Goal: Task Accomplishment & Management: Use online tool/utility

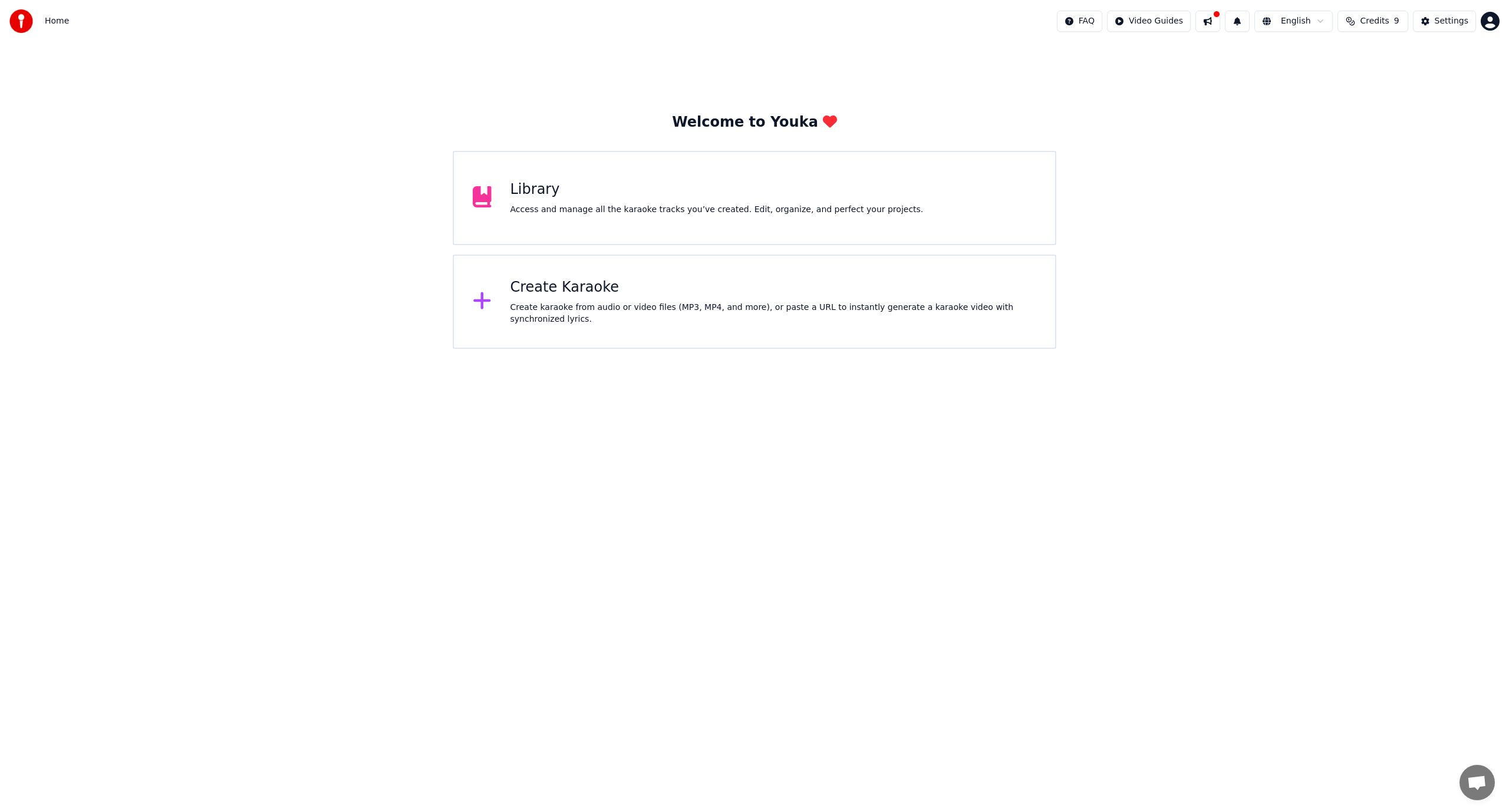
click at [576, 294] on div "Create Karaoke" at bounding box center [774, 287] width 527 height 19
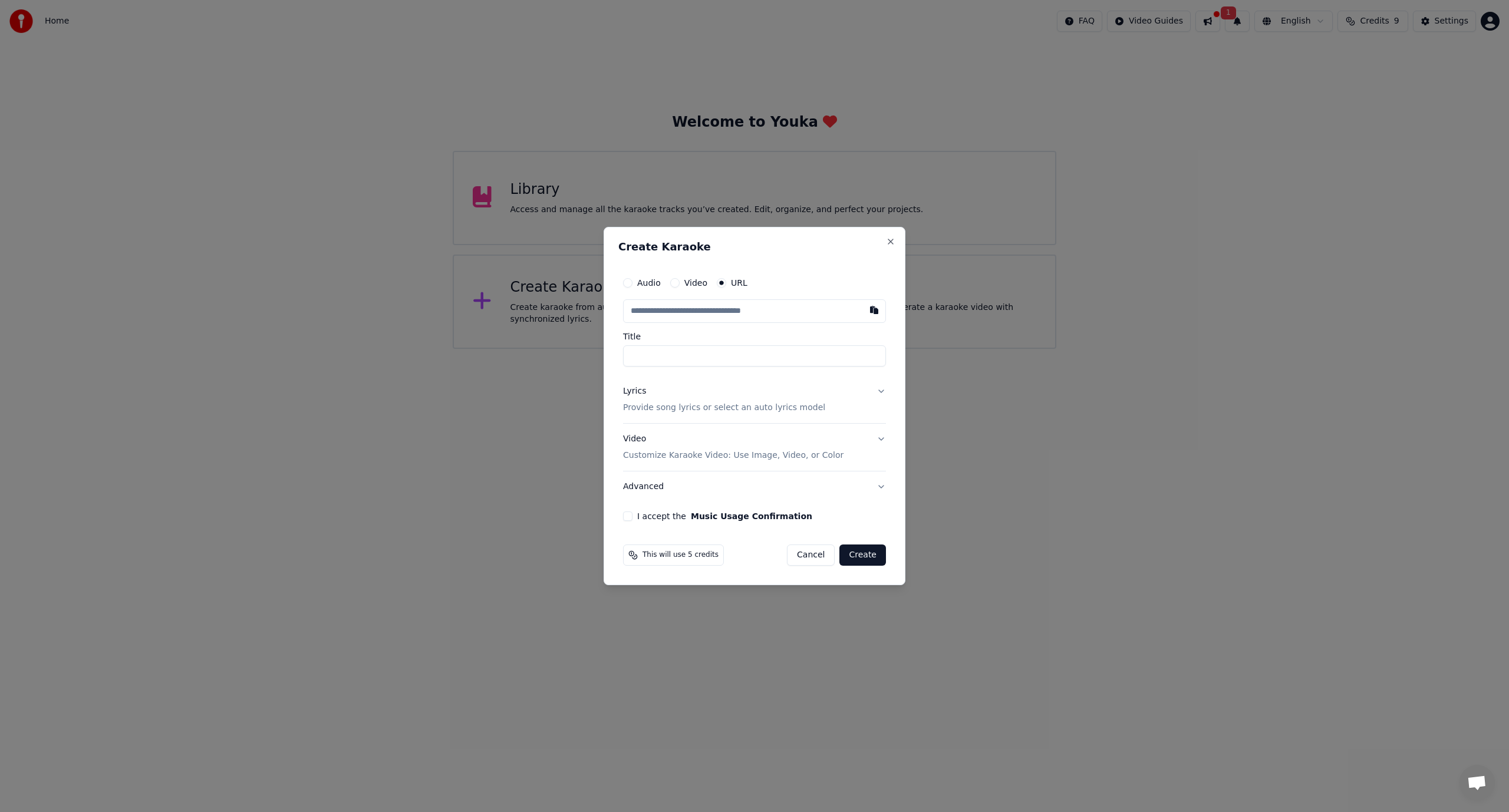
click at [718, 313] on input "text" at bounding box center [754, 311] width 262 height 24
paste input "**********"
type input "**********"
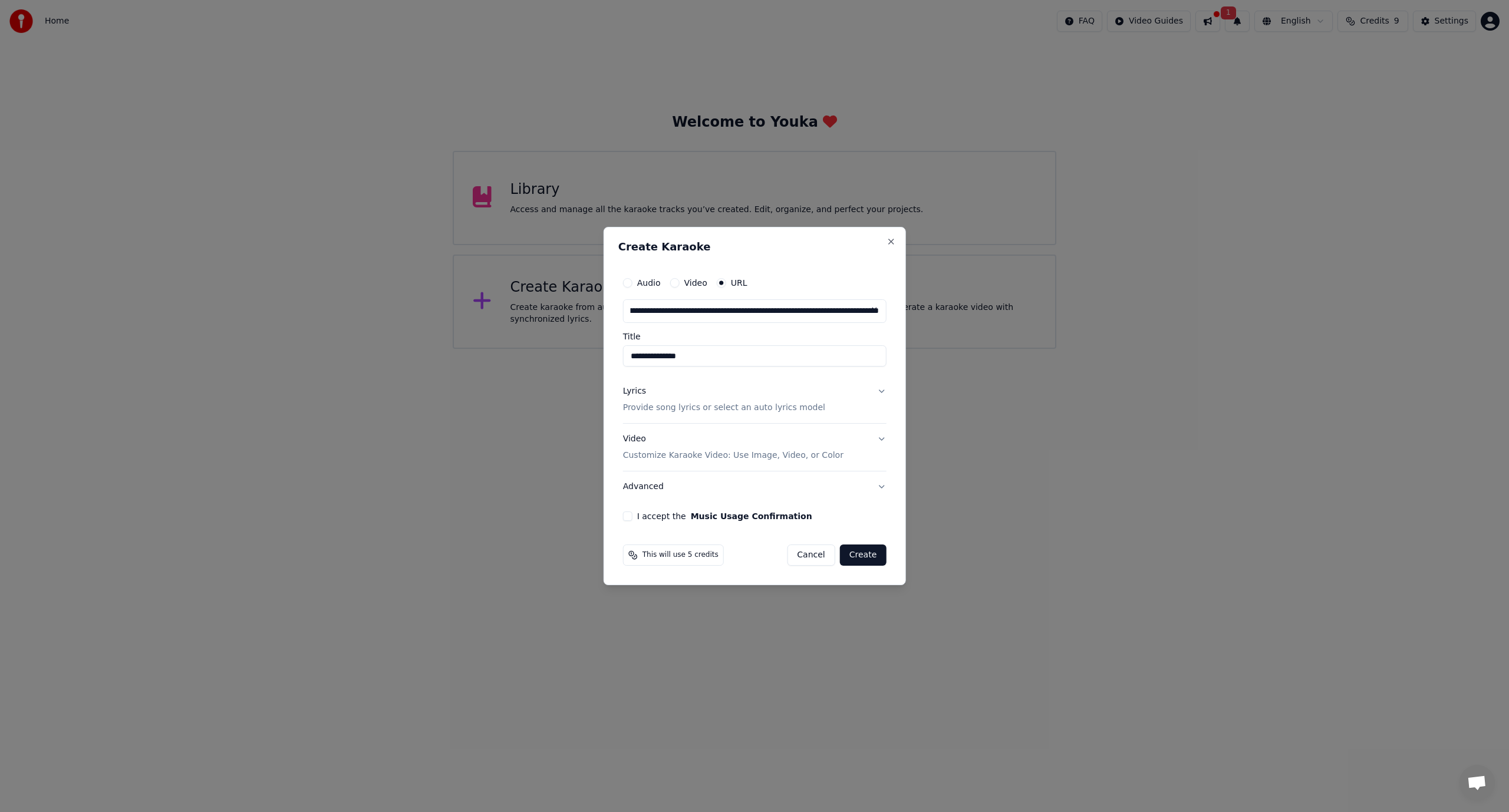
type input "**********"
drag, startPoint x: 669, startPoint y: 357, endPoint x: 651, endPoint y: 357, distance: 18.0
click at [651, 357] on input "**********" at bounding box center [755, 356] width 263 height 21
type input "**********"
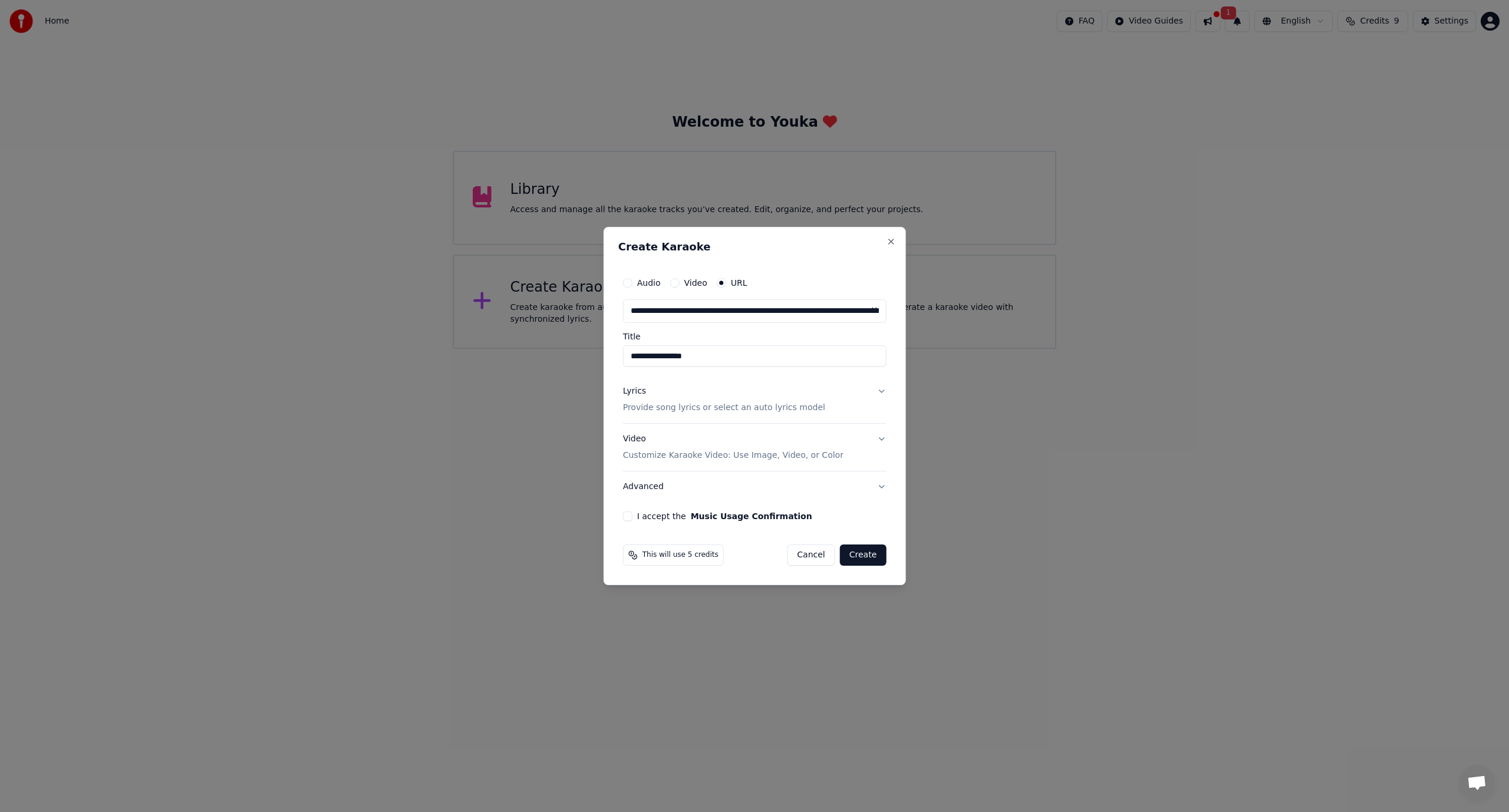
type input "**********"
click at [763, 406] on p "Provide song lyrics or select an auto lyrics model" at bounding box center [724, 408] width 202 height 12
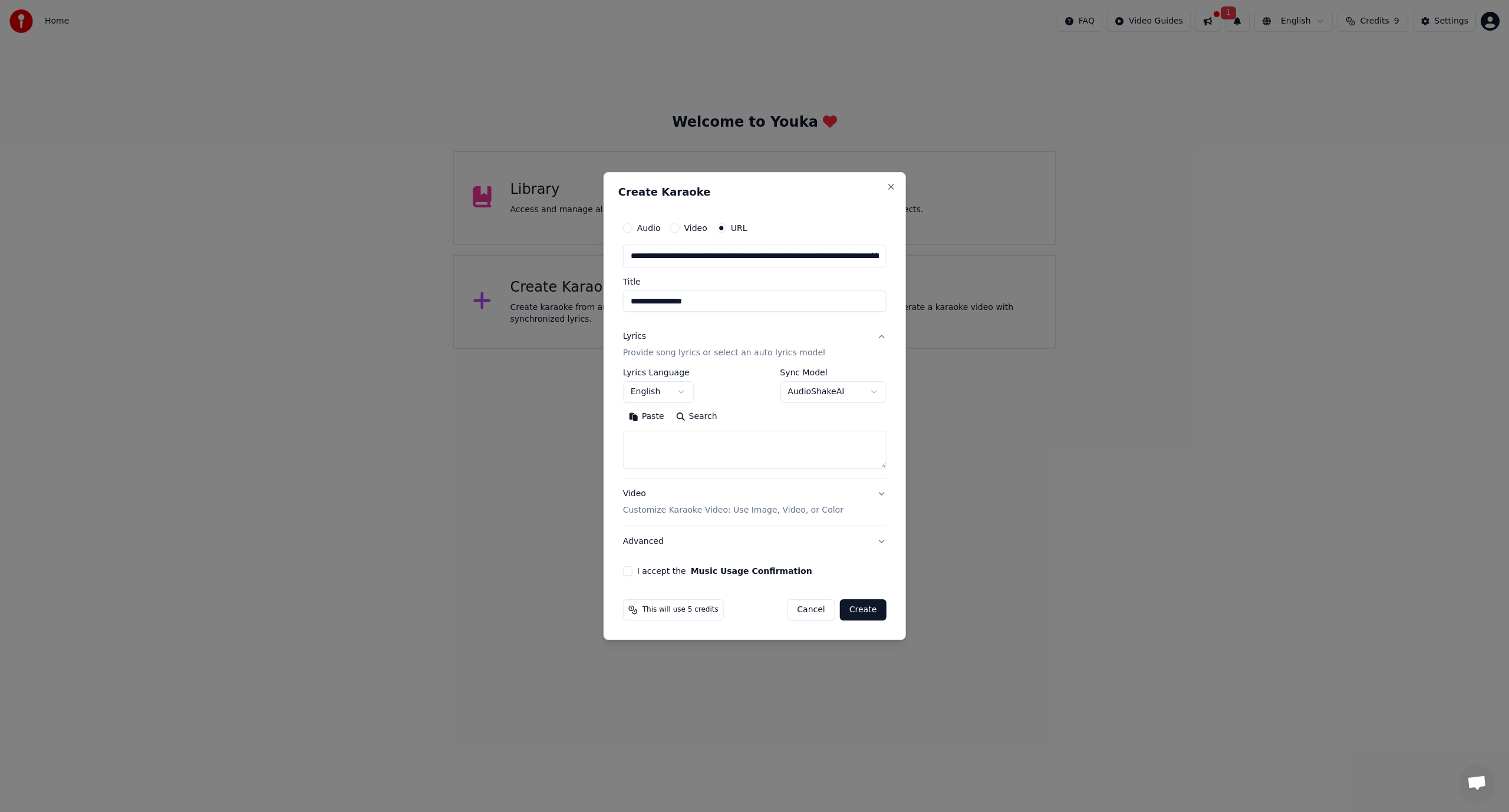
click at [697, 443] on textarea at bounding box center [755, 450] width 263 height 38
click at [673, 436] on textarea at bounding box center [755, 450] width 263 height 38
paste textarea "**********"
click at [669, 437] on textarea "**********" at bounding box center [755, 450] width 263 height 38
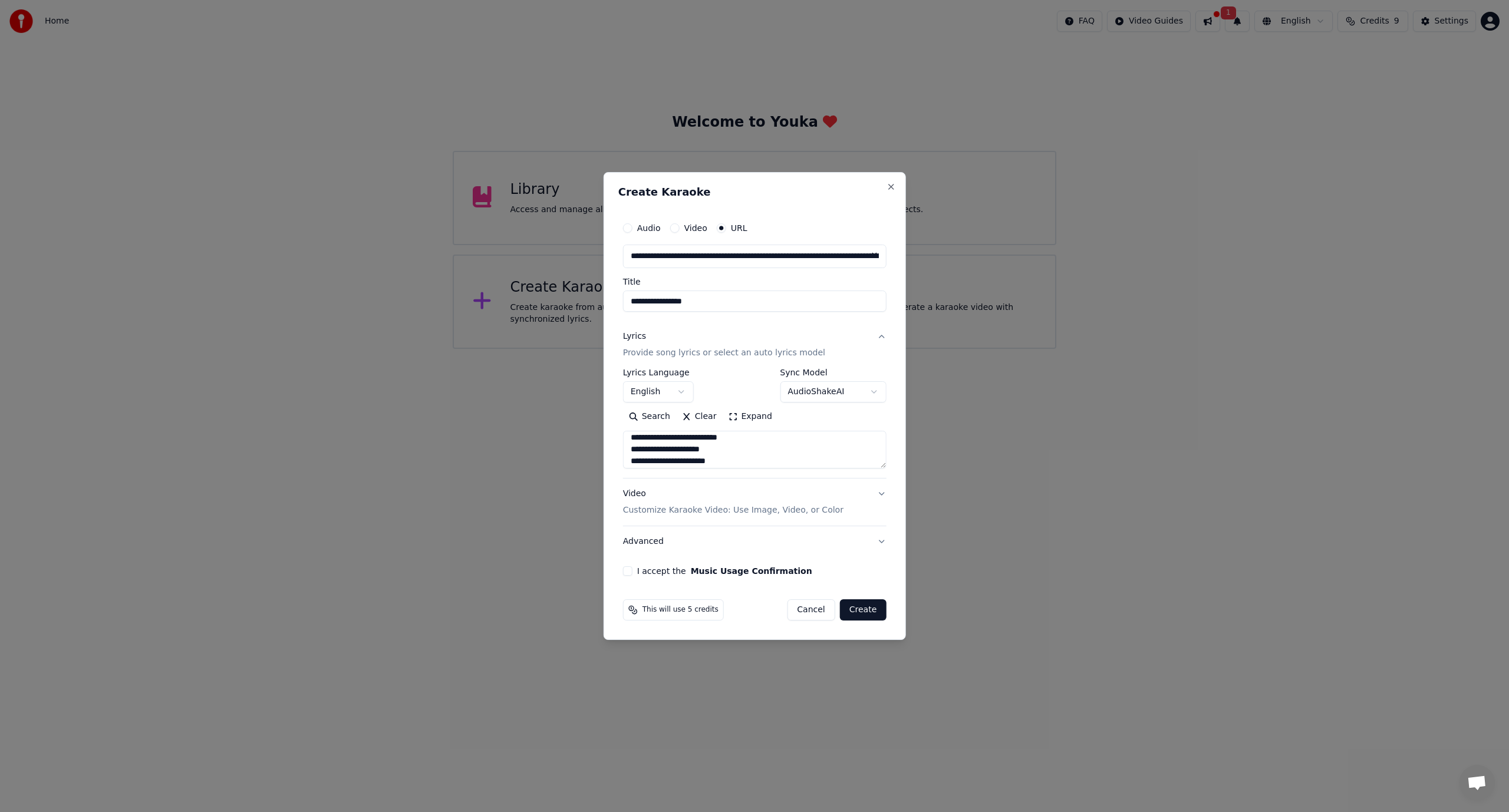
scroll to position [5, 0]
type textarea "**********"
click at [629, 570] on button "I accept the Music Usage Confirmation" at bounding box center [628, 570] width 9 height 9
click at [728, 302] on input "**********" at bounding box center [755, 301] width 263 height 21
click at [628, 301] on input "**********" at bounding box center [755, 301] width 263 height 21
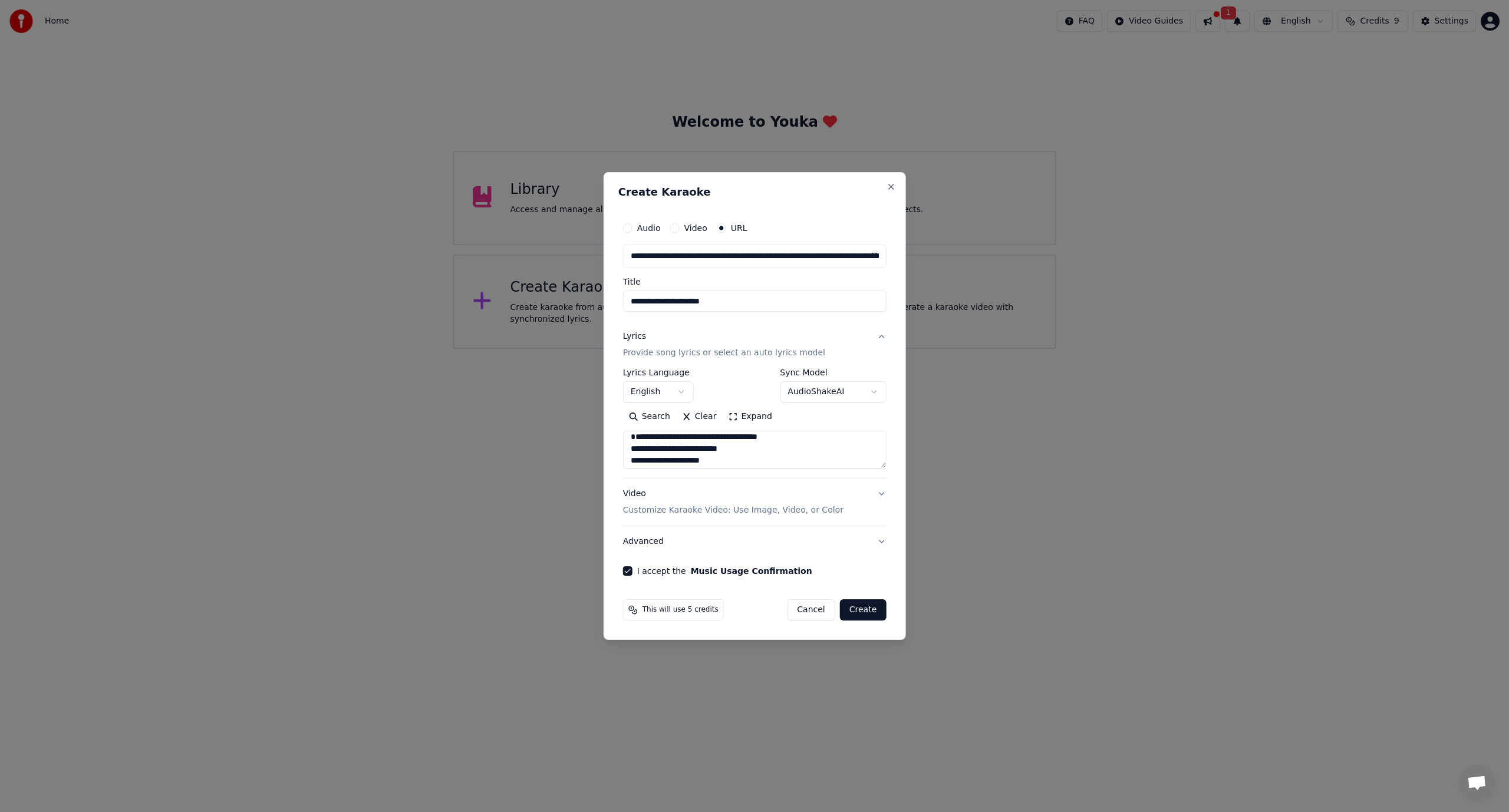
type input "**********"
click button at bounding box center [874, 255] width 24 height 21
click at [714, 257] on input "text" at bounding box center [755, 256] width 263 height 24
click at [750, 257] on input "text" at bounding box center [755, 256] width 263 height 24
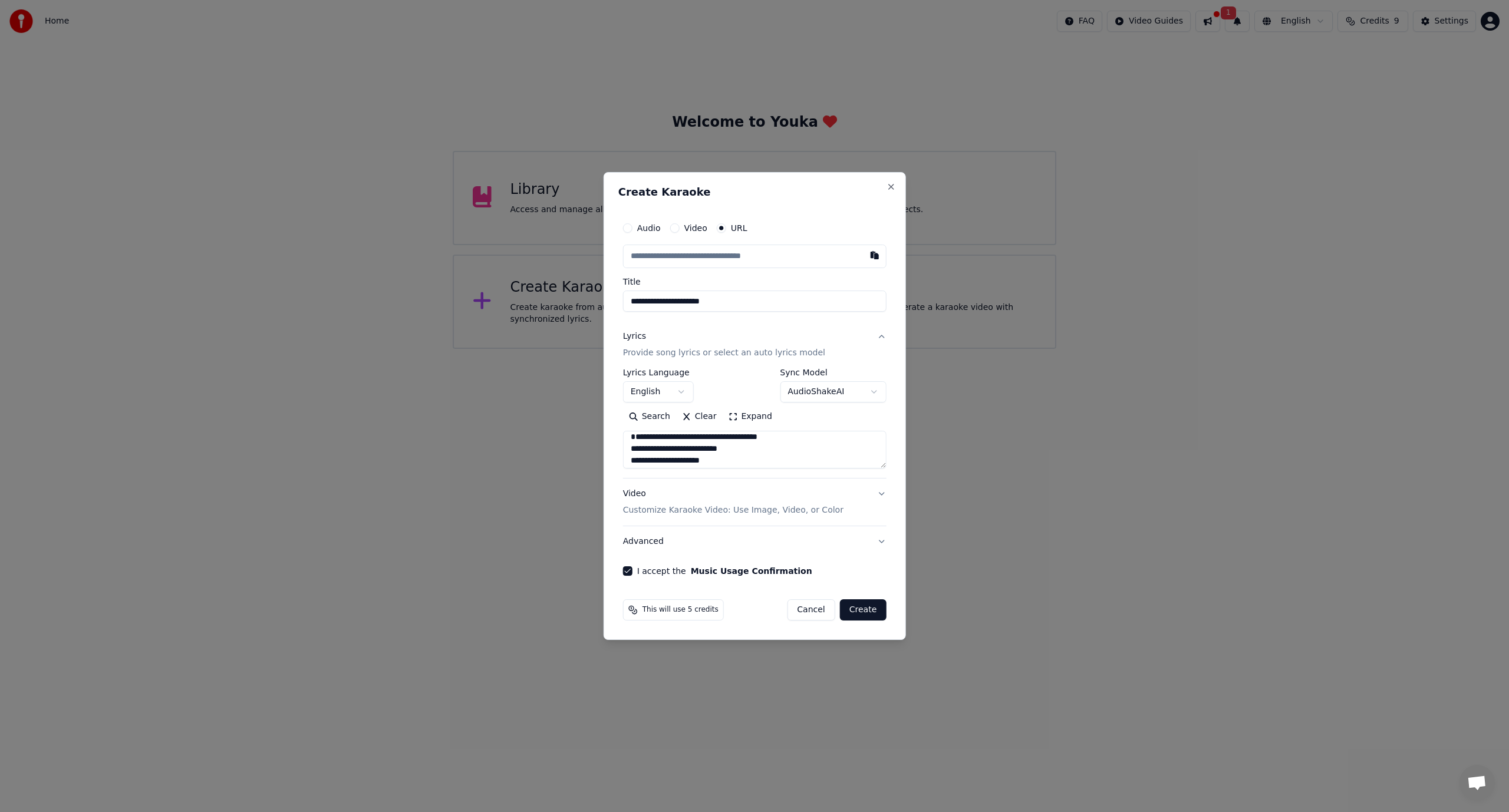
paste input "**********"
type input "**********"
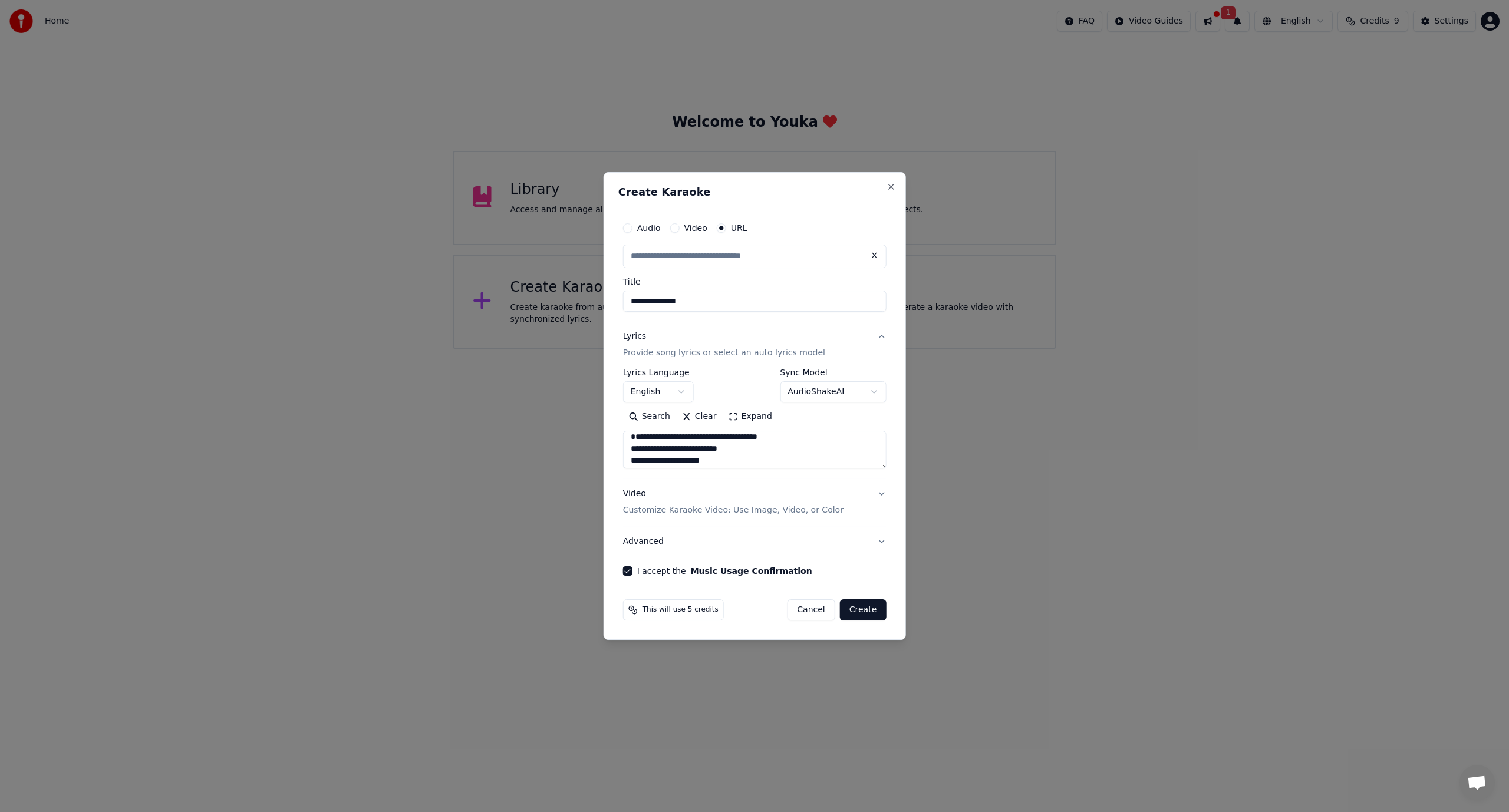
scroll to position [0, 0]
click at [795, 513] on p "Customize Karaoke Video: Use Image, Video, or Color" at bounding box center [734, 510] width 221 height 12
type input "**********"
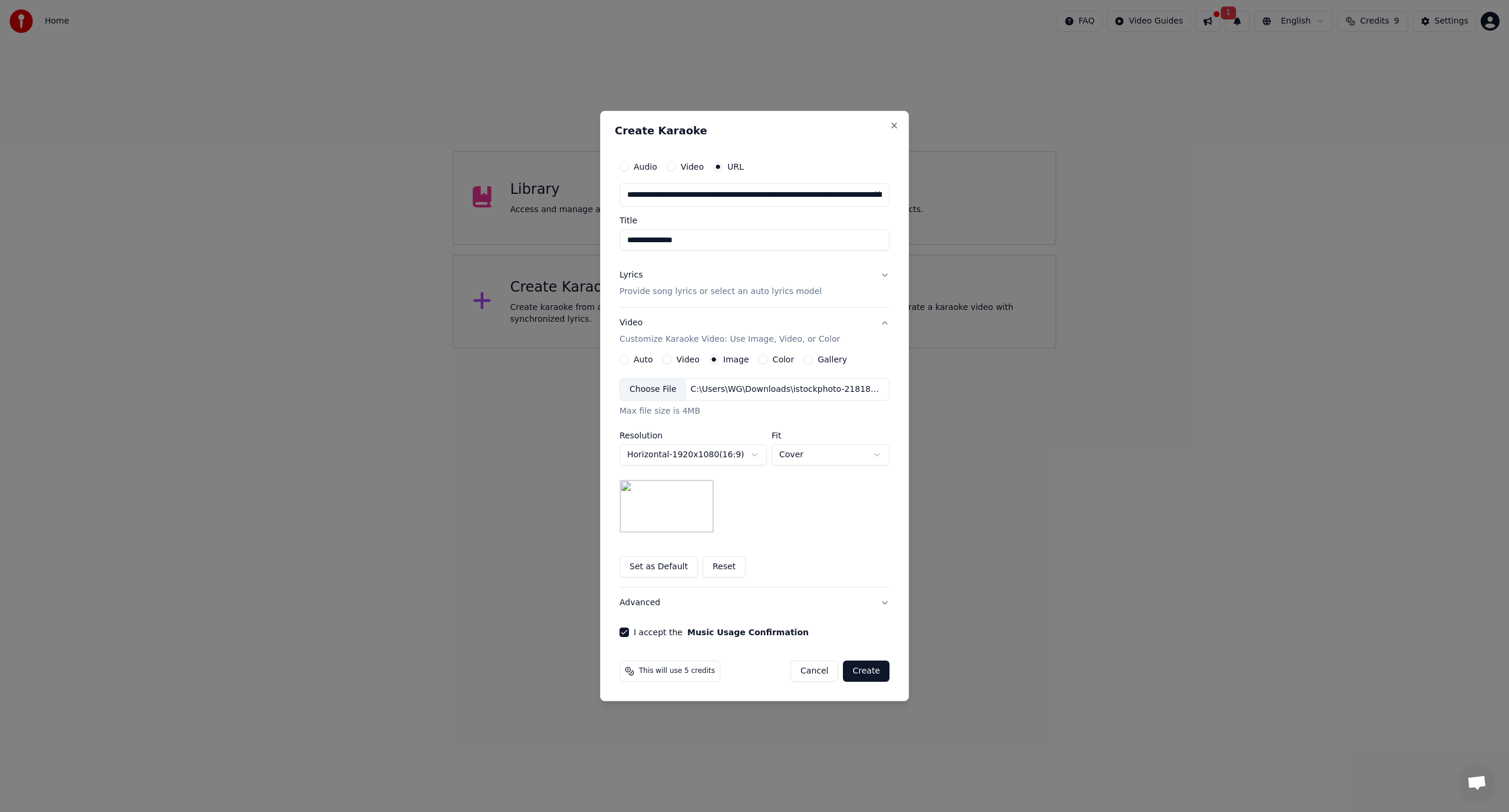
click at [861, 671] on button "Create" at bounding box center [866, 671] width 46 height 21
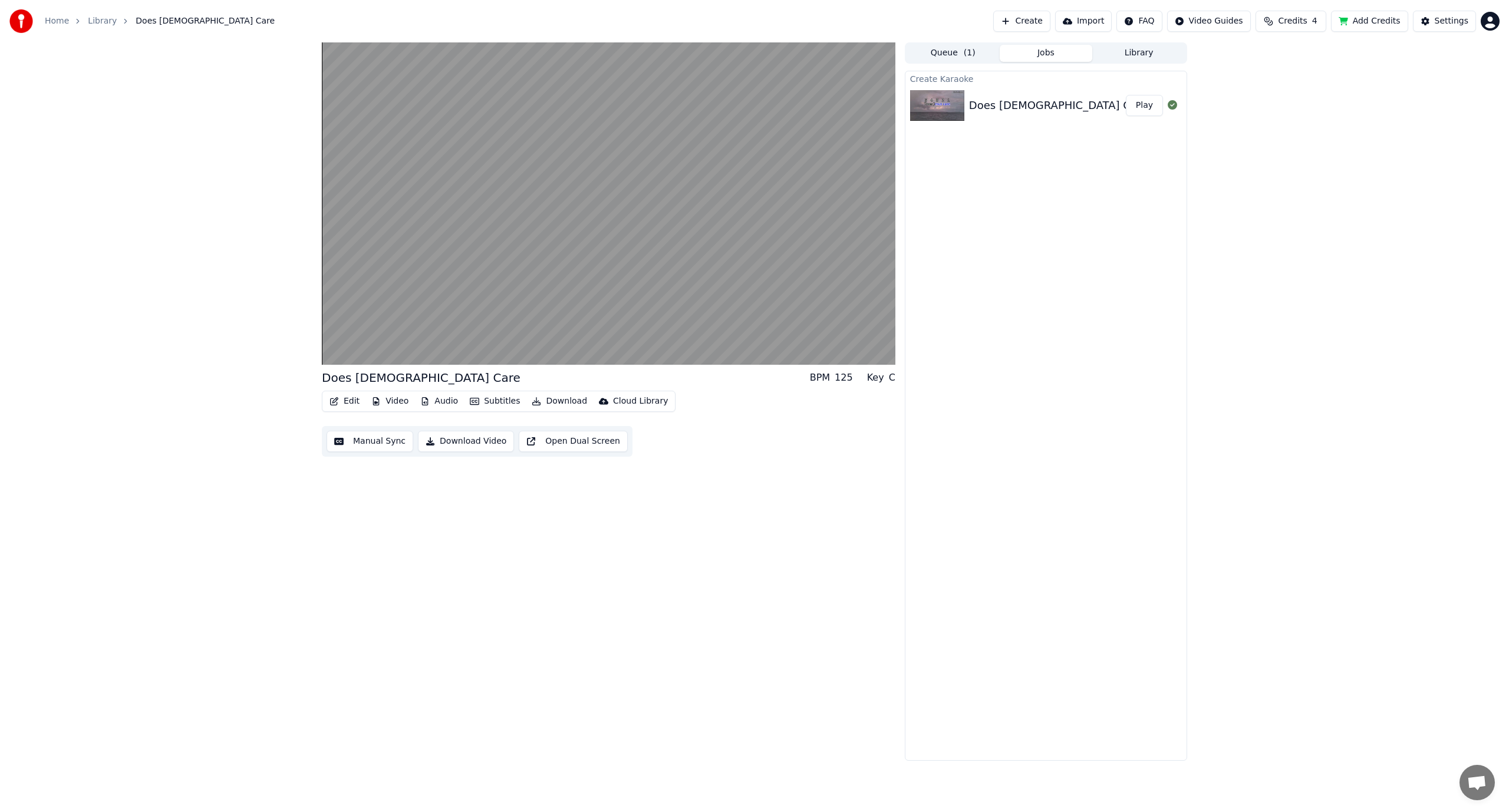
click at [380, 443] on button "Manual Sync" at bounding box center [369, 441] width 86 height 21
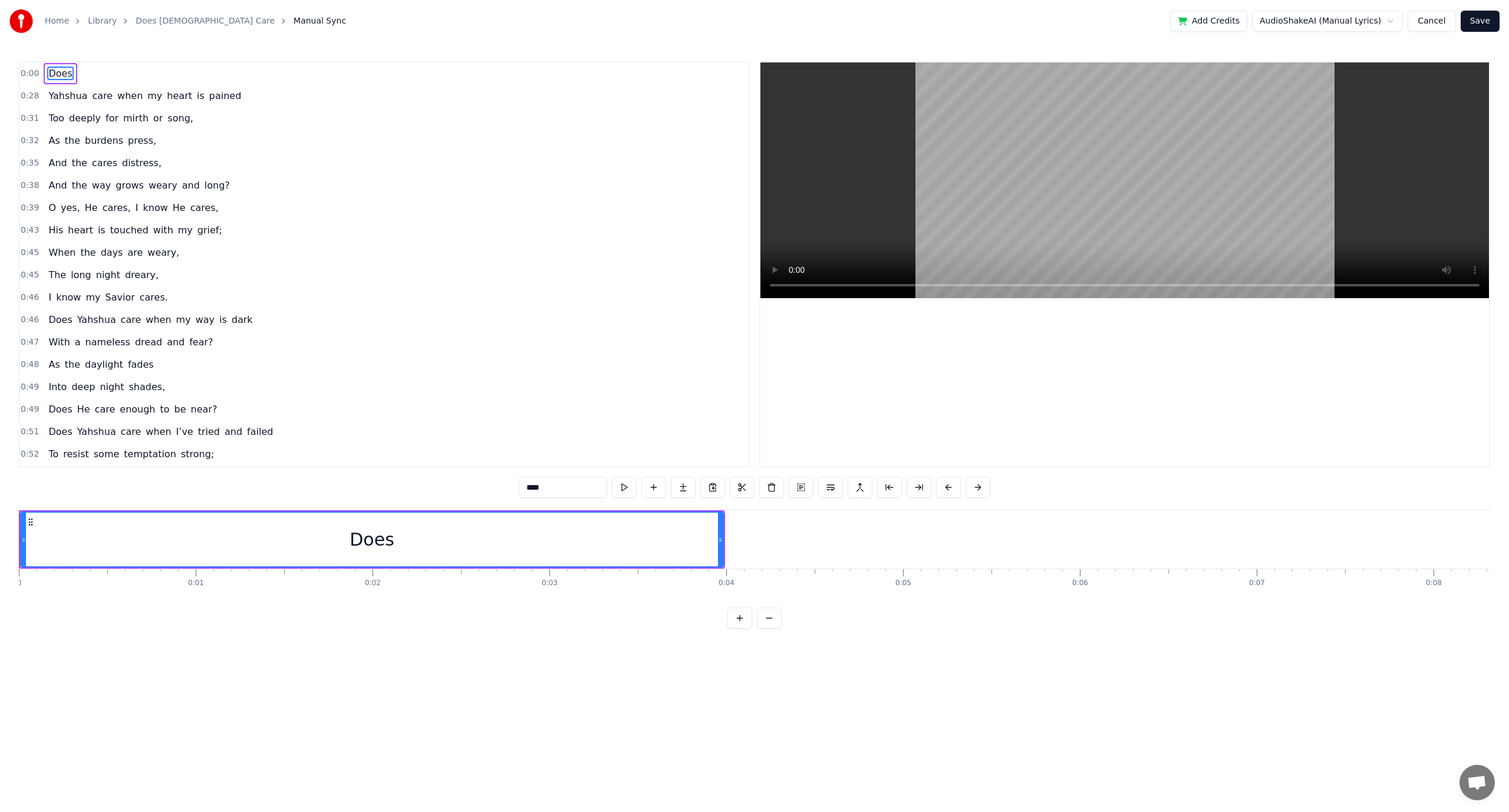
click at [1432, 22] on button "Cancel" at bounding box center [1431, 21] width 48 height 21
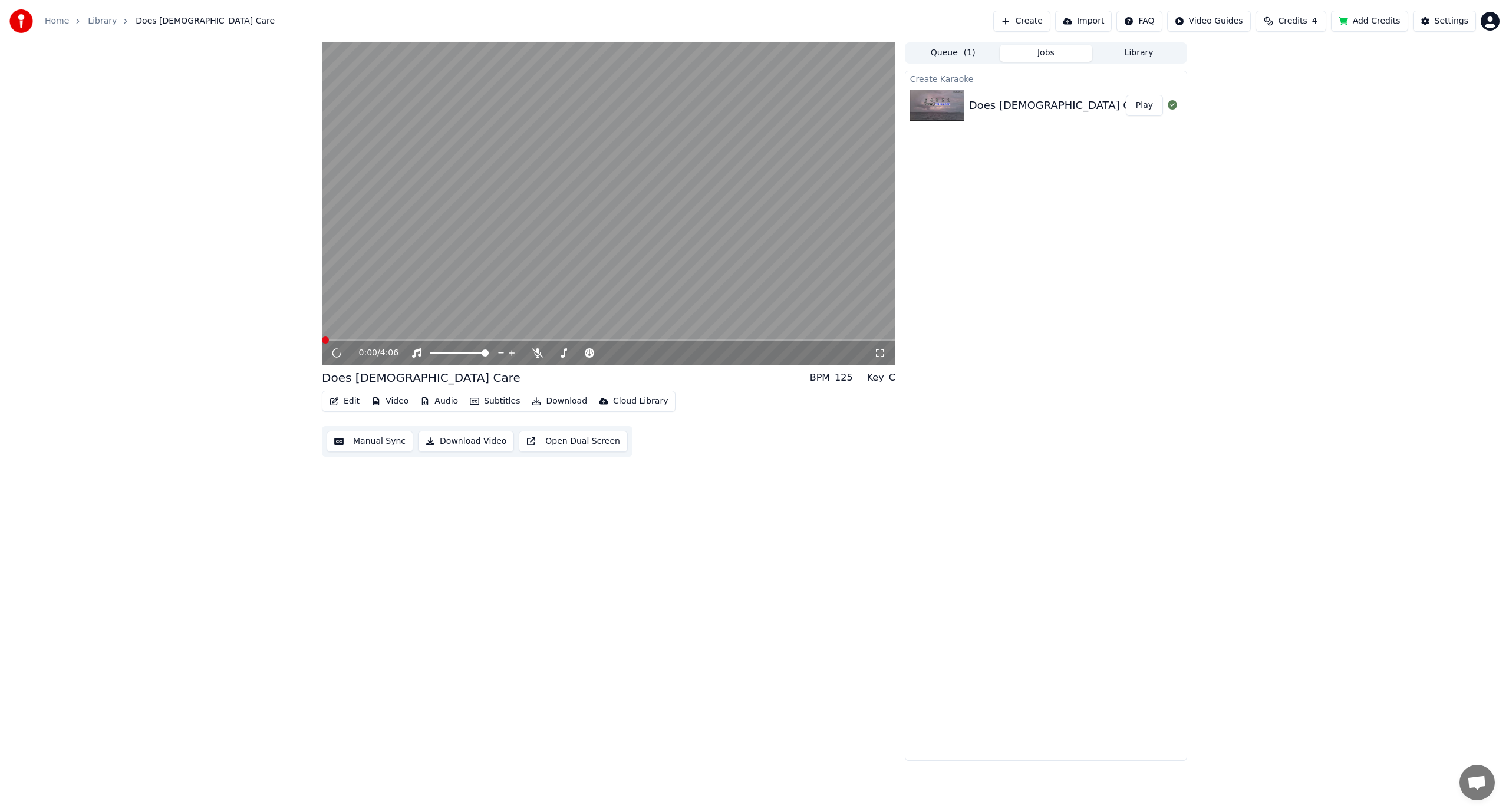
click at [340, 399] on button "Edit" at bounding box center [345, 401] width 39 height 16
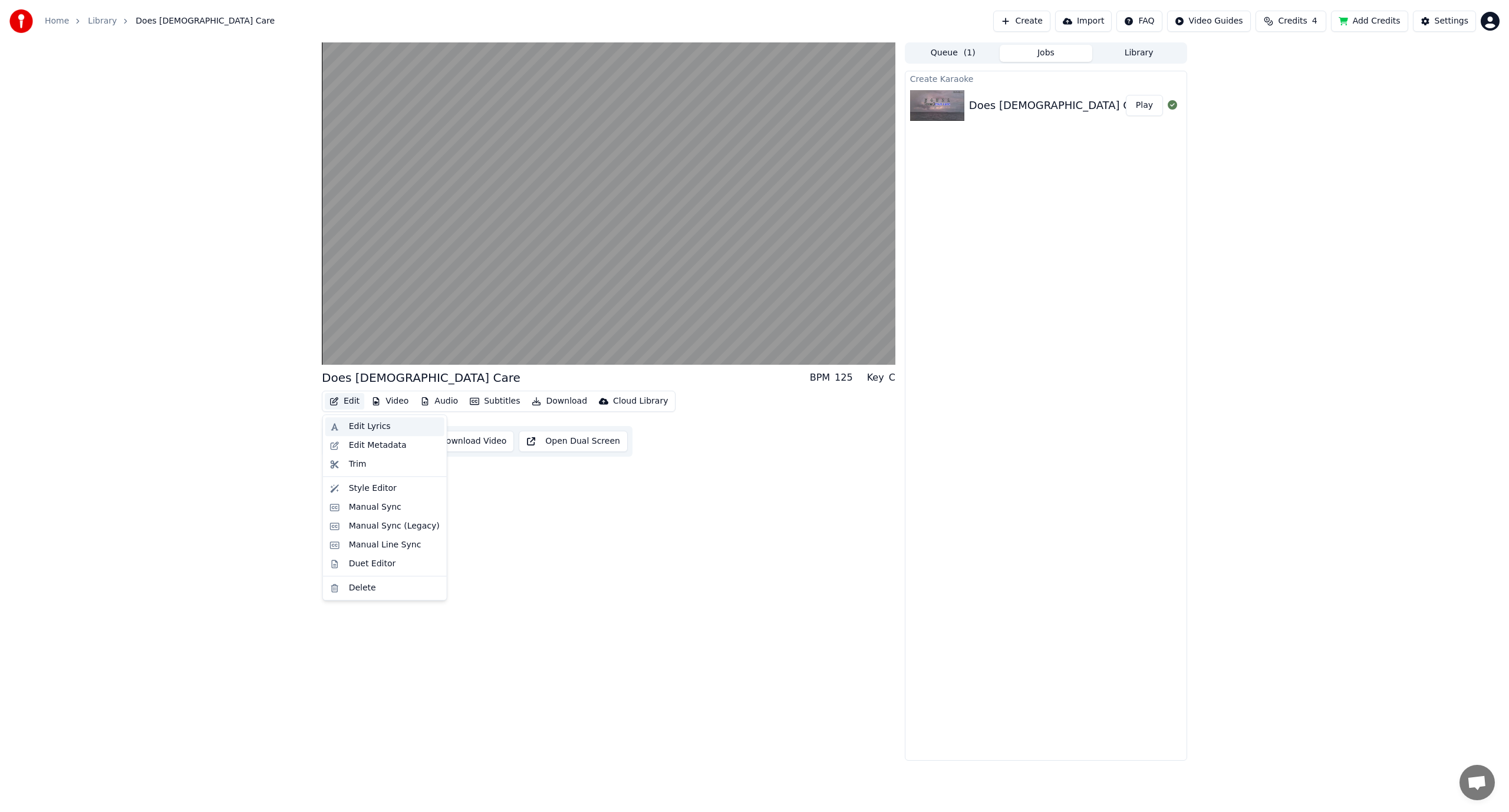
click at [368, 427] on div "Edit Lyrics" at bounding box center [369, 427] width 42 height 12
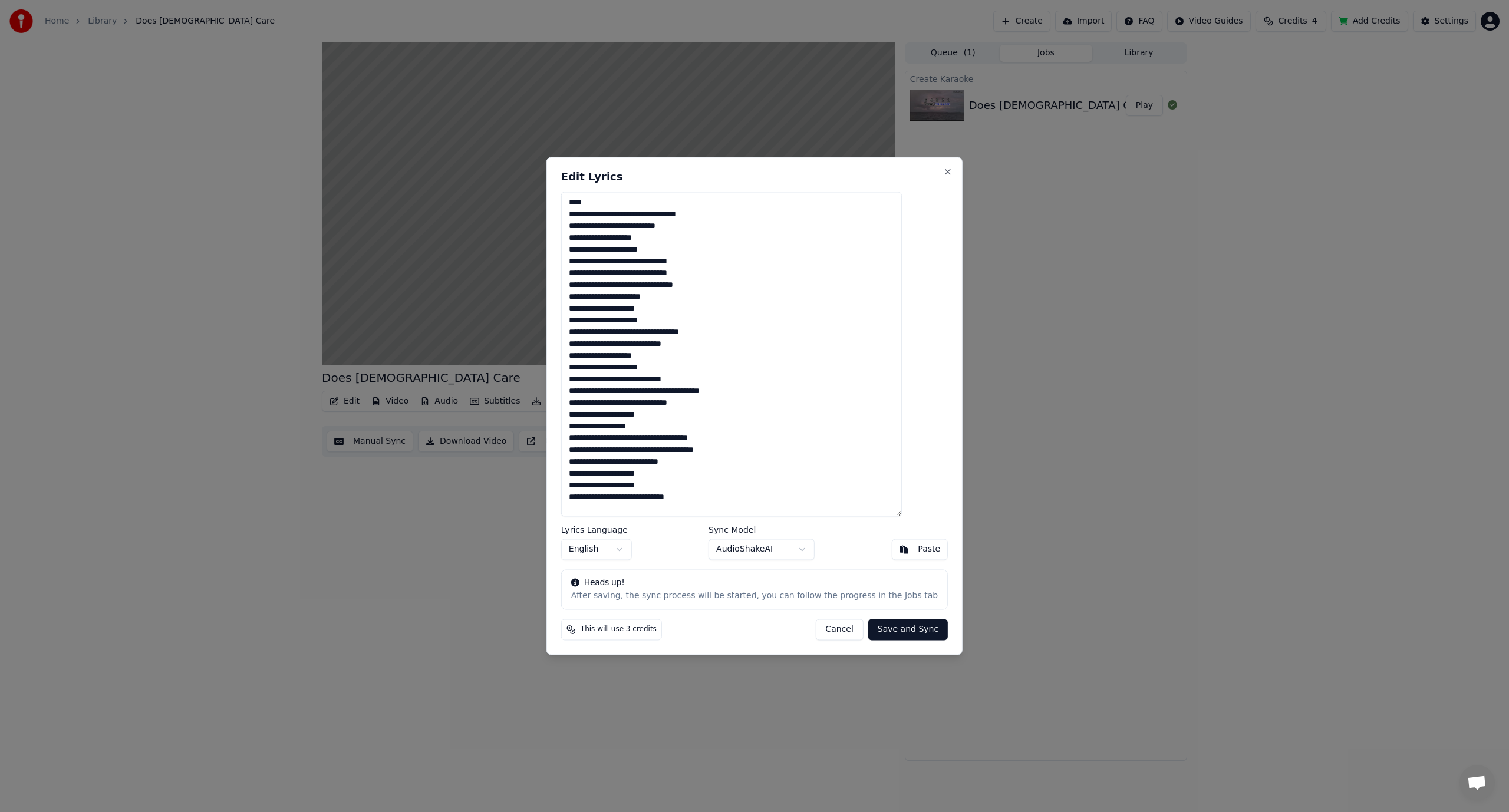
click at [589, 212] on textarea "**********" at bounding box center [731, 354] width 340 height 325
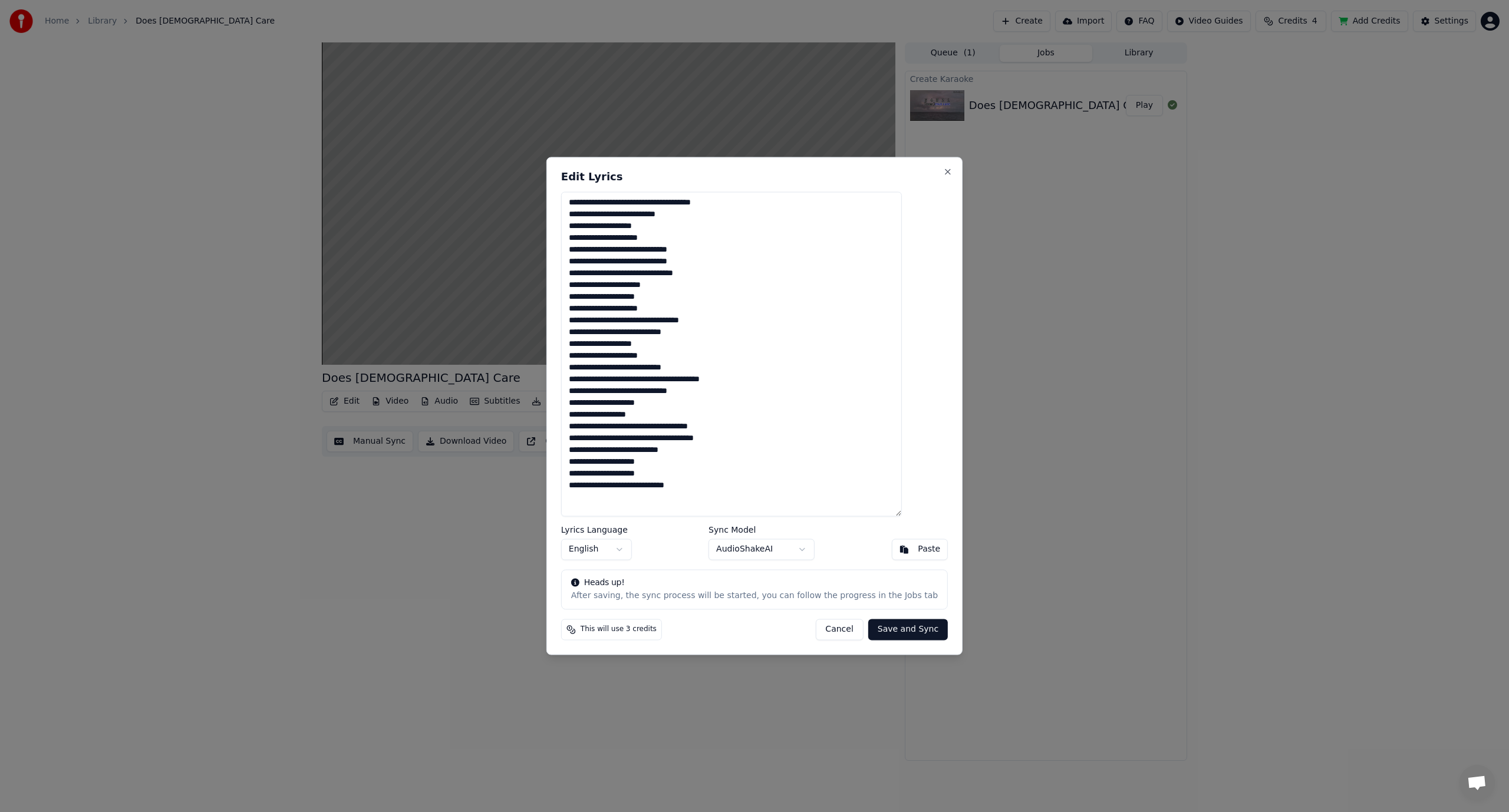
click at [588, 203] on textarea "**********" at bounding box center [731, 354] width 340 height 325
type textarea "**********"
click at [884, 632] on button "Save and Sync" at bounding box center [907, 629] width 80 height 21
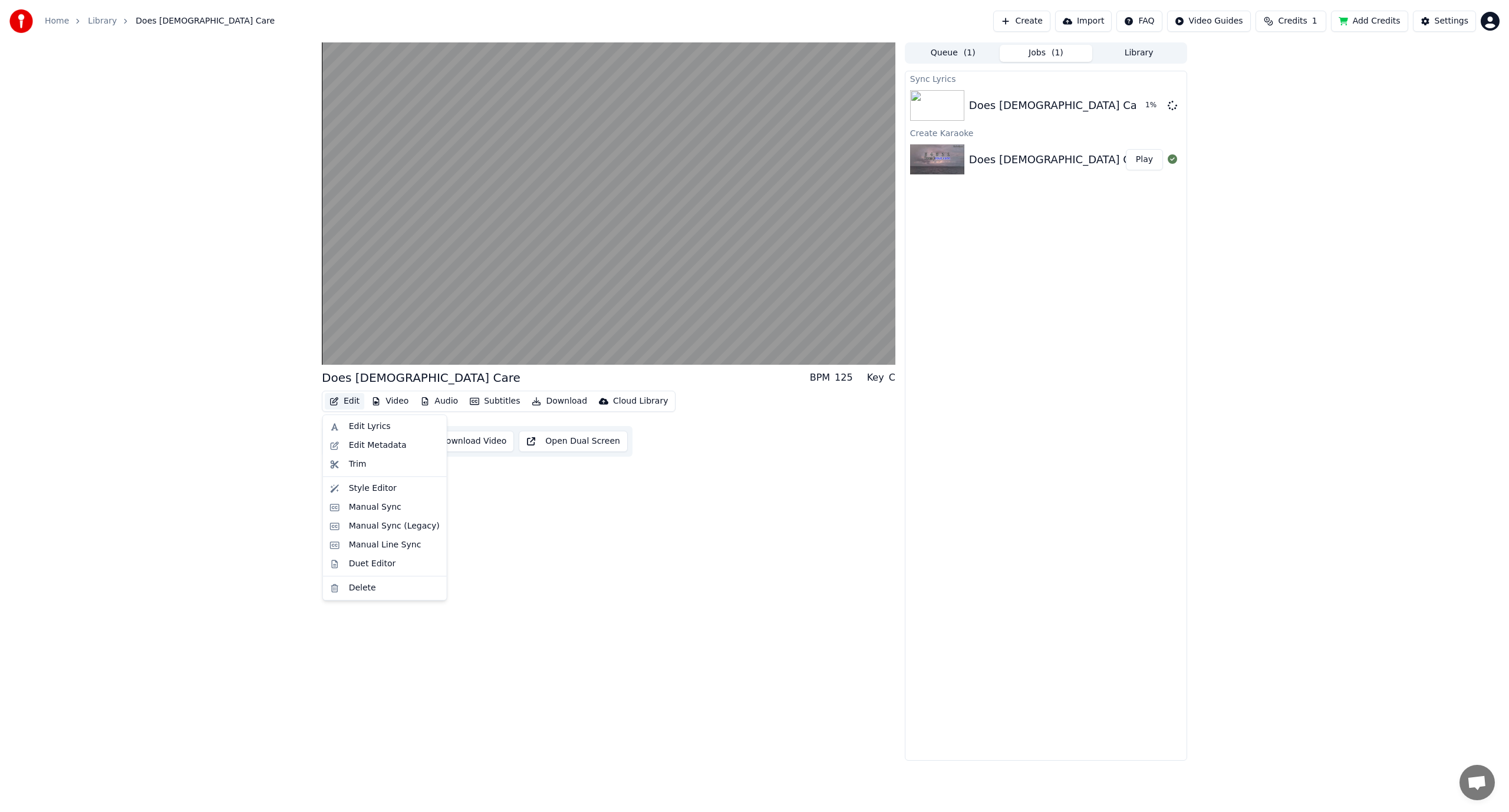
click at [350, 404] on button "Edit" at bounding box center [345, 401] width 39 height 16
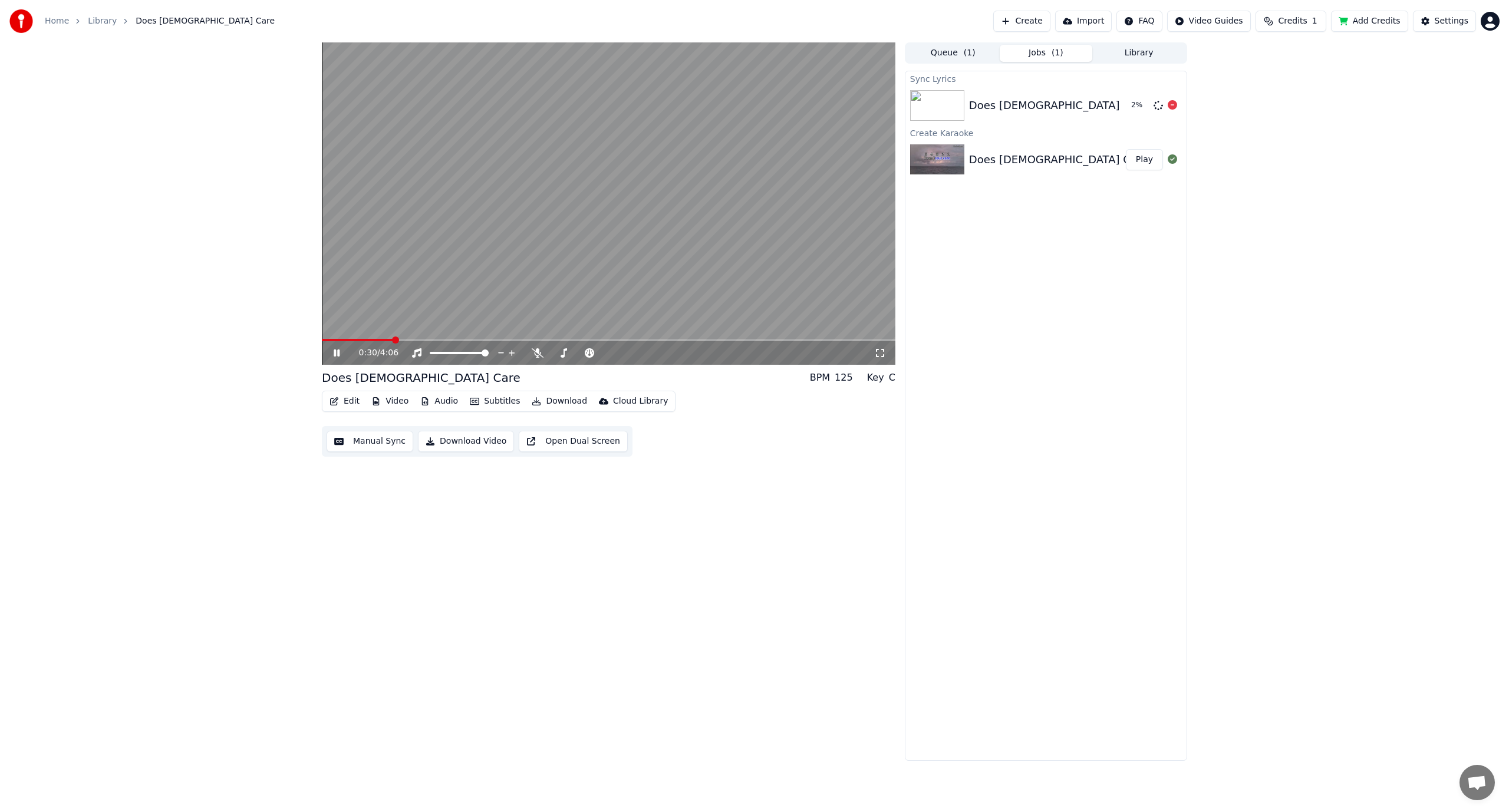
click at [1173, 107] on icon at bounding box center [1171, 104] width 9 height 9
click at [354, 399] on button "Edit" at bounding box center [345, 401] width 39 height 16
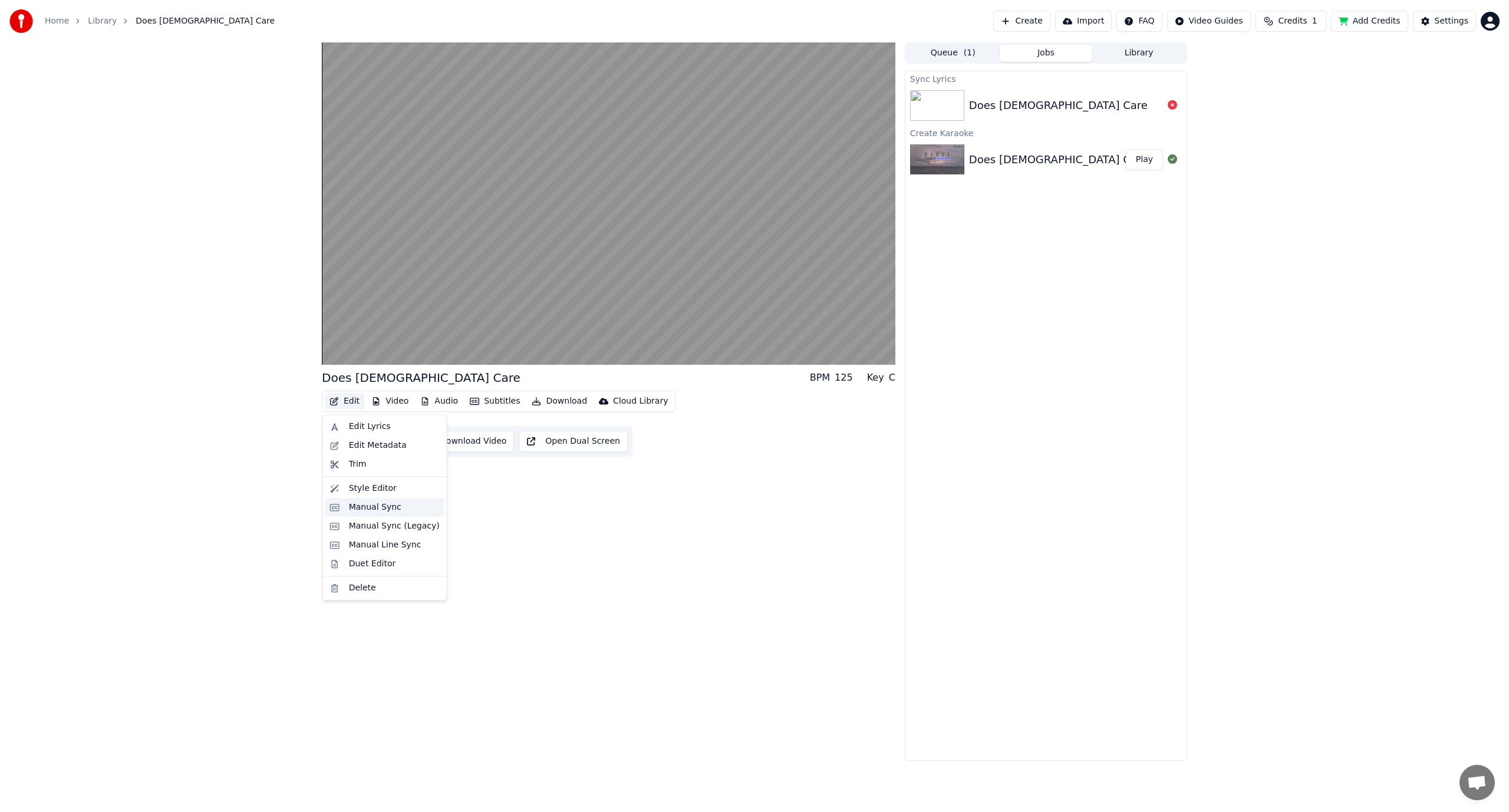
click at [380, 508] on div "Manual Sync" at bounding box center [374, 508] width 52 height 12
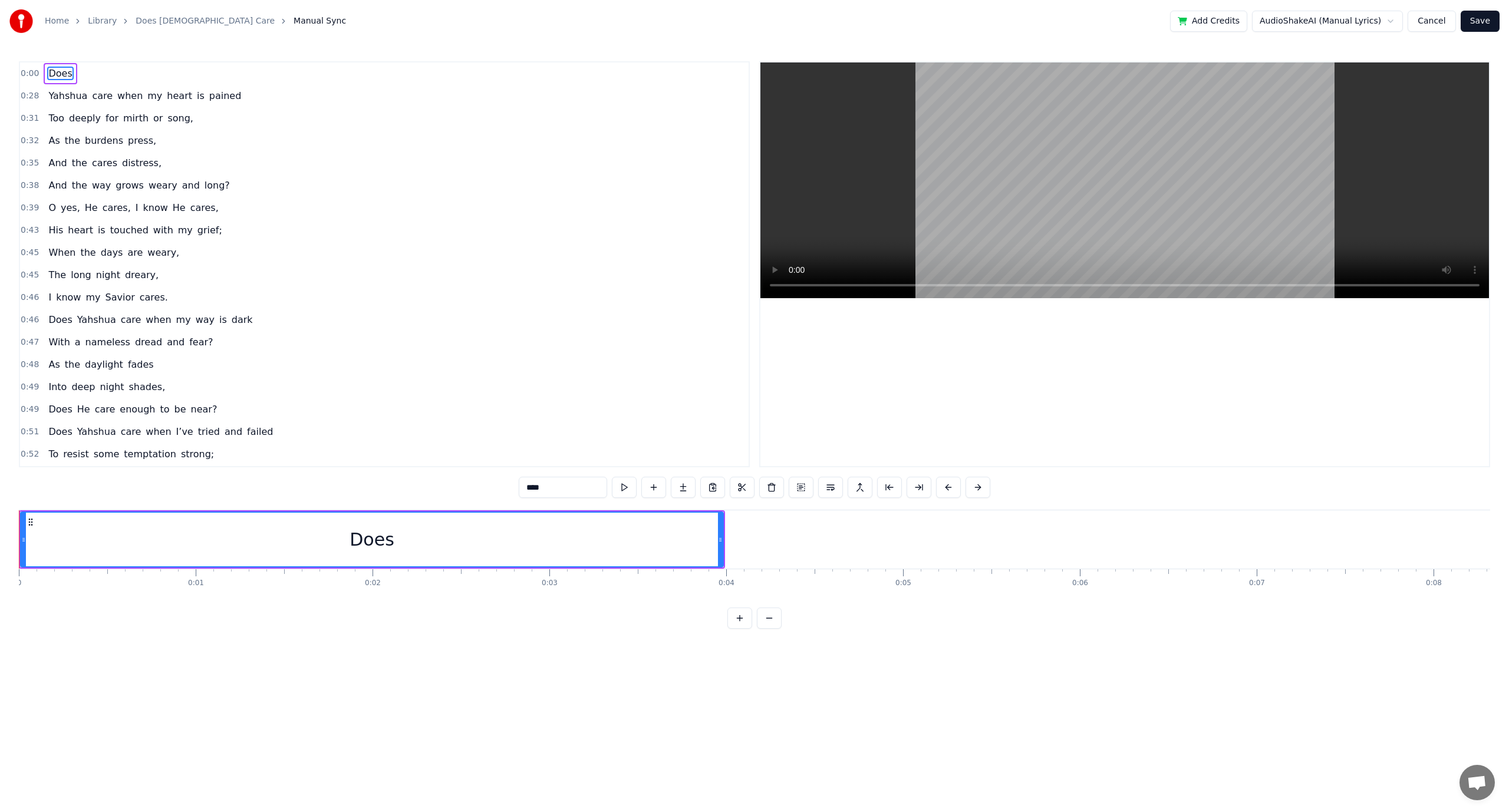
drag, startPoint x: 50, startPoint y: 72, endPoint x: 46, endPoint y: 127, distance: 55.1
click at [46, 127] on div "0:00 Does 0:28 [PERSON_NAME] care when my heart is pained 0:31 Too deeply for m…" at bounding box center [384, 264] width 731 height 406
click at [49, 62] on div "0:00 Does" at bounding box center [384, 74] width 728 height 22
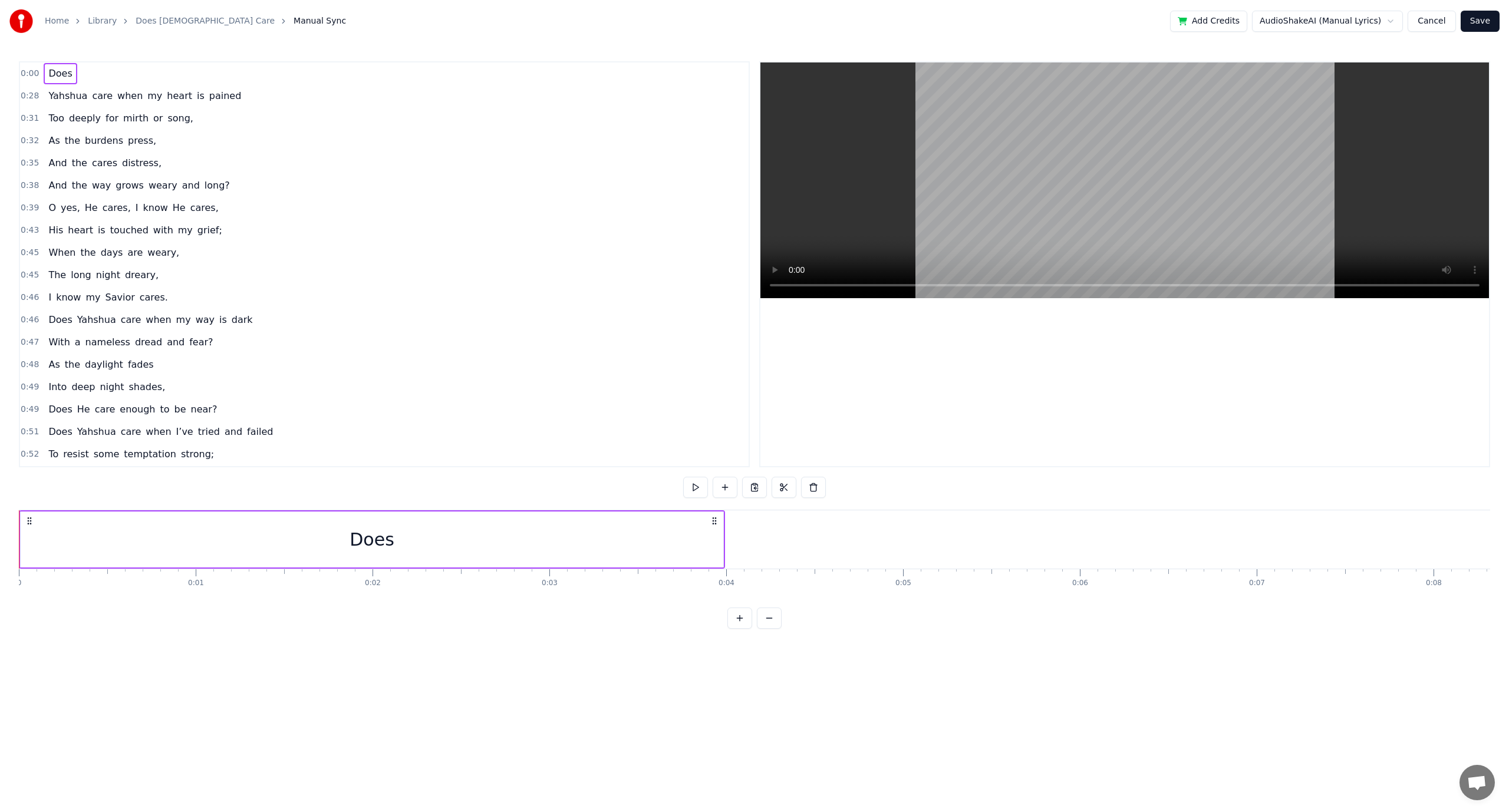
click at [44, 63] on div "Does" at bounding box center [60, 74] width 33 height 21
drag, startPoint x: 48, startPoint y: 67, endPoint x: 44, endPoint y: 92, distance: 25.3
click at [52, 113] on div "0:00 Does 0:28 [PERSON_NAME] care when my heart is pained 0:31 Too deeply for m…" at bounding box center [384, 264] width 731 height 406
click at [50, 71] on span "Does" at bounding box center [60, 74] width 26 height 14
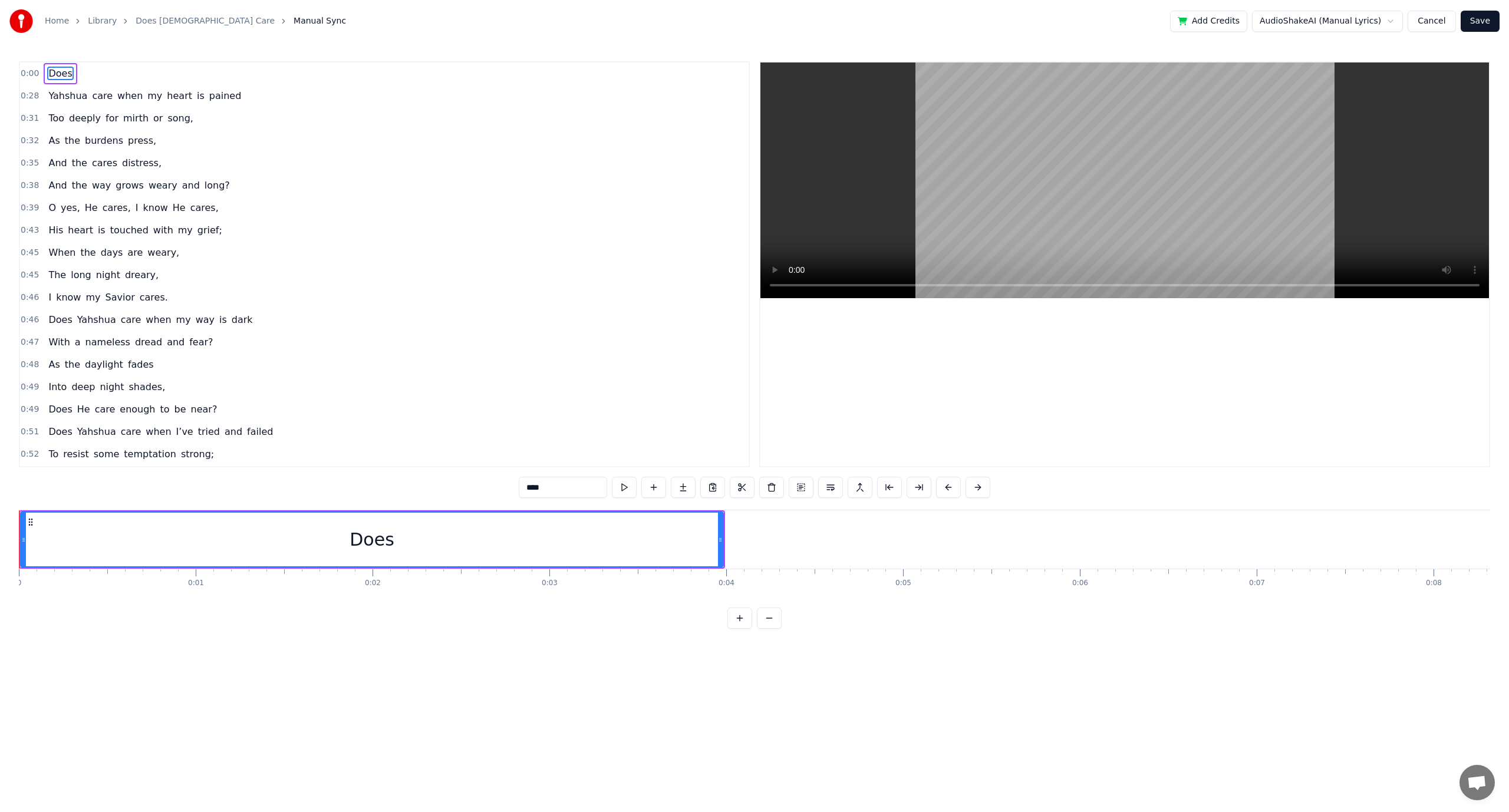
click at [51, 69] on span "Does" at bounding box center [60, 74] width 26 height 14
click at [54, 80] on span "Does" at bounding box center [60, 74] width 26 height 14
drag, startPoint x: 47, startPoint y: 65, endPoint x: 121, endPoint y: 83, distance: 76.2
click at [125, 83] on div "0:00 Does" at bounding box center [384, 74] width 728 height 22
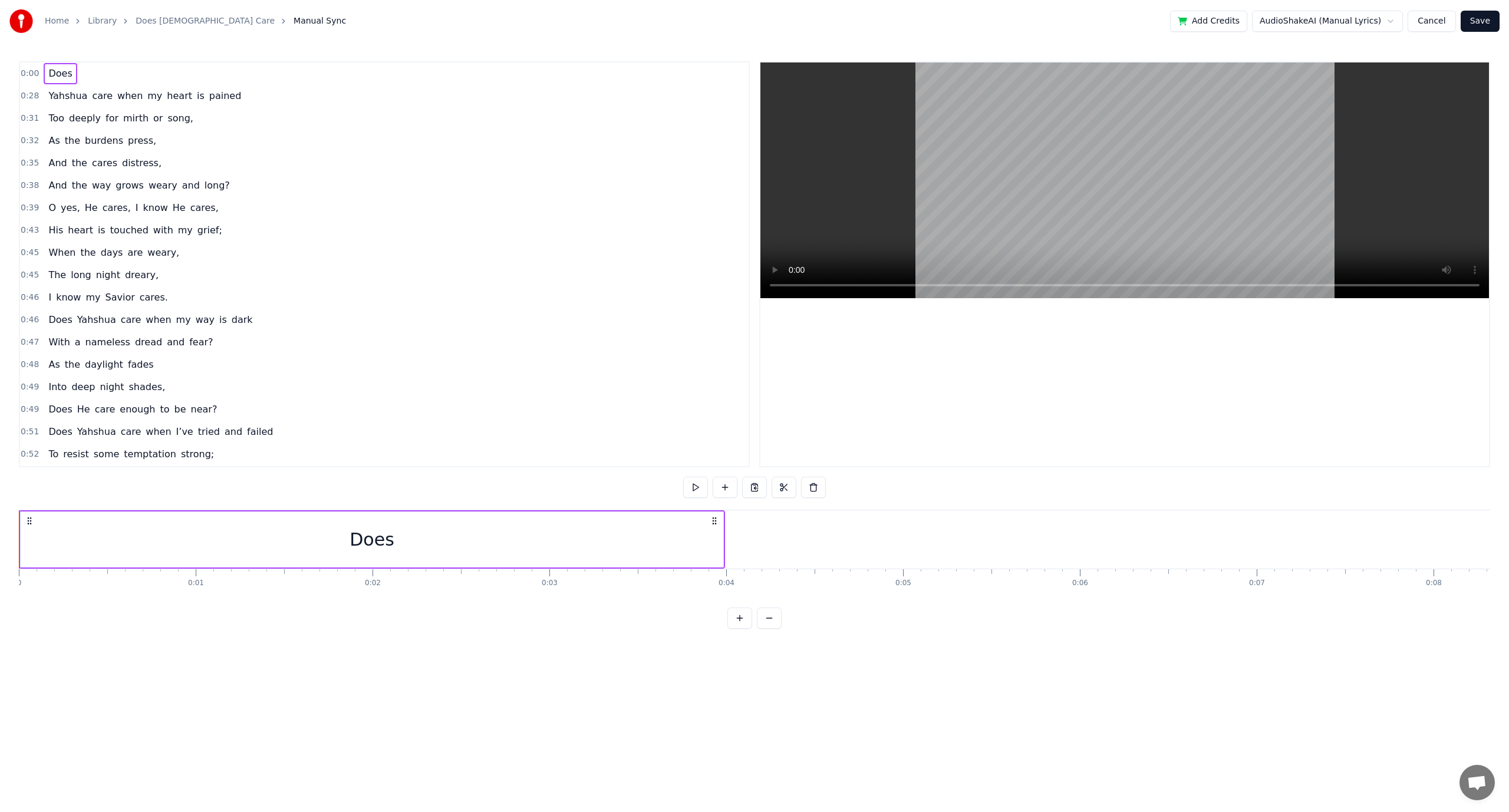
click at [1426, 20] on button "Cancel" at bounding box center [1431, 21] width 48 height 21
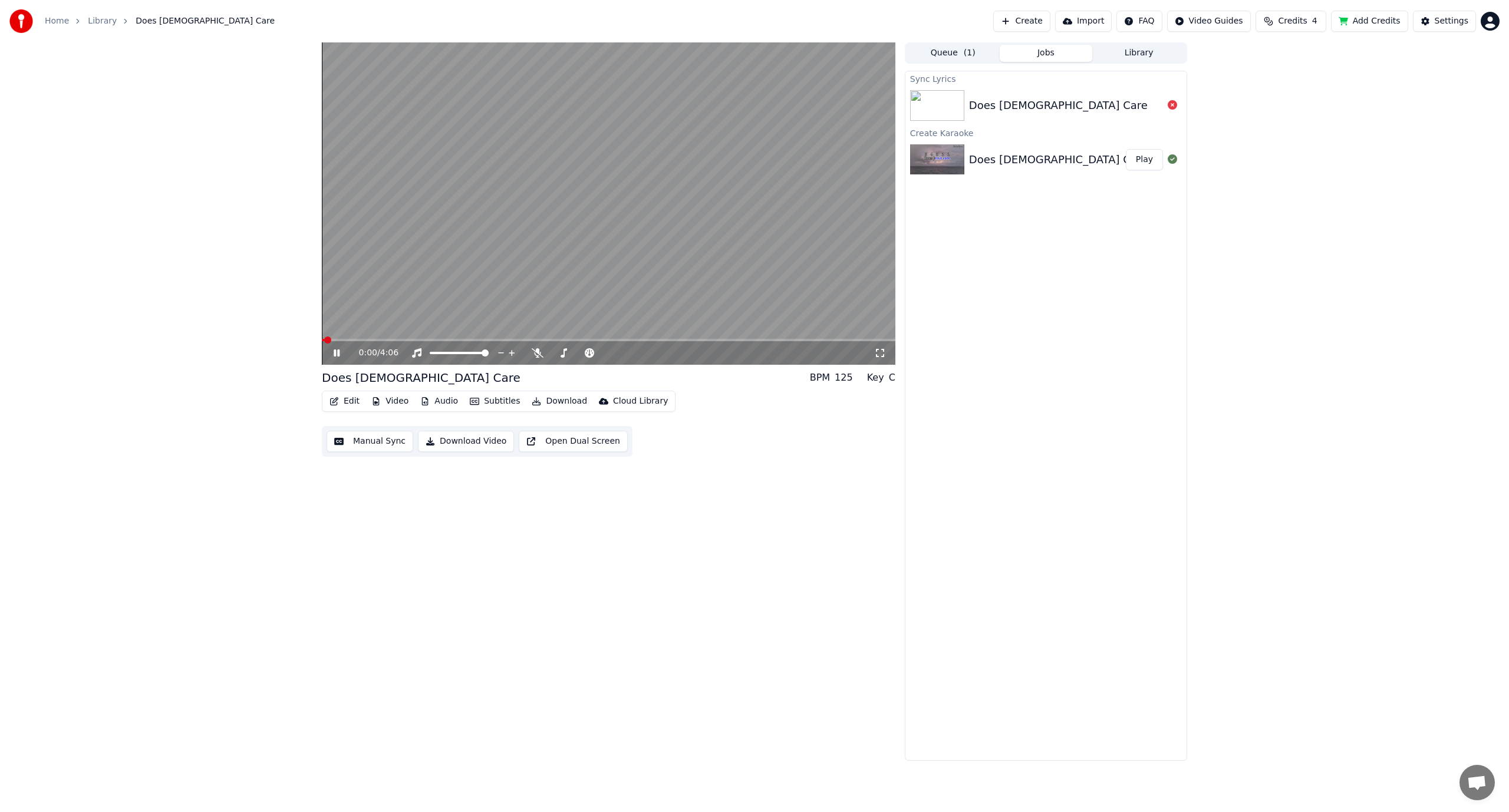
click at [345, 400] on button "Edit" at bounding box center [345, 401] width 39 height 16
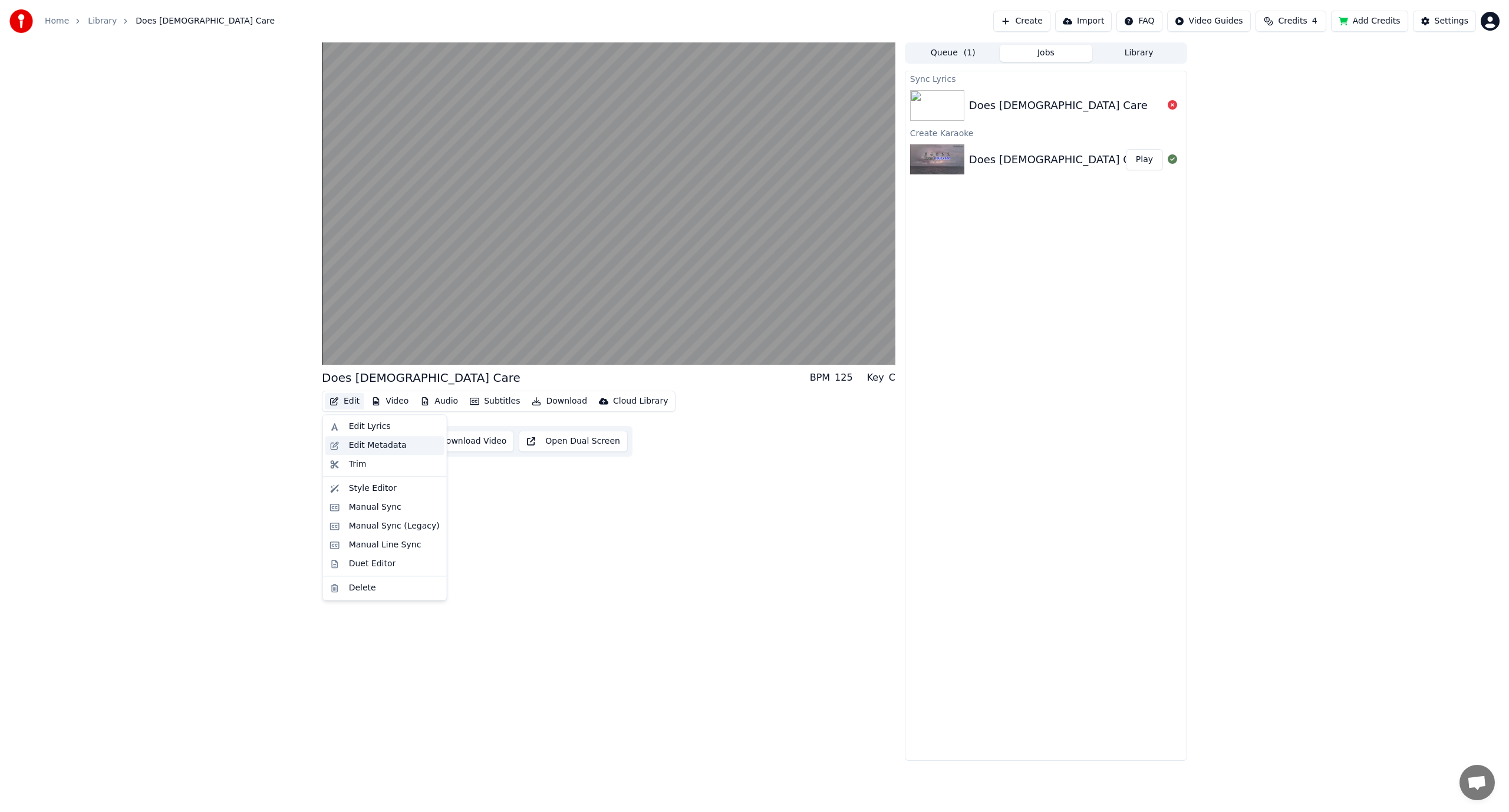
click at [368, 448] on div "Edit Metadata" at bounding box center [378, 445] width 58 height 12
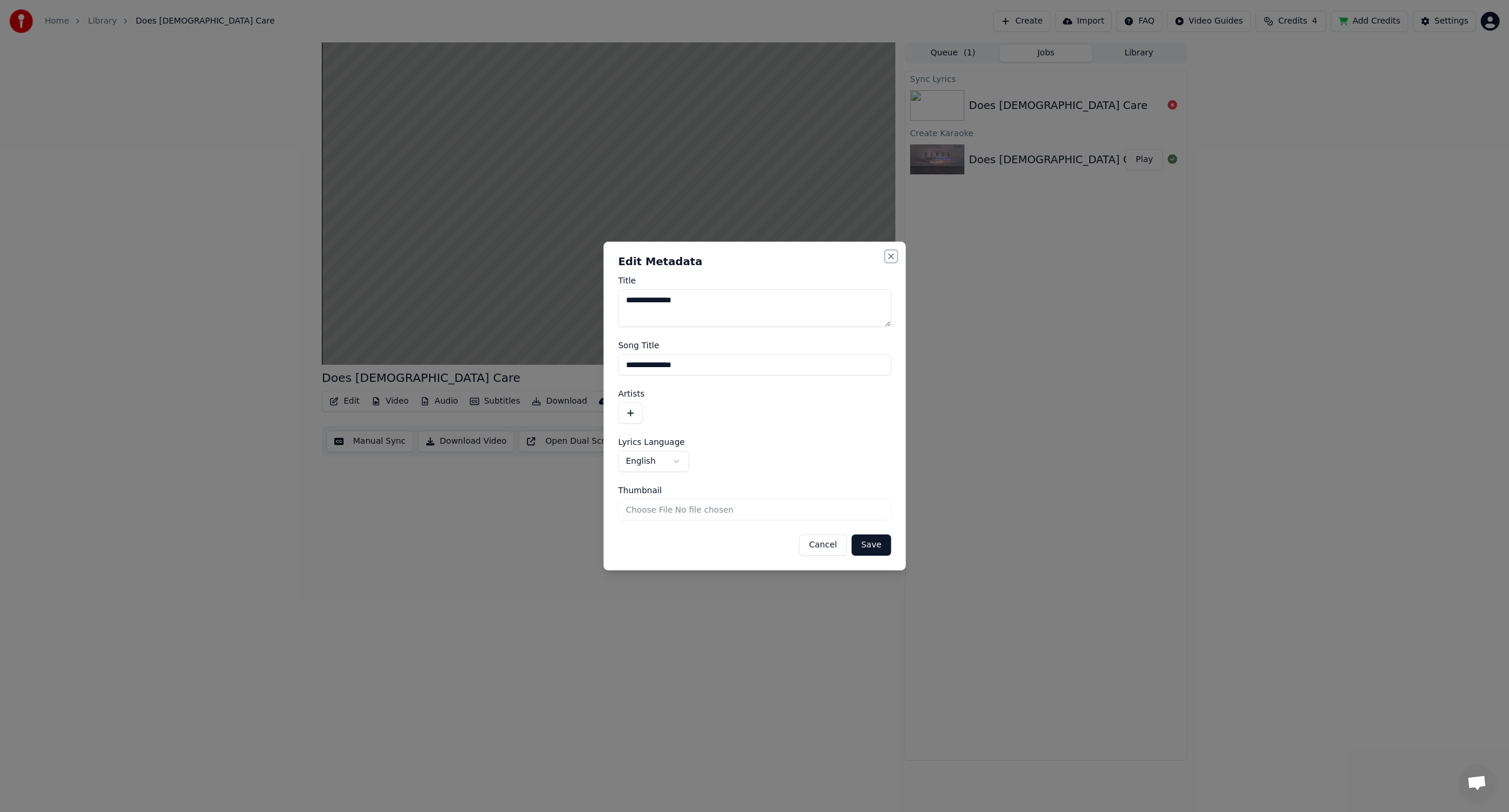
click at [887, 254] on button "Close" at bounding box center [890, 256] width 9 height 9
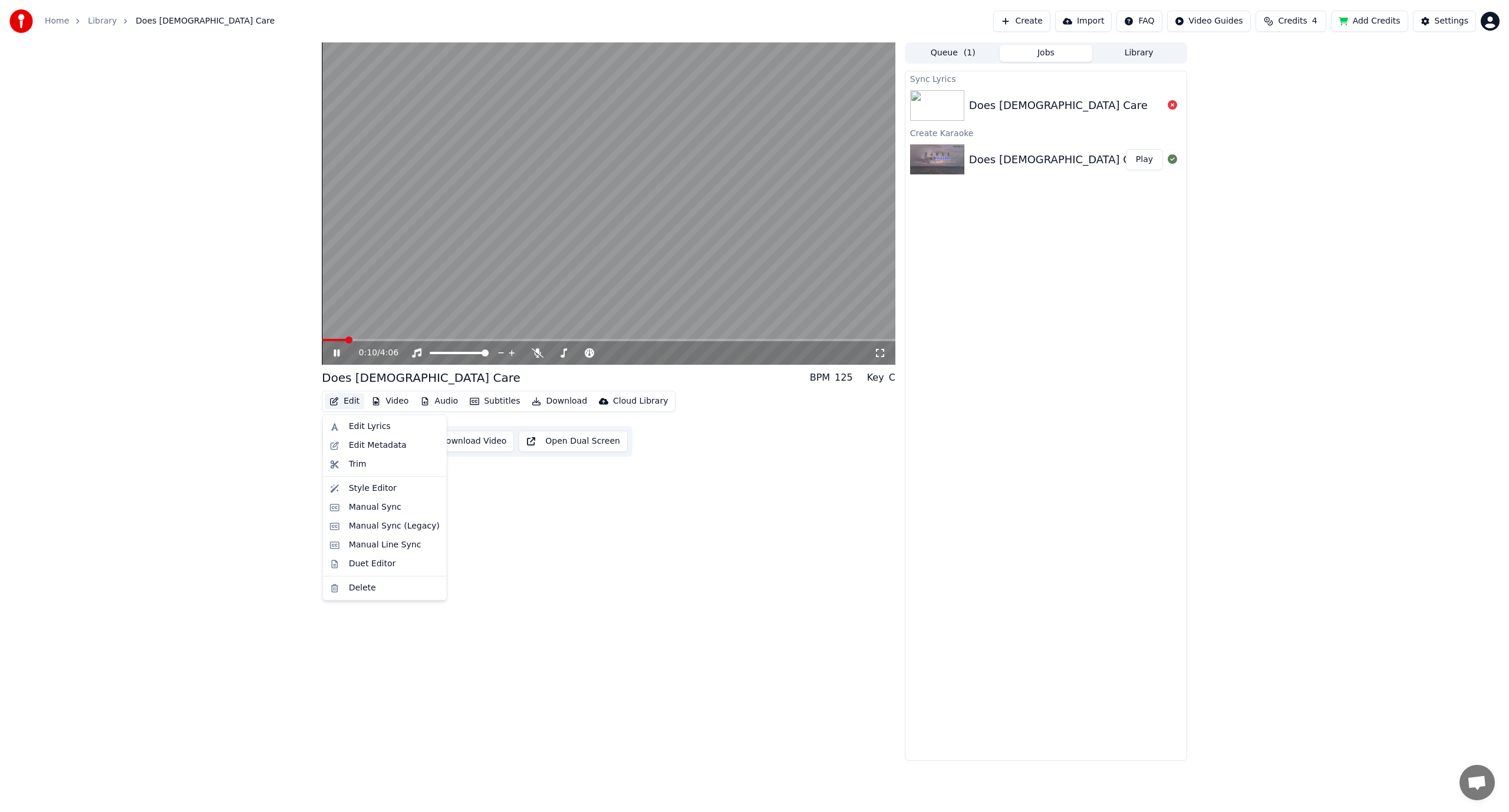
click at [349, 397] on button "Edit" at bounding box center [345, 401] width 39 height 16
click at [350, 393] on button "Edit" at bounding box center [345, 401] width 39 height 16
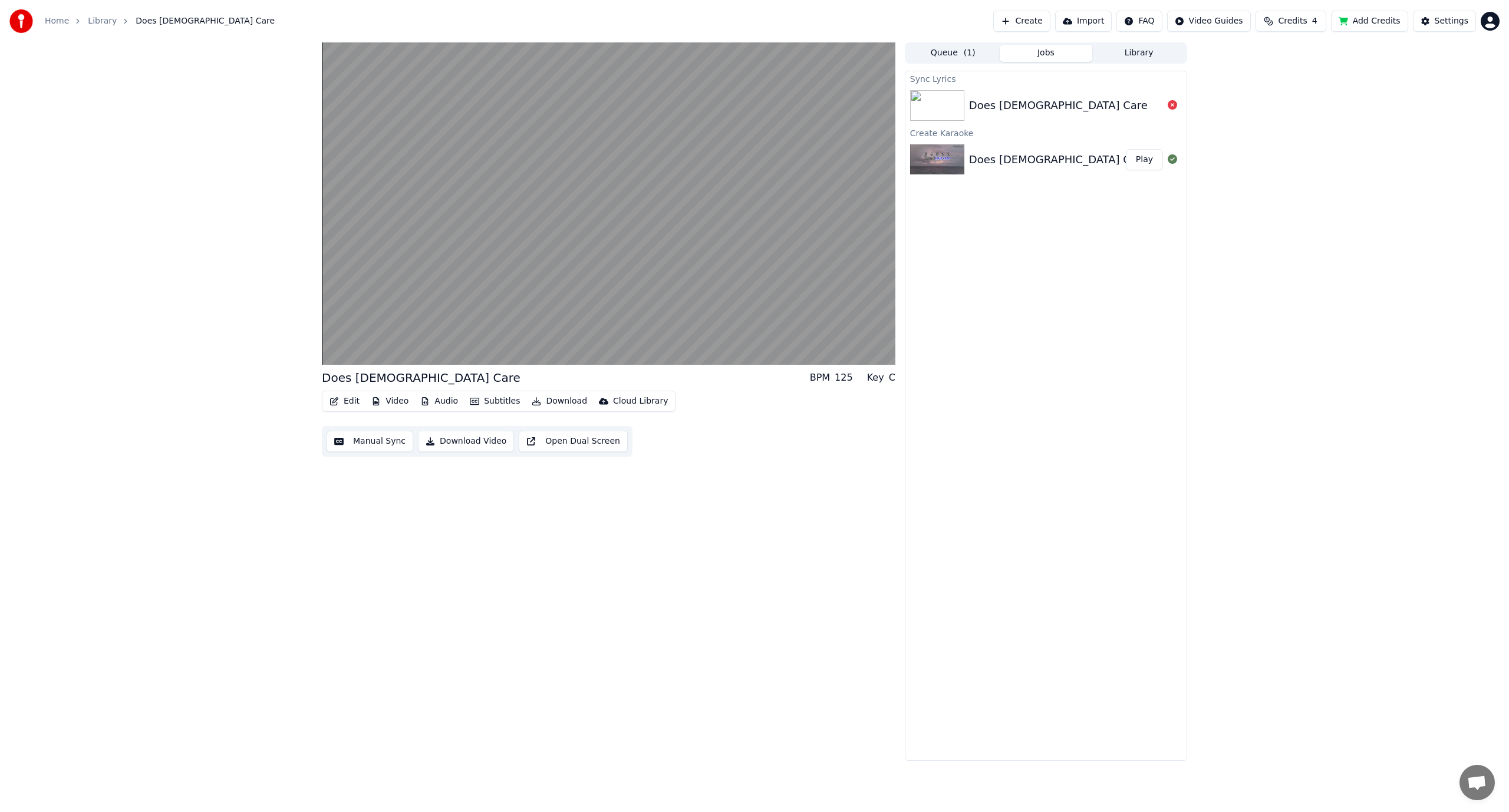
click at [352, 403] on button "Edit" at bounding box center [345, 401] width 39 height 16
click at [348, 405] on button "Edit" at bounding box center [345, 401] width 39 height 16
click at [321, 344] on span at bounding box center [325, 340] width 7 height 7
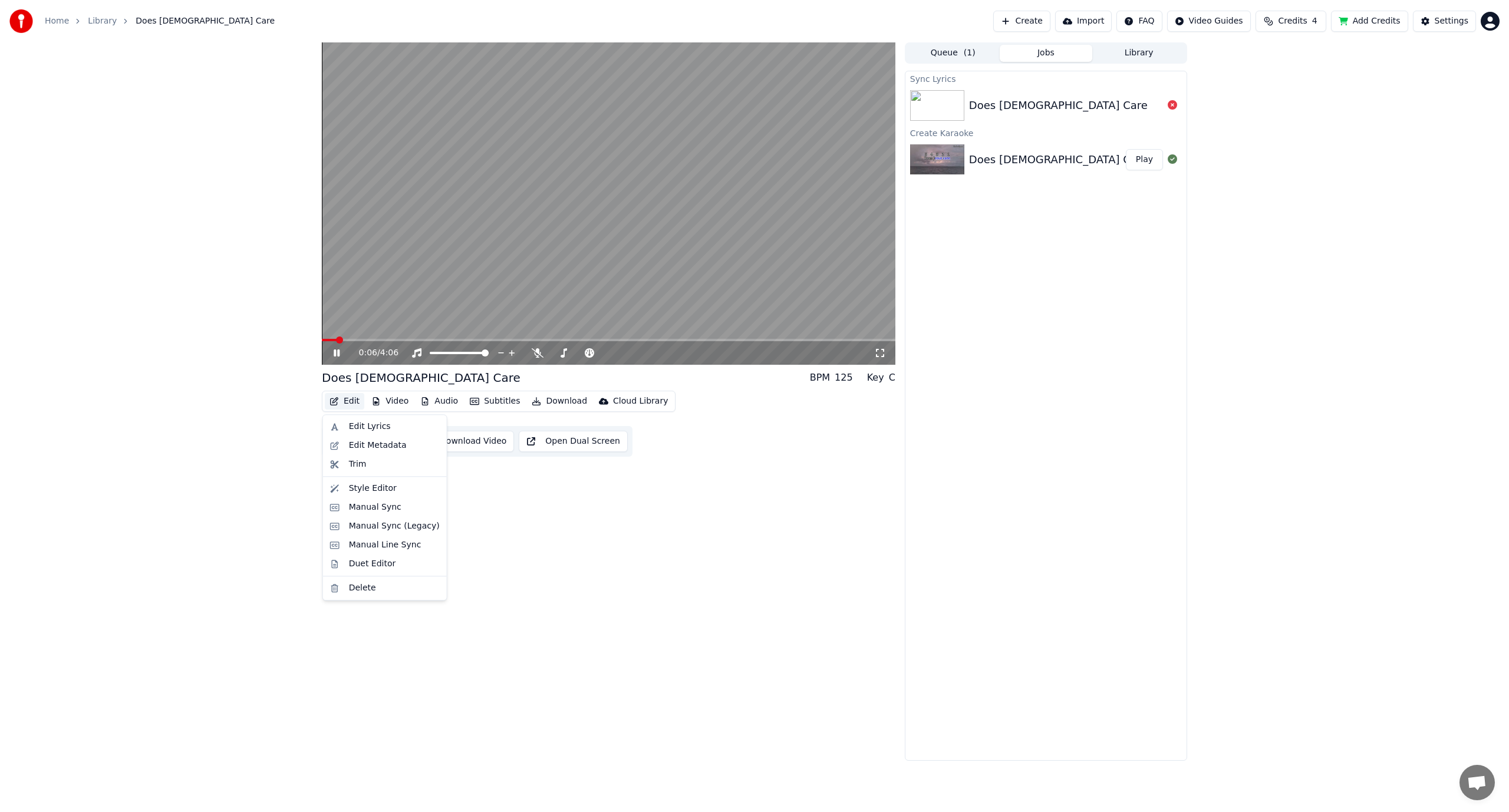
click at [346, 401] on button "Edit" at bounding box center [345, 401] width 39 height 16
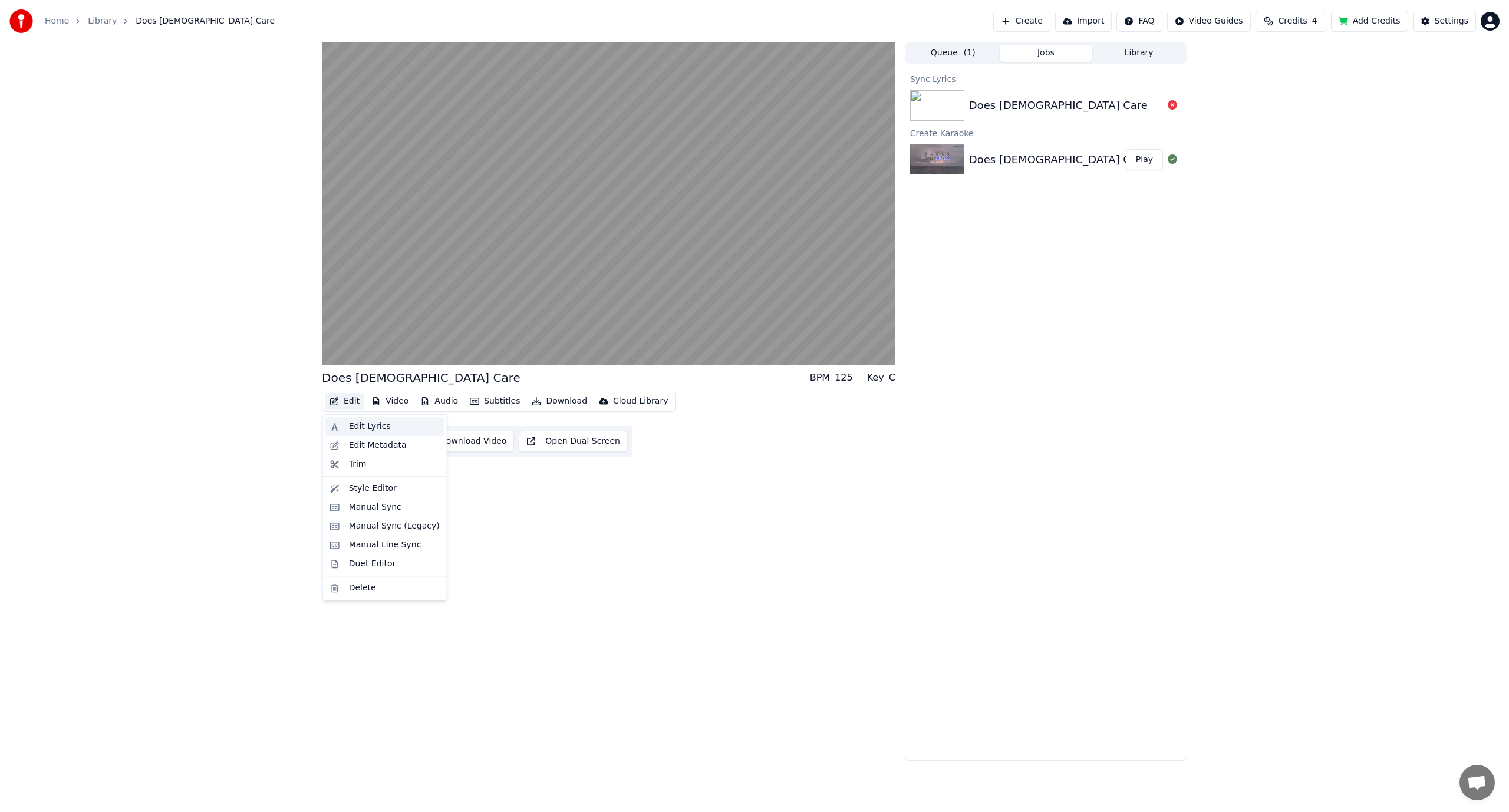
click at [368, 427] on div "Edit Lyrics" at bounding box center [369, 427] width 42 height 12
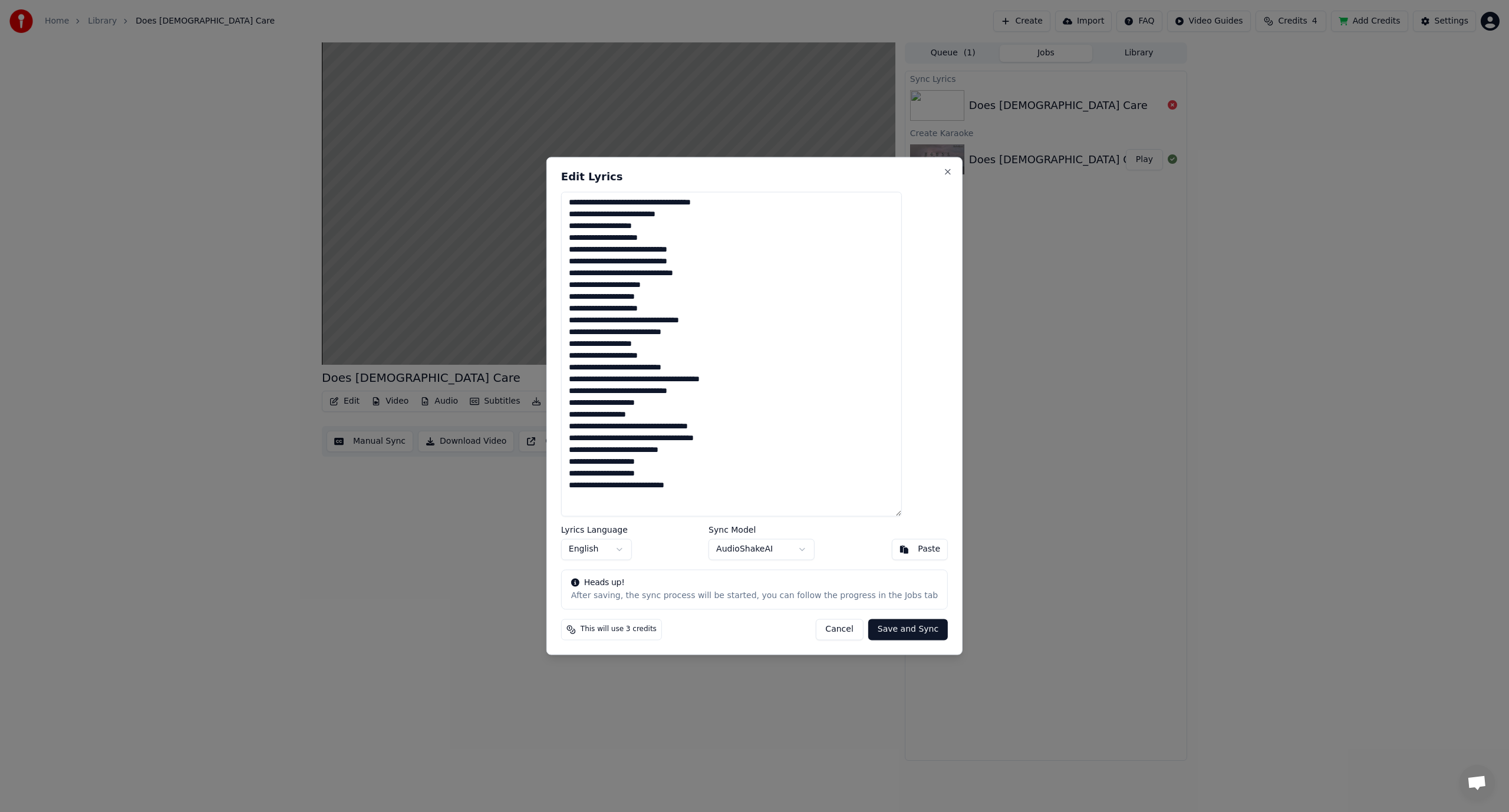
drag, startPoint x: 934, startPoint y: 174, endPoint x: 911, endPoint y: 183, distance: 24.7
click at [932, 174] on div "**********" at bounding box center [754, 405] width 416 height 497
click at [943, 170] on button "Close" at bounding box center [947, 171] width 9 height 9
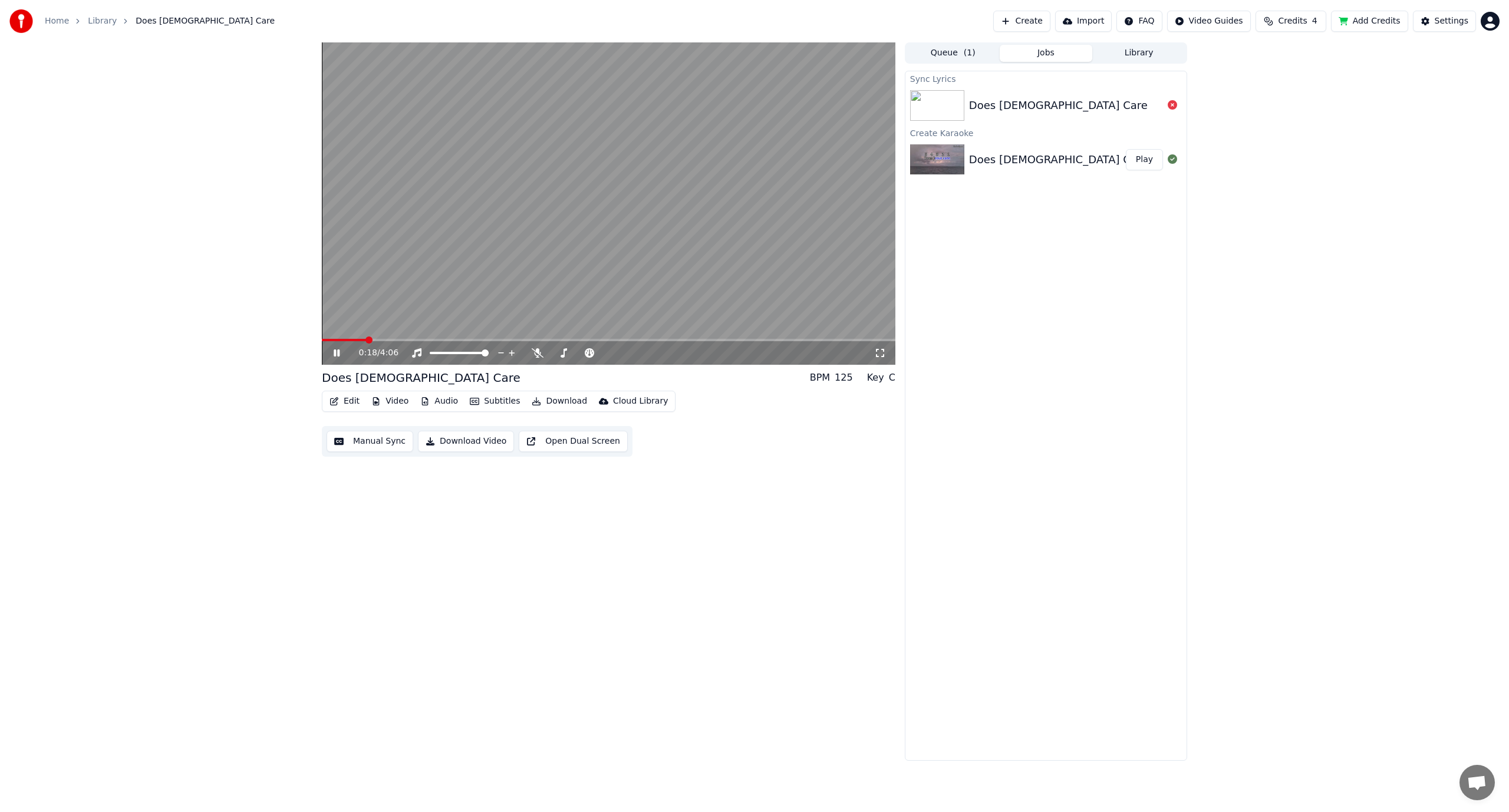
click at [348, 403] on button "Edit" at bounding box center [345, 401] width 39 height 16
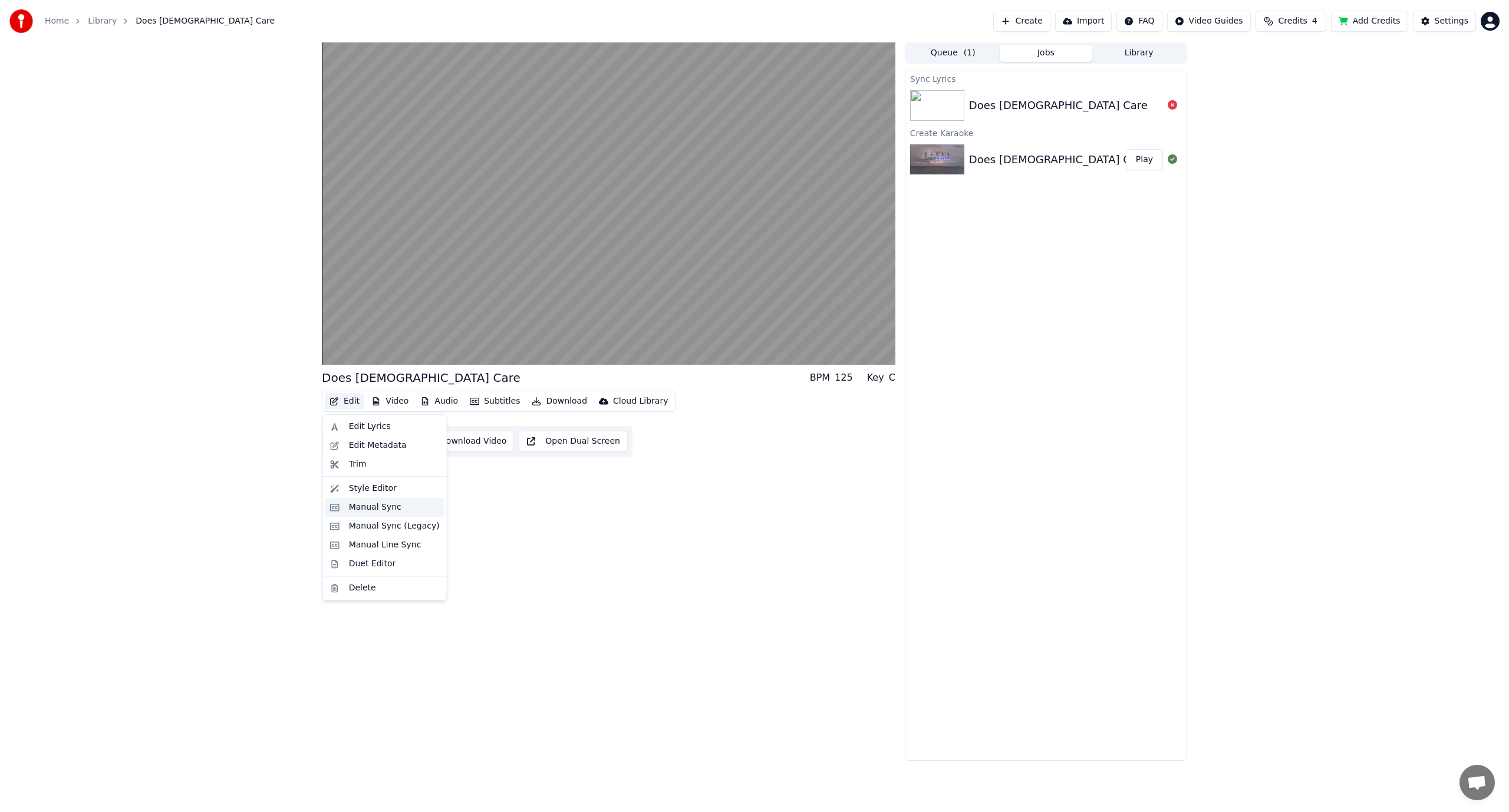
click at [356, 508] on div "Manual Sync" at bounding box center [374, 508] width 52 height 12
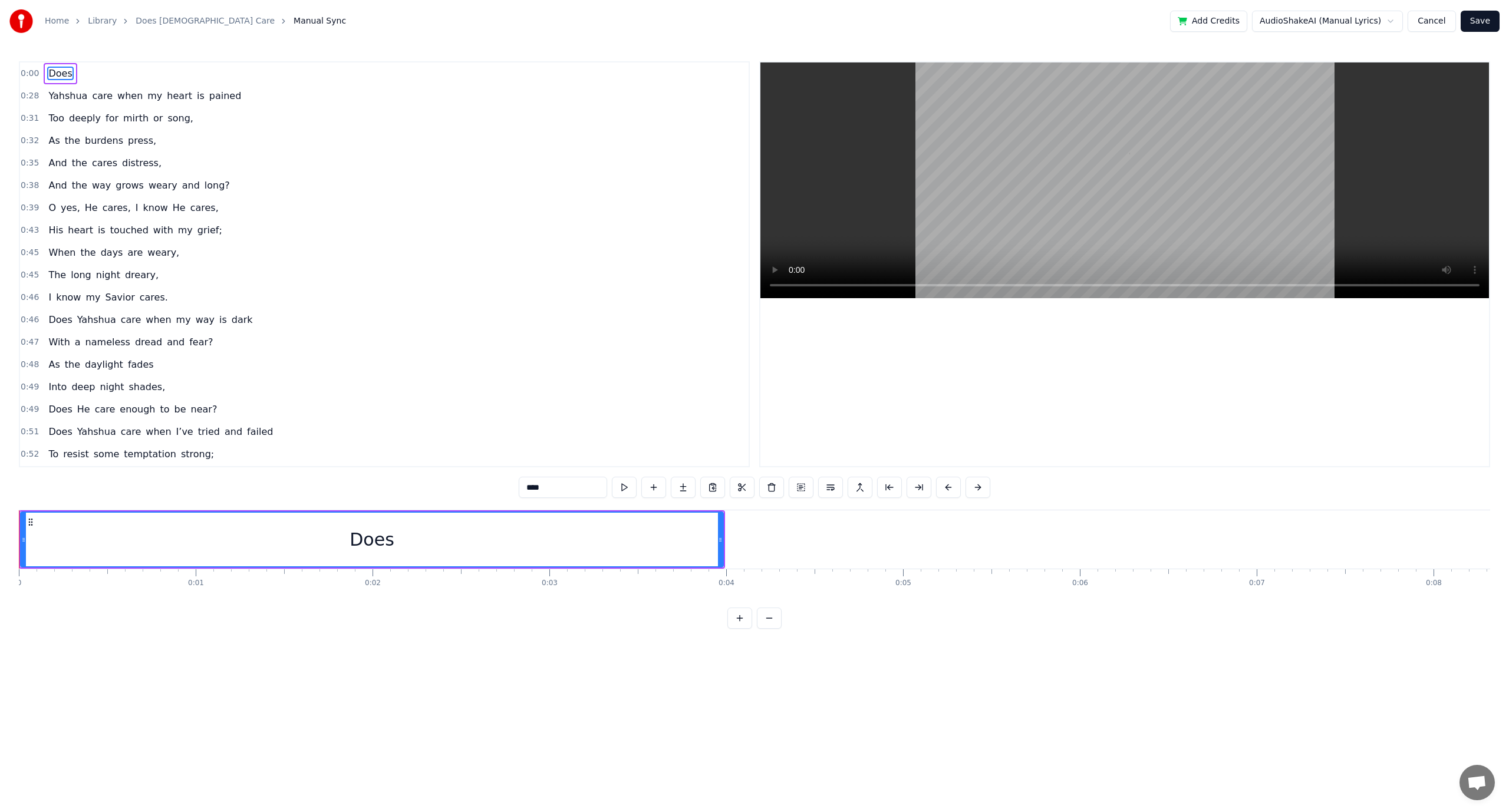
click at [1435, 18] on button "Cancel" at bounding box center [1431, 21] width 48 height 21
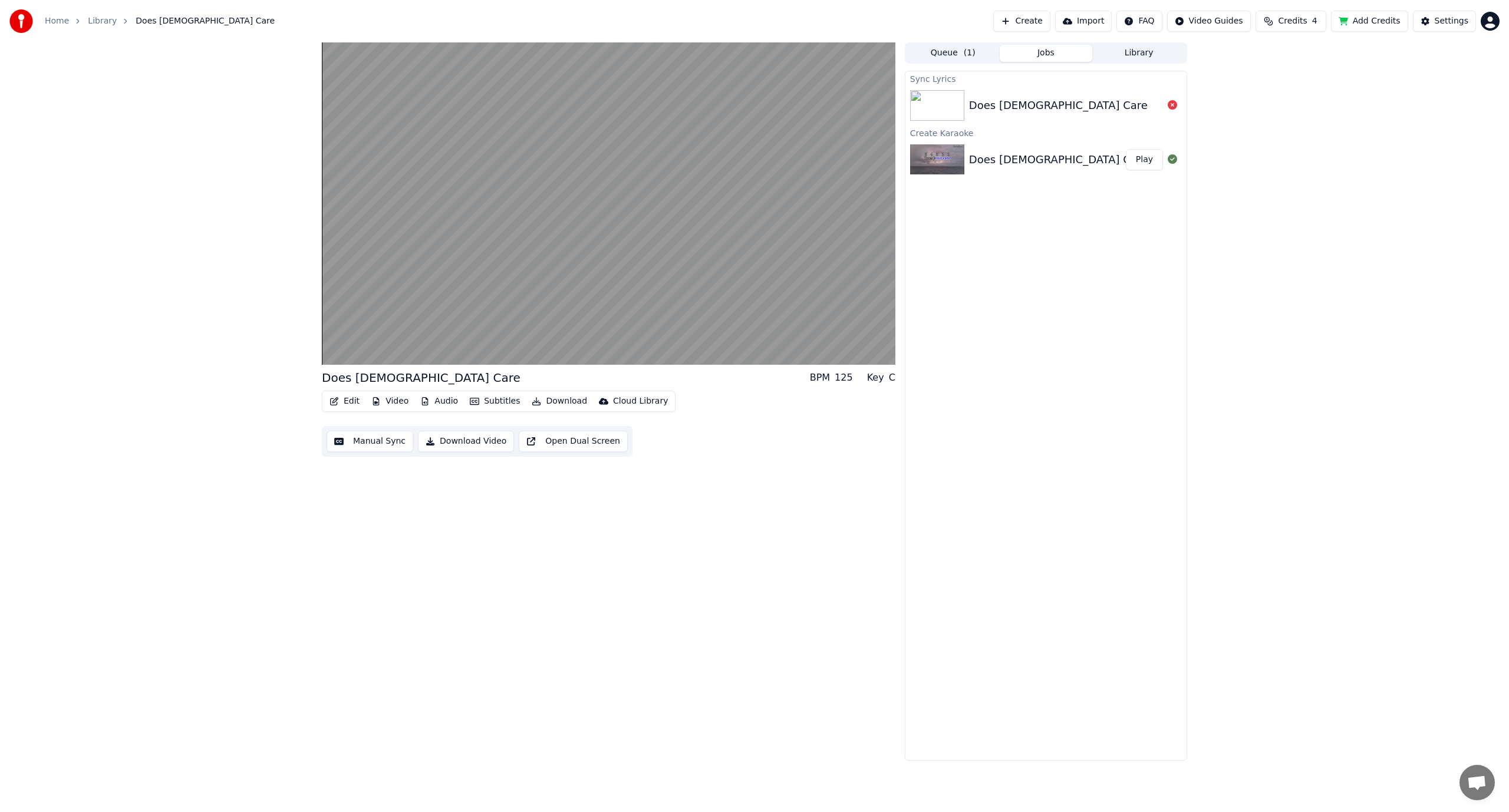
click at [348, 404] on button "Edit" at bounding box center [345, 401] width 39 height 16
drag, startPoint x: 359, startPoint y: 509, endPoint x: 358, endPoint y: 527, distance: 18.0
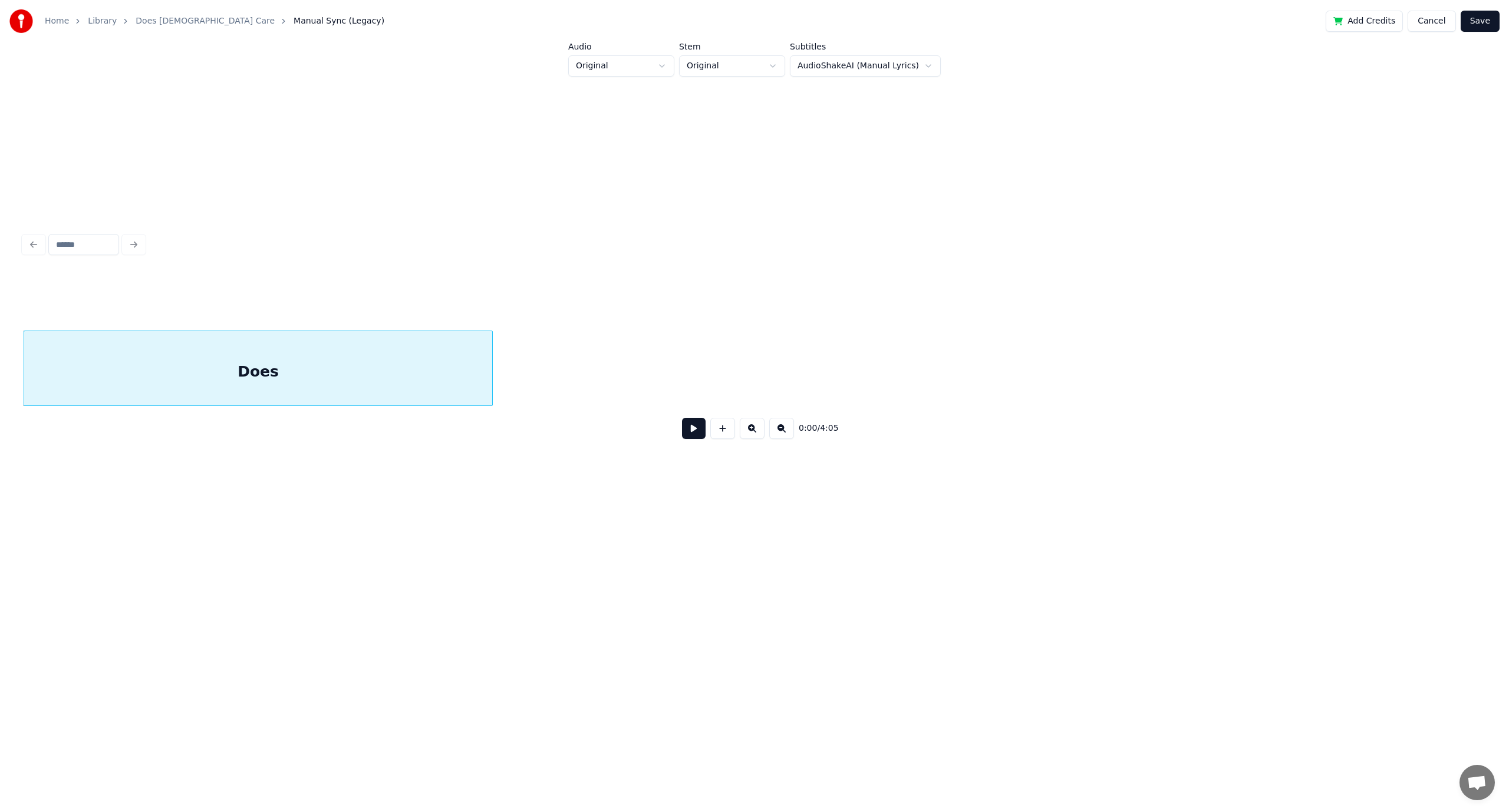
click at [363, 357] on div "Does" at bounding box center [257, 371] width 468 height 80
click at [134, 239] on div at bounding box center [754, 244] width 1471 height 26
click at [721, 435] on button at bounding box center [722, 428] width 25 height 21
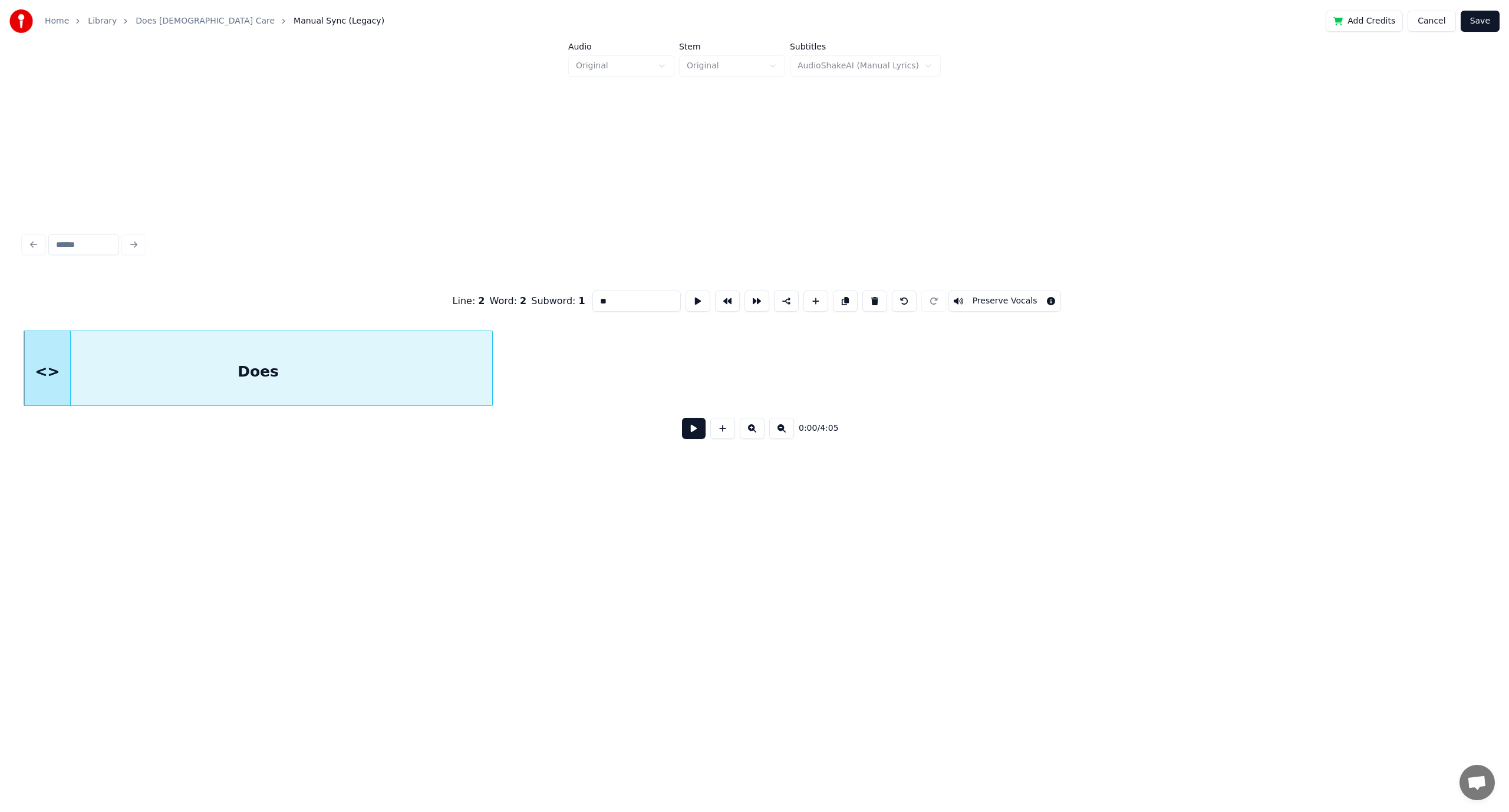
click at [721, 435] on button at bounding box center [722, 428] width 25 height 21
click at [716, 434] on button at bounding box center [722, 428] width 25 height 21
click at [1432, 16] on button "Cancel" at bounding box center [1431, 21] width 48 height 21
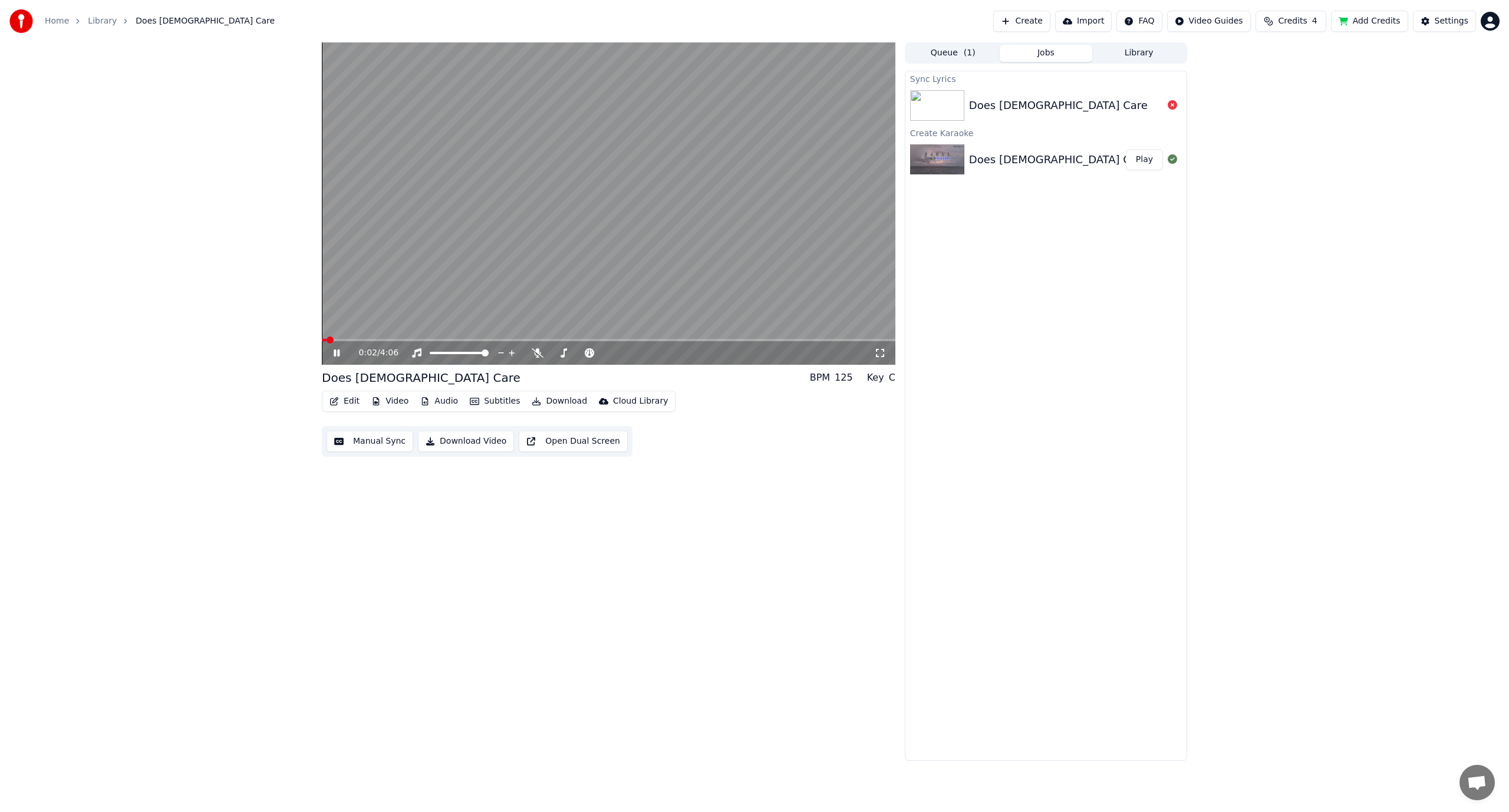
drag, startPoint x: 584, startPoint y: 275, endPoint x: 484, endPoint y: 273, distance: 100.0
click at [480, 275] on video at bounding box center [608, 203] width 574 height 322
click at [366, 444] on button "Manual Sync" at bounding box center [369, 441] width 86 height 21
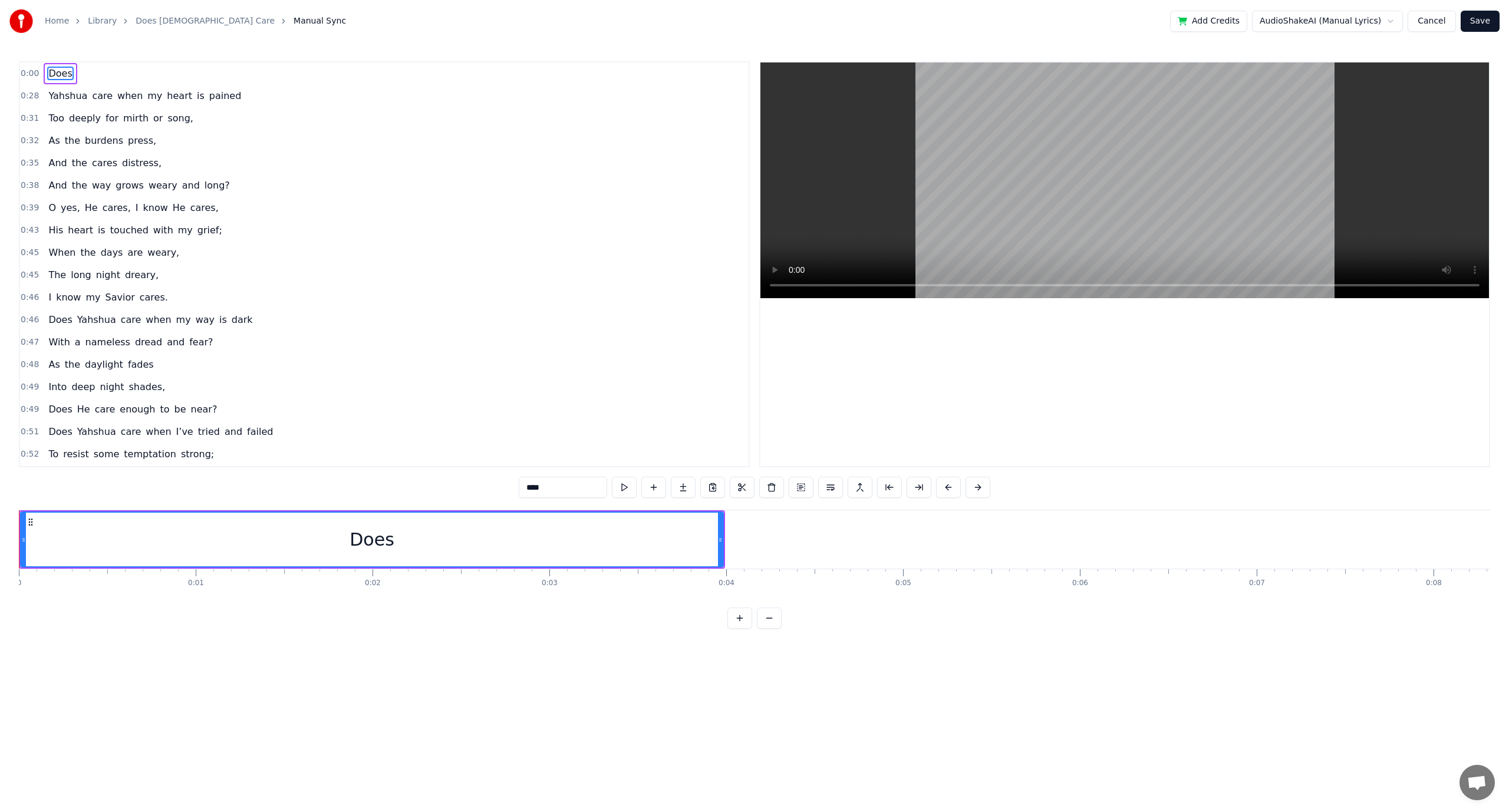
click at [1436, 22] on button "Cancel" at bounding box center [1431, 21] width 48 height 21
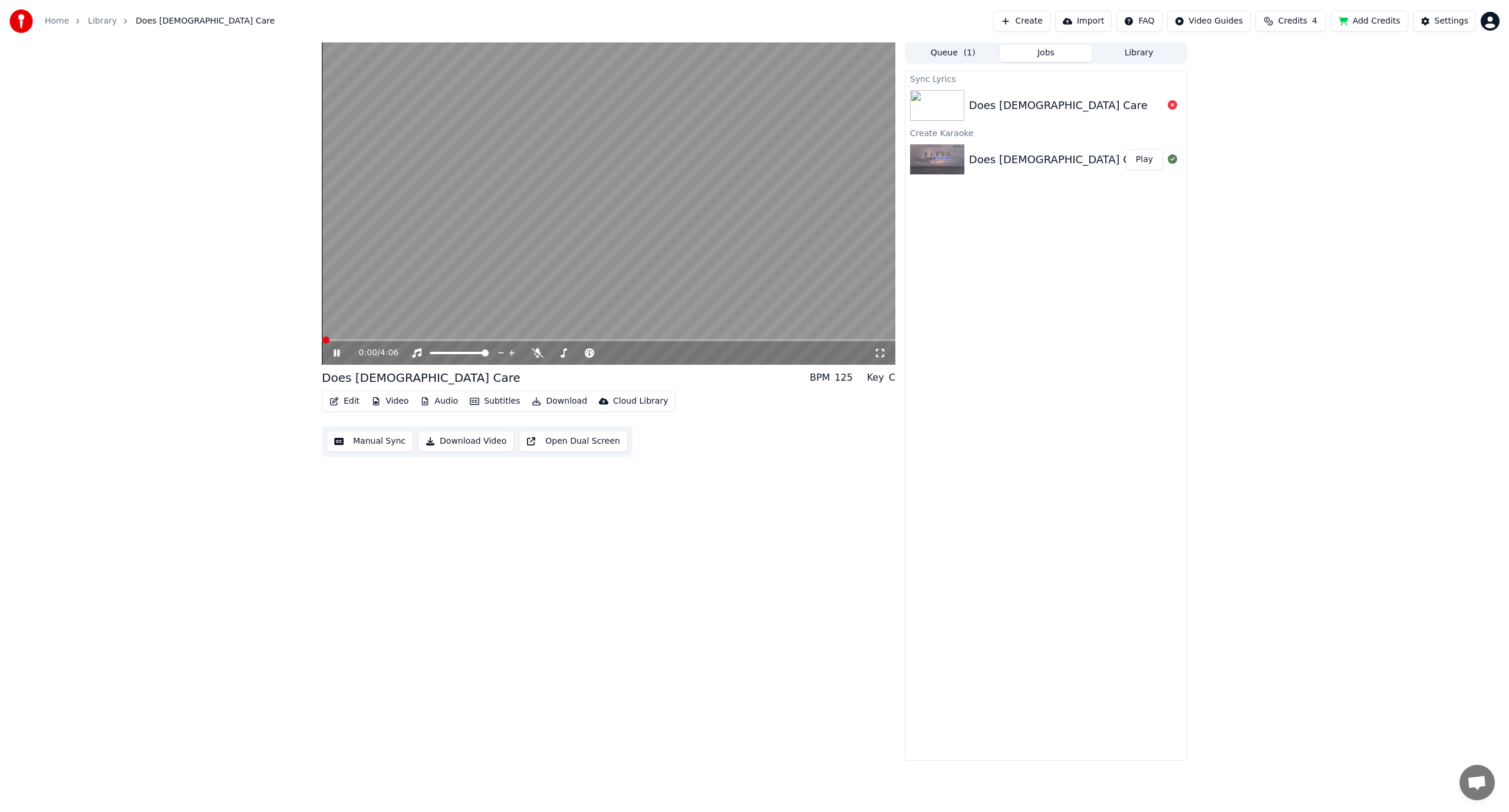
click at [342, 403] on button "Edit" at bounding box center [345, 401] width 39 height 16
click at [363, 544] on div "Manual Line Sync" at bounding box center [385, 545] width 73 height 12
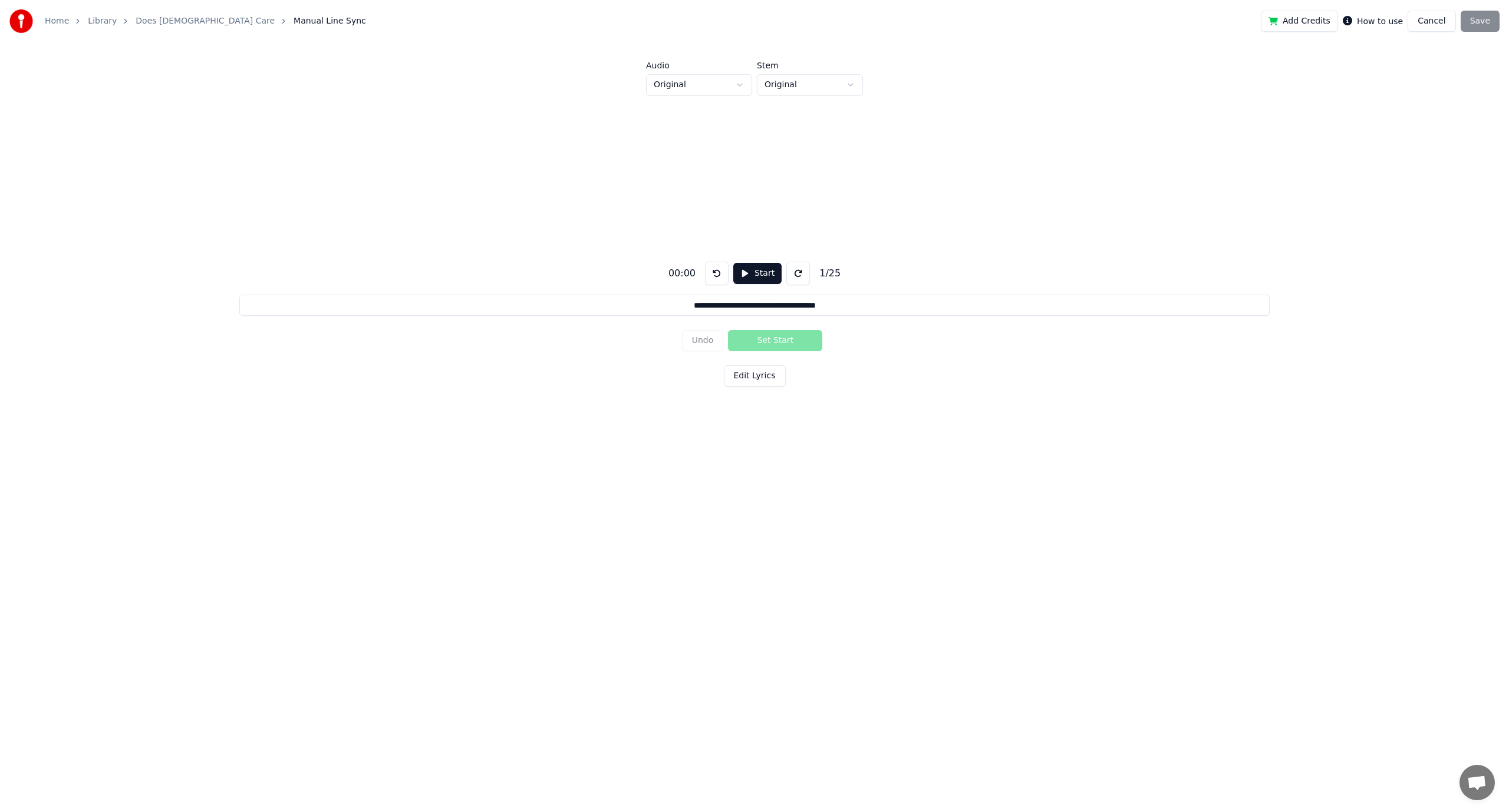
click at [737, 373] on button "Edit Lyrics" at bounding box center [754, 375] width 62 height 21
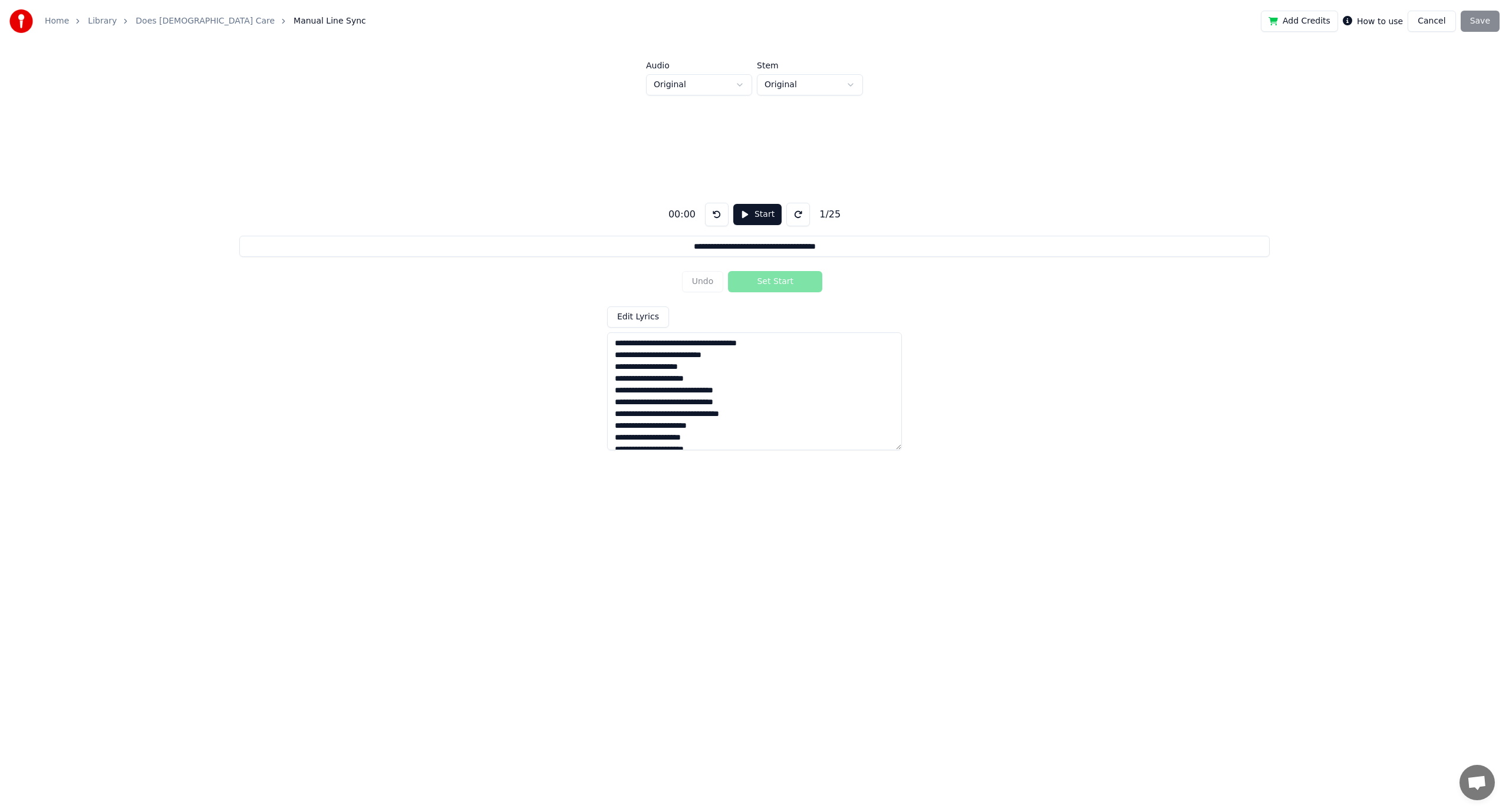
click at [740, 213] on button "Start" at bounding box center [757, 214] width 49 height 21
click at [784, 281] on button "Set Start" at bounding box center [775, 281] width 94 height 21
click at [784, 281] on button "Set End" at bounding box center [775, 281] width 94 height 21
click at [784, 281] on button "Set Start" at bounding box center [775, 281] width 94 height 21
click at [784, 281] on button "Set End" at bounding box center [775, 281] width 94 height 21
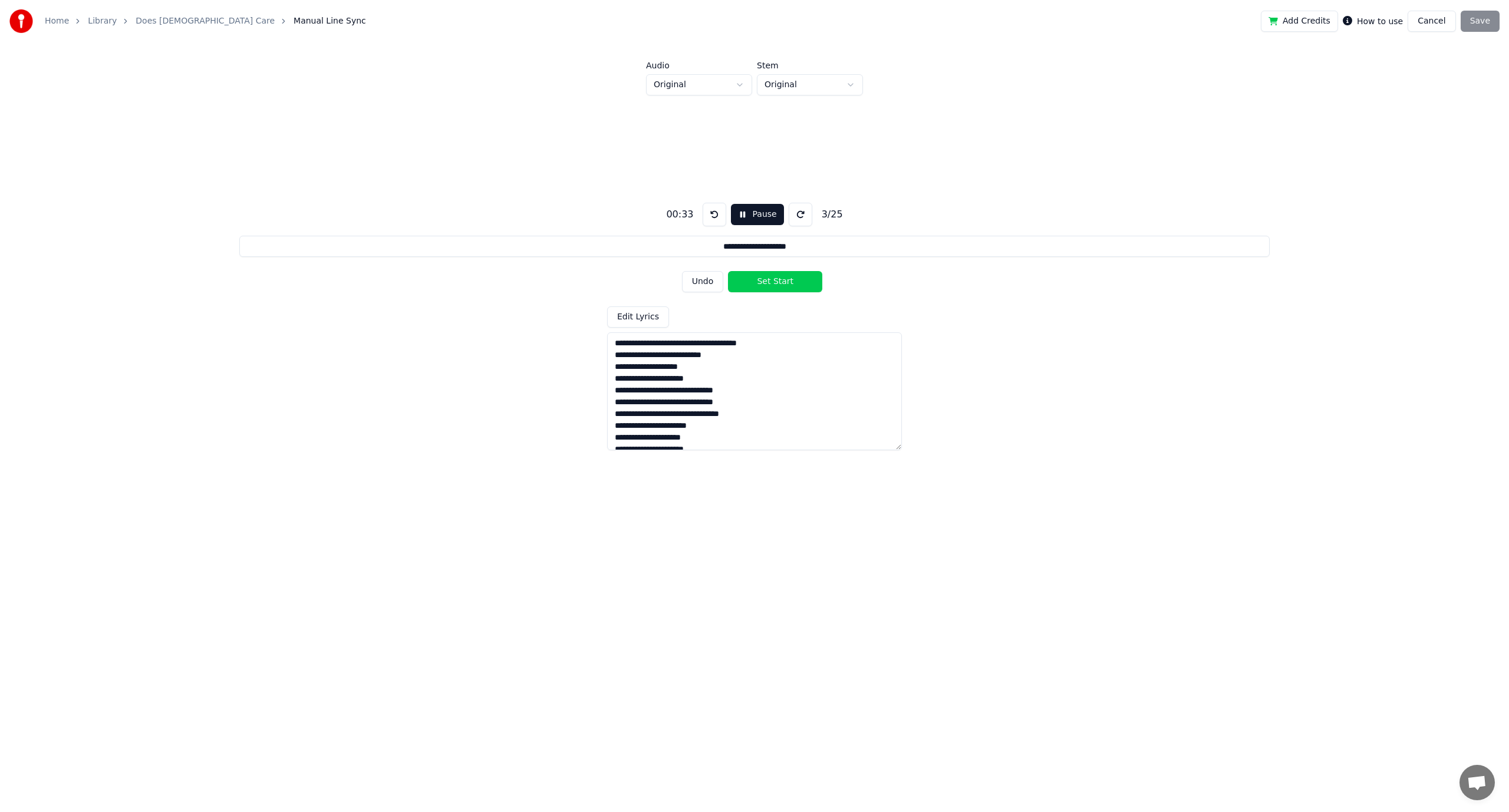
click at [784, 281] on button "Set Start" at bounding box center [775, 281] width 94 height 21
click at [784, 281] on button "Set End" at bounding box center [775, 281] width 94 height 21
click at [784, 281] on button "Set Start" at bounding box center [775, 281] width 94 height 21
click at [784, 281] on button "Set End" at bounding box center [775, 281] width 94 height 21
click at [784, 281] on button "Set Start" at bounding box center [775, 281] width 94 height 21
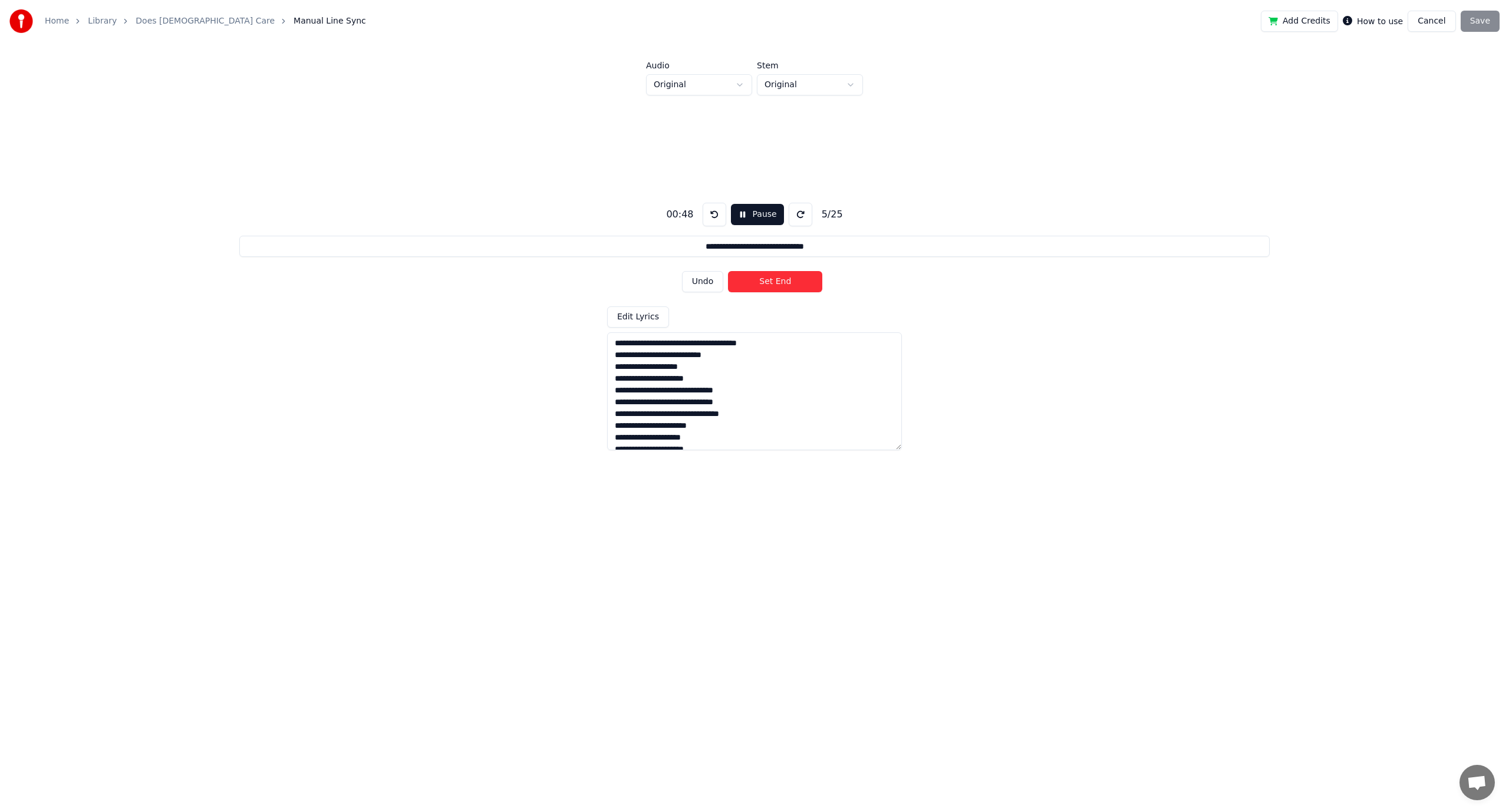
click at [784, 281] on button "Set End" at bounding box center [775, 281] width 94 height 21
click at [784, 281] on button "Set Start" at bounding box center [775, 281] width 94 height 21
click at [784, 281] on button "Set End" at bounding box center [775, 281] width 94 height 21
click at [784, 281] on button "Set Start" at bounding box center [775, 281] width 94 height 21
click at [784, 281] on button "Set End" at bounding box center [775, 281] width 94 height 21
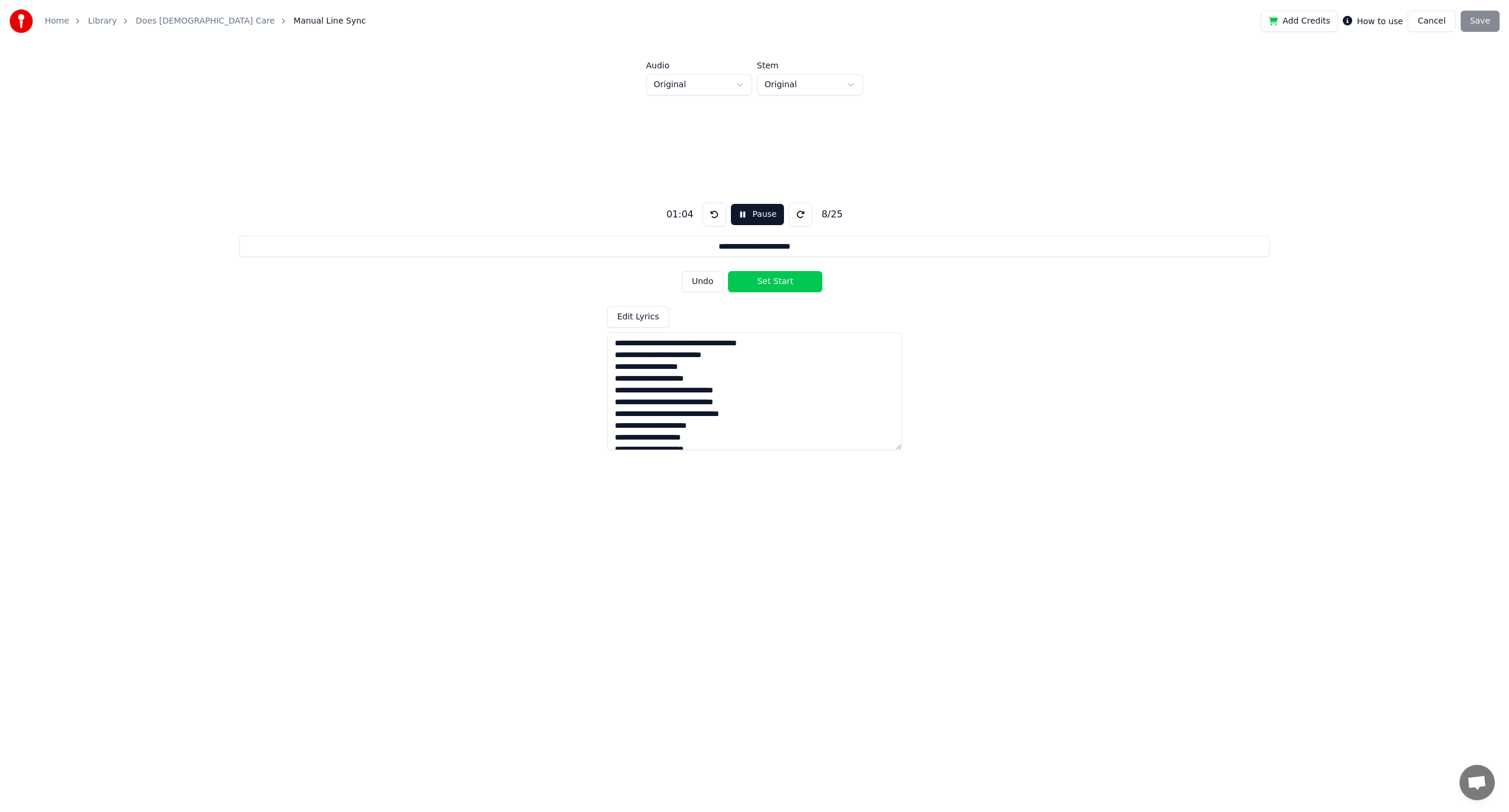
click at [784, 281] on button "Set Start" at bounding box center [775, 281] width 94 height 21
click at [784, 281] on button "Set End" at bounding box center [775, 281] width 94 height 21
click at [704, 279] on button "Undo" at bounding box center [702, 281] width 42 height 21
click at [703, 283] on button "Undo" at bounding box center [702, 281] width 42 height 21
click at [750, 285] on button "Set Start" at bounding box center [775, 281] width 94 height 21
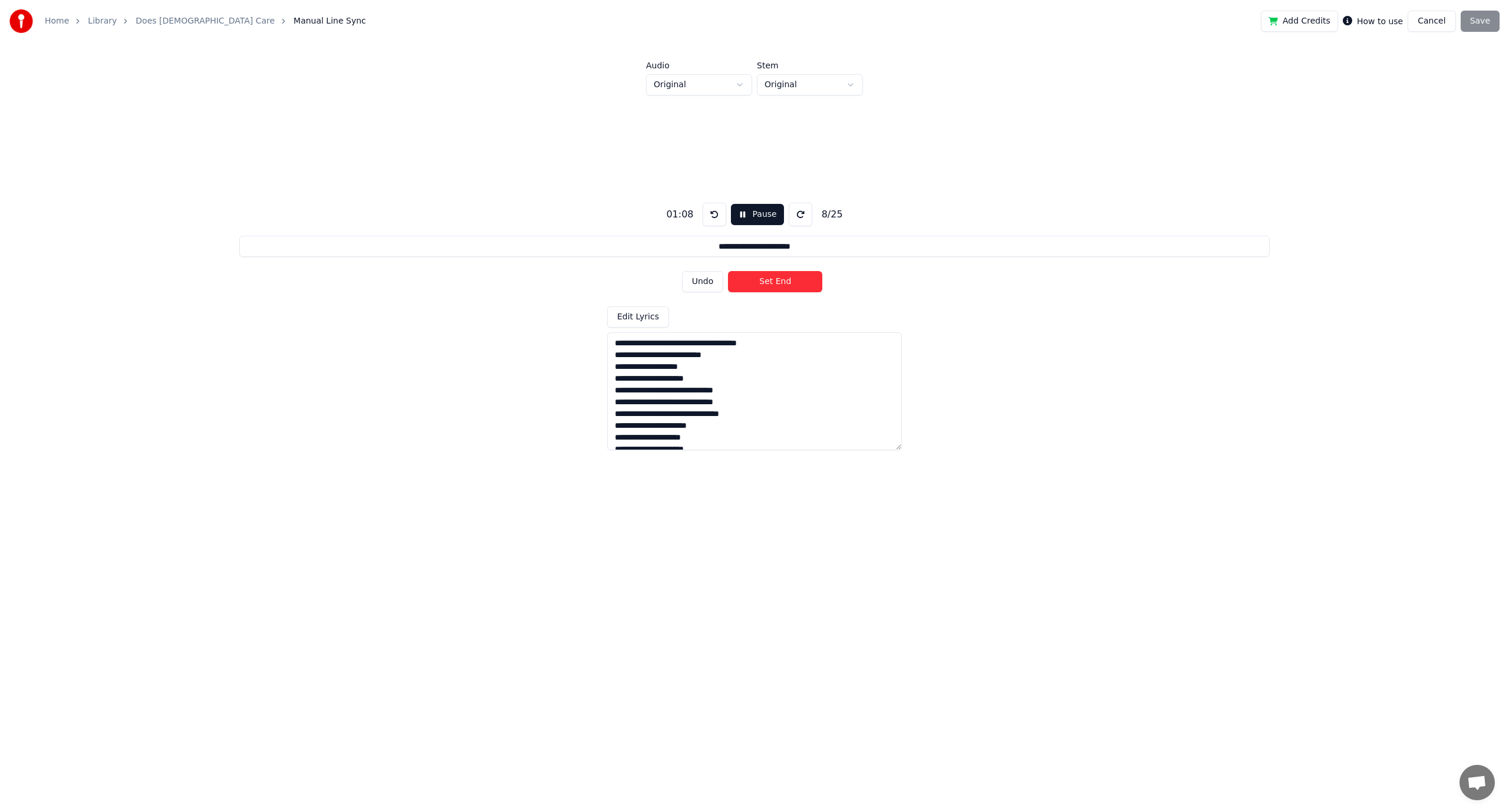
click at [750, 285] on button "Set End" at bounding box center [775, 281] width 94 height 21
click at [750, 285] on button "Set Start" at bounding box center [775, 281] width 94 height 21
click at [750, 285] on button "Set End" at bounding box center [775, 281] width 94 height 21
click at [750, 285] on button "Set Start" at bounding box center [775, 281] width 94 height 21
click at [750, 285] on button "Set End" at bounding box center [775, 281] width 94 height 21
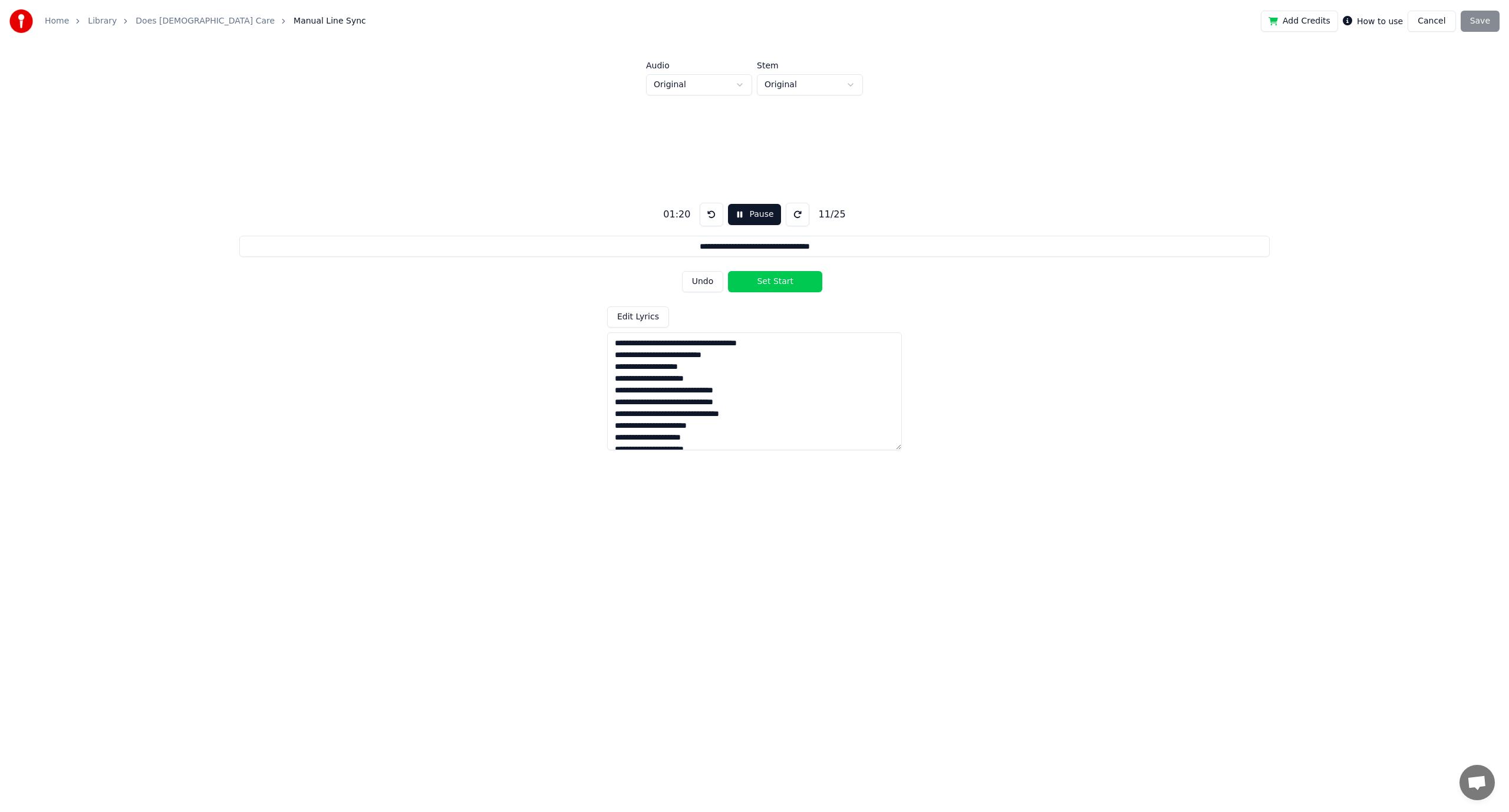
click at [750, 285] on button "Set Start" at bounding box center [775, 281] width 94 height 21
click at [750, 285] on button "Set End" at bounding box center [775, 281] width 94 height 21
click at [750, 285] on button "Set Start" at bounding box center [775, 281] width 94 height 21
click at [750, 285] on button "Set End" at bounding box center [775, 281] width 94 height 21
click at [750, 285] on button "Set Start" at bounding box center [775, 281] width 94 height 21
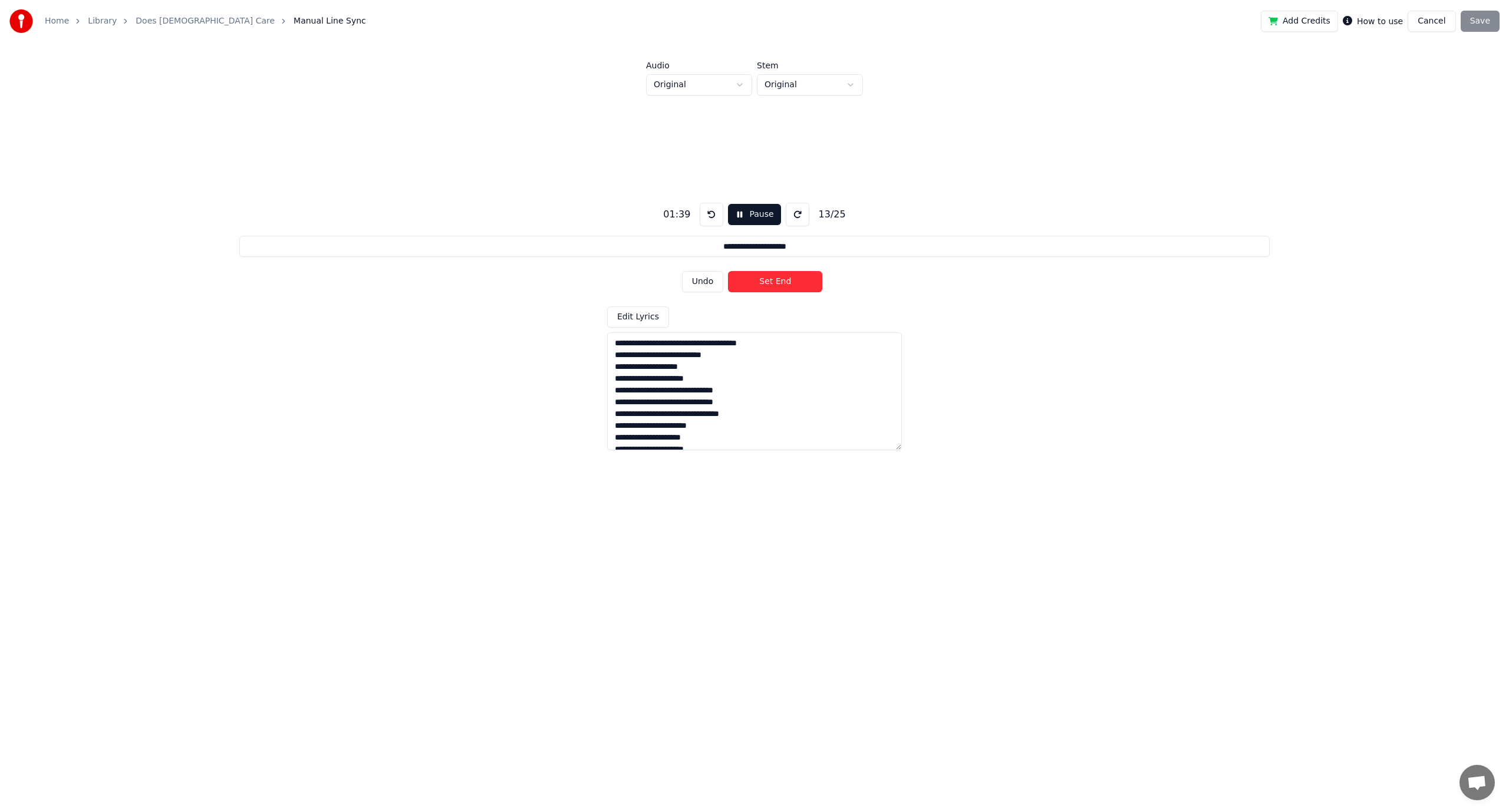
click at [750, 285] on button "Set End" at bounding box center [775, 281] width 94 height 21
click at [750, 285] on button "Set Start" at bounding box center [775, 281] width 94 height 21
click at [750, 285] on button "Set End" at bounding box center [775, 281] width 94 height 21
click at [750, 285] on button "Set Start" at bounding box center [775, 281] width 94 height 21
click at [750, 285] on button "Set End" at bounding box center [775, 281] width 94 height 21
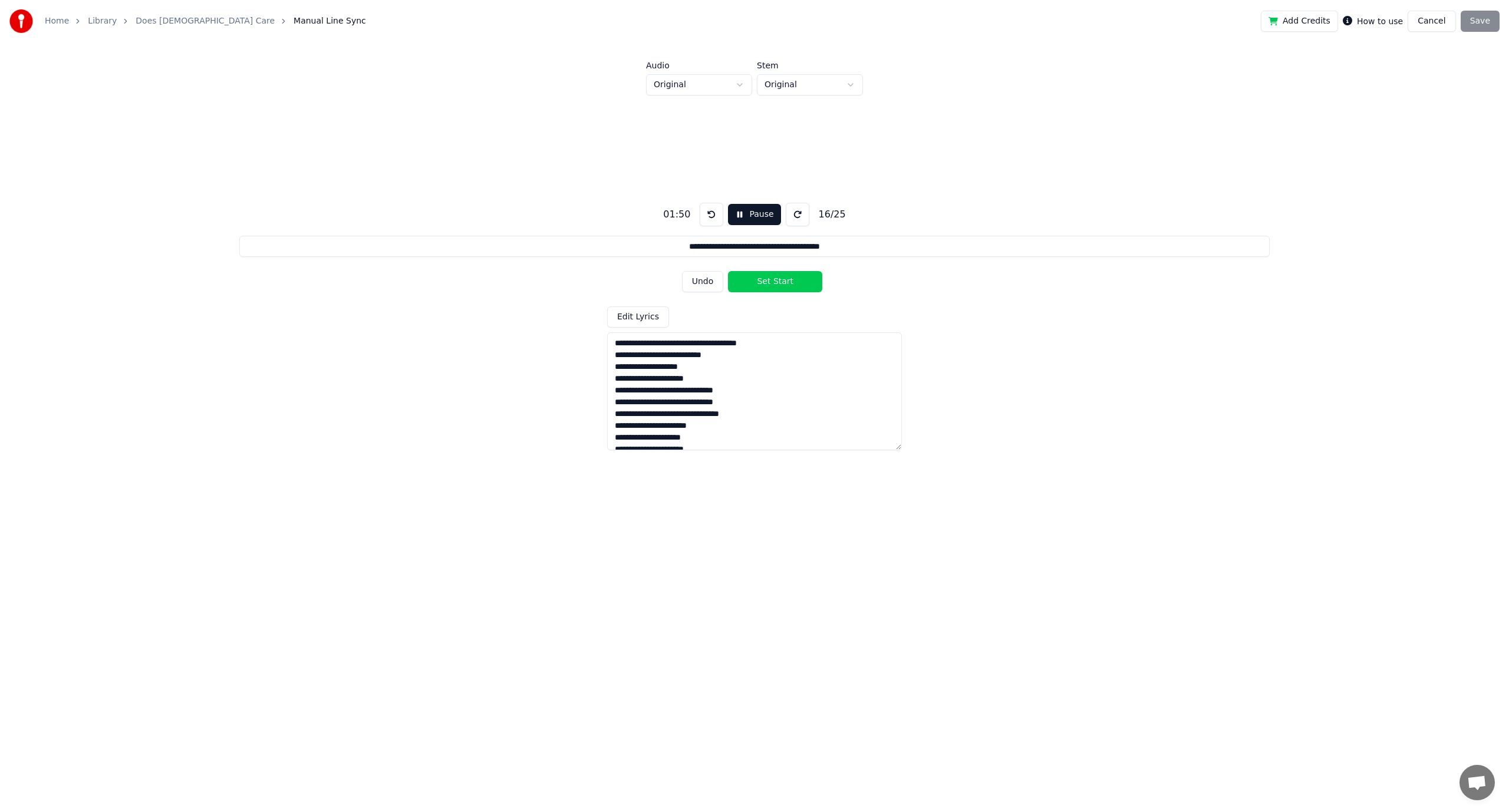
click at [750, 285] on button "Set Start" at bounding box center [775, 281] width 94 height 21
click at [750, 285] on button "Set End" at bounding box center [775, 281] width 94 height 21
click at [750, 285] on button "Set Start" at bounding box center [775, 281] width 94 height 21
click at [750, 285] on button "Set End" at bounding box center [775, 281] width 94 height 21
click at [750, 285] on button "Set Start" at bounding box center [775, 281] width 94 height 21
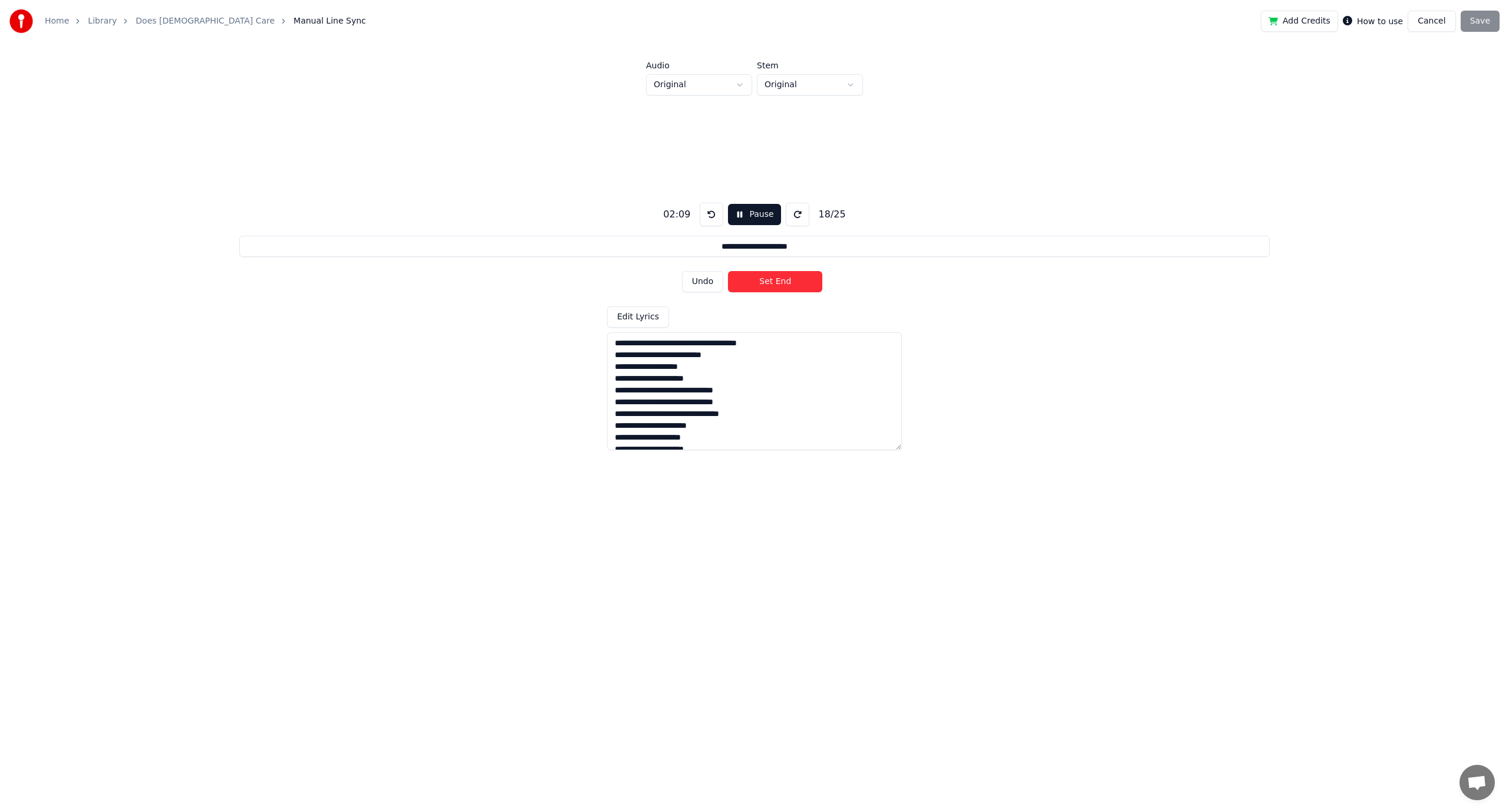
click at [750, 285] on button "Set End" at bounding box center [775, 281] width 94 height 21
click at [750, 285] on button "Set Start" at bounding box center [775, 281] width 94 height 21
click at [750, 285] on button "Set End" at bounding box center [775, 281] width 94 height 21
click at [750, 285] on button "Set Start" at bounding box center [775, 281] width 94 height 21
click at [750, 285] on button "Set End" at bounding box center [775, 281] width 94 height 21
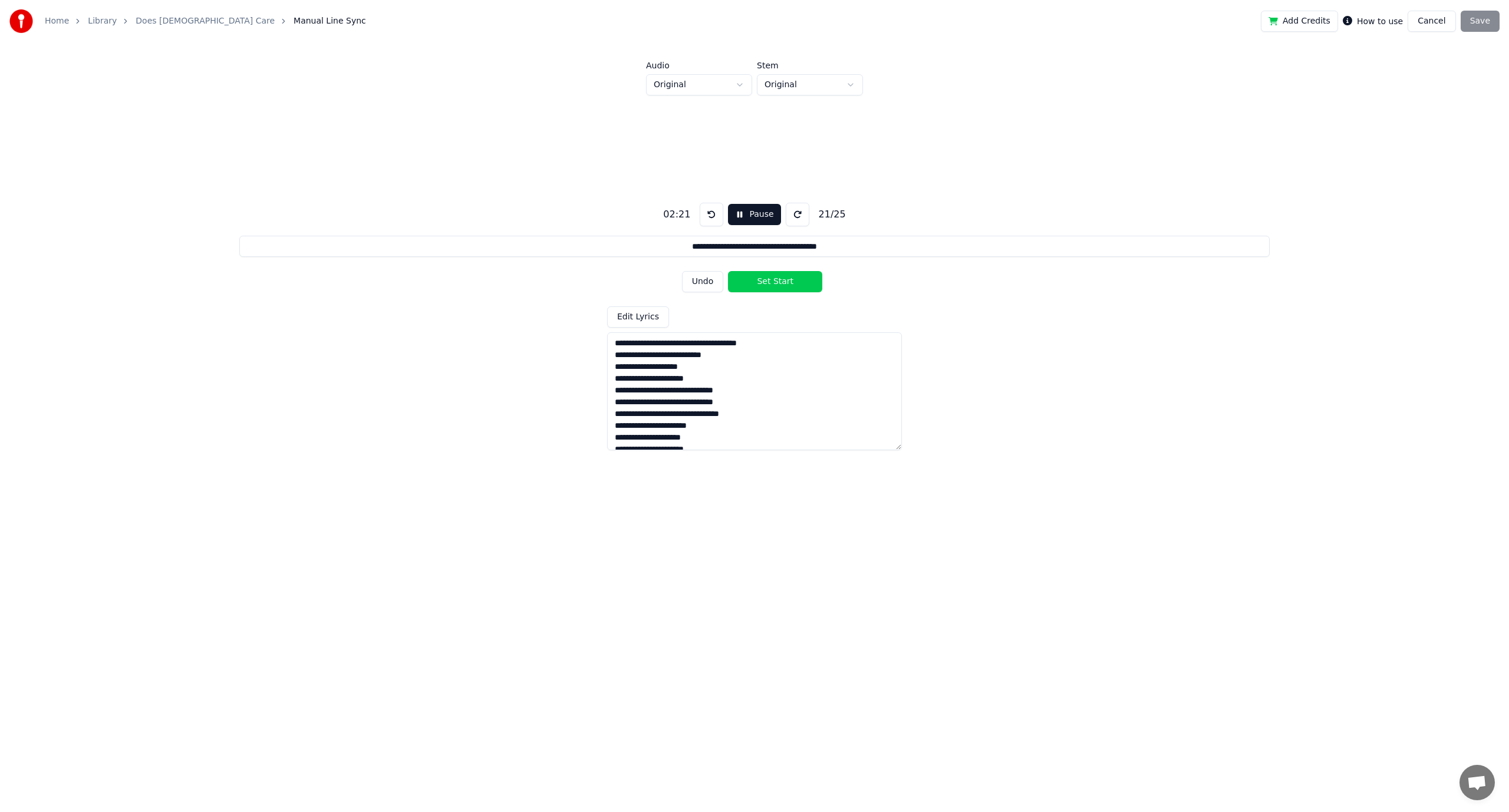
click at [750, 285] on button "Set Start" at bounding box center [775, 281] width 94 height 21
click at [750, 285] on button "Set End" at bounding box center [775, 281] width 94 height 21
click at [750, 285] on button "Set Start" at bounding box center [775, 281] width 94 height 21
click at [750, 285] on button "Set End" at bounding box center [775, 281] width 94 height 21
click at [750, 285] on button "Set Start" at bounding box center [775, 281] width 94 height 21
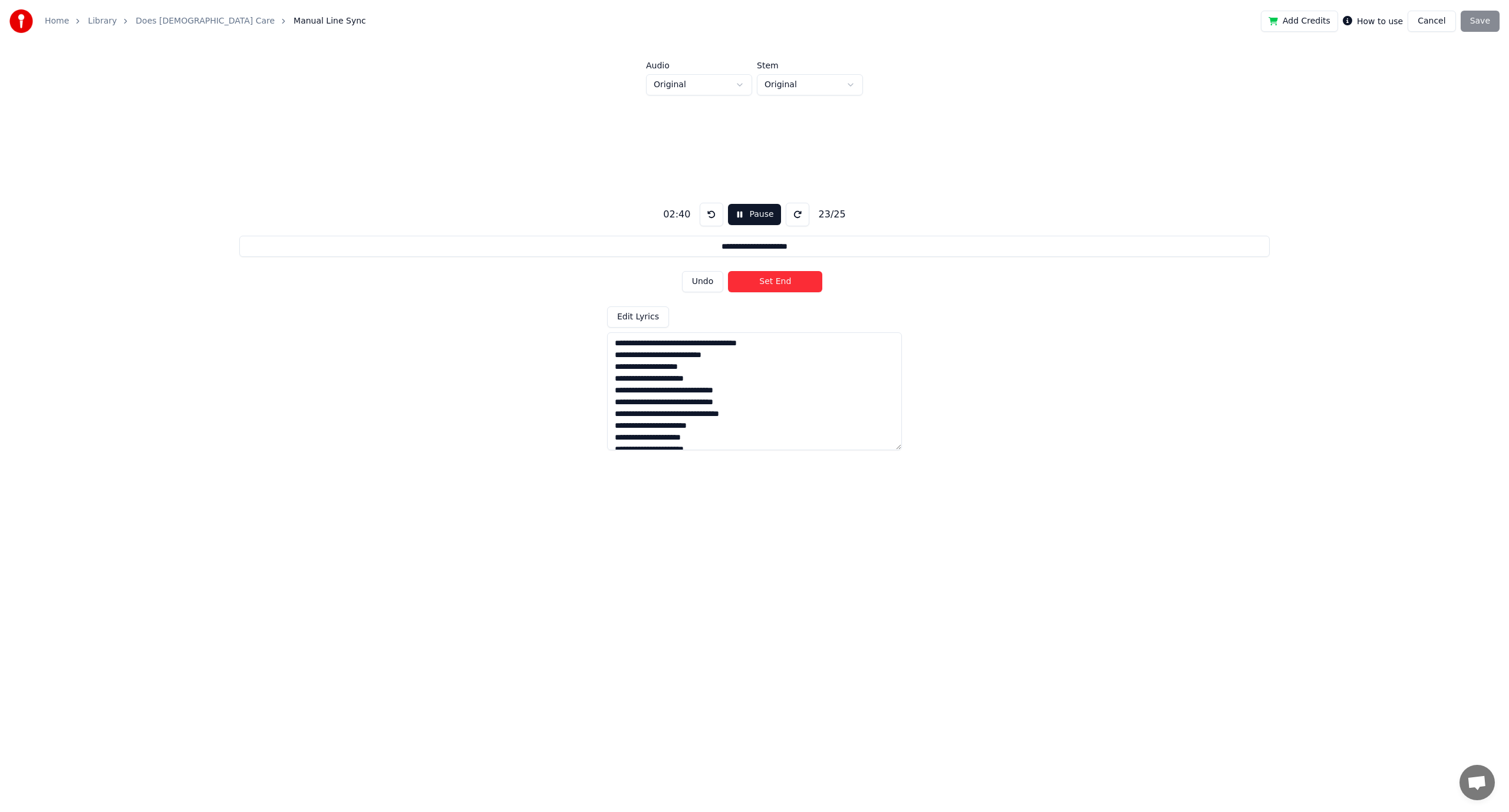
click at [750, 285] on button "Set End" at bounding box center [775, 281] width 94 height 21
click at [750, 285] on button "Set Start" at bounding box center [775, 281] width 94 height 21
click at [750, 285] on button "Set End" at bounding box center [775, 281] width 94 height 21
type input "**********"
click at [750, 285] on button "Set Start" at bounding box center [775, 281] width 94 height 21
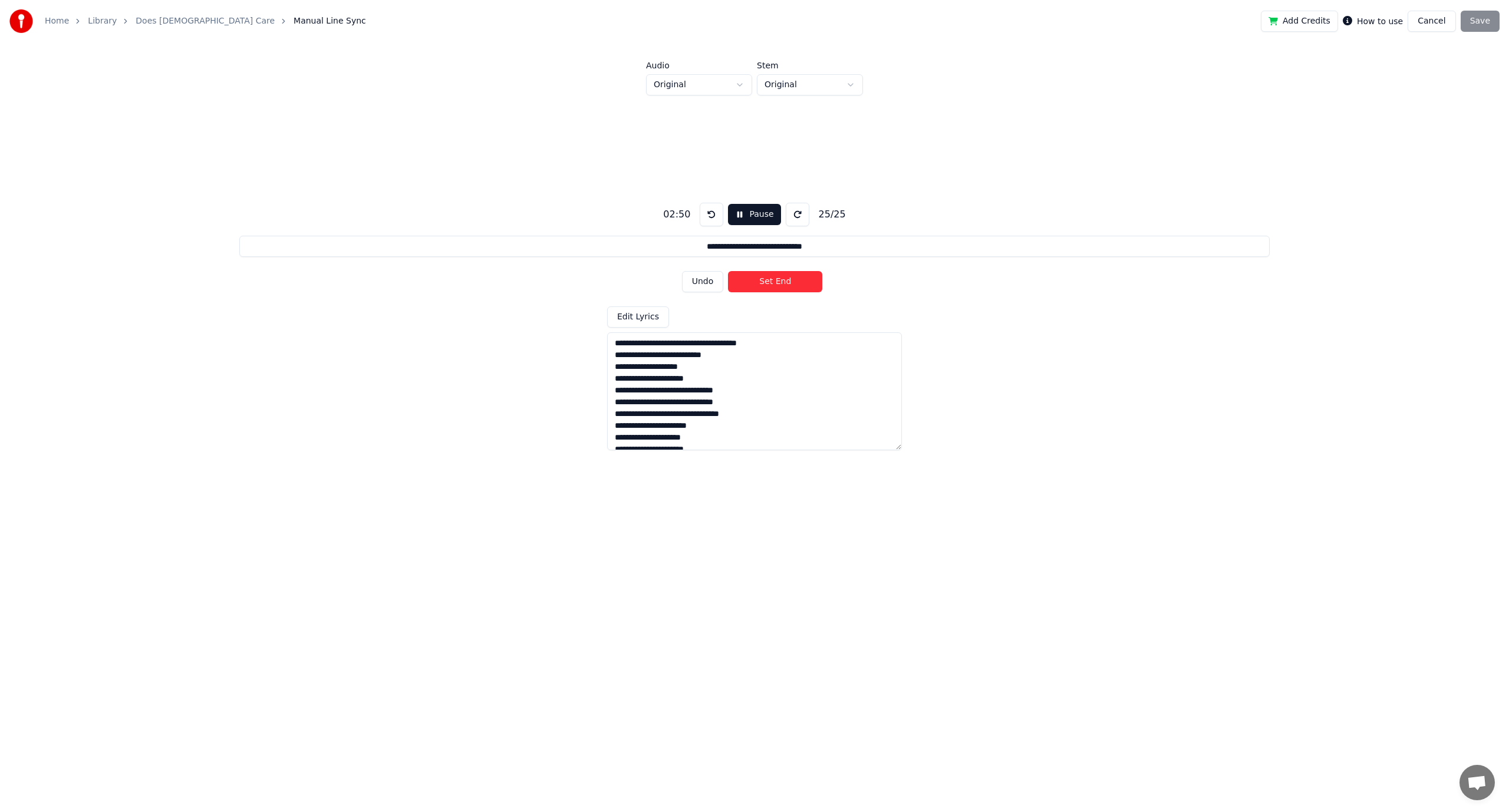
click at [750, 285] on button "Set End" at bounding box center [775, 281] width 94 height 21
drag, startPoint x: 616, startPoint y: 403, endPoint x: 719, endPoint y: 345, distance: 118.2
click at [719, 345] on textarea "**********" at bounding box center [754, 391] width 295 height 118
click at [710, 389] on textarea "**********" at bounding box center [754, 391] width 295 height 118
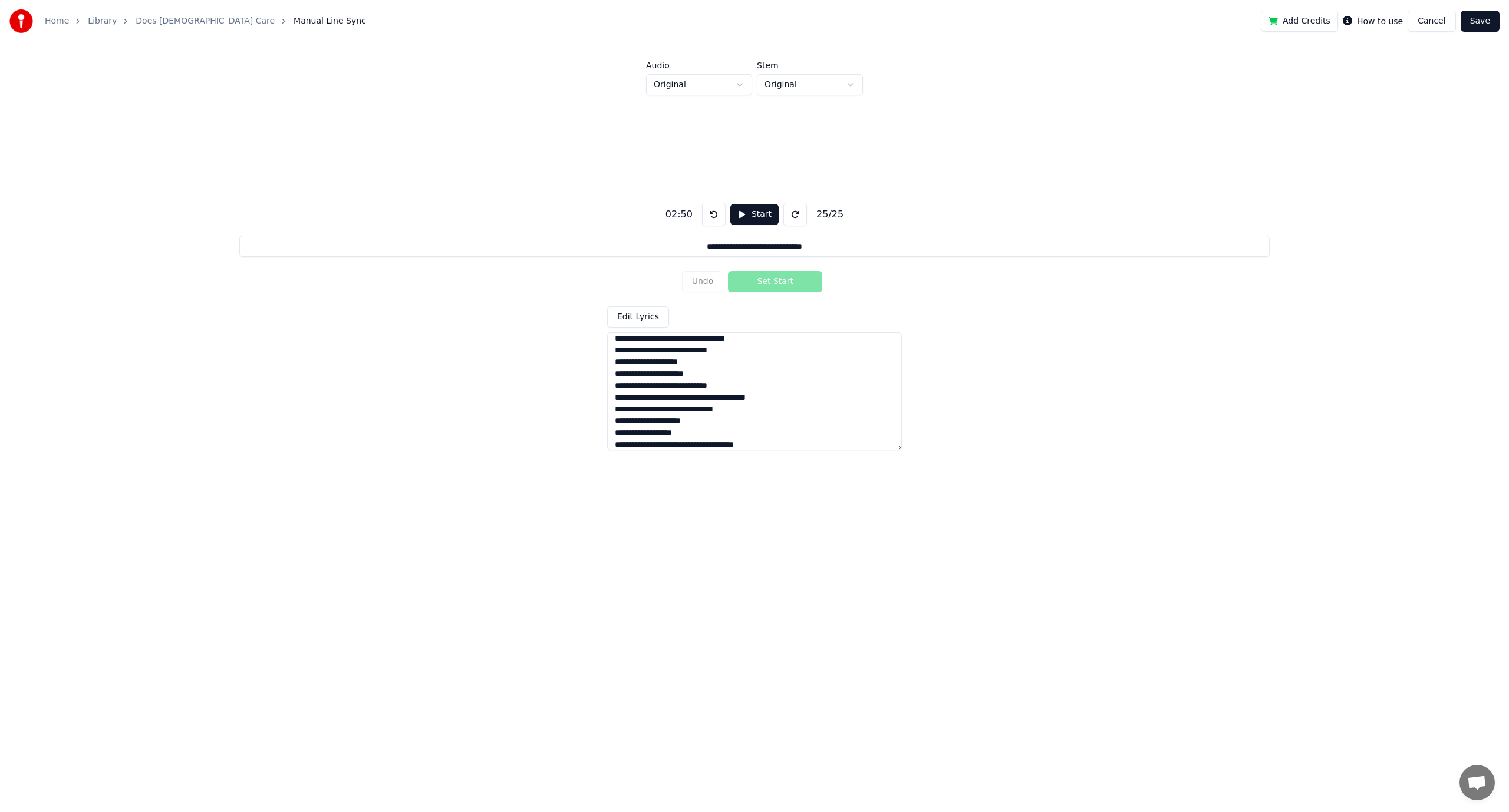
scroll to position [146, 0]
click at [739, 358] on textarea "**********" at bounding box center [754, 391] width 295 height 118
type textarea "**********"
paste textarea "**********"
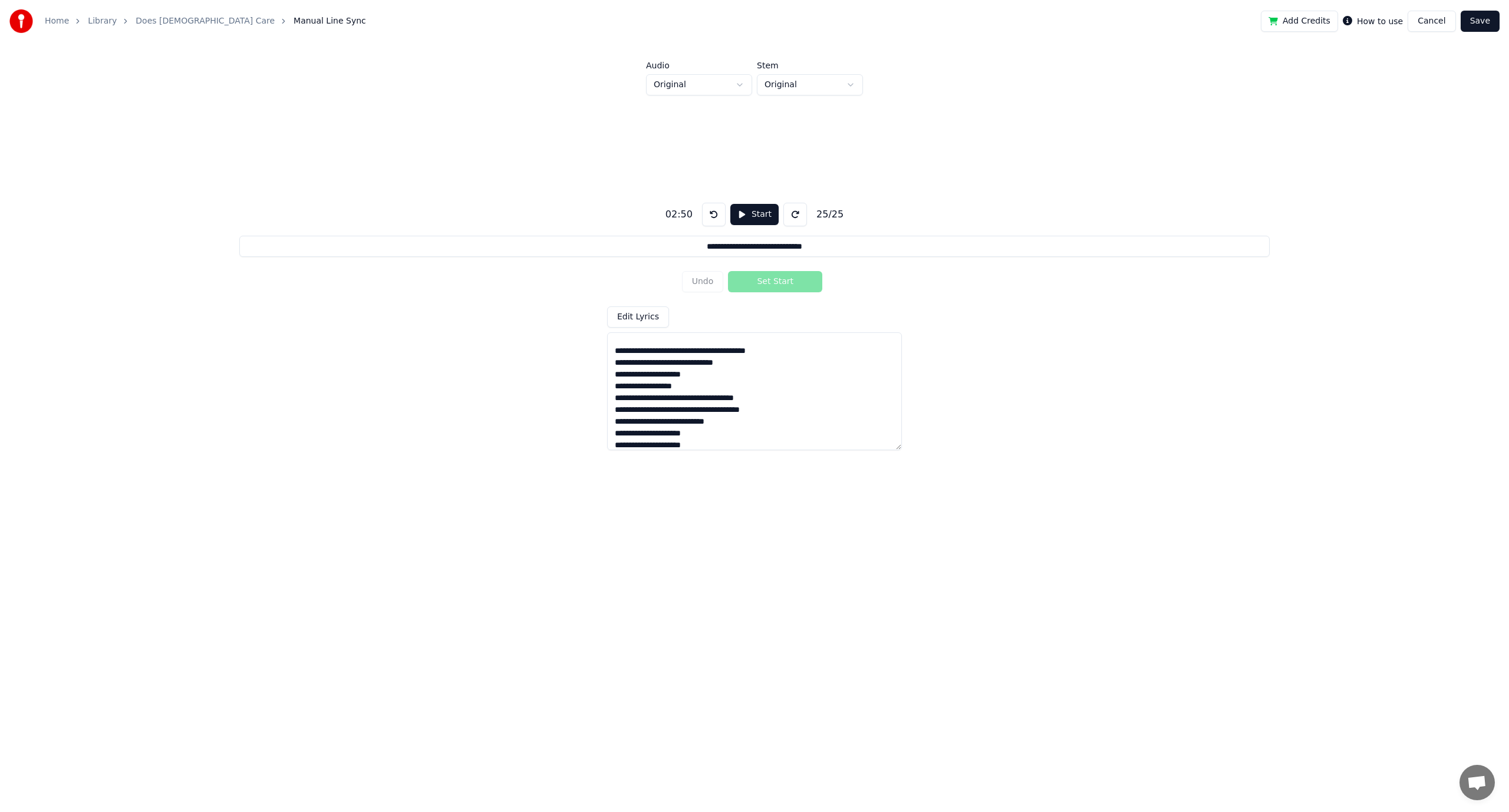
type input "**********"
drag, startPoint x: 611, startPoint y: 338, endPoint x: 814, endPoint y: 498, distance: 258.5
click at [814, 498] on div "**********" at bounding box center [754, 322] width 1471 height 453
paste textarea "**********"
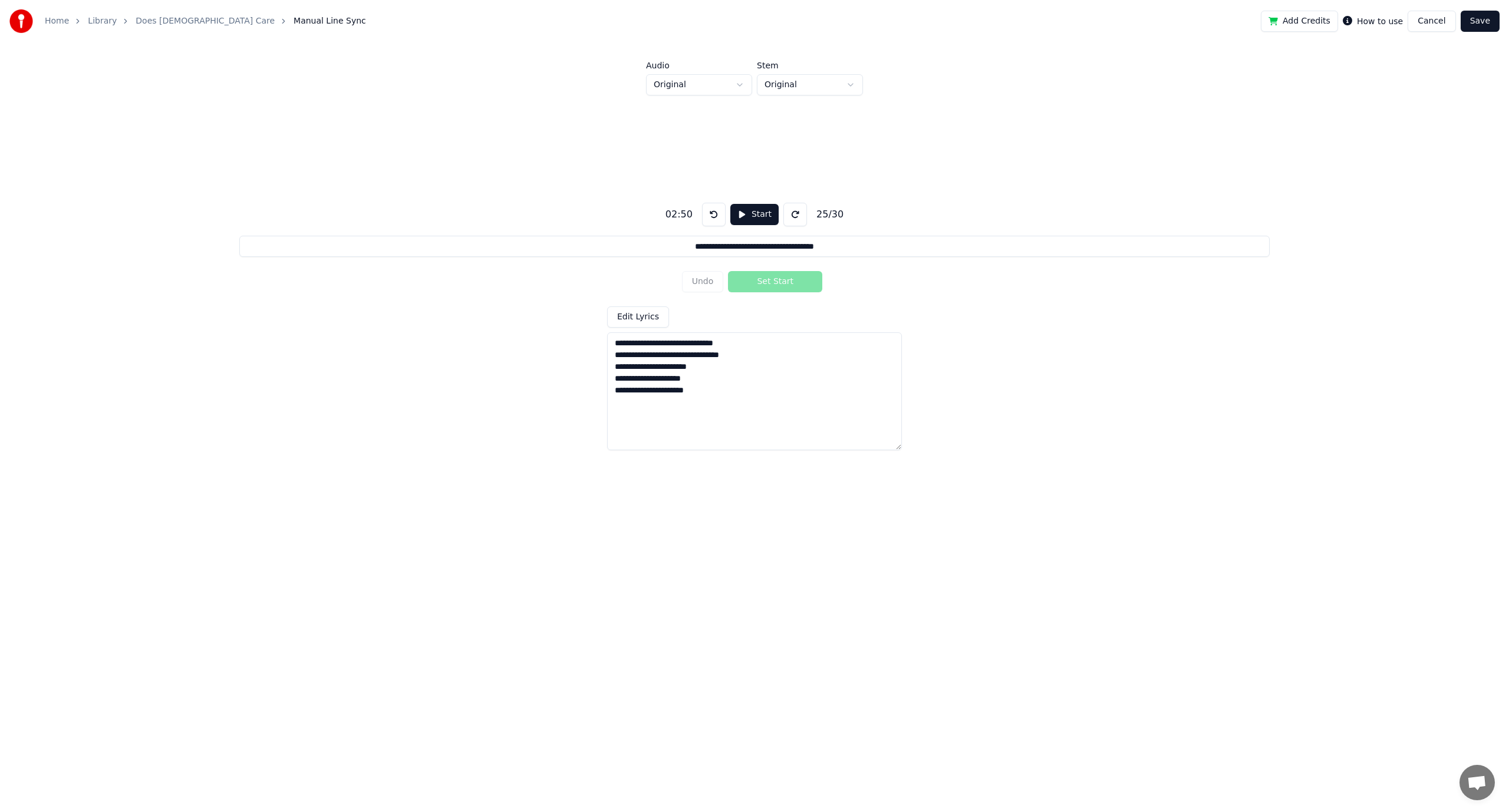
scroll to position [0, 0]
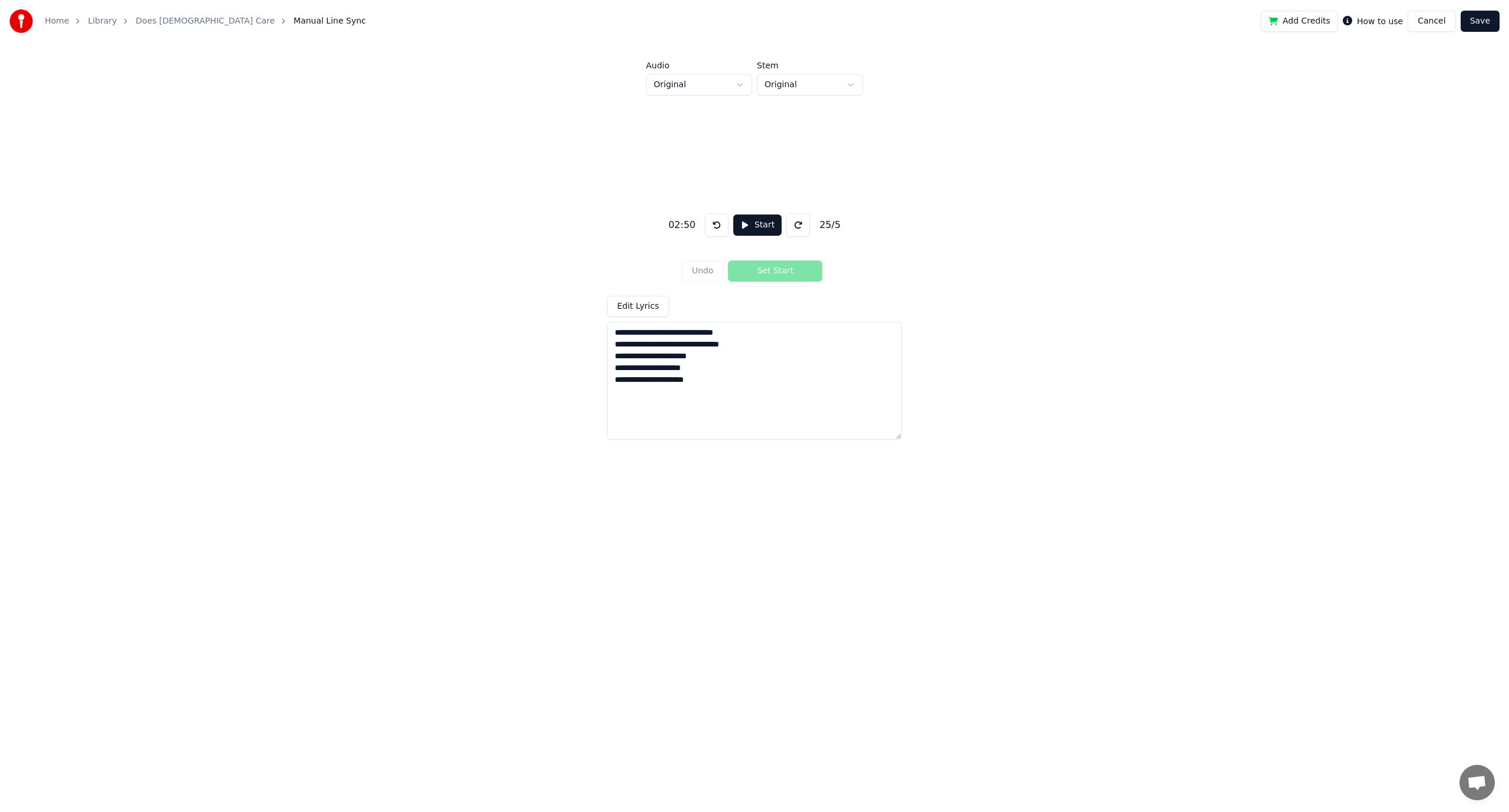
drag, startPoint x: 610, startPoint y: 331, endPoint x: 719, endPoint y: 401, distance: 129.5
click at [719, 401] on textarea "**********" at bounding box center [754, 380] width 295 height 118
paste textarea "**********"
drag, startPoint x: 653, startPoint y: 332, endPoint x: 633, endPoint y: 338, distance: 20.9
click at [633, 338] on textarea "**********" at bounding box center [754, 380] width 295 height 118
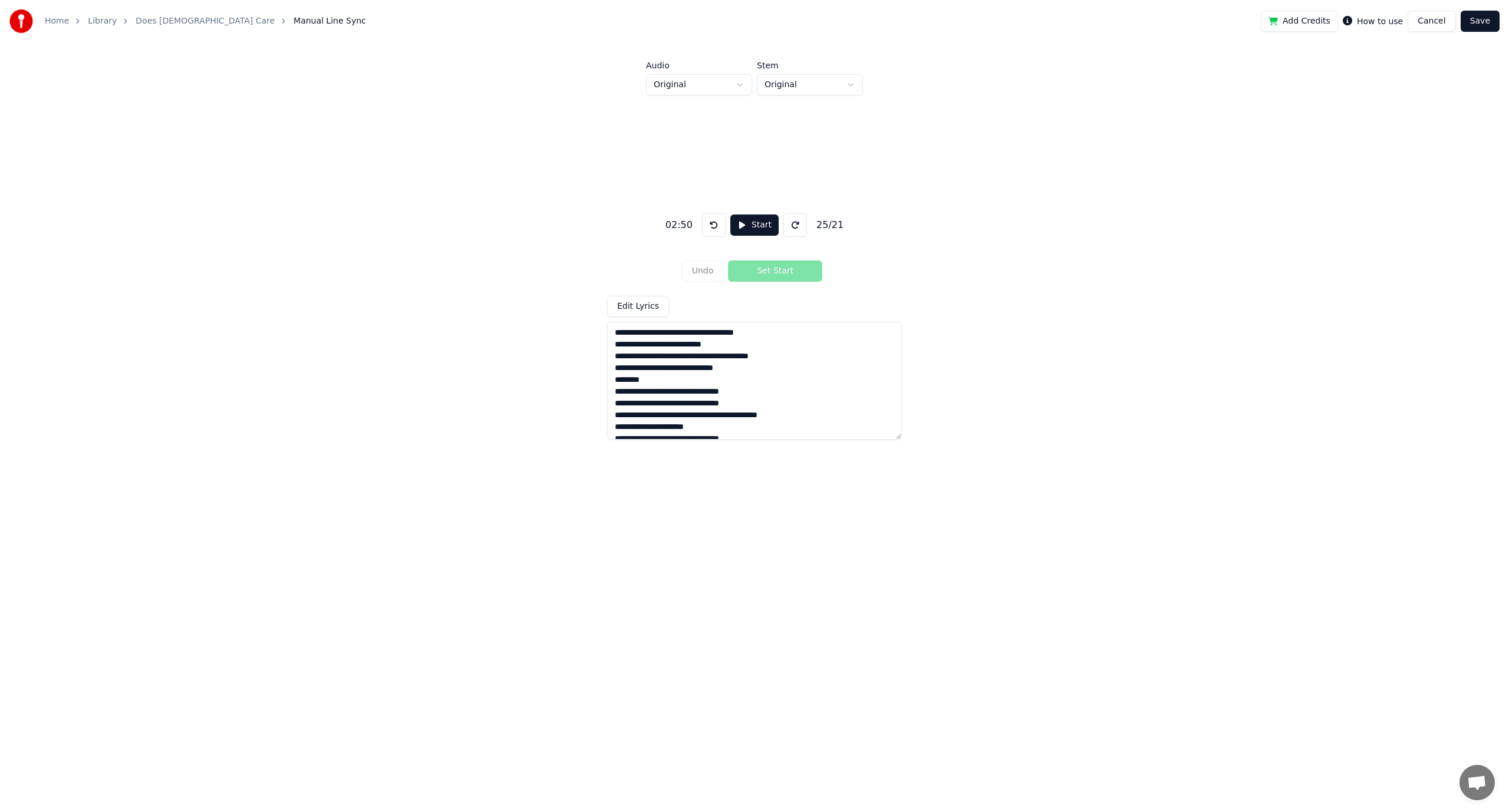
drag, startPoint x: 645, startPoint y: 380, endPoint x: 606, endPoint y: 382, distance: 39.1
click at [606, 382] on div "**********" at bounding box center [754, 322] width 1471 height 453
click at [707, 427] on textarea "**********" at bounding box center [754, 380] width 295 height 118
drag, startPoint x: 613, startPoint y: 373, endPoint x: 704, endPoint y: 412, distance: 99.0
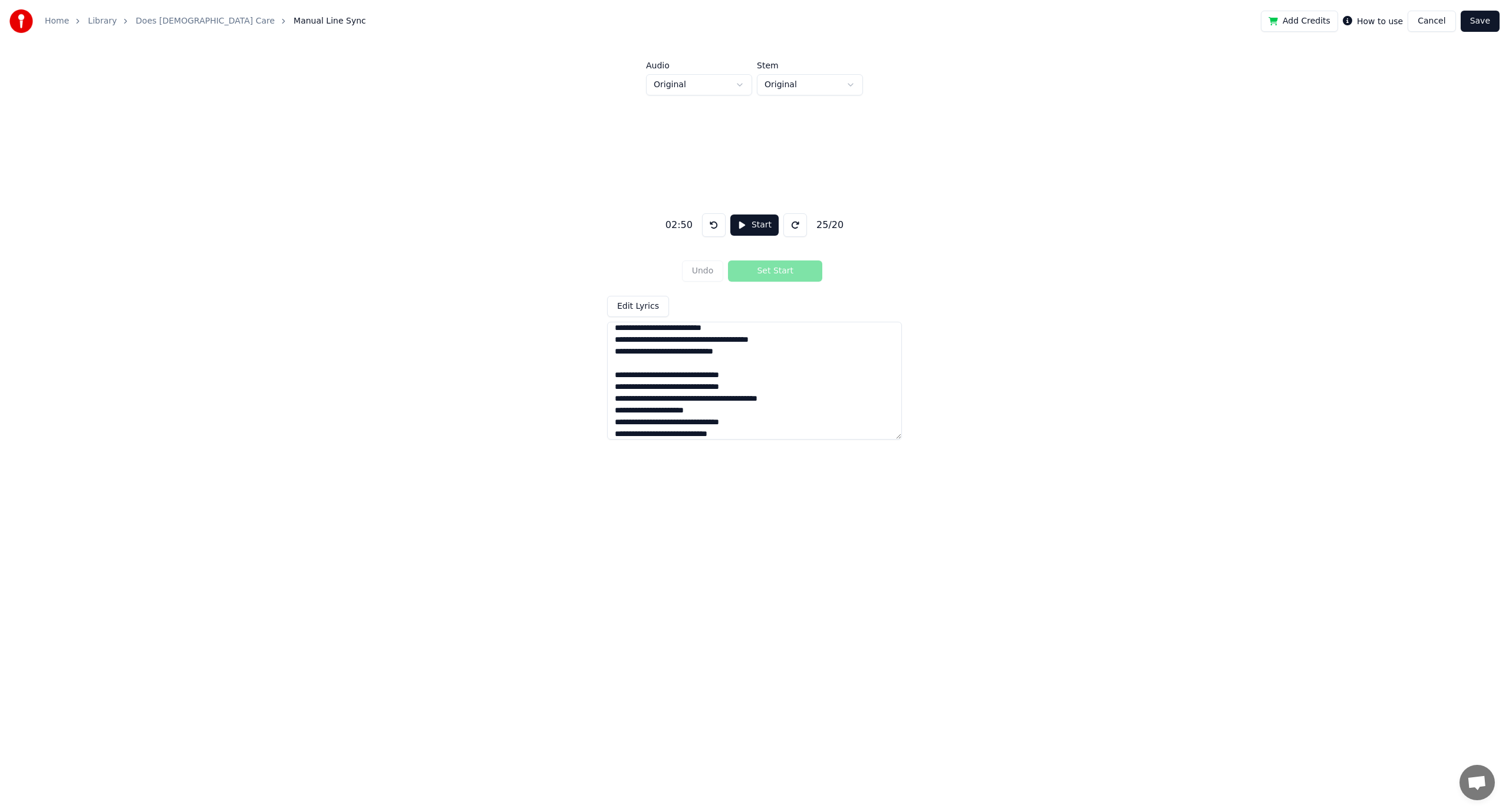
click at [704, 412] on textarea "**********" at bounding box center [754, 380] width 295 height 118
click at [655, 423] on textarea "**********" at bounding box center [754, 380] width 295 height 118
click at [650, 423] on textarea "**********" at bounding box center [754, 380] width 295 height 118
click at [655, 423] on textarea "**********" at bounding box center [754, 380] width 295 height 118
click at [722, 415] on textarea "**********" at bounding box center [754, 380] width 295 height 118
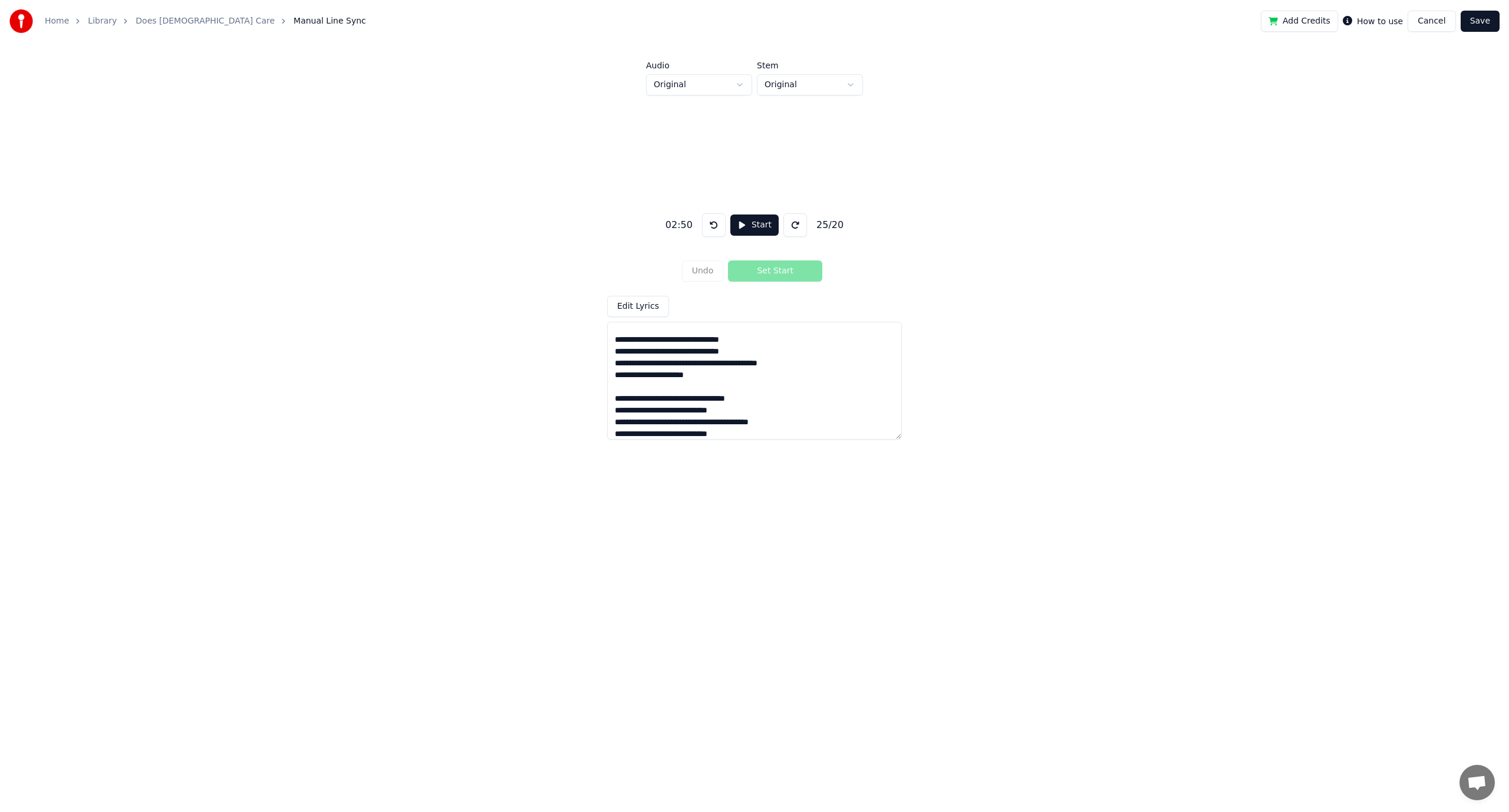
scroll to position [63, 0]
click at [746, 422] on textarea "**********" at bounding box center [754, 380] width 295 height 118
paste textarea "**********"
click at [744, 387] on textarea "**********" at bounding box center [754, 380] width 295 height 118
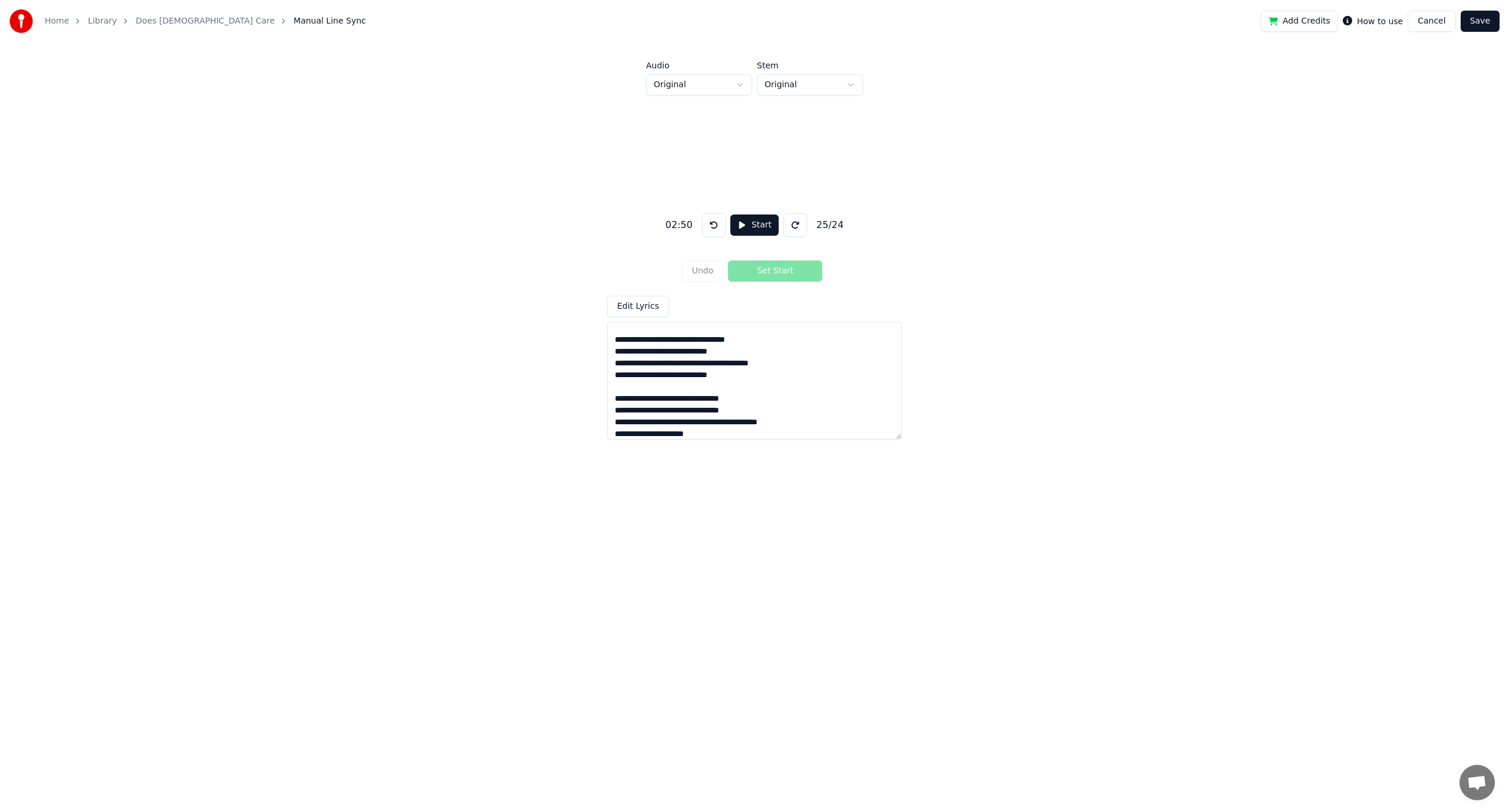
scroll to position [122, 0]
click at [718, 422] on textarea "**********" at bounding box center [754, 380] width 295 height 118
drag, startPoint x: 650, startPoint y: 432, endPoint x: 635, endPoint y: 388, distance: 46.5
click at [635, 388] on textarea "**********" at bounding box center [754, 380] width 295 height 118
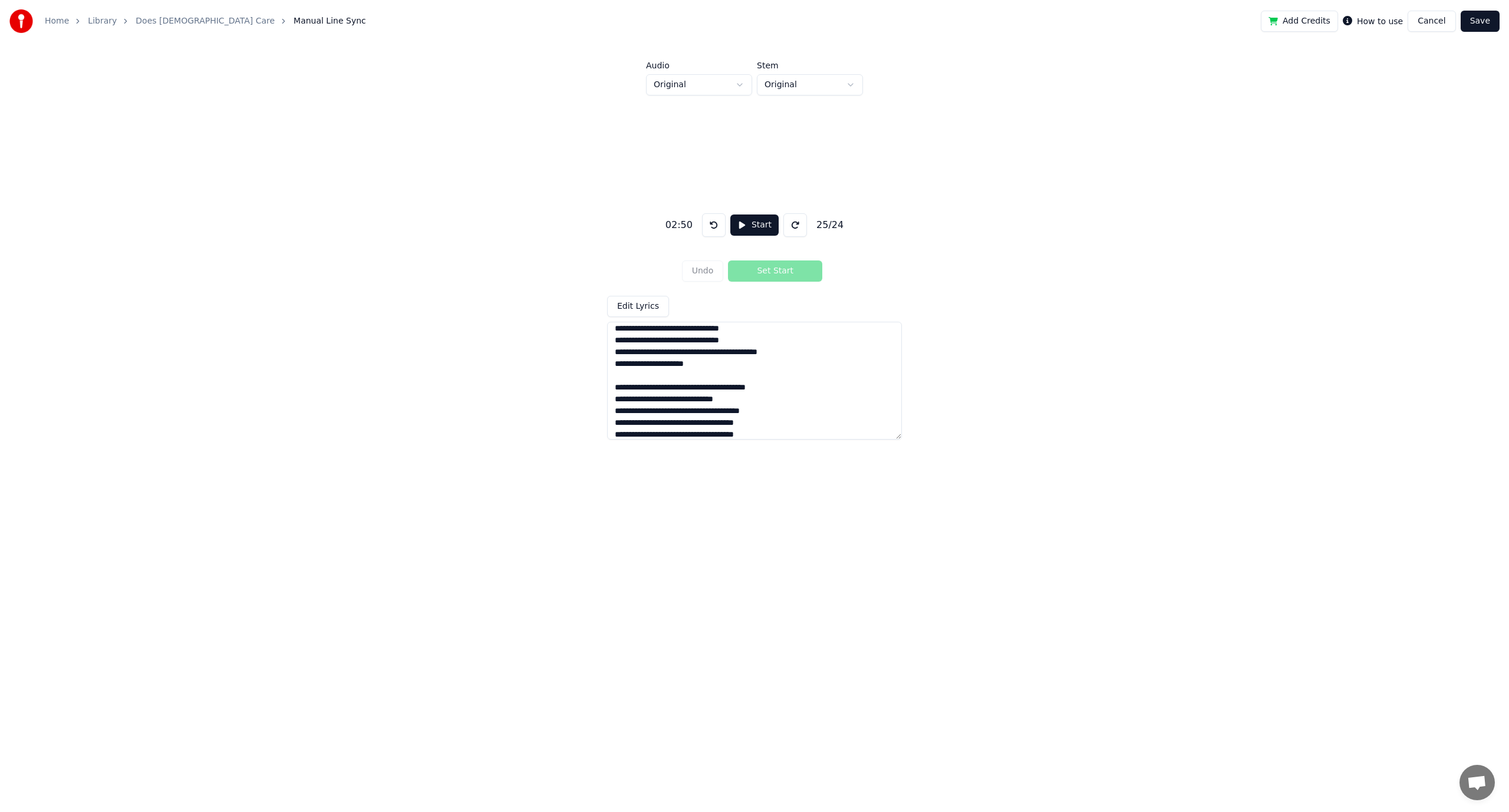
click at [766, 421] on textarea "**********" at bounding box center [754, 380] width 295 height 118
click at [784, 424] on textarea "**********" at bounding box center [754, 380] width 295 height 118
paste textarea "**********"
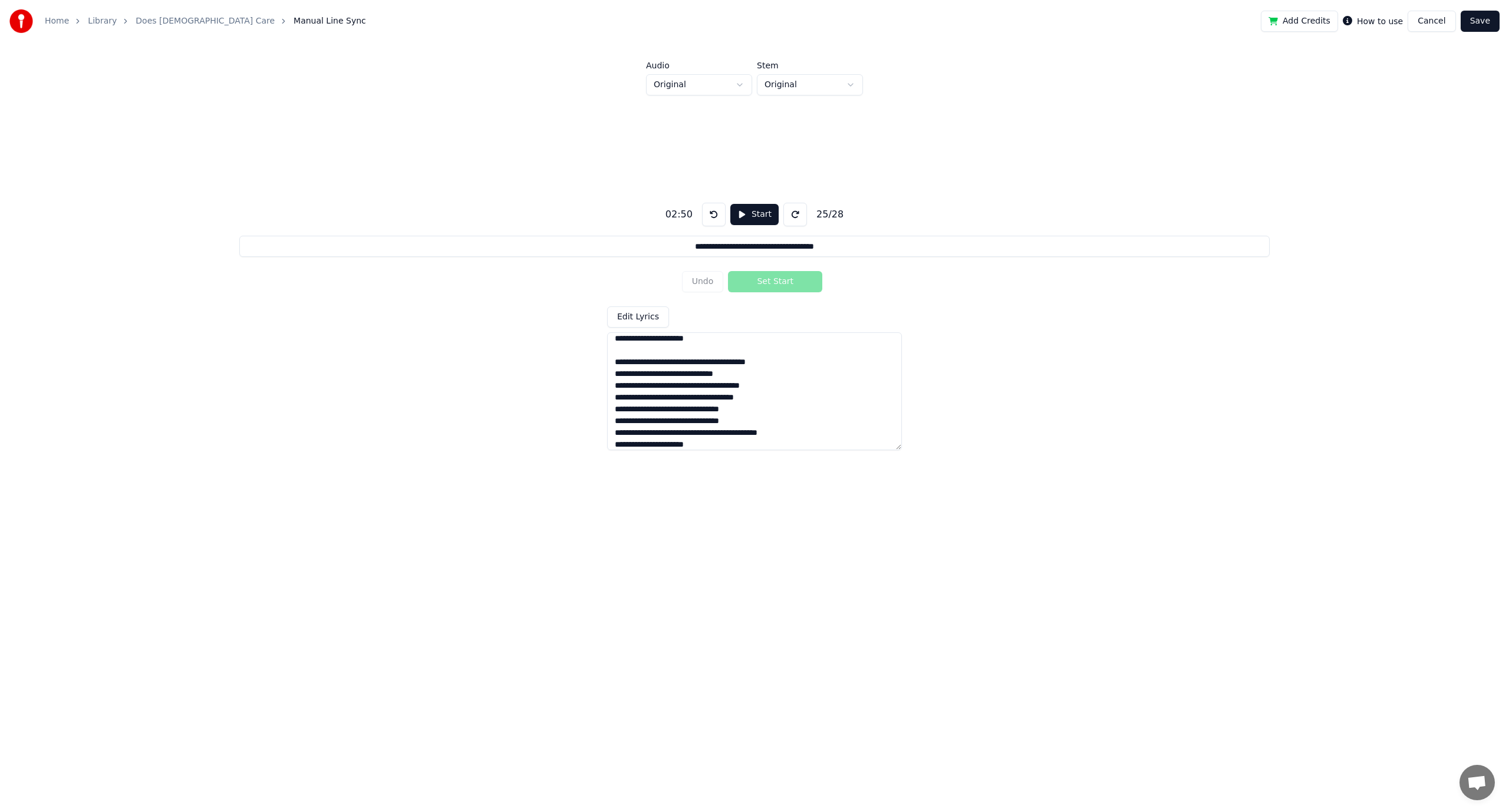
click at [770, 401] on textarea at bounding box center [754, 391] width 295 height 118
drag, startPoint x: 651, startPoint y: 403, endPoint x: 640, endPoint y: 404, distance: 11.0
click at [640, 404] on textarea at bounding box center [754, 391] width 295 height 118
drag, startPoint x: 653, startPoint y: 403, endPoint x: 635, endPoint y: 403, distance: 18.0
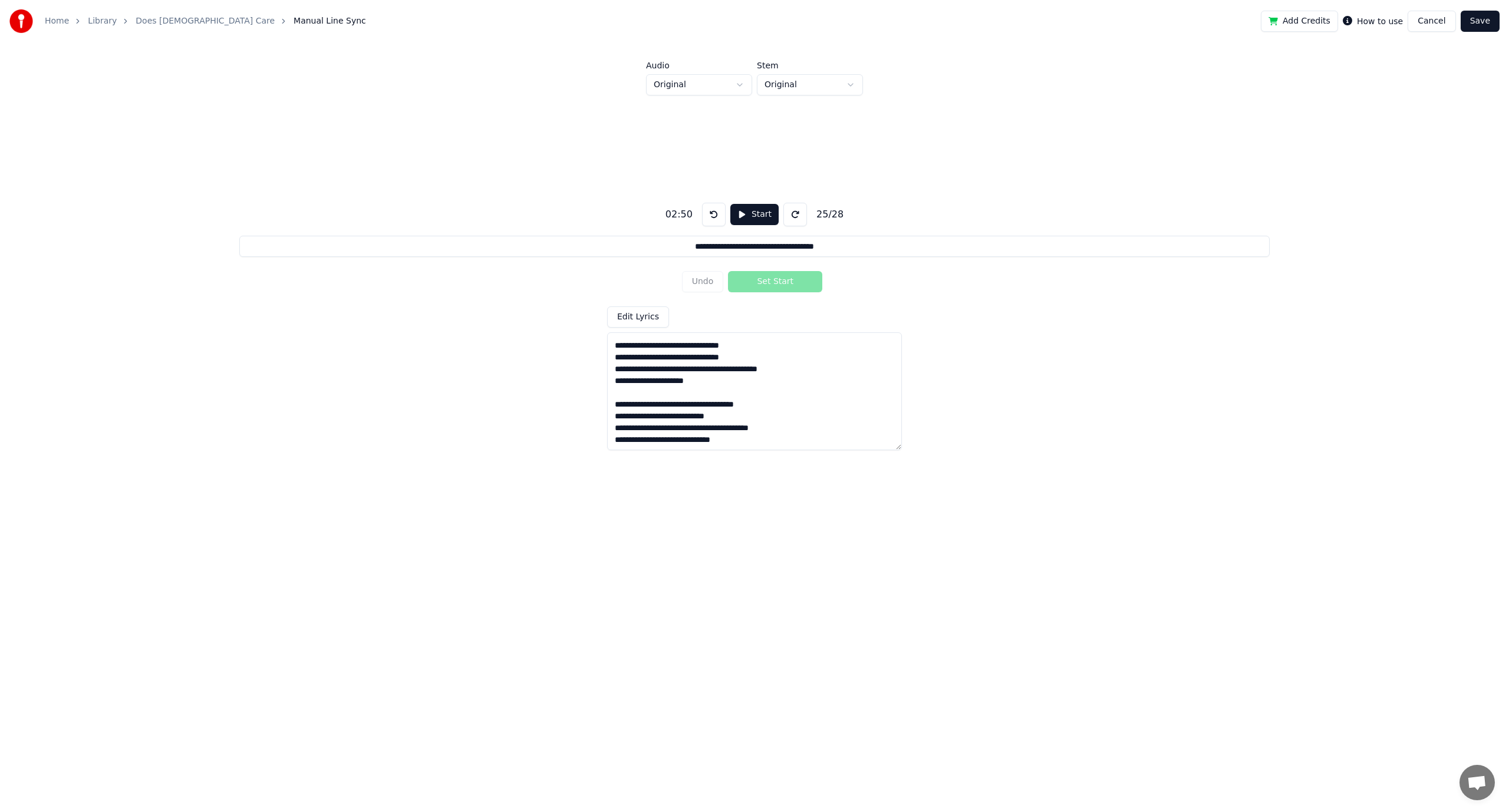
click at [635, 403] on textarea at bounding box center [754, 391] width 295 height 118
type textarea "**********"
type input "**********"
type textarea "**********"
type input "**********"
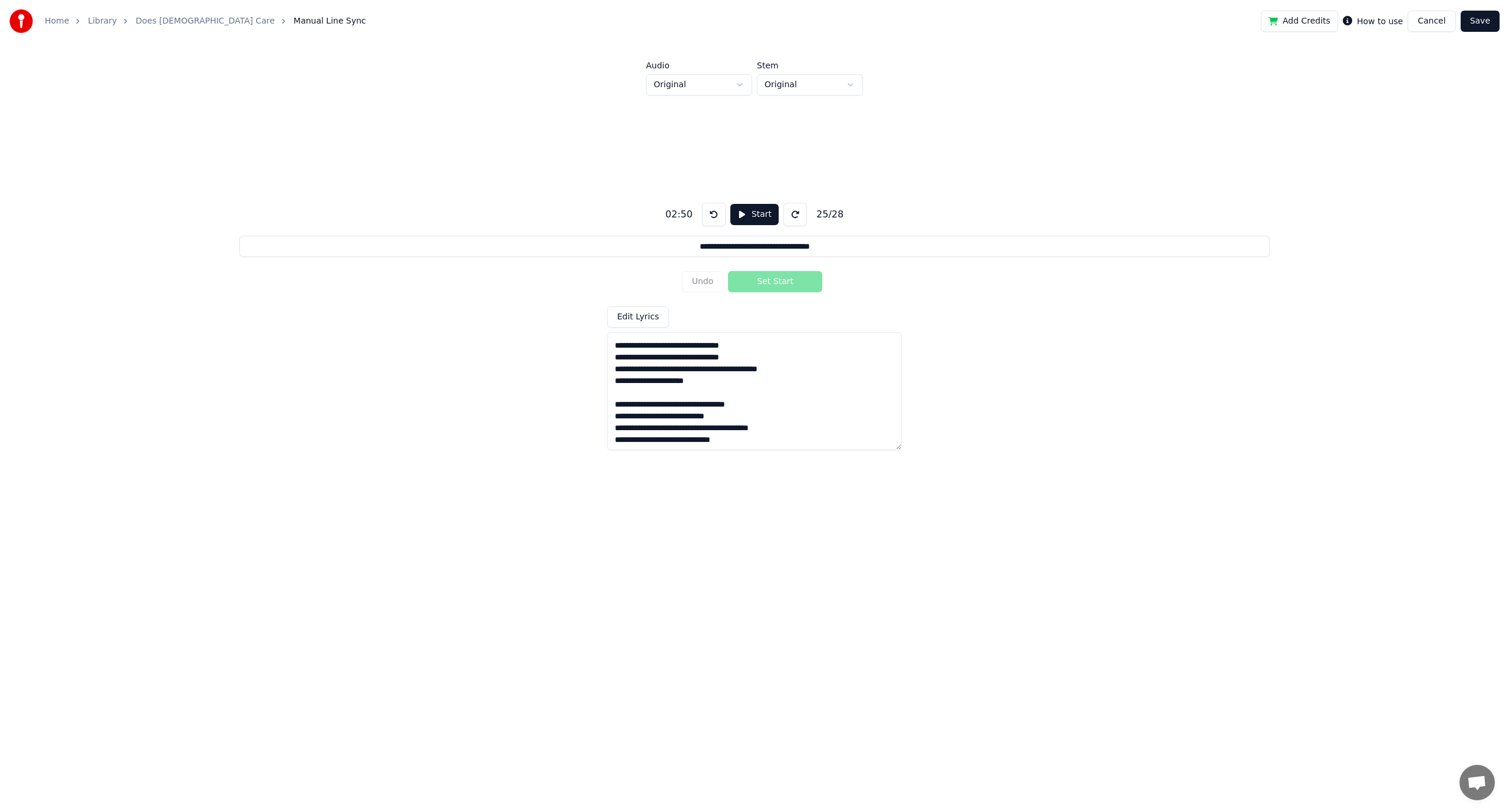
type textarea "**********"
type input "**********"
type textarea "**********"
type input "**********"
type textarea "**********"
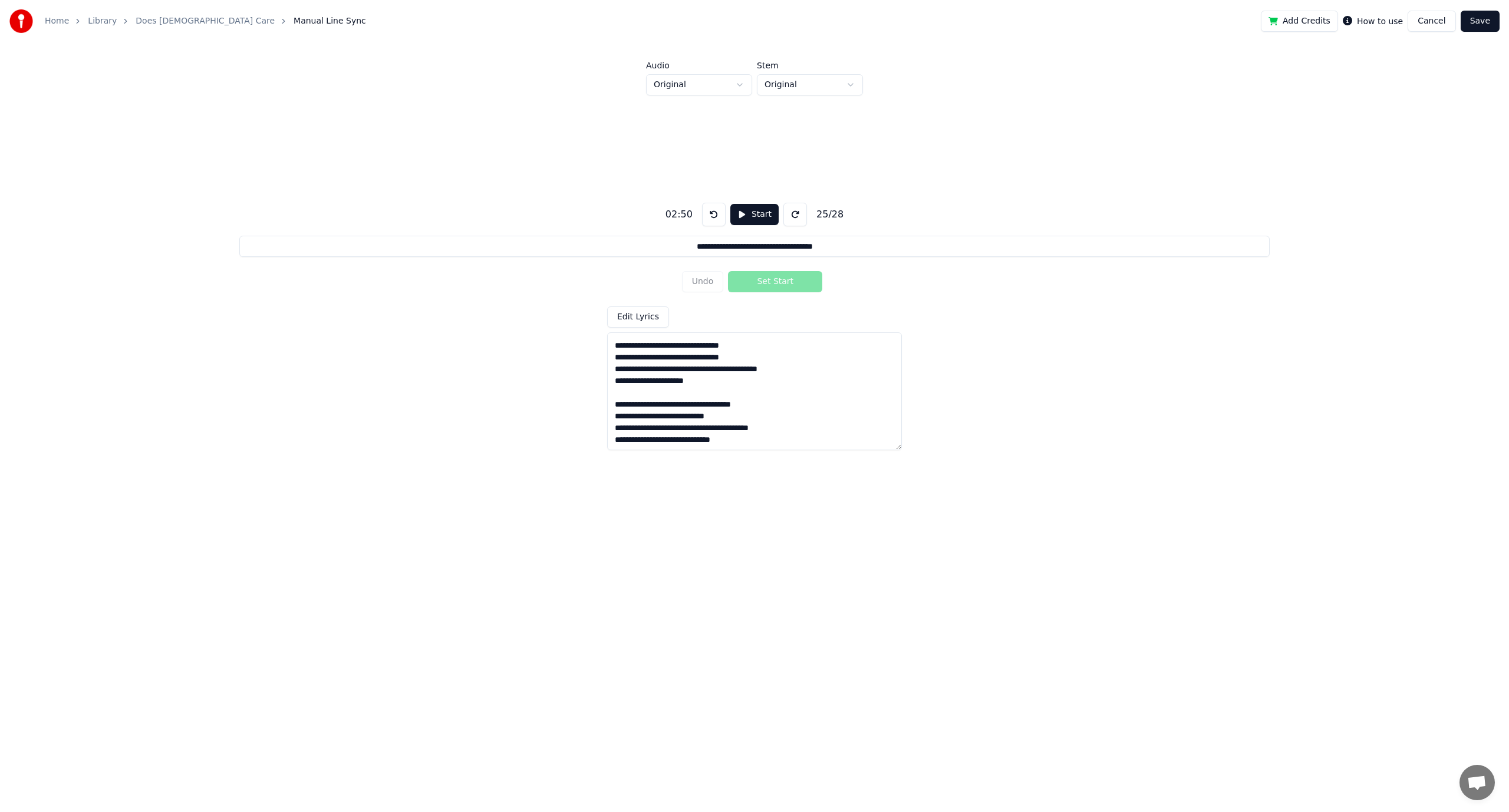
type input "**********"
type textarea "**********"
type input "**********"
type textarea "**********"
type input "**********"
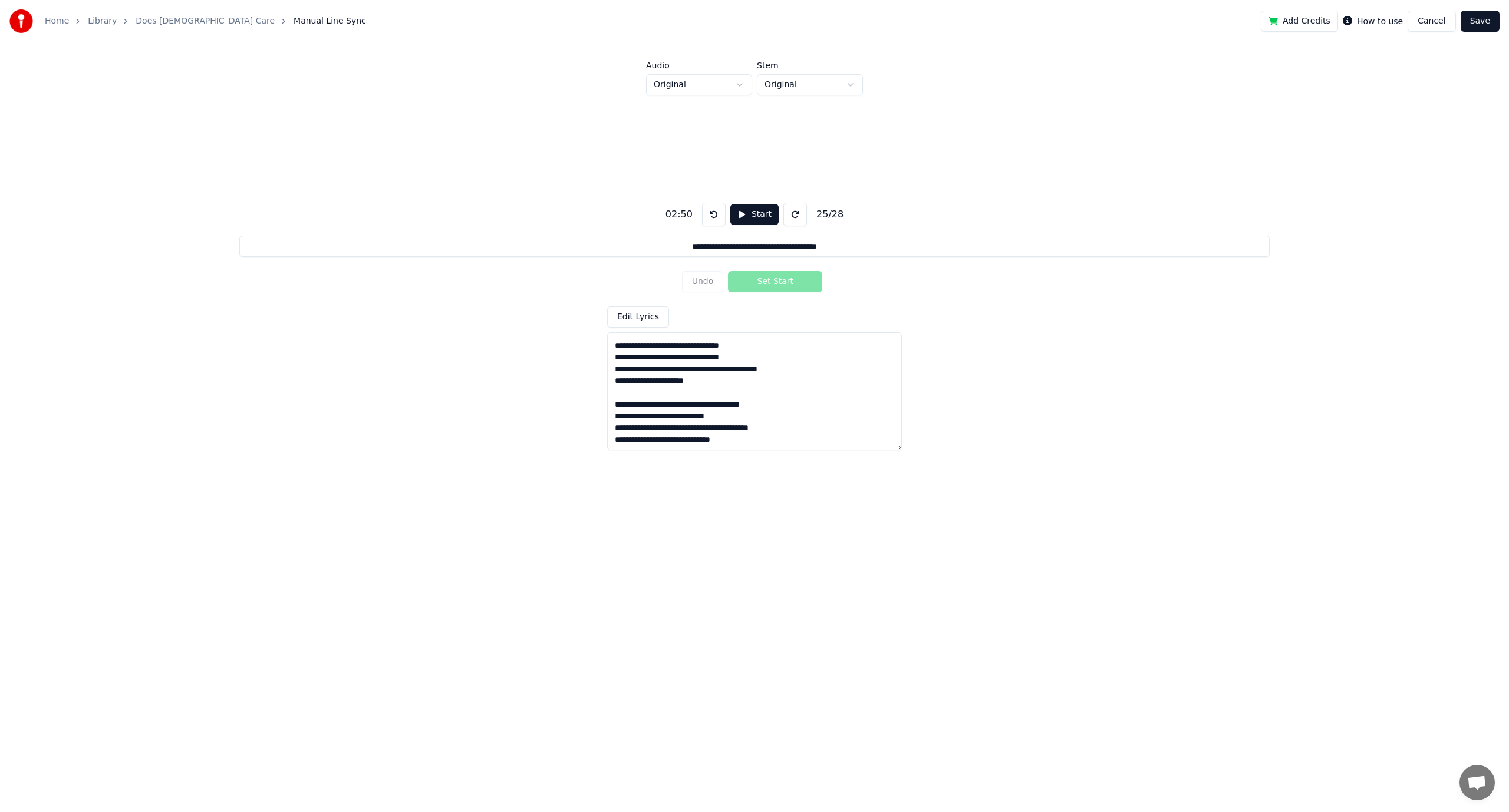
click at [759, 439] on textarea at bounding box center [754, 391] width 295 height 118
paste textarea "**********"
click at [632, 344] on textarea at bounding box center [754, 391] width 295 height 118
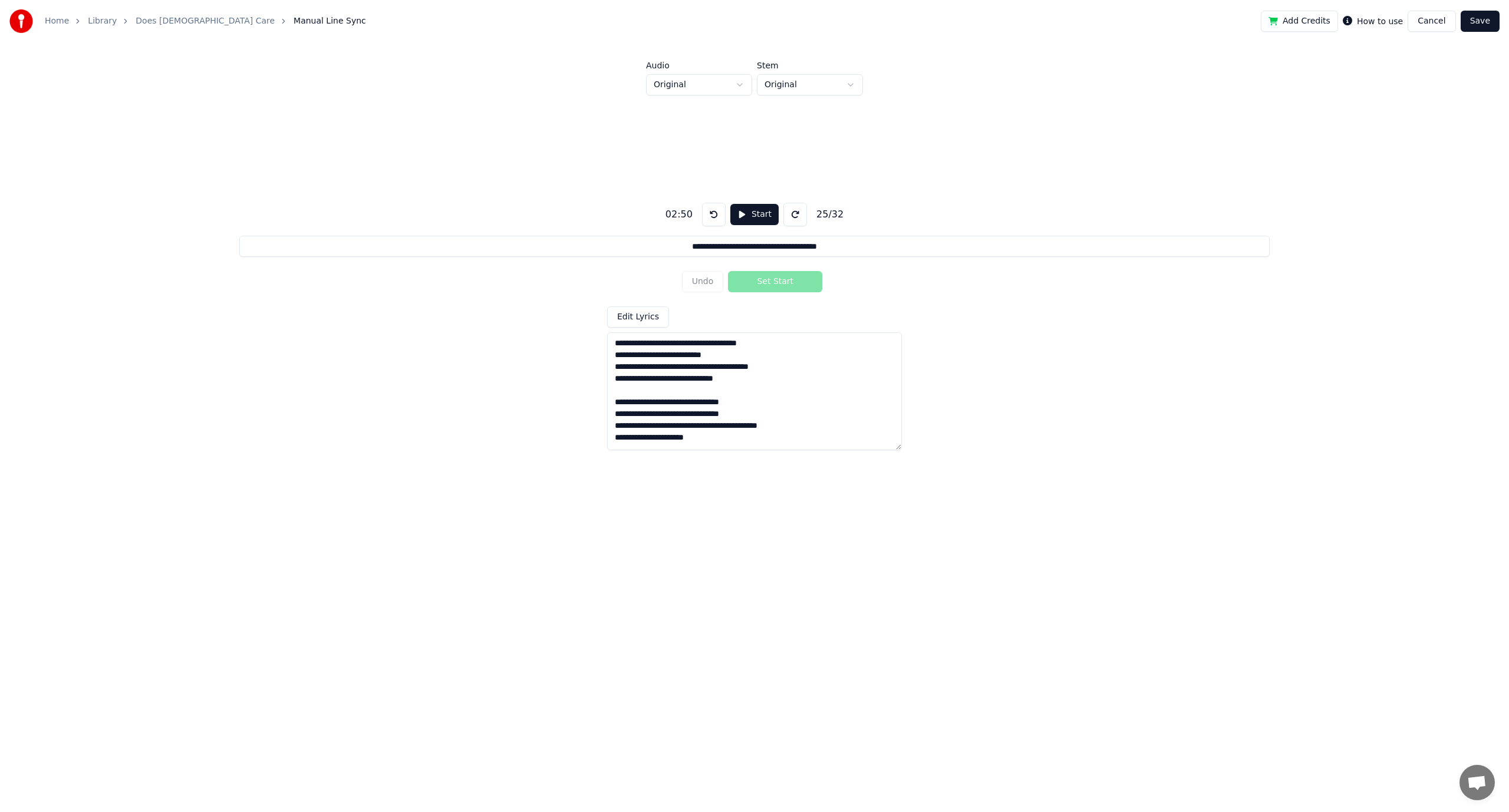
click at [816, 355] on textarea at bounding box center [754, 391] width 295 height 118
click at [714, 438] on textarea at bounding box center [754, 391] width 295 height 118
paste textarea "**********"
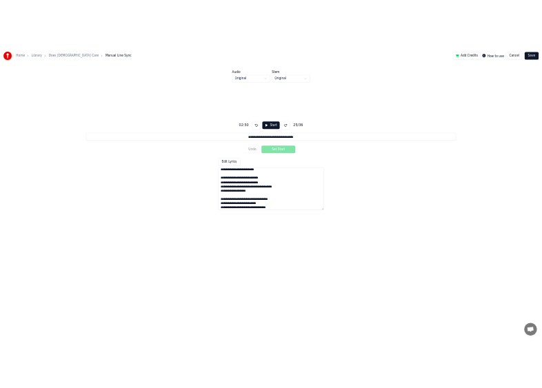
scroll to position [0, 0]
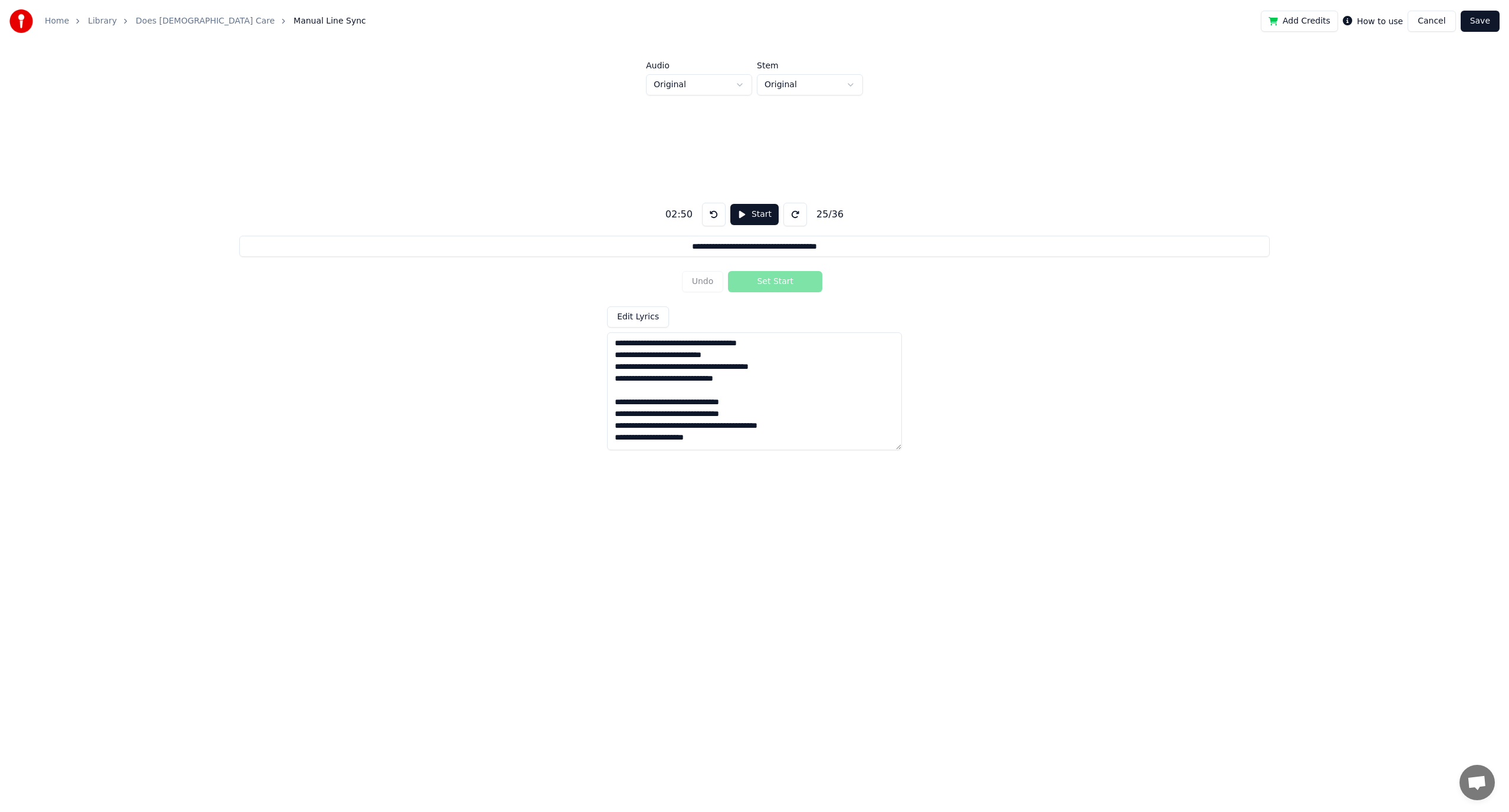
type textarea "**********"
click at [710, 212] on button at bounding box center [714, 215] width 24 height 24
click at [710, 211] on button at bounding box center [714, 215] width 24 height 24
click at [710, 213] on button at bounding box center [714, 215] width 24 height 24
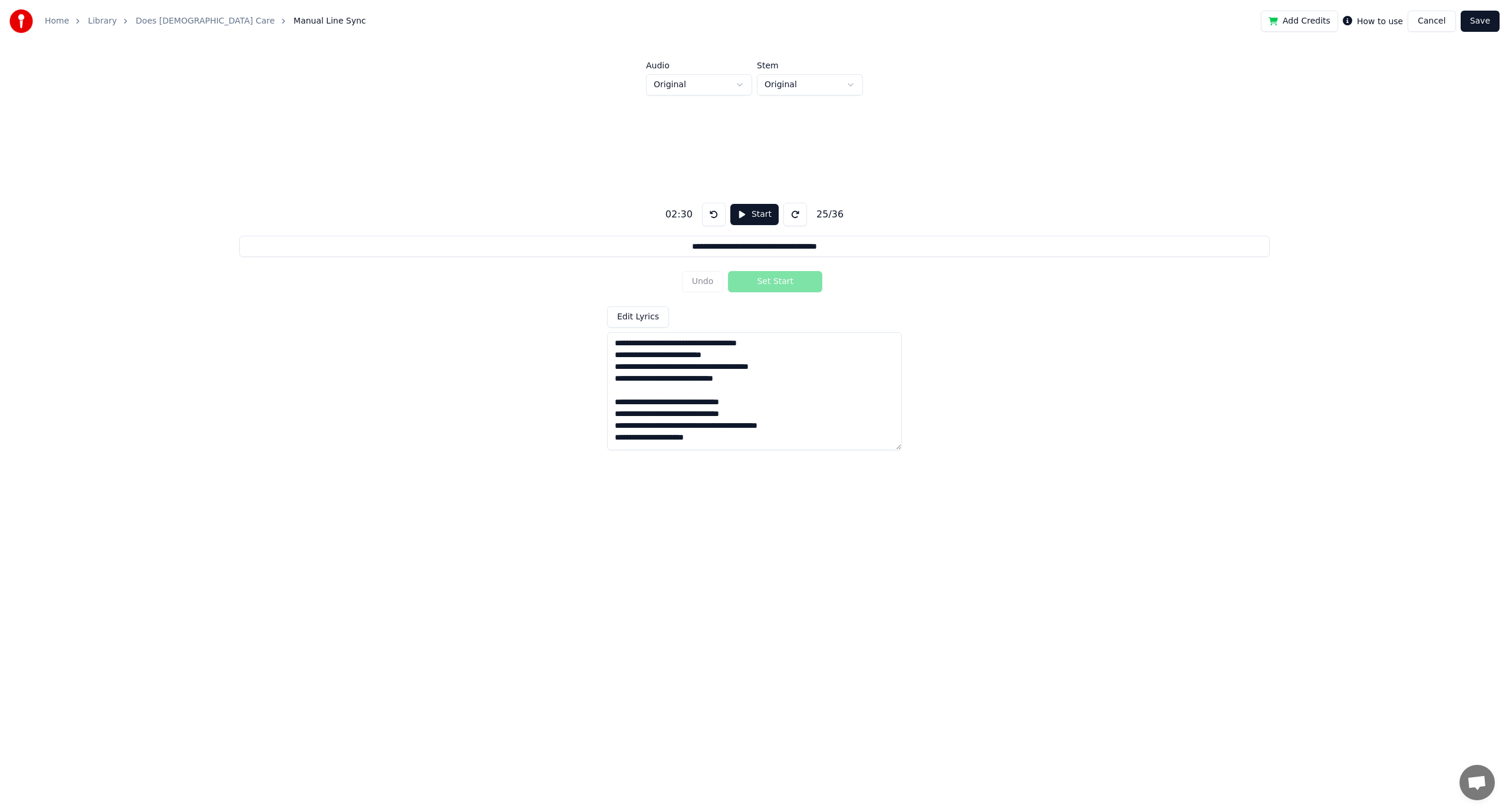
click at [708, 215] on button at bounding box center [714, 215] width 24 height 24
click at [709, 215] on button at bounding box center [714, 215] width 24 height 24
click at [710, 215] on button at bounding box center [714, 215] width 24 height 24
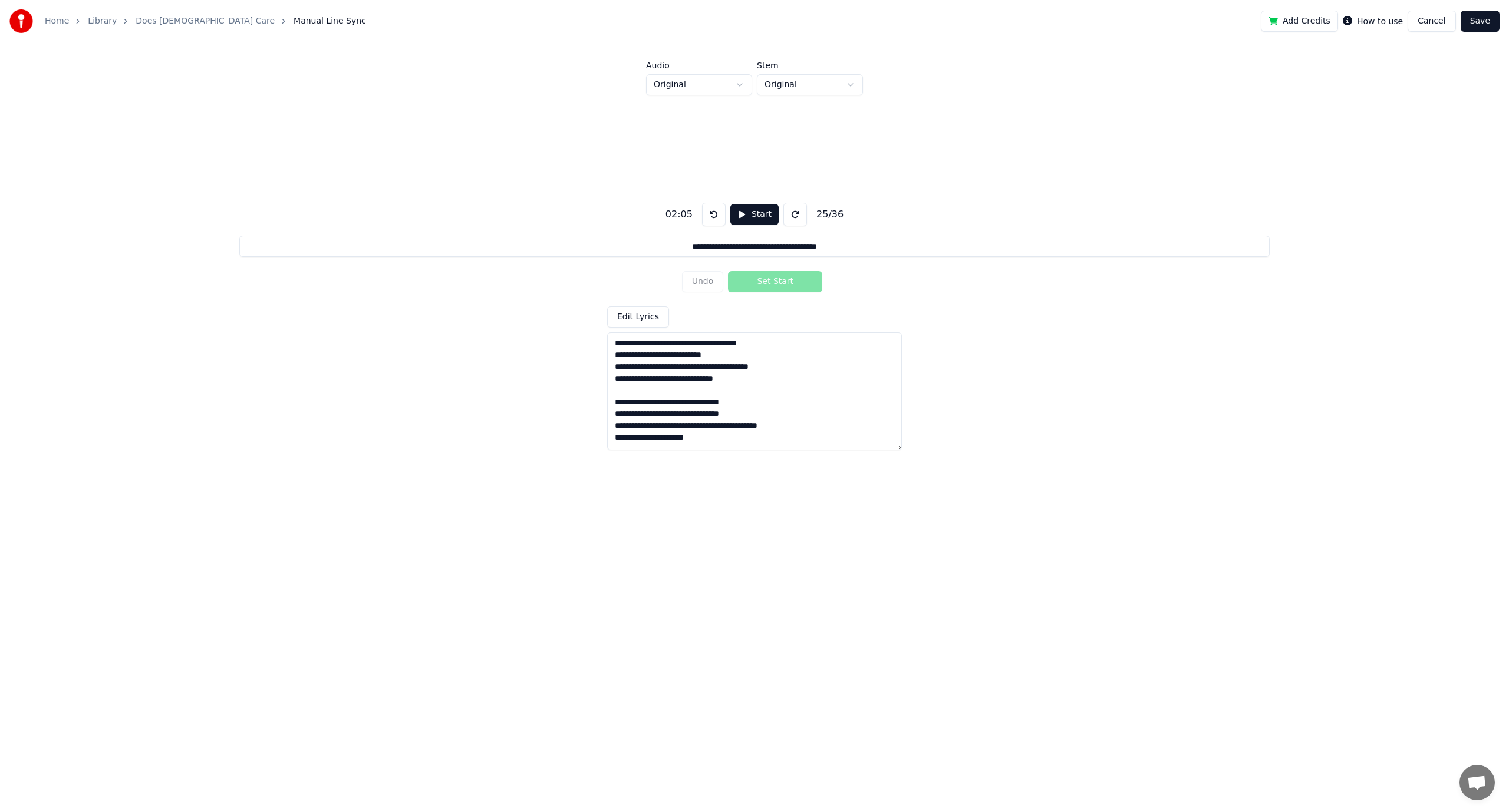
click at [710, 215] on button at bounding box center [714, 215] width 24 height 24
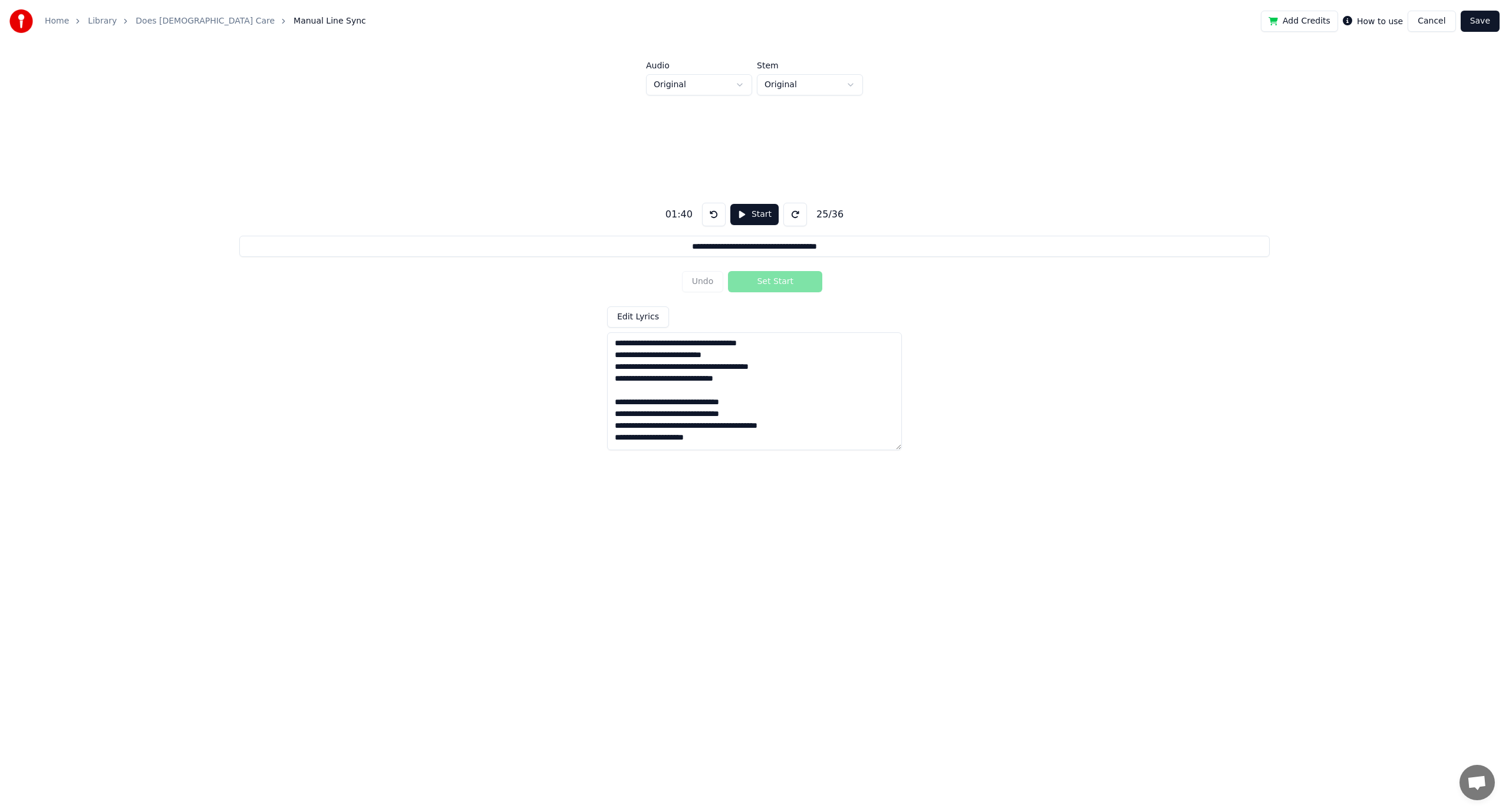
click at [710, 215] on button at bounding box center [714, 215] width 24 height 24
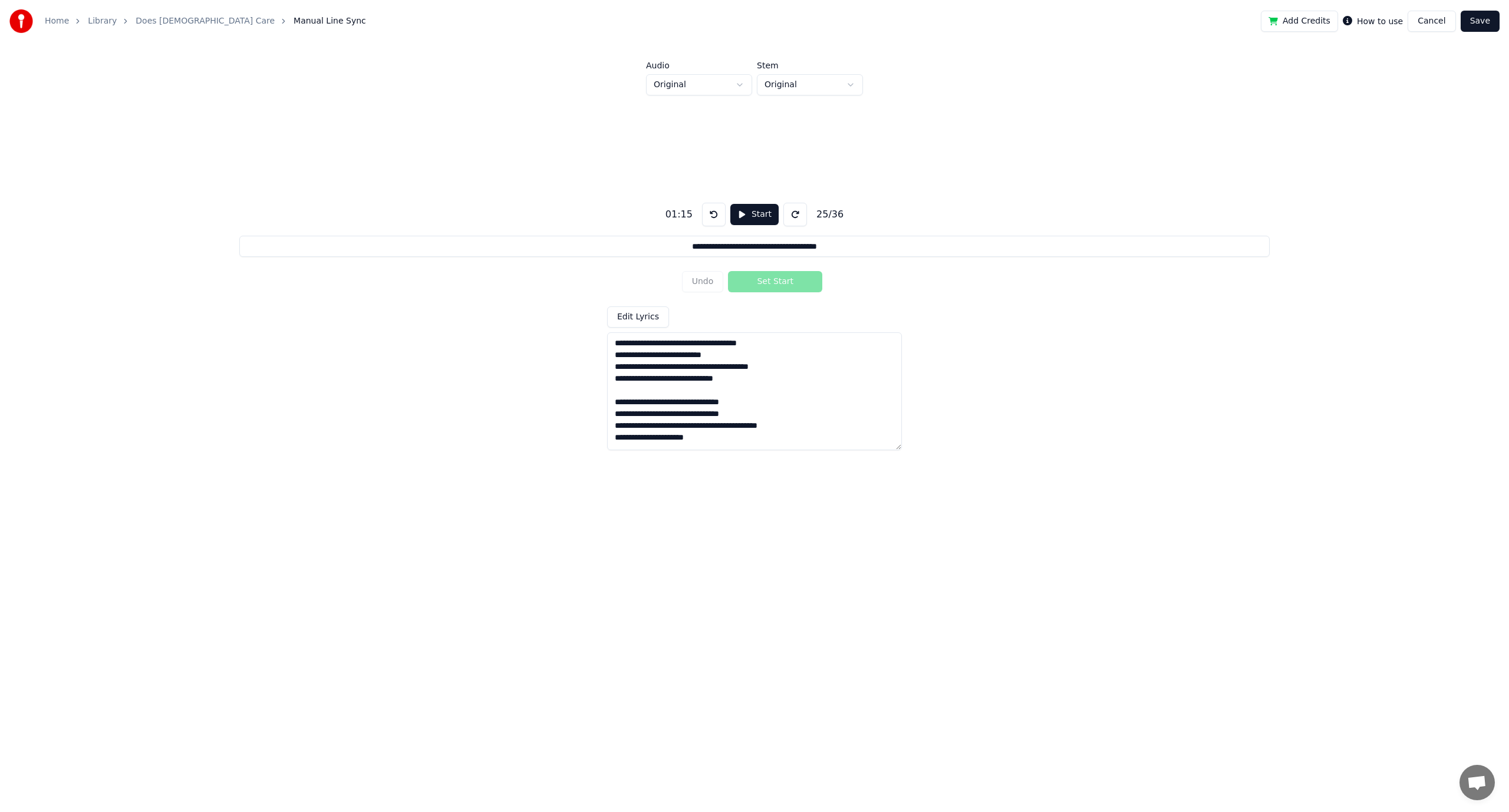
click at [710, 215] on button at bounding box center [714, 215] width 24 height 24
click at [711, 214] on button at bounding box center [714, 215] width 24 height 24
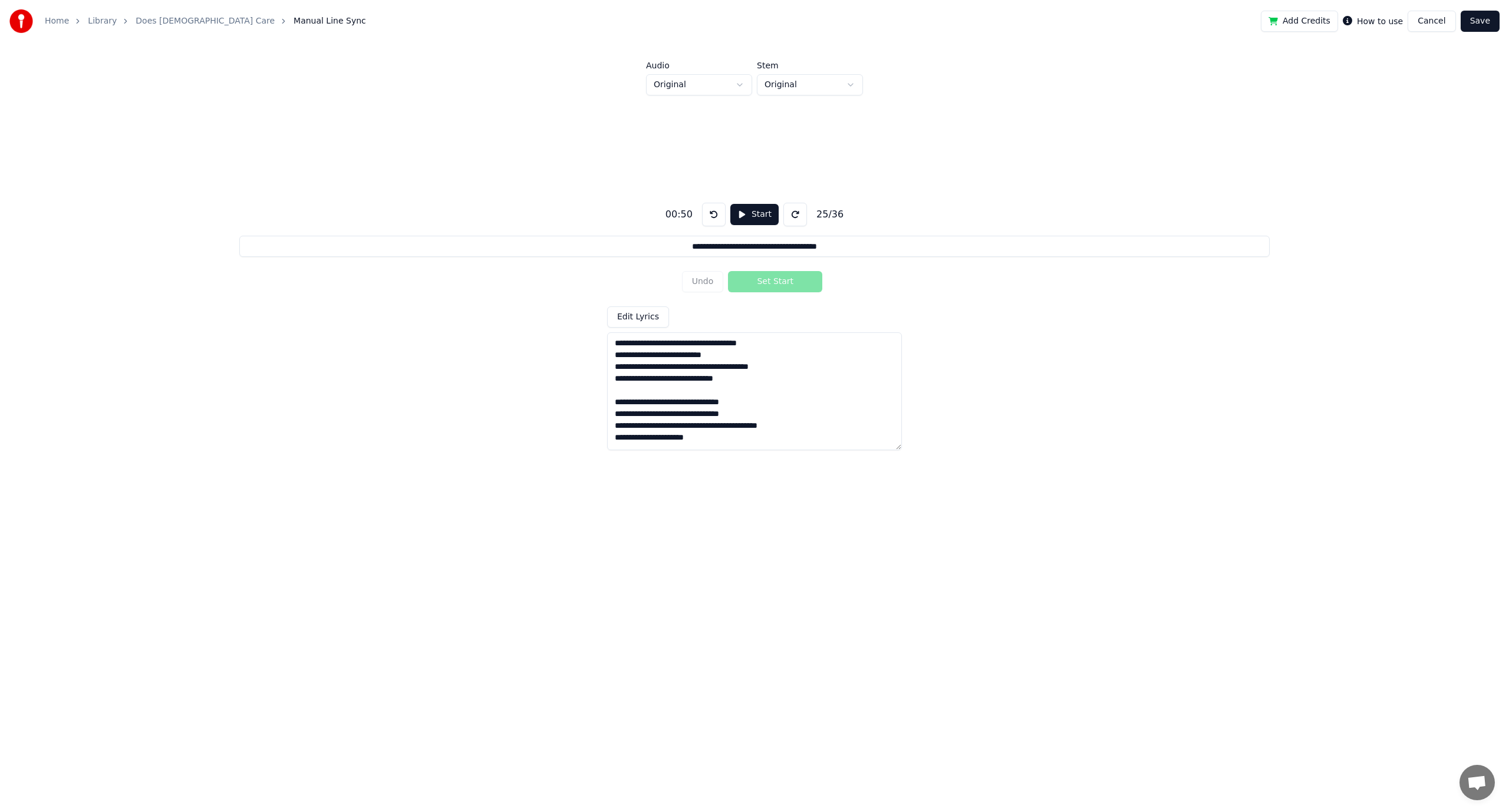
click at [711, 214] on button at bounding box center [714, 215] width 24 height 24
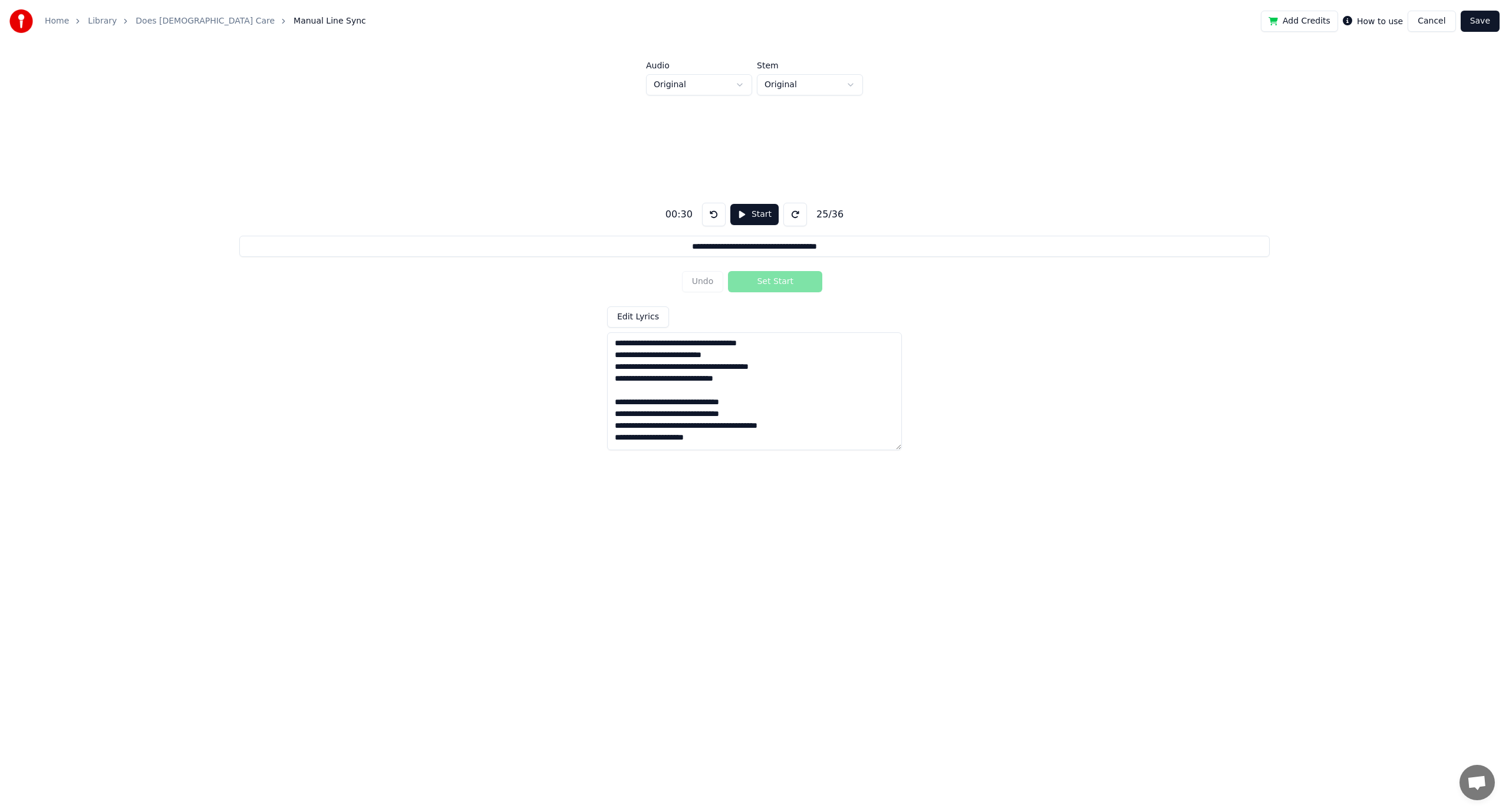
click at [712, 212] on button at bounding box center [714, 215] width 24 height 24
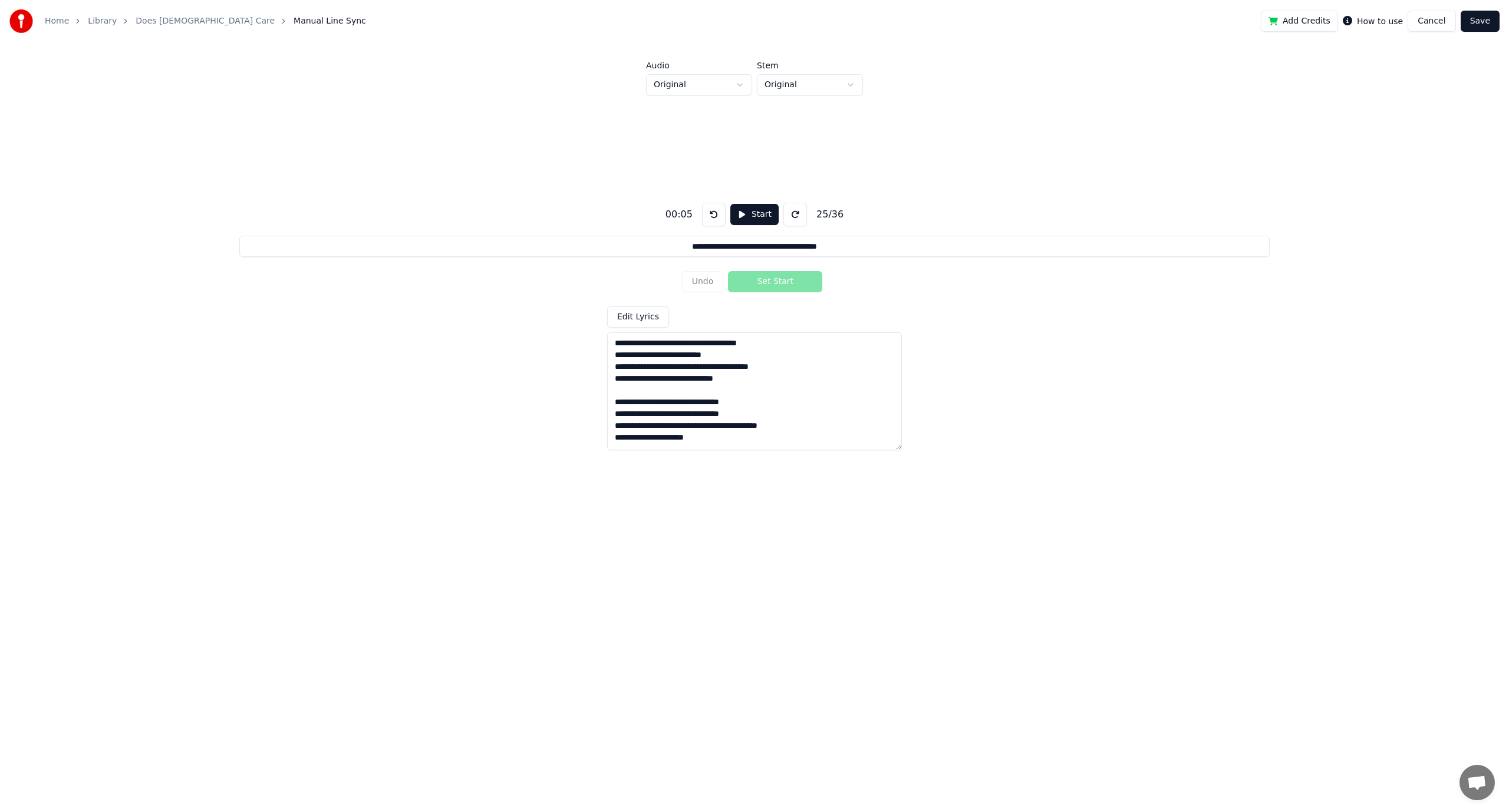
click at [712, 212] on button at bounding box center [714, 215] width 24 height 24
click at [635, 568] on html "**********" at bounding box center [754, 284] width 1509 height 568
click at [714, 285] on div "Undo Set Start" at bounding box center [754, 282] width 145 height 31
click at [715, 278] on div "Undo Set Start" at bounding box center [754, 282] width 145 height 31
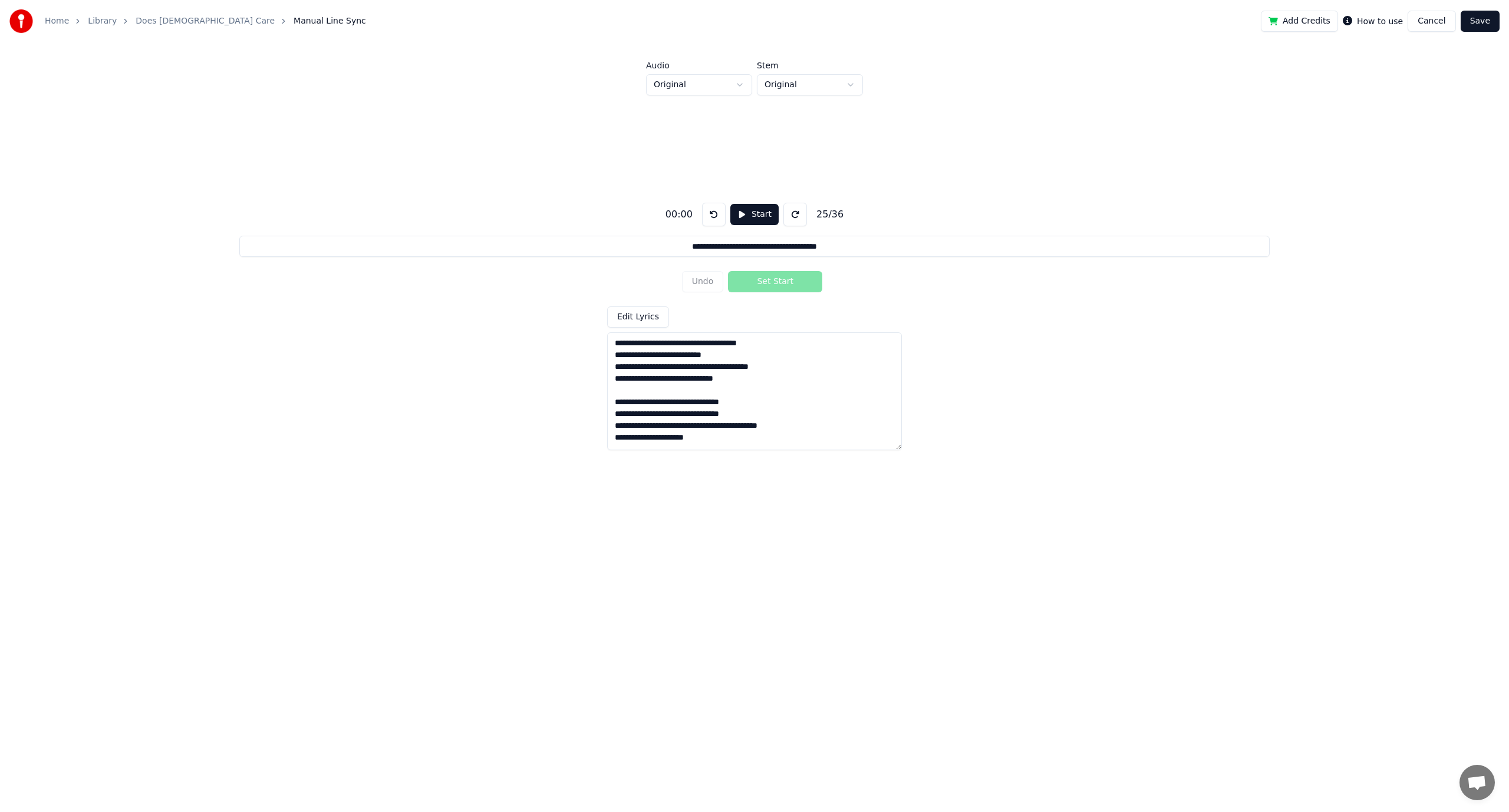
click at [738, 209] on button "Start" at bounding box center [754, 214] width 49 height 21
click at [701, 277] on button "Undo" at bounding box center [702, 281] width 42 height 21
click at [701, 278] on button "Undo" at bounding box center [702, 281] width 42 height 21
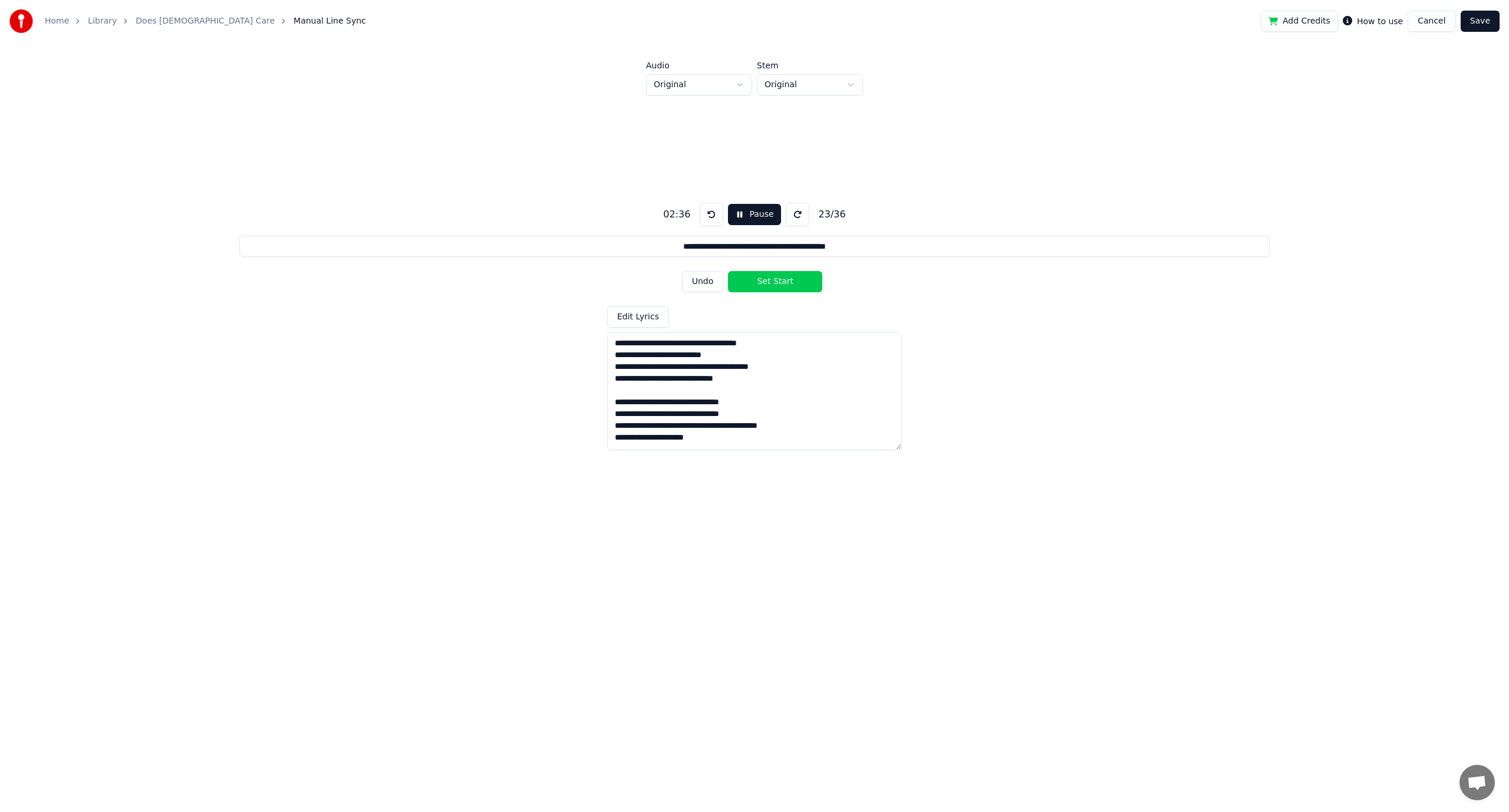
click at [701, 279] on button "Undo" at bounding box center [702, 281] width 42 height 21
click at [703, 279] on button "Undo" at bounding box center [702, 281] width 42 height 21
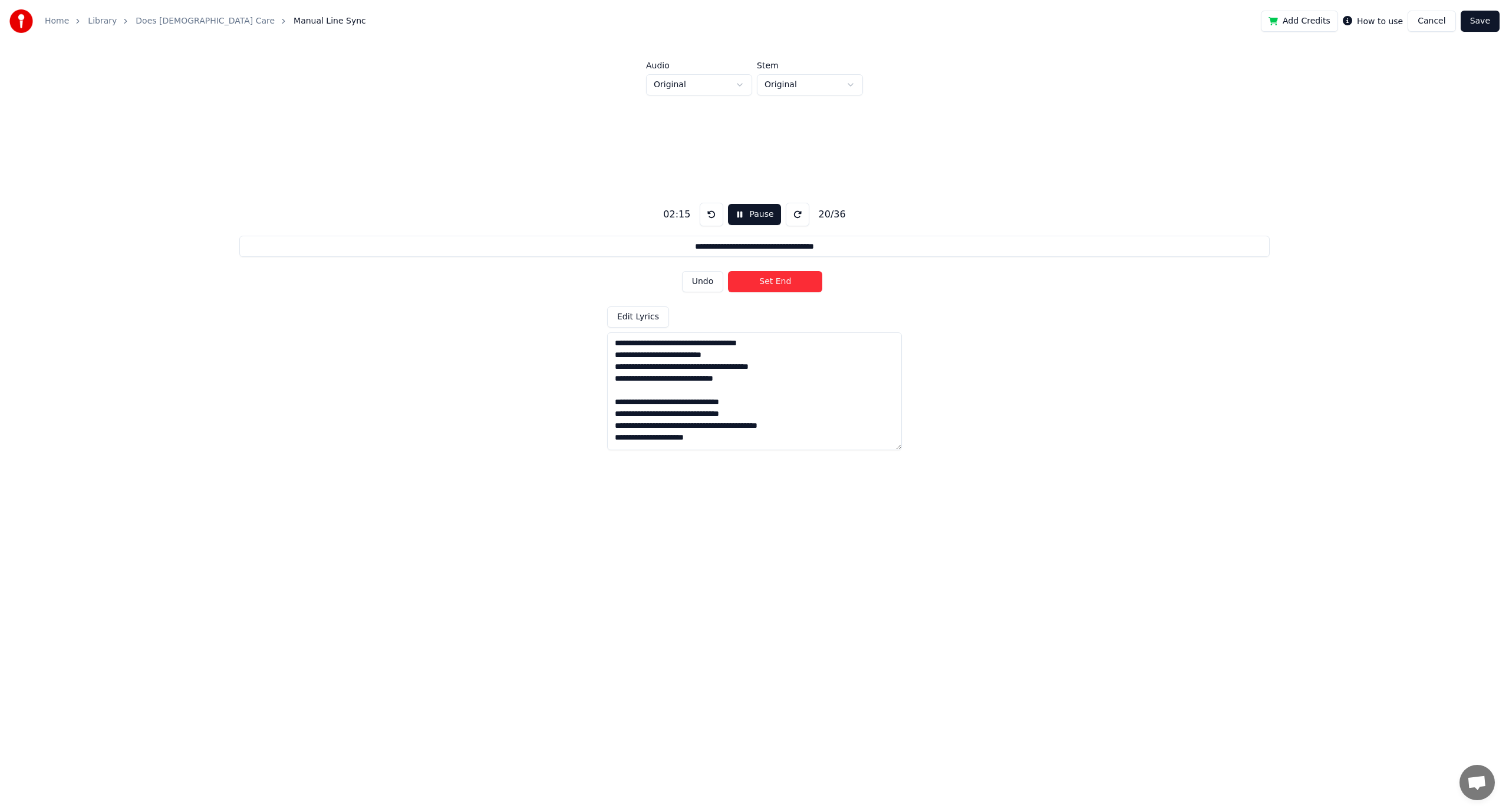
click at [704, 279] on button "Undo" at bounding box center [702, 281] width 42 height 21
click at [704, 279] on button "Undo" at bounding box center [702, 281] width 42 height 21
click at [708, 279] on button "Undo" at bounding box center [702, 281] width 42 height 21
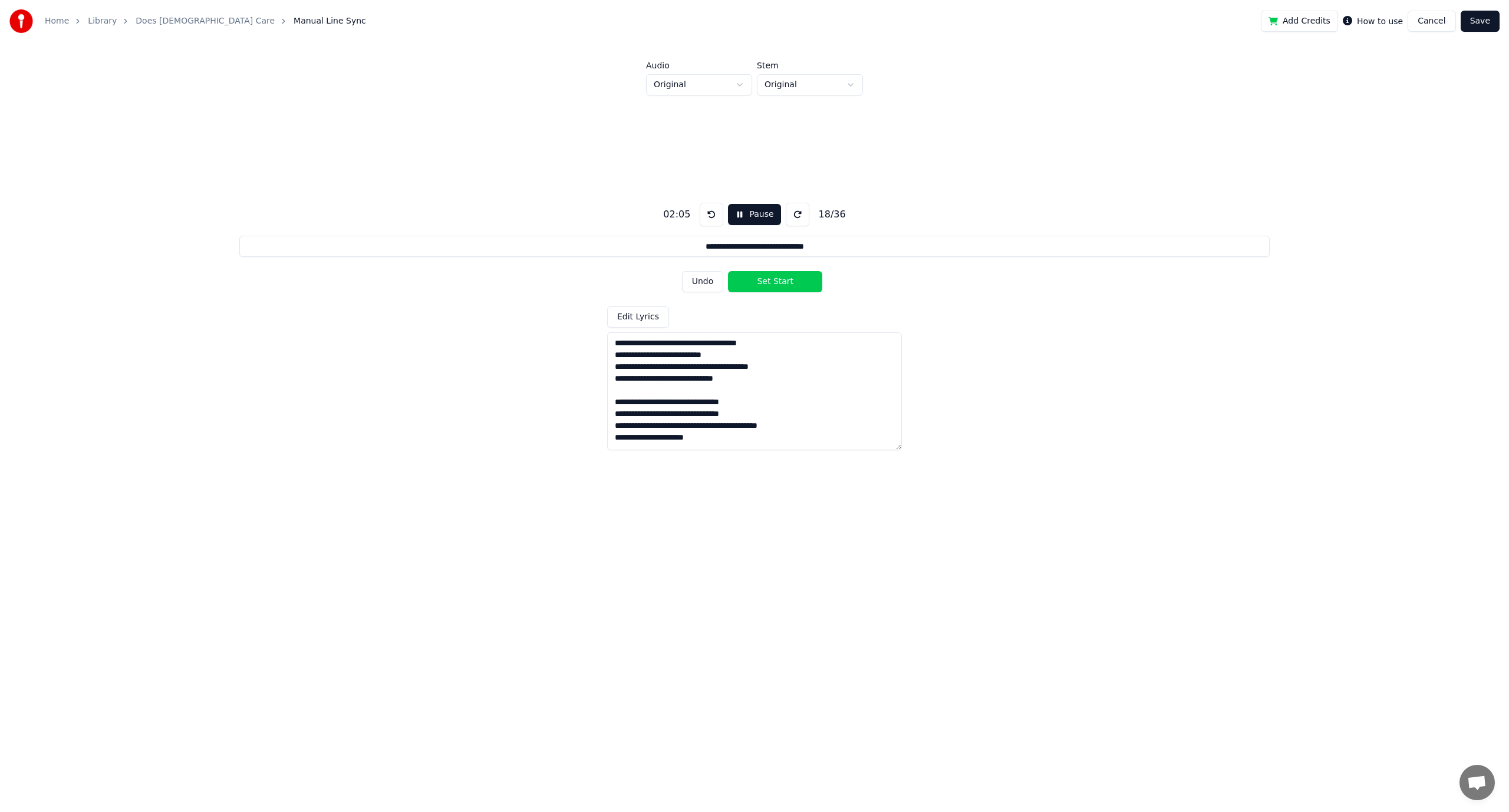
click at [708, 279] on button "Undo" at bounding box center [702, 281] width 42 height 21
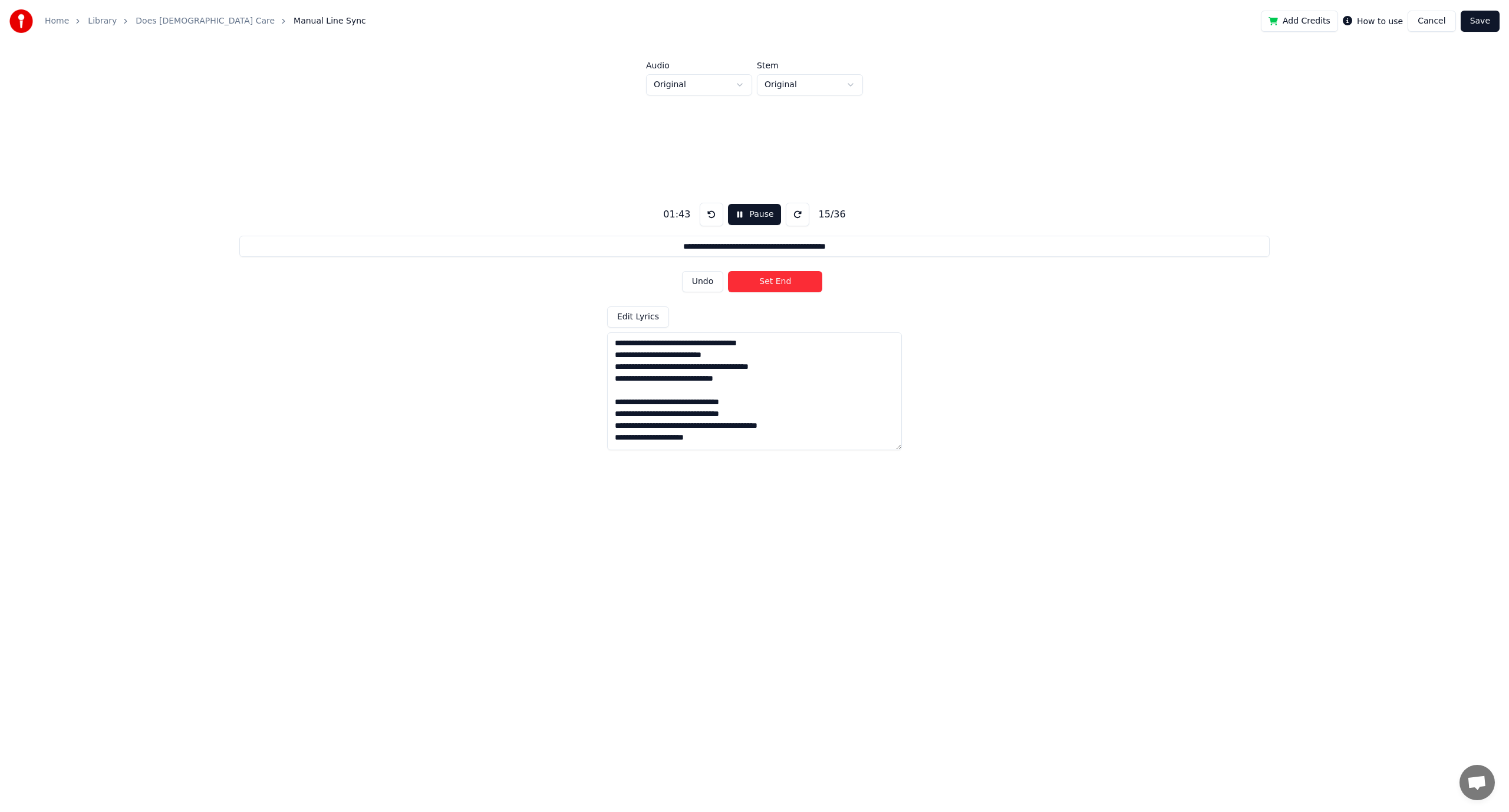
click at [708, 279] on button "Undo" at bounding box center [702, 281] width 42 height 21
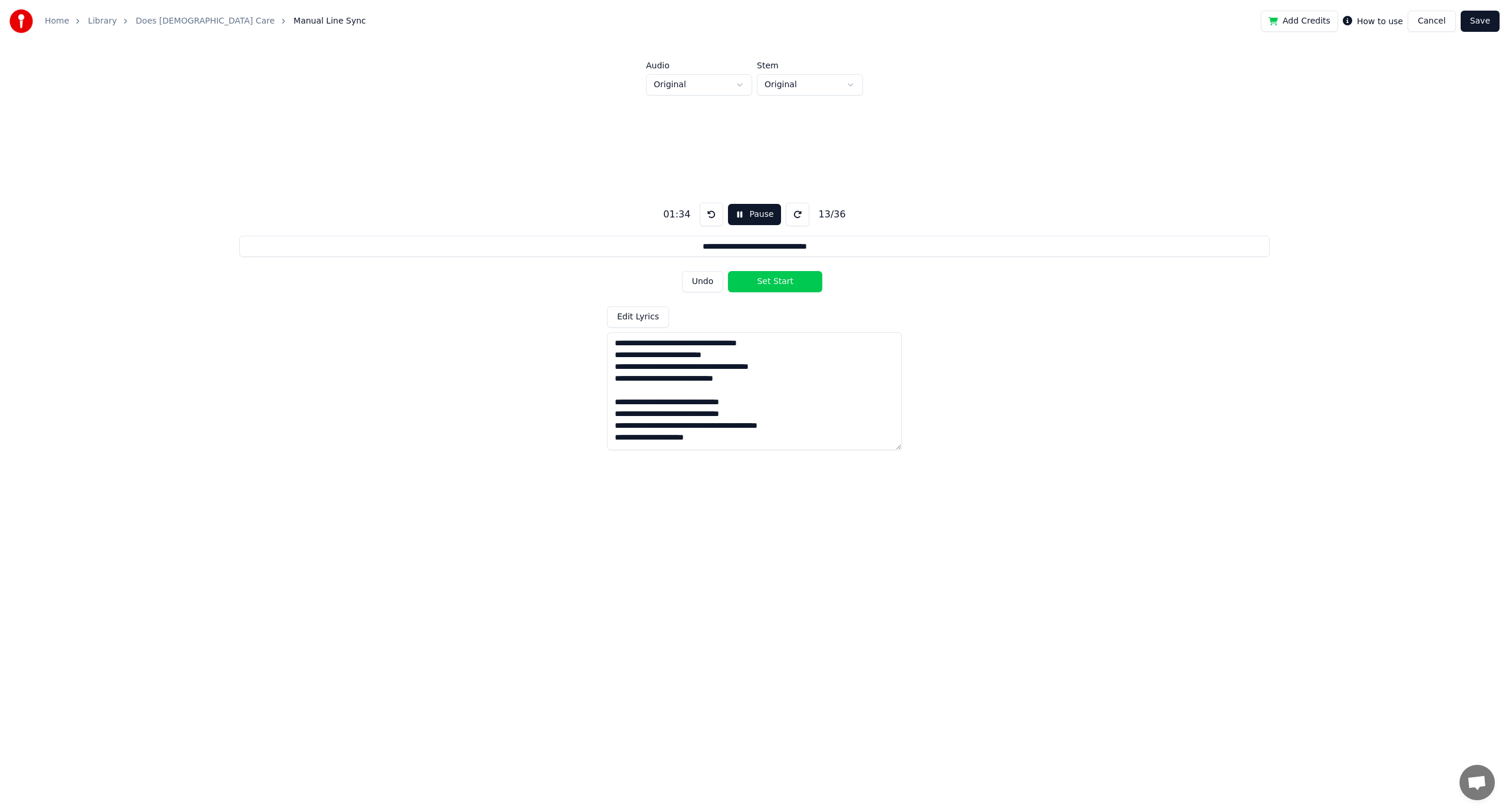
click at [708, 279] on button "Undo" at bounding box center [702, 281] width 42 height 21
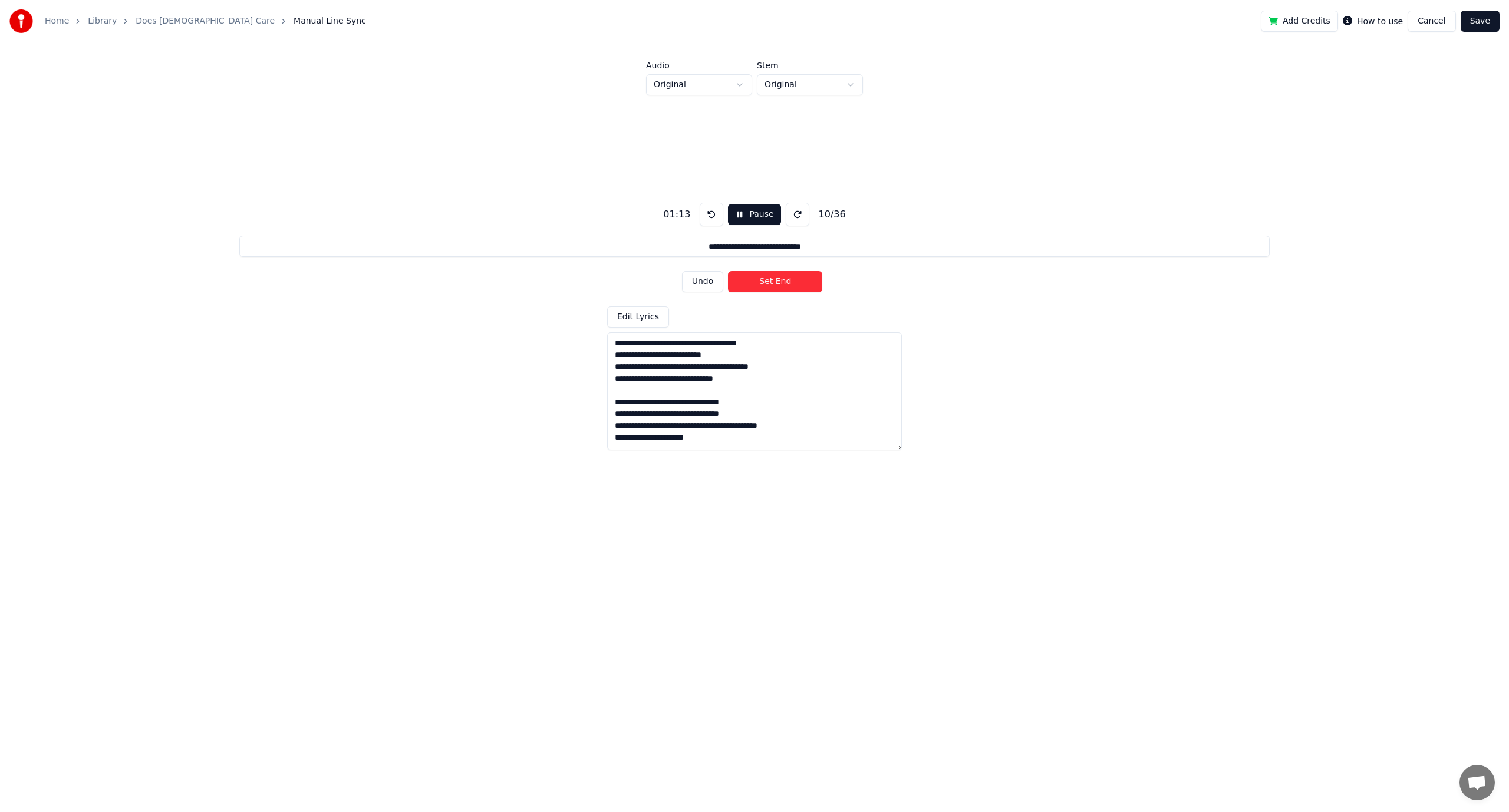
click at [708, 279] on button "Undo" at bounding box center [702, 281] width 42 height 21
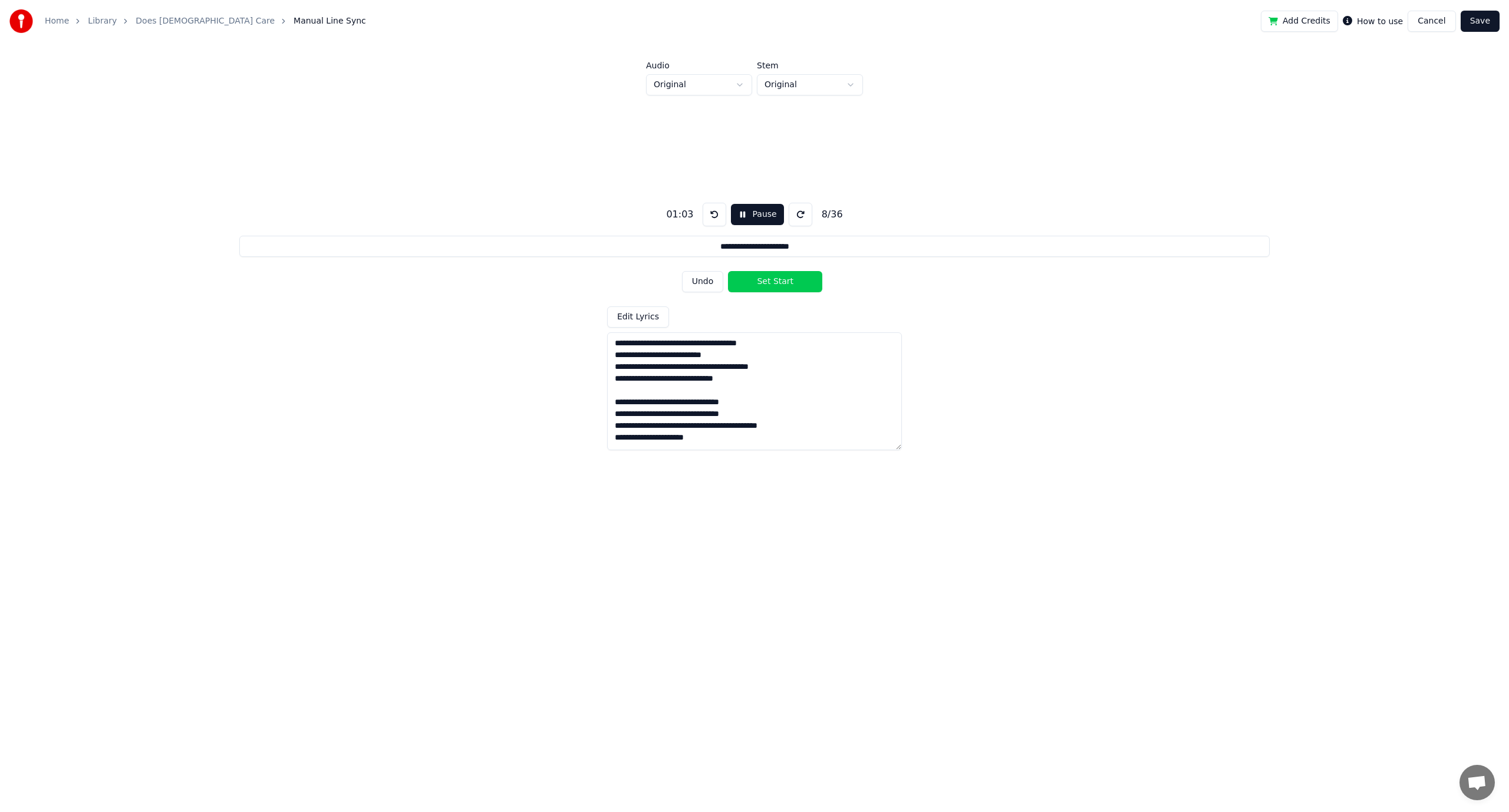
click at [708, 279] on button "Undo" at bounding box center [702, 281] width 42 height 21
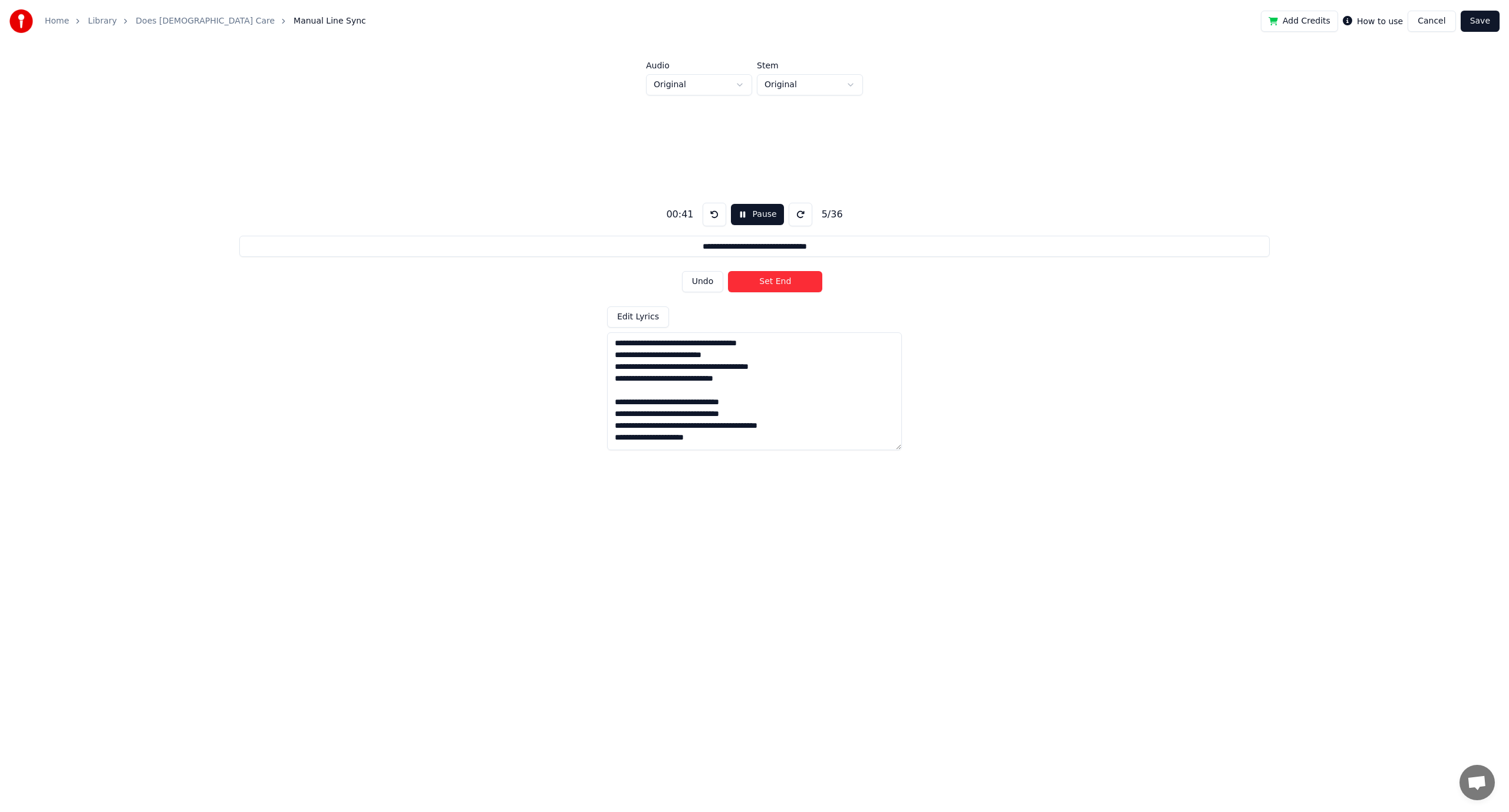
click at [708, 279] on button "Undo" at bounding box center [702, 281] width 42 height 21
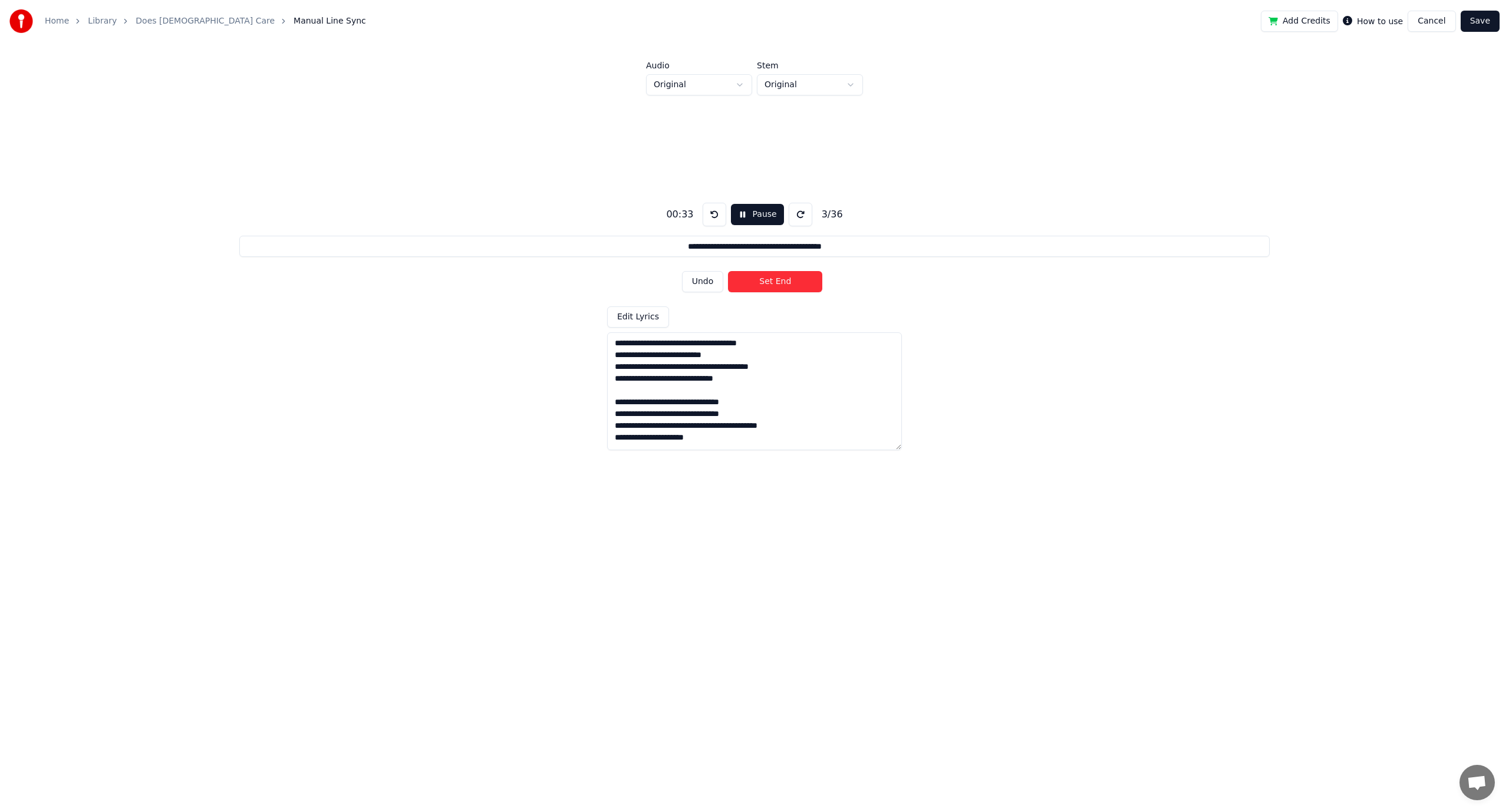
click at [708, 279] on button "Undo" at bounding box center [702, 281] width 42 height 21
click at [708, 279] on div "Undo Set Start" at bounding box center [754, 282] width 145 height 31
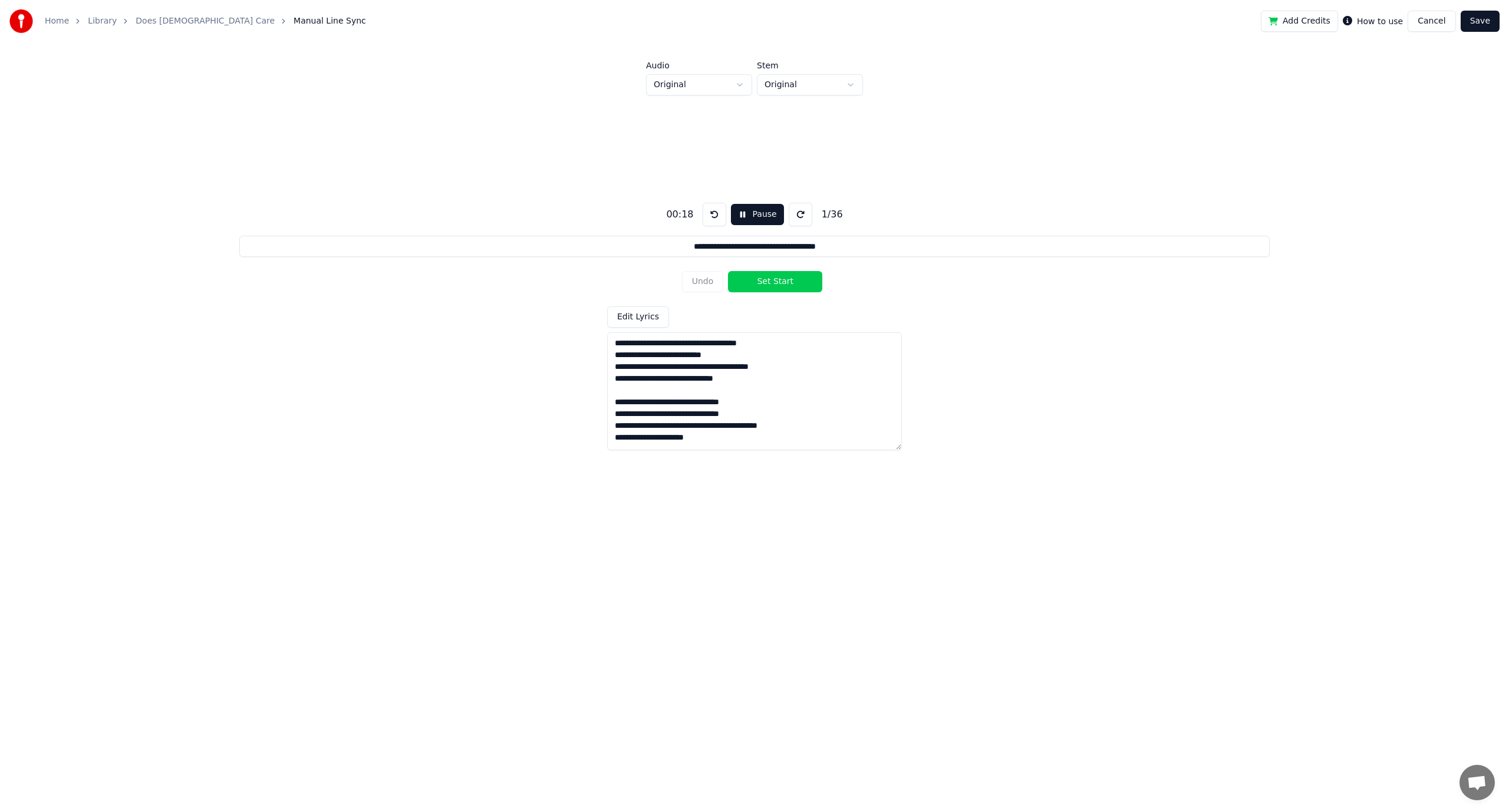
click at [766, 285] on button "Set Start" at bounding box center [775, 281] width 94 height 21
click at [766, 285] on button "Set End" at bounding box center [775, 281] width 94 height 21
click at [710, 285] on button "Undo" at bounding box center [702, 281] width 42 height 21
click at [710, 281] on button "Undo" at bounding box center [702, 281] width 42 height 21
click at [710, 281] on div "Undo Set Start" at bounding box center [754, 282] width 145 height 31
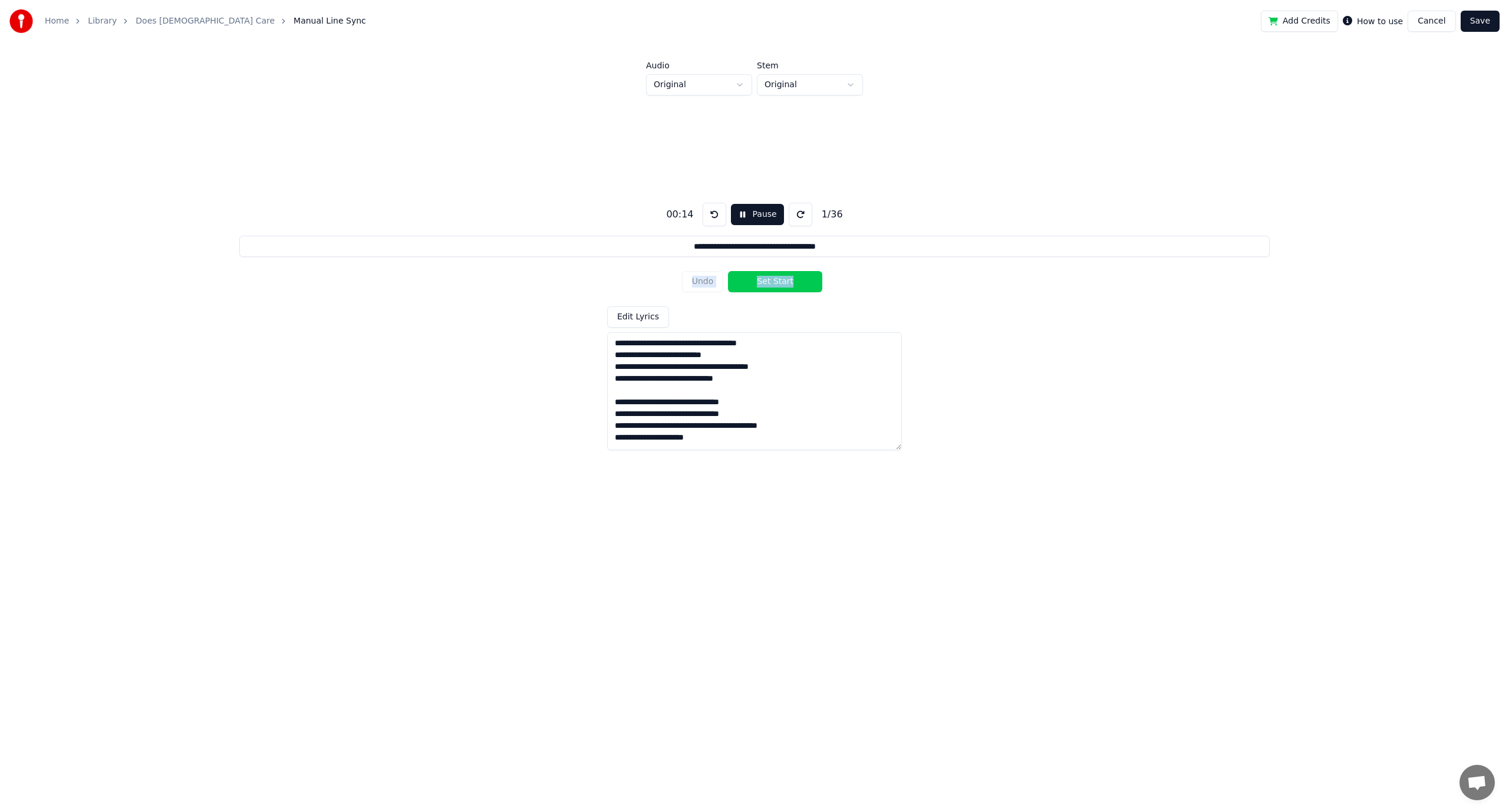
click at [710, 281] on div "Undo Set Start" at bounding box center [754, 282] width 145 height 31
drag, startPoint x: 739, startPoint y: 212, endPoint x: 733, endPoint y: 226, distance: 15.2
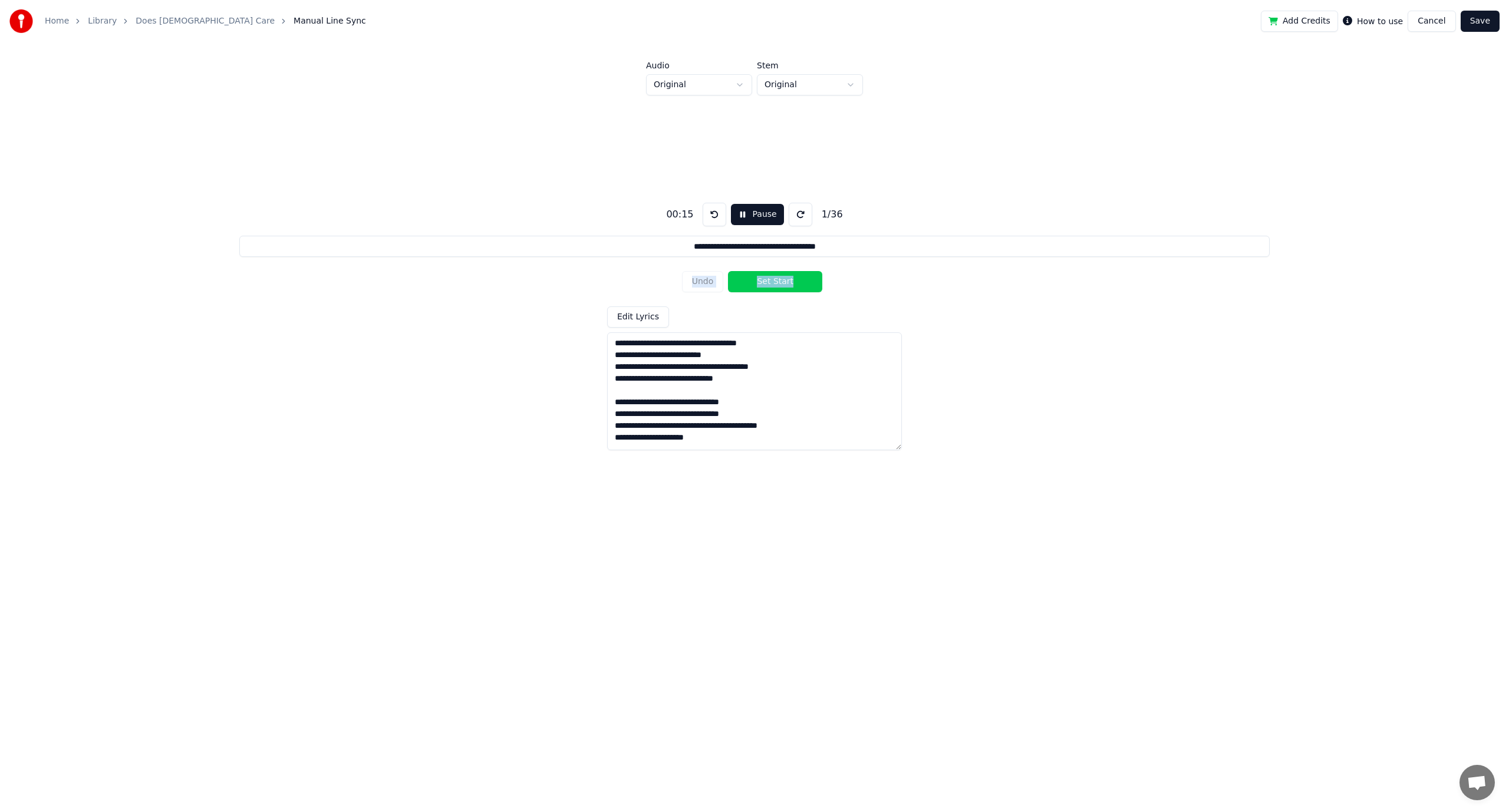
click at [739, 213] on button "Pause" at bounding box center [757, 214] width 52 height 21
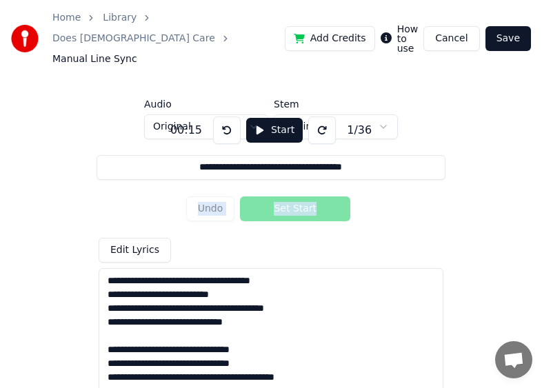
click at [219, 116] on button at bounding box center [227, 130] width 28 height 28
click at [221, 116] on button at bounding box center [227, 130] width 28 height 28
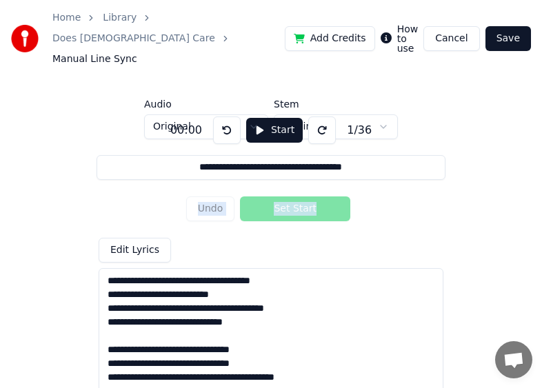
click at [221, 116] on button at bounding box center [227, 130] width 28 height 28
click at [254, 118] on button "Start" at bounding box center [274, 130] width 57 height 25
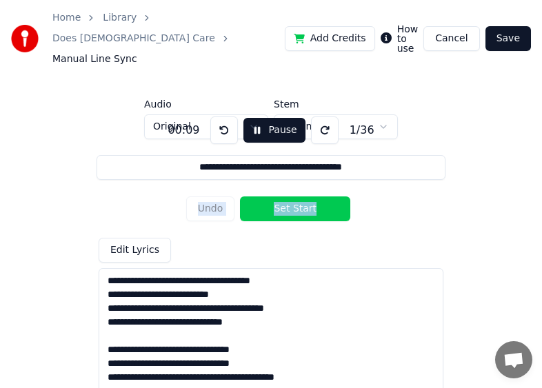
click at [204, 191] on div "Undo Set Start" at bounding box center [271, 209] width 170 height 36
click at [258, 118] on button "Pause" at bounding box center [273, 130] width 61 height 25
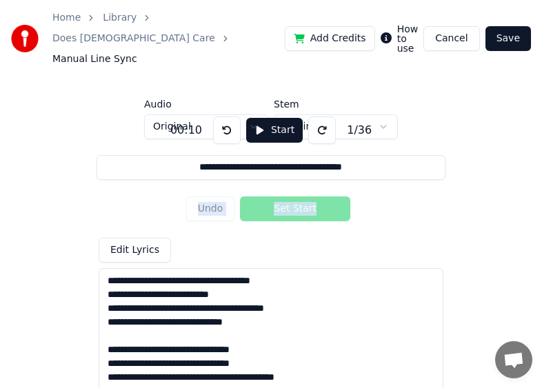
click at [223, 116] on button at bounding box center [227, 130] width 28 height 28
drag, startPoint x: 224, startPoint y: 108, endPoint x: 217, endPoint y: 104, distance: 8.0
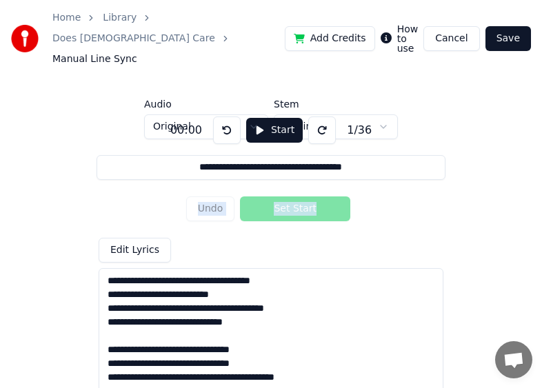
click at [217, 116] on button at bounding box center [227, 130] width 28 height 28
click at [261, 118] on button "Start" at bounding box center [274, 130] width 57 height 25
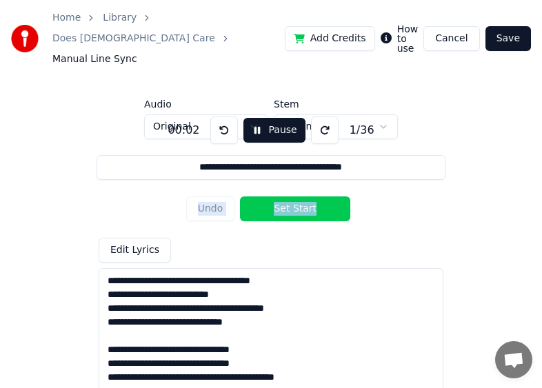
click at [201, 191] on div "Undo Set Start" at bounding box center [271, 209] width 170 height 36
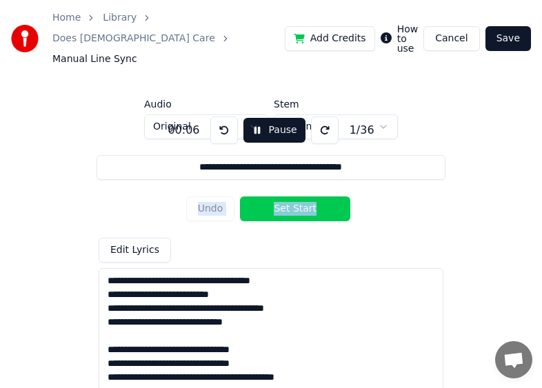
click at [258, 118] on button "Pause" at bounding box center [273, 130] width 61 height 25
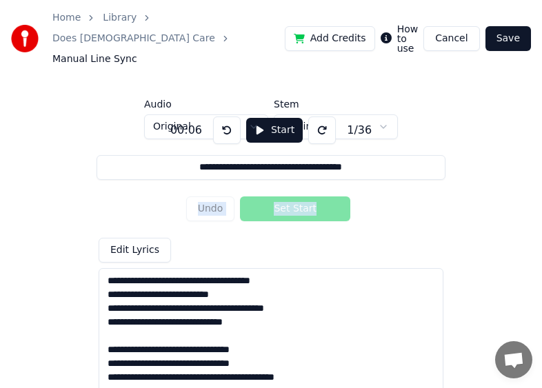
click at [223, 116] on button at bounding box center [227, 130] width 28 height 28
click at [215, 192] on div "Undo Set Start" at bounding box center [271, 209] width 170 height 36
click at [211, 191] on div "Undo Set Start" at bounding box center [271, 209] width 170 height 36
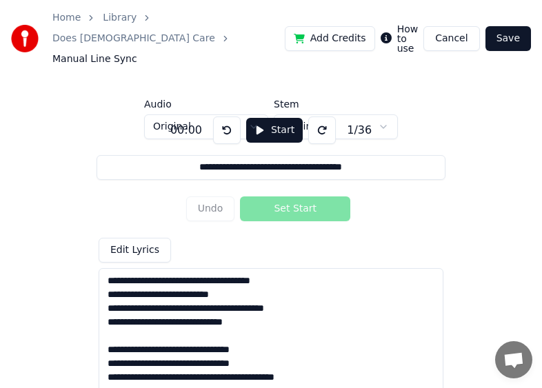
click at [210, 191] on div "Undo Set Start" at bounding box center [271, 209] width 170 height 36
click at [256, 118] on button "Start" at bounding box center [274, 130] width 57 height 25
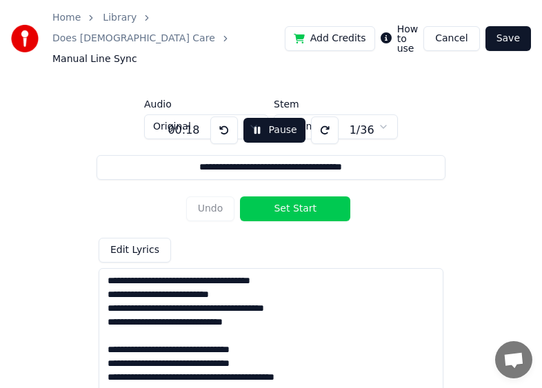
click at [291, 196] on button "Set Start" at bounding box center [295, 208] width 110 height 25
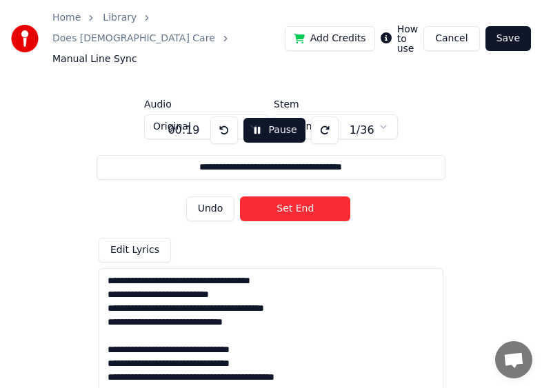
click at [291, 196] on button "Set End" at bounding box center [295, 208] width 110 height 25
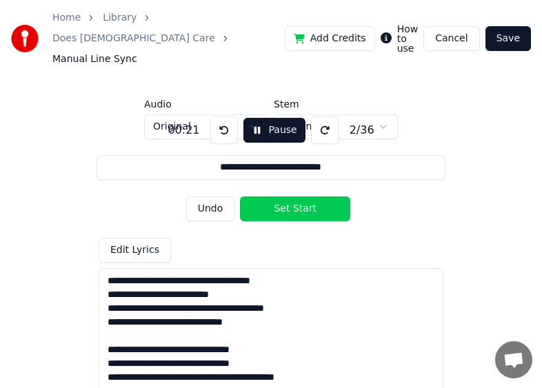
click at [265, 118] on button "Pause" at bounding box center [273, 130] width 61 height 25
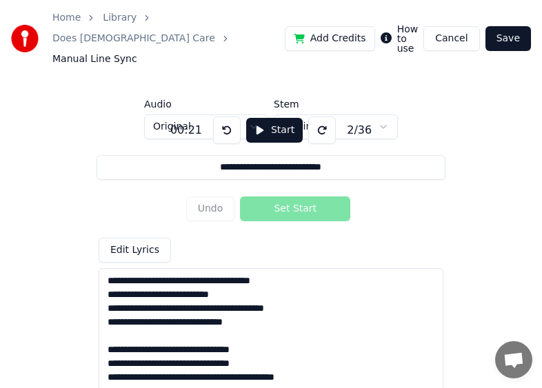
click at [219, 116] on button at bounding box center [227, 130] width 28 height 28
click at [252, 118] on button "Start" at bounding box center [274, 130] width 57 height 25
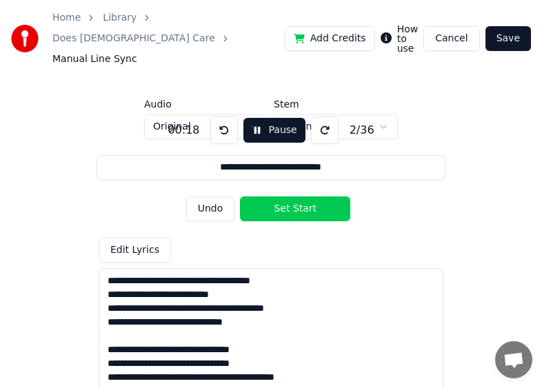
click at [203, 196] on button "Undo" at bounding box center [210, 208] width 49 height 25
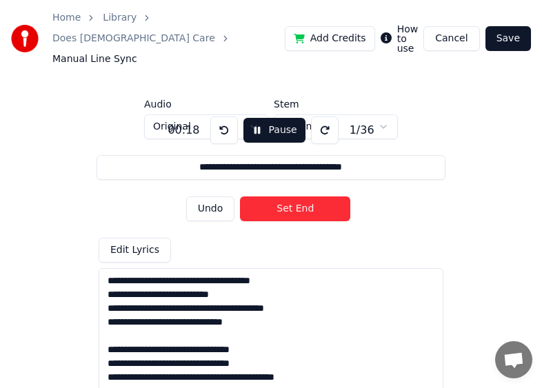
click at [203, 196] on button "Undo" at bounding box center [210, 208] width 49 height 25
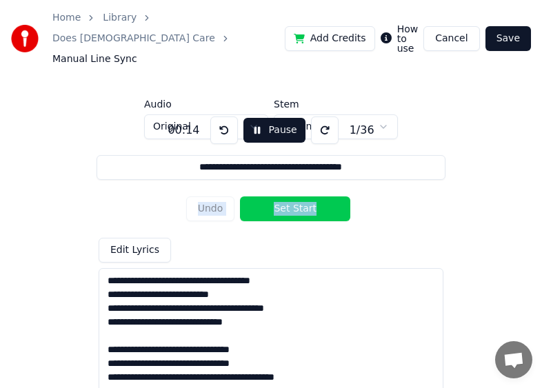
click at [203, 191] on div "Undo Set Start" at bounding box center [271, 209] width 170 height 36
click at [339, 196] on button "Set Start" at bounding box center [295, 208] width 110 height 25
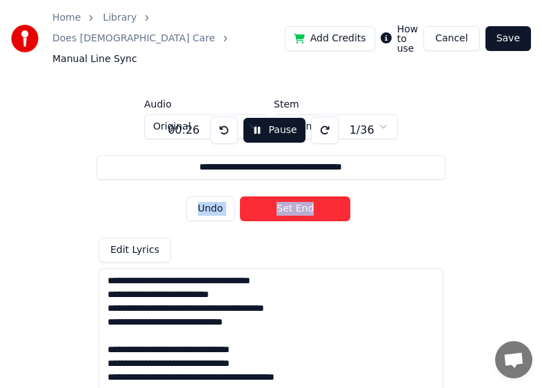
click at [331, 196] on button "Set End" at bounding box center [295, 208] width 110 height 25
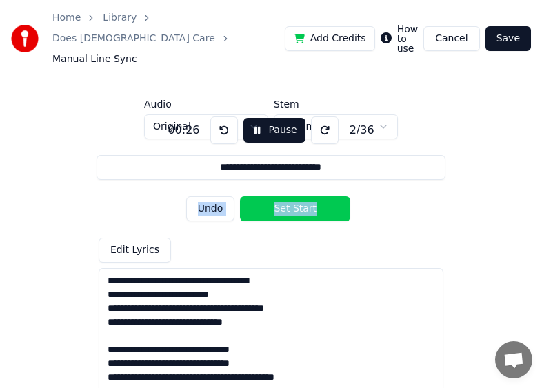
click at [331, 196] on button "Set Start" at bounding box center [295, 208] width 110 height 25
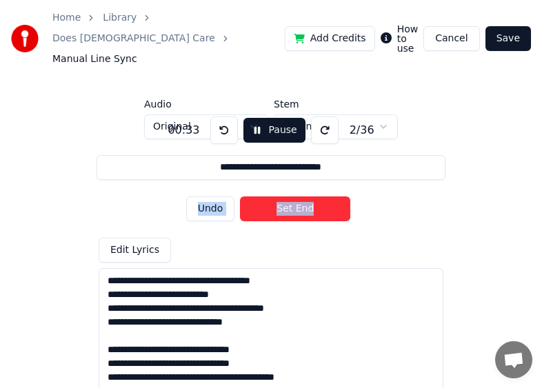
click at [331, 196] on button "Set End" at bounding box center [295, 208] width 110 height 25
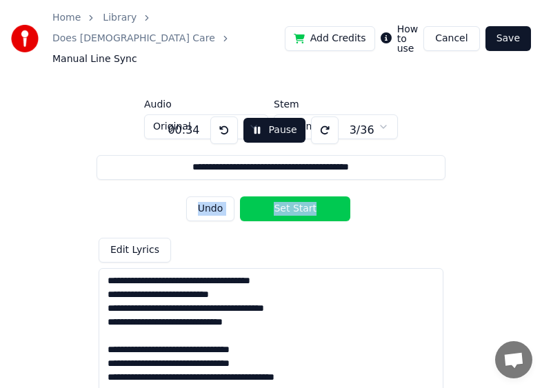
click at [329, 196] on button "Set Start" at bounding box center [295, 208] width 110 height 25
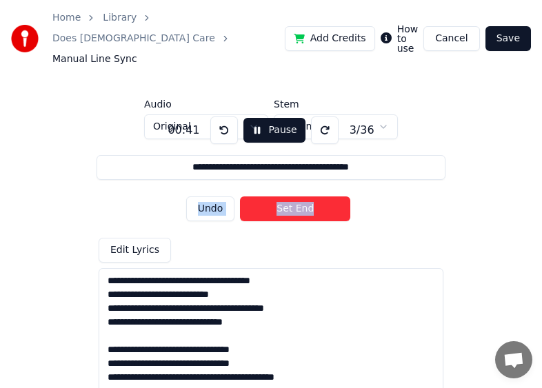
click at [329, 196] on button "Set End" at bounding box center [295, 208] width 110 height 25
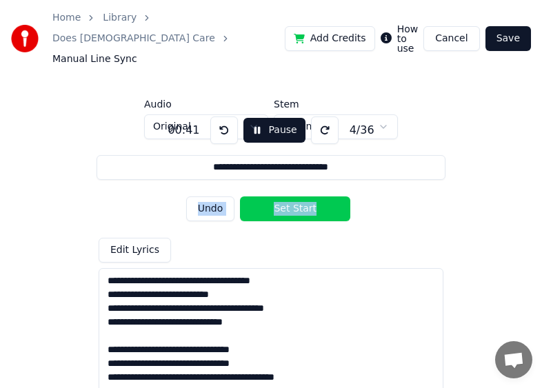
click at [329, 196] on button "Set Start" at bounding box center [295, 208] width 110 height 25
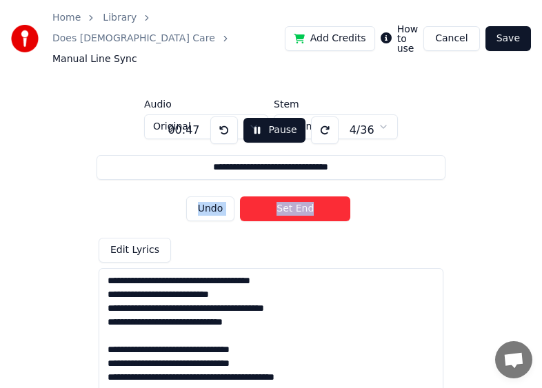
click at [329, 196] on button "Set End" at bounding box center [295, 208] width 110 height 25
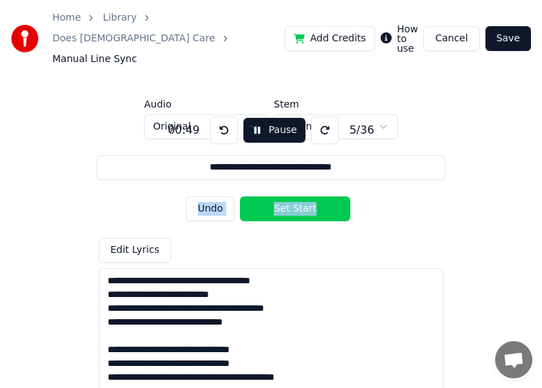
click at [329, 196] on button "Set Start" at bounding box center [295, 208] width 110 height 25
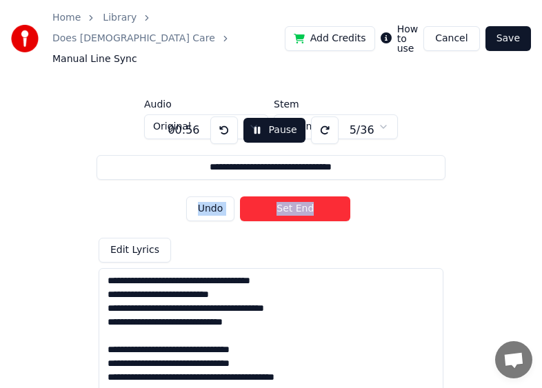
click at [329, 196] on button "Set End" at bounding box center [295, 208] width 110 height 25
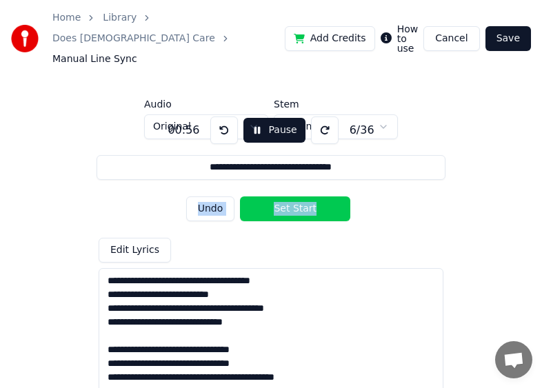
click at [329, 196] on button "Set Start" at bounding box center [295, 208] width 110 height 25
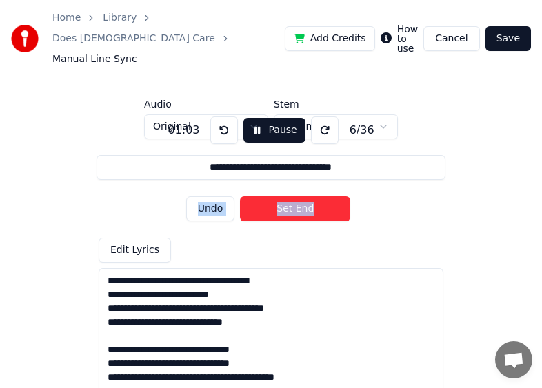
click at [329, 196] on button "Set End" at bounding box center [295, 208] width 110 height 25
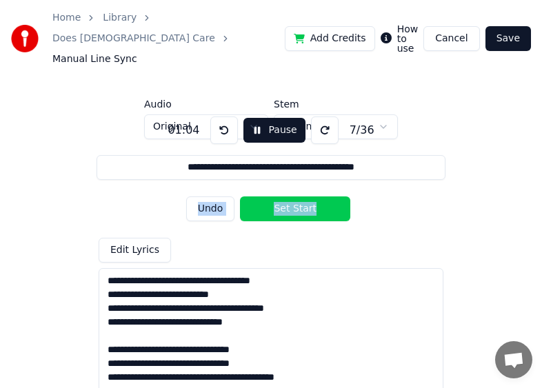
click at [329, 196] on button "Set Start" at bounding box center [295, 208] width 110 height 25
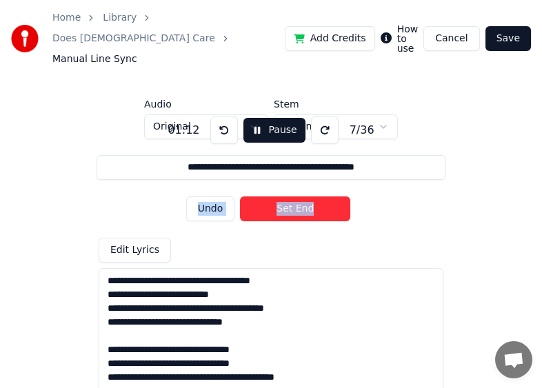
click at [329, 196] on button "Set End" at bounding box center [295, 208] width 110 height 25
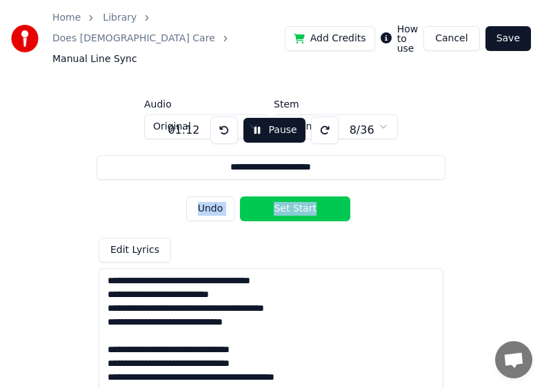
click at [329, 196] on button "Set Start" at bounding box center [295, 208] width 110 height 25
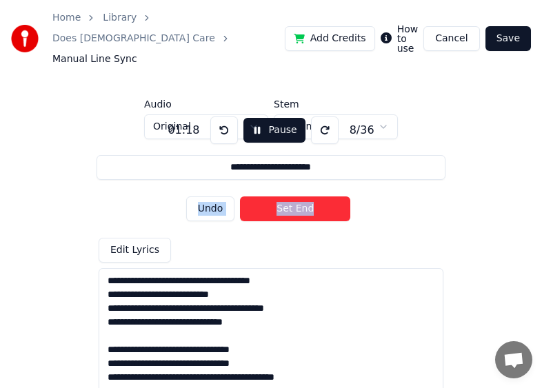
click at [329, 196] on button "Set End" at bounding box center [295, 208] width 110 height 25
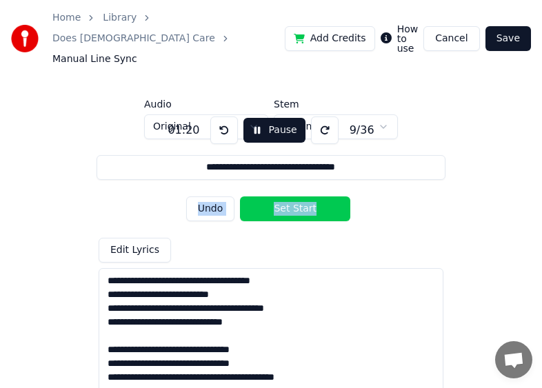
click at [329, 196] on button "Set Start" at bounding box center [295, 208] width 110 height 25
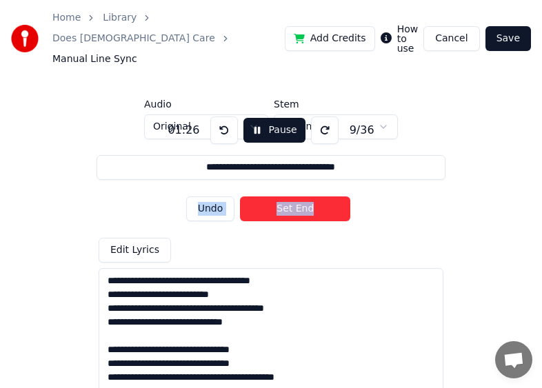
click at [329, 196] on button "Set End" at bounding box center [295, 208] width 110 height 25
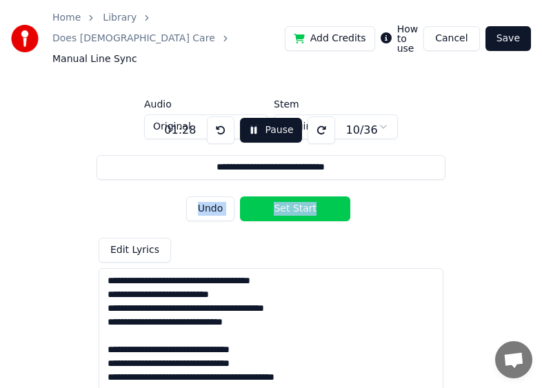
click at [329, 196] on button "Set Start" at bounding box center [295, 208] width 110 height 25
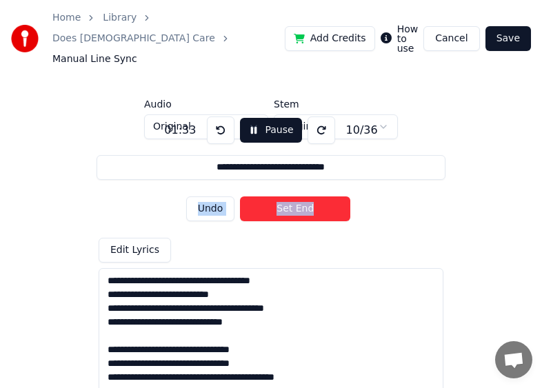
click at [329, 196] on button "Set End" at bounding box center [295, 208] width 110 height 25
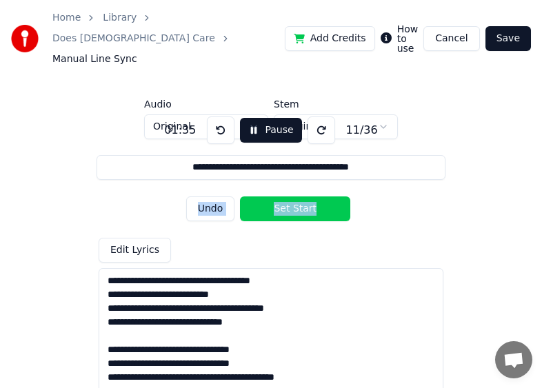
click at [329, 196] on button "Set Start" at bounding box center [295, 208] width 110 height 25
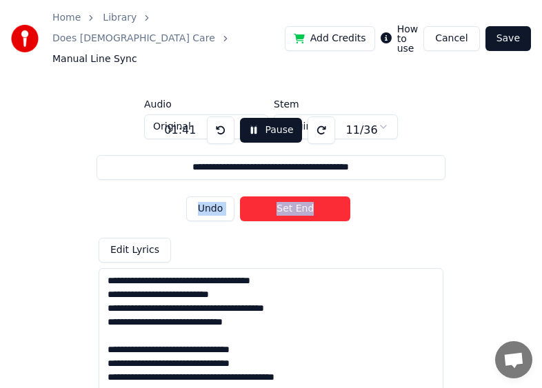
click at [329, 196] on button "Set End" at bounding box center [295, 208] width 110 height 25
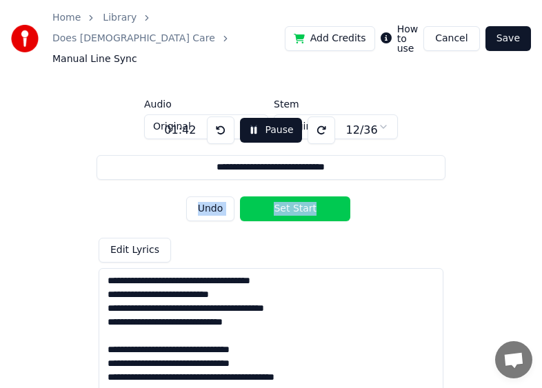
click at [329, 196] on button "Set Start" at bounding box center [295, 208] width 110 height 25
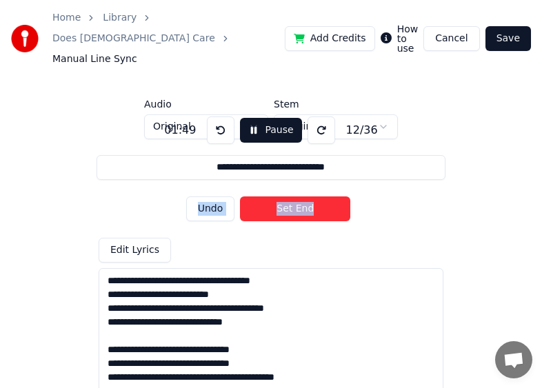
click at [329, 196] on button "Set End" at bounding box center [295, 208] width 110 height 25
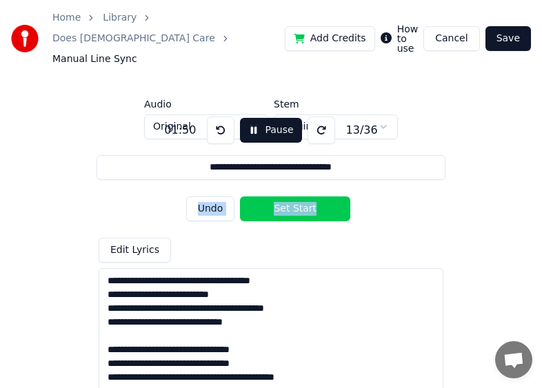
click at [329, 196] on button "Set Start" at bounding box center [295, 208] width 110 height 25
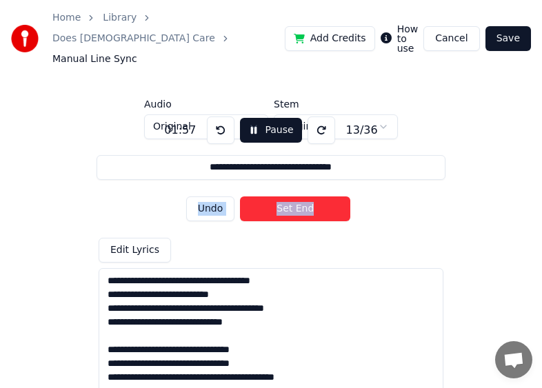
click at [329, 196] on button "Set End" at bounding box center [295, 208] width 110 height 25
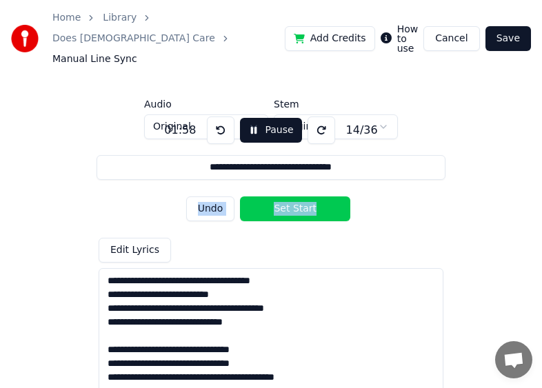
click at [329, 196] on button "Set Start" at bounding box center [295, 208] width 110 height 25
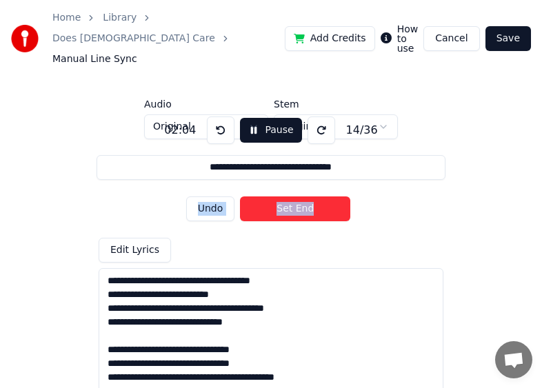
click at [329, 196] on button "Set End" at bounding box center [295, 208] width 110 height 25
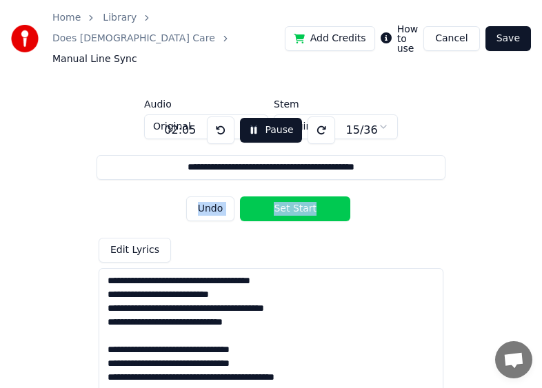
click at [329, 196] on button "Set Start" at bounding box center [295, 208] width 110 height 25
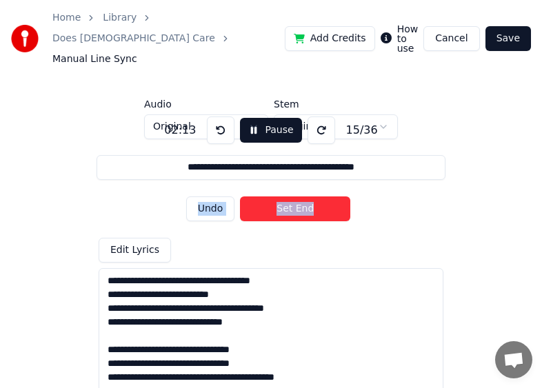
click at [329, 196] on button "Set End" at bounding box center [295, 208] width 110 height 25
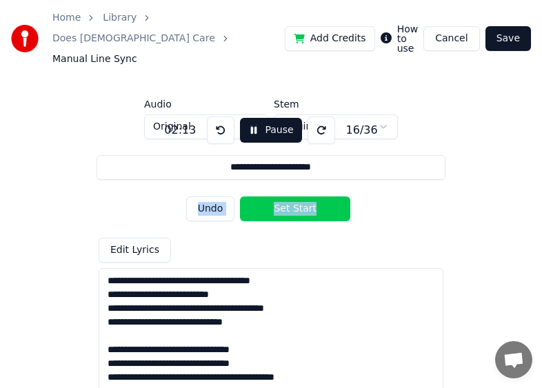
click at [329, 196] on button "Set Start" at bounding box center [295, 208] width 110 height 25
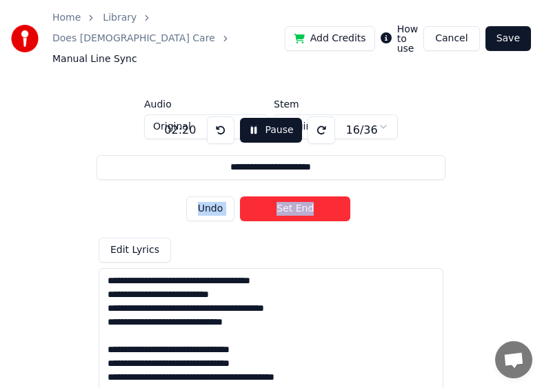
click at [329, 196] on button "Set End" at bounding box center [295, 208] width 110 height 25
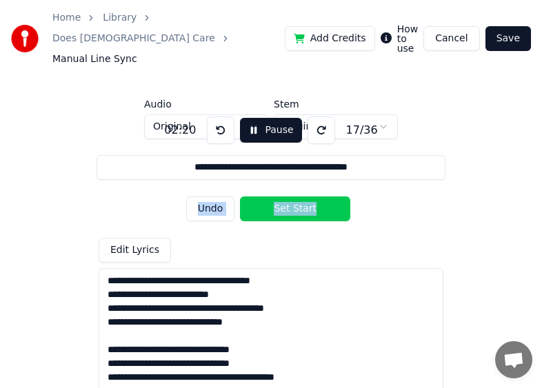
click at [329, 196] on button "Set Start" at bounding box center [295, 208] width 110 height 25
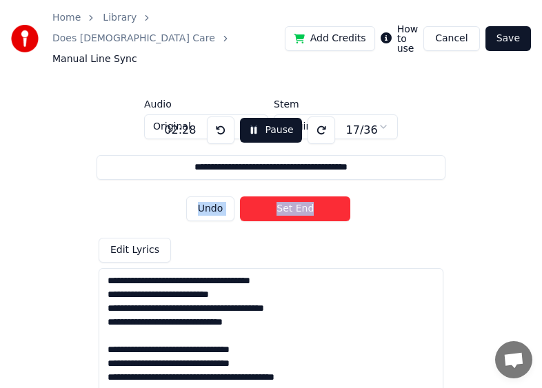
click at [329, 196] on button "Set End" at bounding box center [295, 208] width 110 height 25
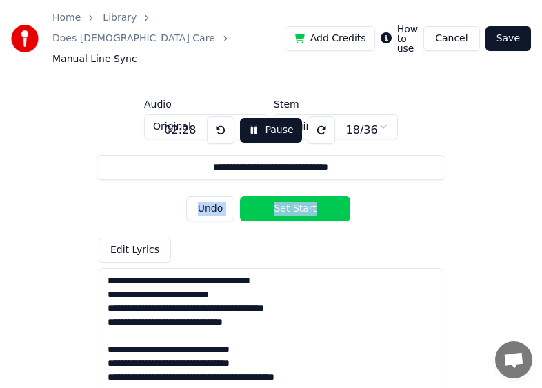
click at [329, 196] on button "Set Start" at bounding box center [295, 208] width 110 height 25
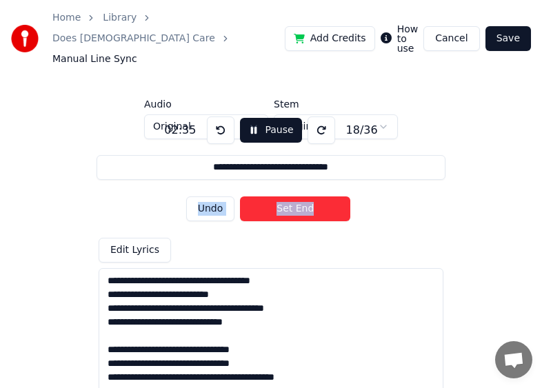
click at [329, 196] on button "Set End" at bounding box center [295, 208] width 110 height 25
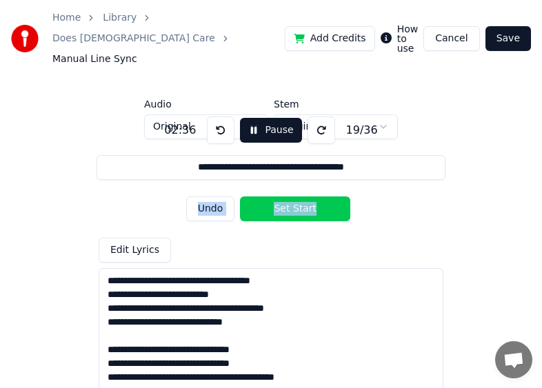
click at [329, 196] on button "Set Start" at bounding box center [295, 208] width 110 height 25
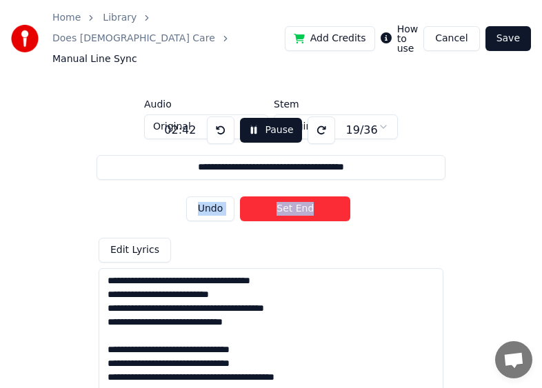
click at [329, 196] on button "Set End" at bounding box center [295, 208] width 110 height 25
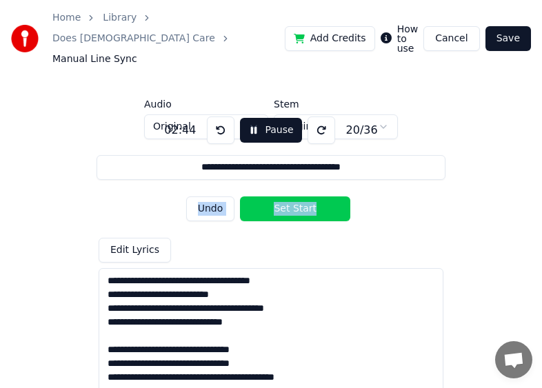
click at [329, 196] on button "Set Start" at bounding box center [295, 208] width 110 height 25
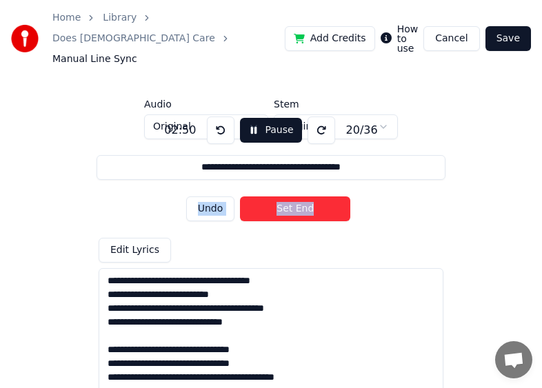
click at [324, 196] on button "Set End" at bounding box center [295, 208] width 110 height 25
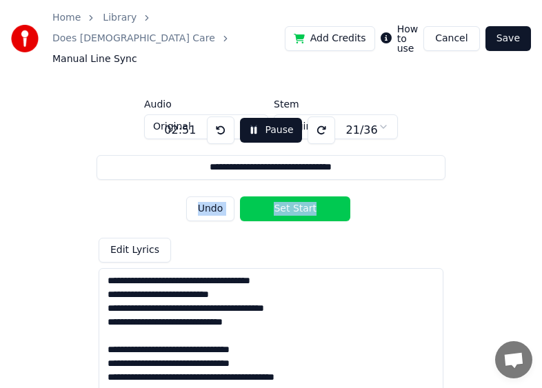
click at [324, 196] on button "Set Start" at bounding box center [295, 208] width 110 height 25
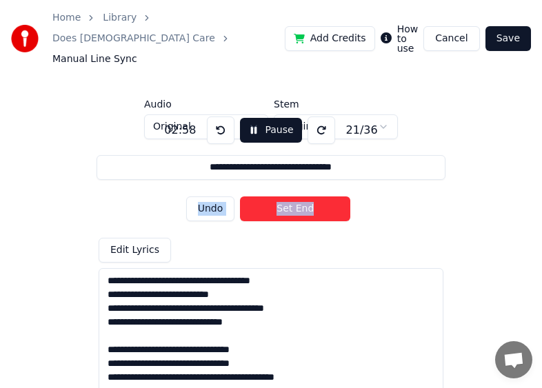
click at [321, 196] on button "Set End" at bounding box center [295, 208] width 110 height 25
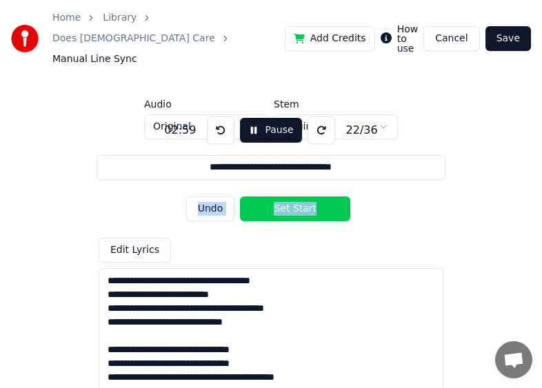
click at [321, 196] on button "Set Start" at bounding box center [295, 208] width 110 height 25
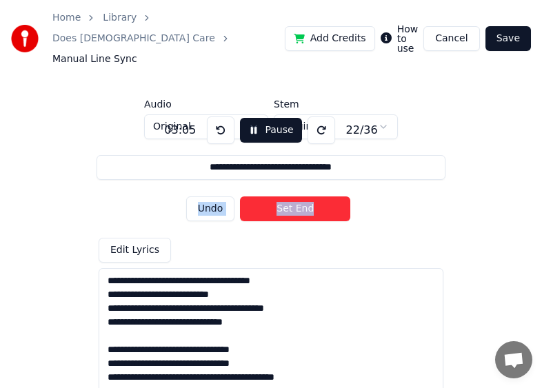
click at [317, 196] on button "Set End" at bounding box center [295, 208] width 110 height 25
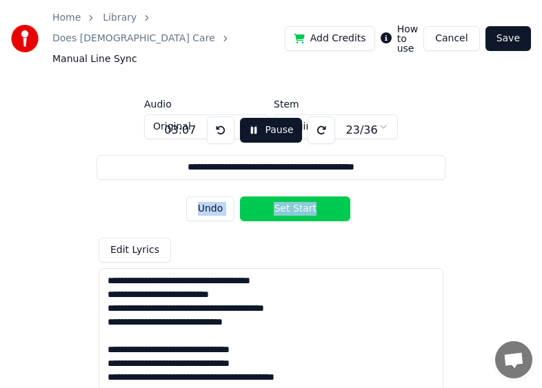
click at [317, 196] on button "Set Start" at bounding box center [295, 208] width 110 height 25
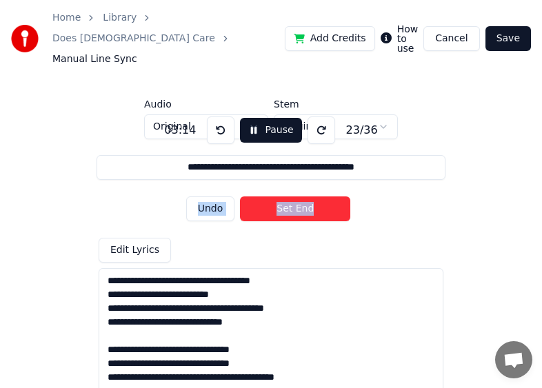
click at [317, 196] on button "Set End" at bounding box center [295, 208] width 110 height 25
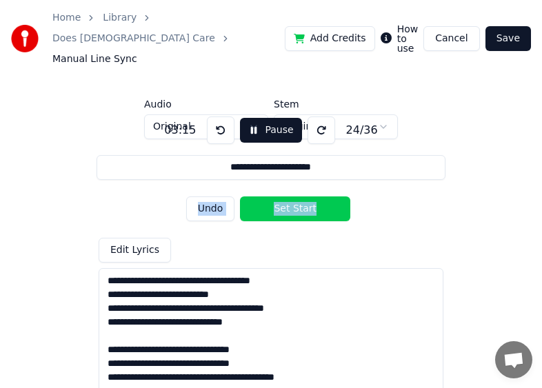
click at [317, 196] on button "Set Start" at bounding box center [295, 208] width 110 height 25
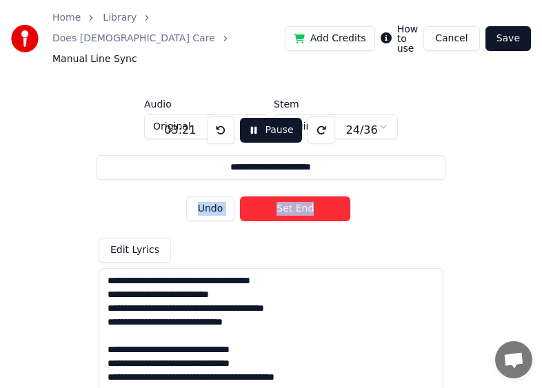
click at [315, 196] on button "Set End" at bounding box center [295, 208] width 110 height 25
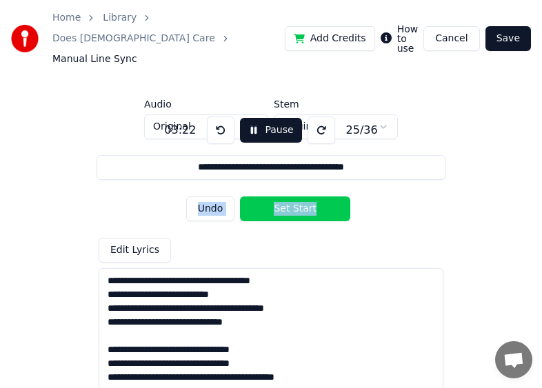
click at [315, 196] on button "Set Start" at bounding box center [295, 208] width 110 height 25
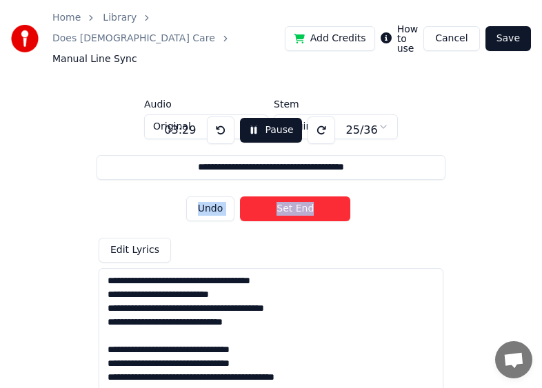
click at [314, 196] on button "Set End" at bounding box center [295, 208] width 110 height 25
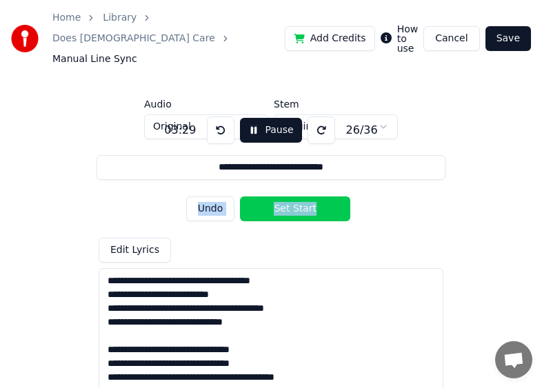
click at [314, 196] on button "Set Start" at bounding box center [295, 208] width 110 height 25
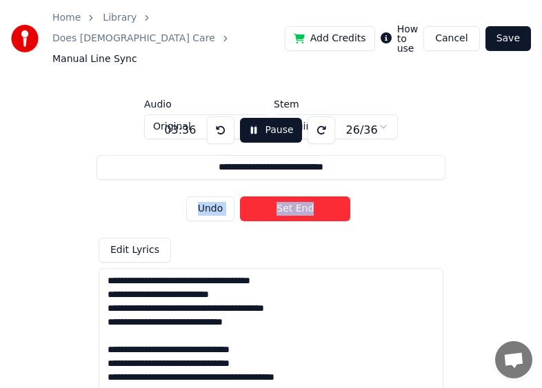
click at [316, 196] on button "Set End" at bounding box center [295, 208] width 110 height 25
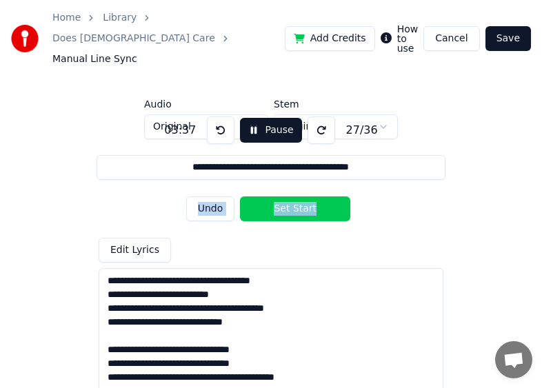
click at [316, 196] on button "Set Start" at bounding box center [295, 208] width 110 height 25
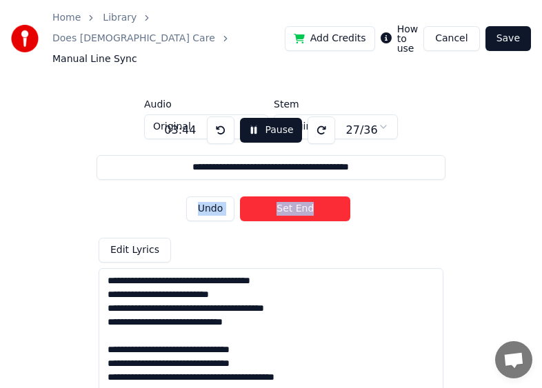
click at [315, 196] on button "Set End" at bounding box center [295, 208] width 110 height 25
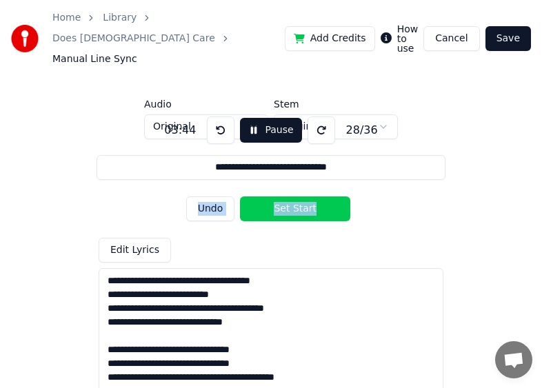
click at [315, 196] on button "Set Start" at bounding box center [295, 208] width 110 height 25
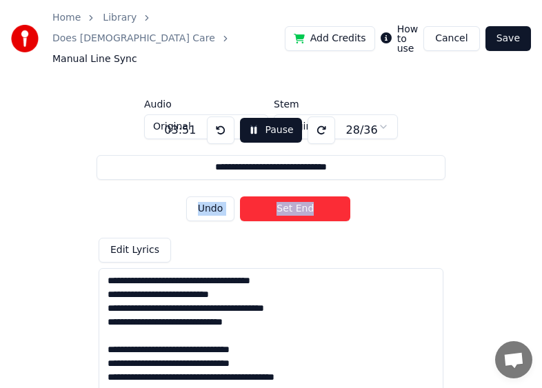
click at [315, 196] on button "Set End" at bounding box center [295, 208] width 110 height 25
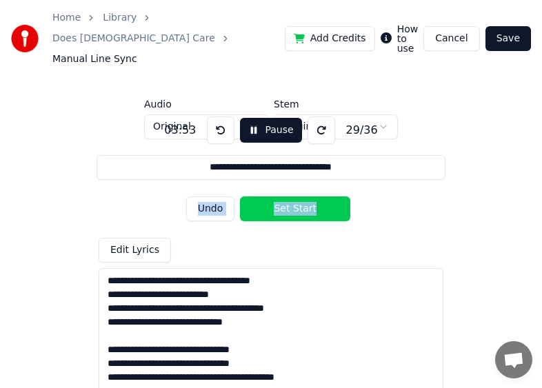
click at [315, 196] on button "Set Start" at bounding box center [295, 208] width 110 height 25
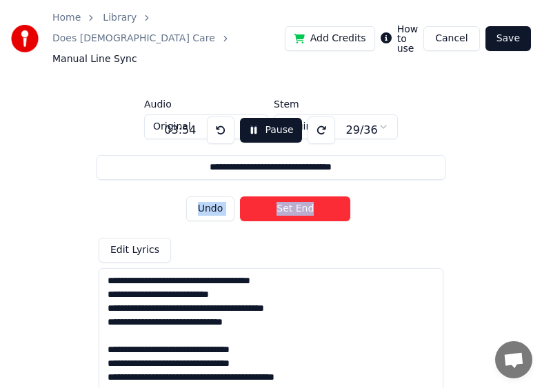
click at [315, 196] on button "Set End" at bounding box center [295, 208] width 110 height 25
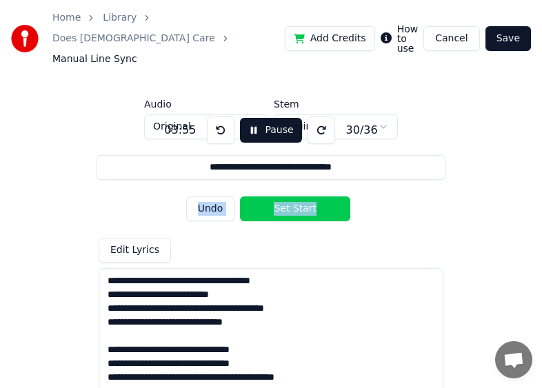
click at [297, 196] on button "Set Start" at bounding box center [295, 208] width 110 height 25
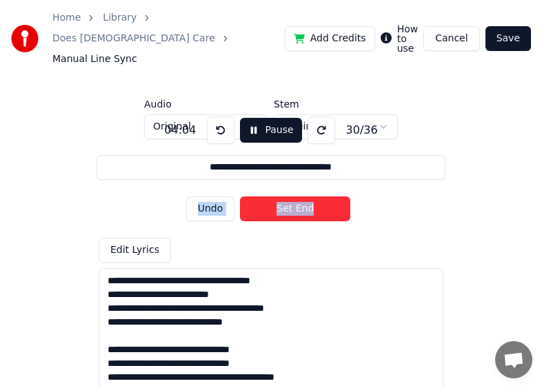
click at [252, 118] on button "Pause" at bounding box center [270, 130] width 61 height 25
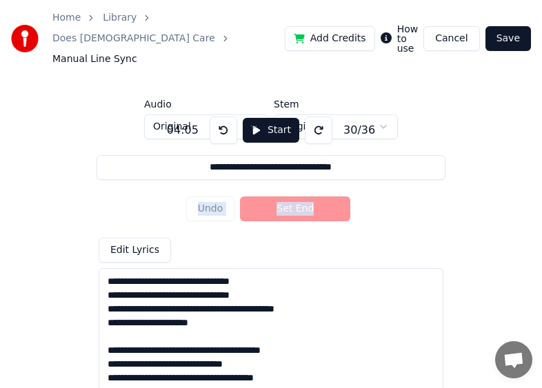
scroll to position [21, 0]
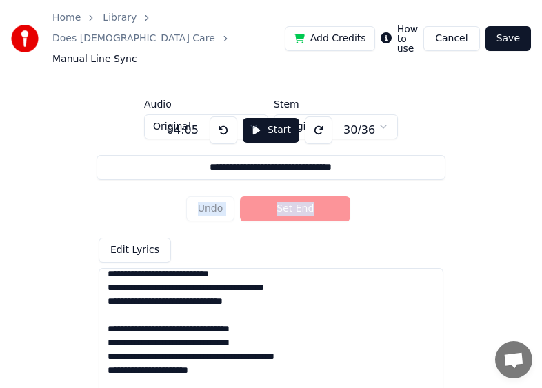
click at [210, 191] on div "Undo Set End" at bounding box center [271, 209] width 170 height 36
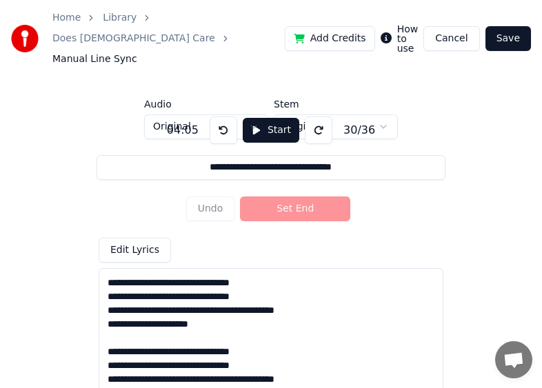
click at [247, 118] on button "Start" at bounding box center [271, 130] width 57 height 25
click at [252, 118] on button "Start" at bounding box center [271, 130] width 57 height 25
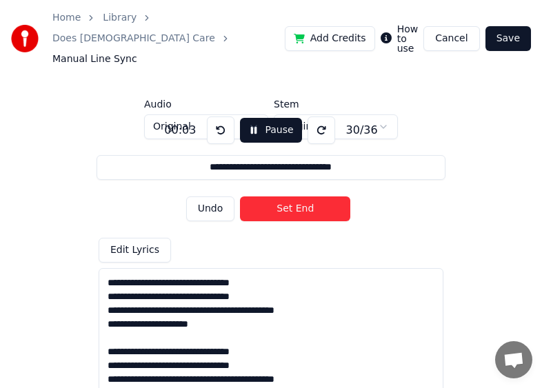
click at [276, 196] on button "Set End" at bounding box center [295, 208] width 110 height 25
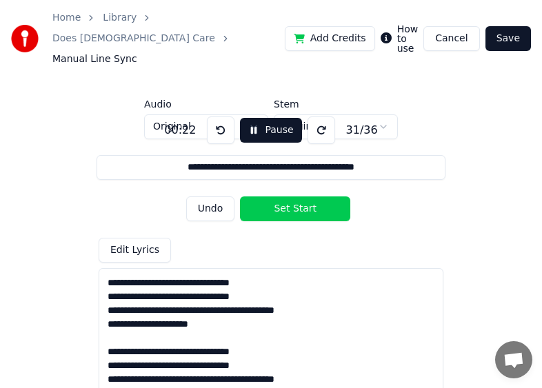
click at [150, 238] on button "Edit Lyrics" at bounding box center [135, 250] width 72 height 25
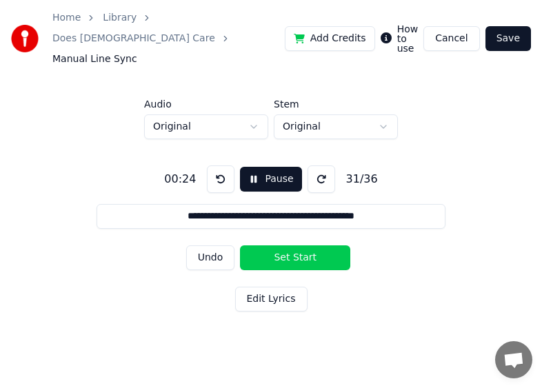
click at [254, 287] on button "Edit Lyrics" at bounding box center [271, 299] width 72 height 25
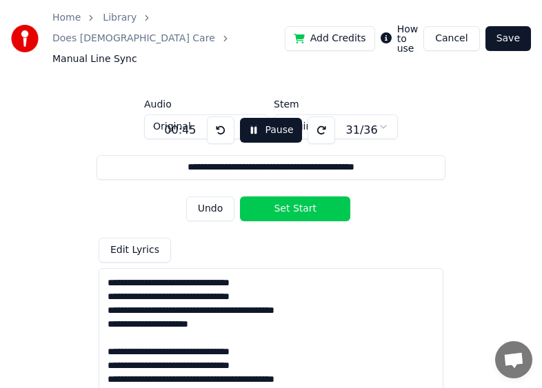
click at [269, 118] on button "Pause" at bounding box center [270, 130] width 61 height 25
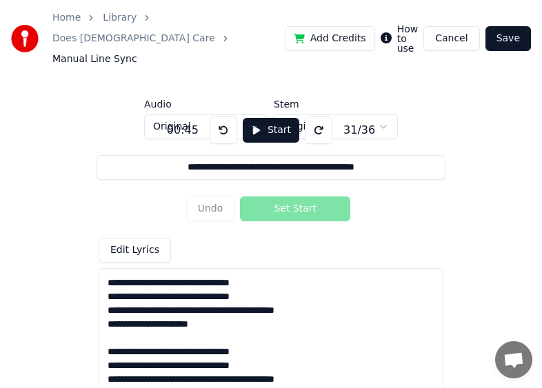
drag, startPoint x: 255, startPoint y: 103, endPoint x: 165, endPoint y: 179, distance: 117.9
click at [167, 179] on div "**********" at bounding box center [271, 255] width 498 height 233
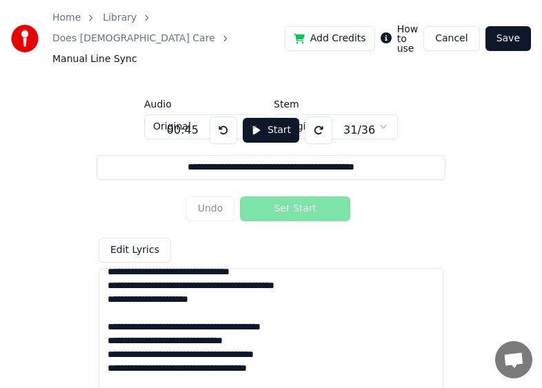
scroll to position [0, 0]
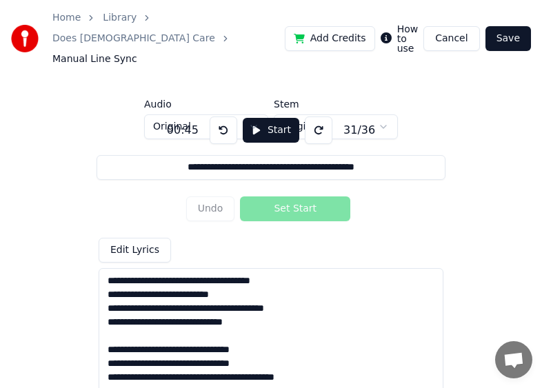
click at [294, 329] on textarea at bounding box center [271, 337] width 345 height 138
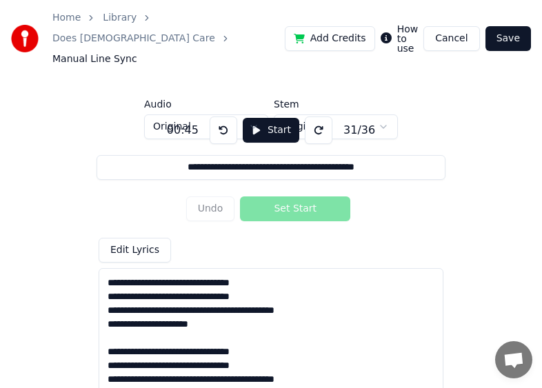
scroll to position [250, 0]
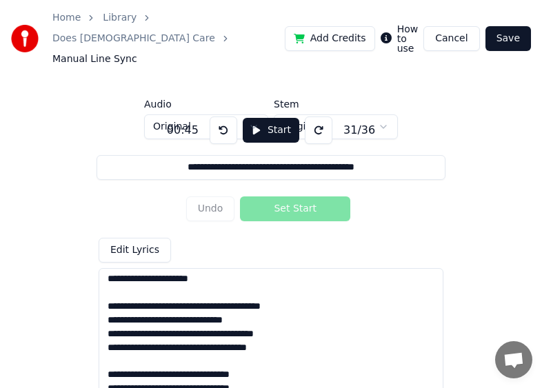
click at [422, 343] on textarea at bounding box center [271, 337] width 345 height 138
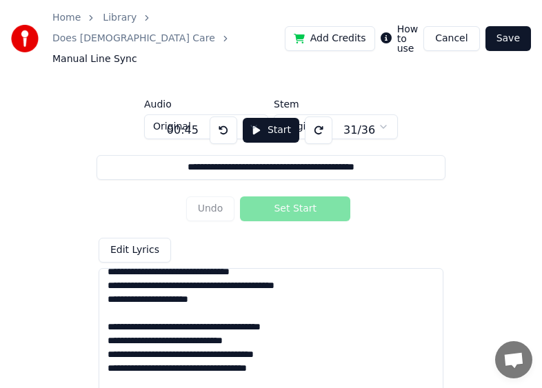
scroll to position [0, 0]
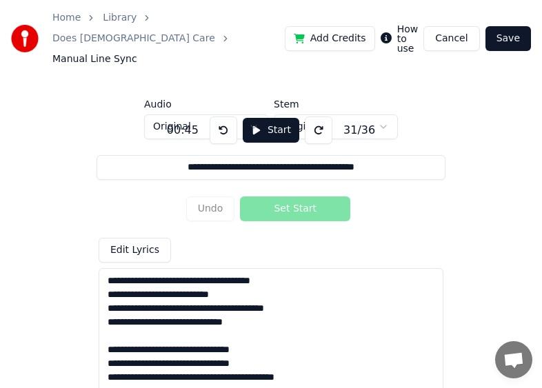
click at [225, 359] on textarea at bounding box center [271, 337] width 345 height 138
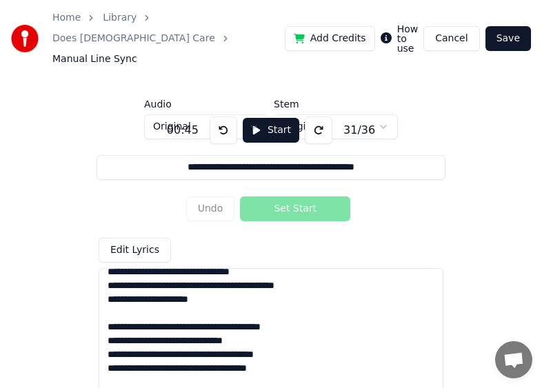
click at [298, 281] on textarea at bounding box center [271, 337] width 345 height 138
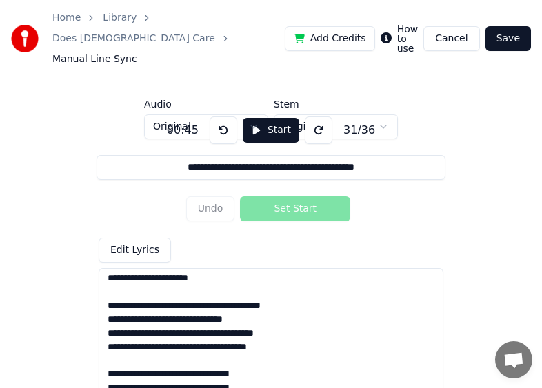
scroll to position [0, 0]
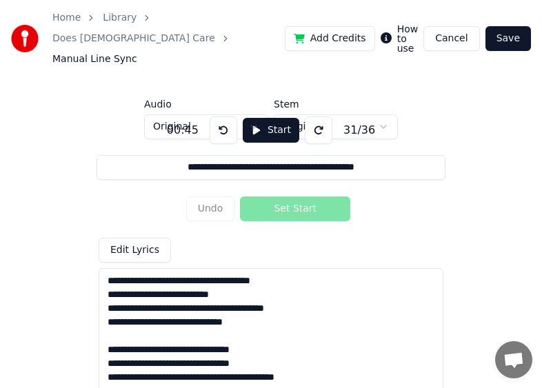
click at [221, 116] on button at bounding box center [224, 130] width 28 height 28
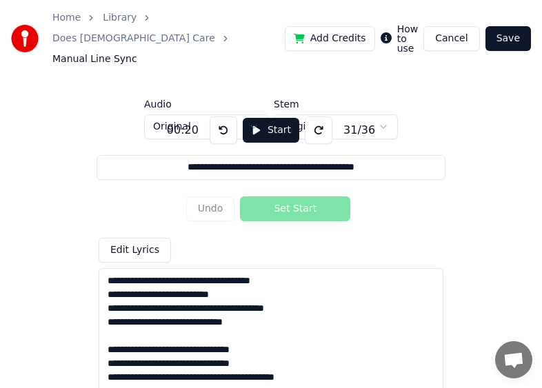
click at [221, 116] on button at bounding box center [224, 130] width 28 height 28
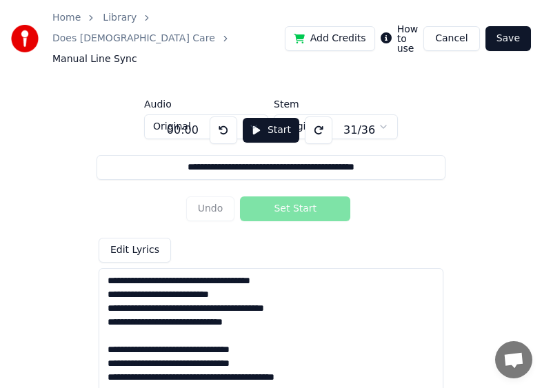
click at [221, 116] on button at bounding box center [224, 130] width 28 height 28
click at [216, 191] on div "Undo Set Start" at bounding box center [271, 209] width 170 height 36
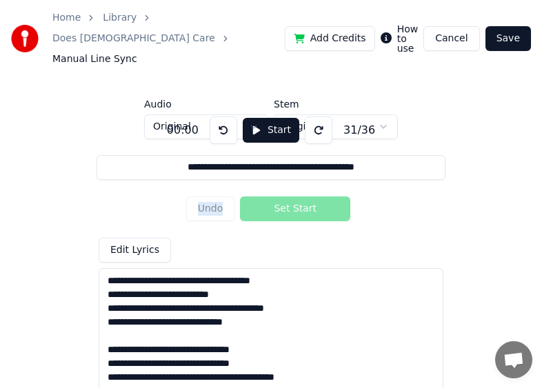
click at [216, 191] on div "Undo Set Start" at bounding box center [271, 209] width 170 height 36
click at [252, 118] on button "Start" at bounding box center [271, 130] width 57 height 25
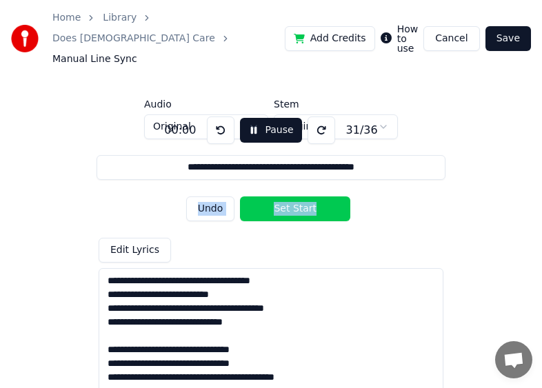
click at [207, 196] on button "Undo" at bounding box center [210, 208] width 49 height 25
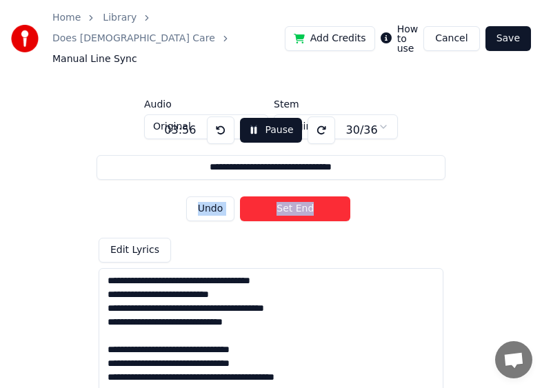
click at [208, 196] on button "Undo" at bounding box center [210, 208] width 49 height 25
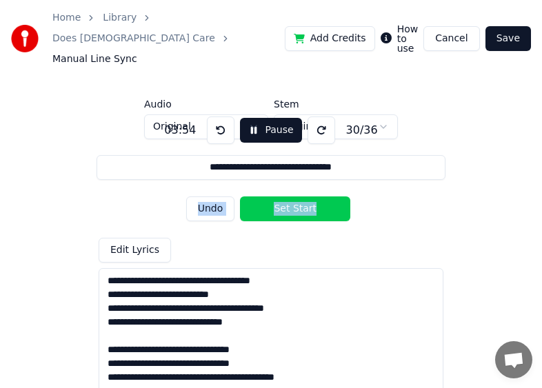
click at [208, 196] on button "Undo" at bounding box center [210, 208] width 49 height 25
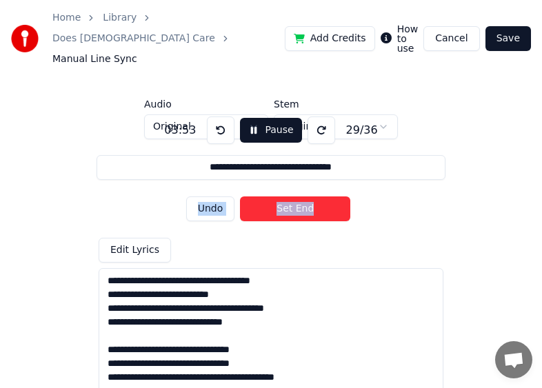
click at [210, 196] on button "Undo" at bounding box center [210, 208] width 49 height 25
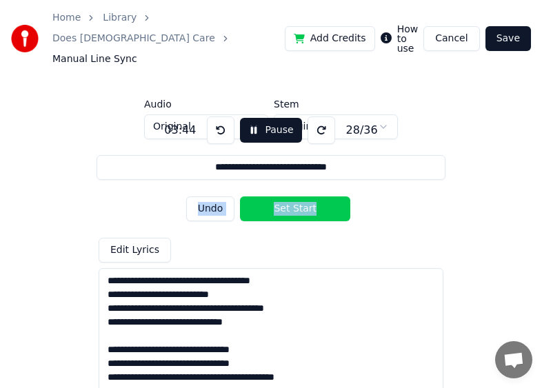
click at [210, 196] on button "Undo" at bounding box center [210, 208] width 49 height 25
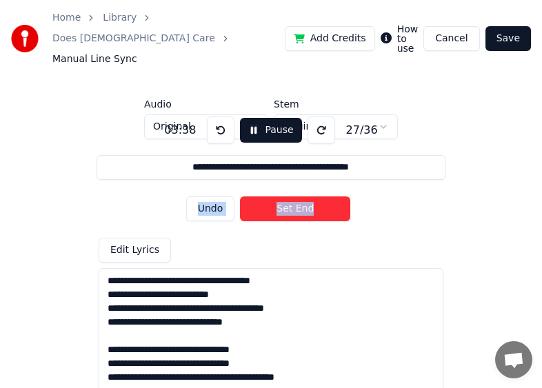
click at [210, 196] on button "Undo" at bounding box center [210, 208] width 49 height 25
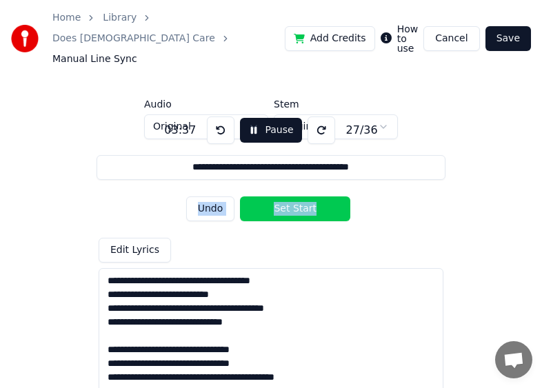
click at [210, 196] on button "Undo" at bounding box center [210, 208] width 49 height 25
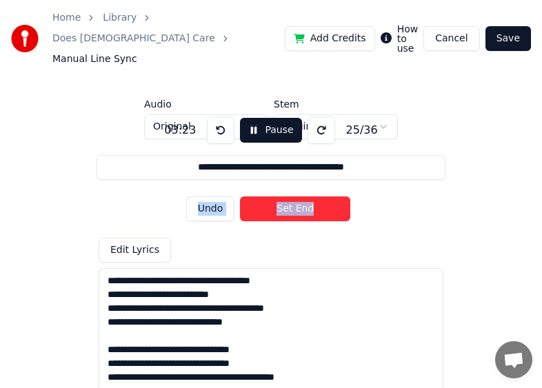
click at [210, 196] on button "Undo" at bounding box center [210, 208] width 49 height 25
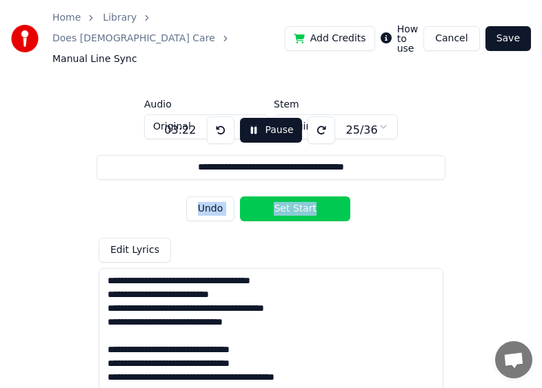
click at [210, 196] on button "Undo" at bounding box center [210, 208] width 49 height 25
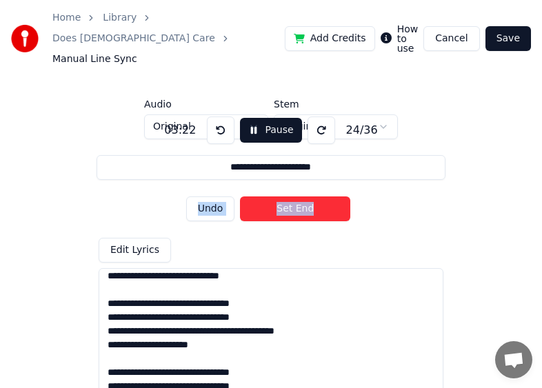
scroll to position [230, 0]
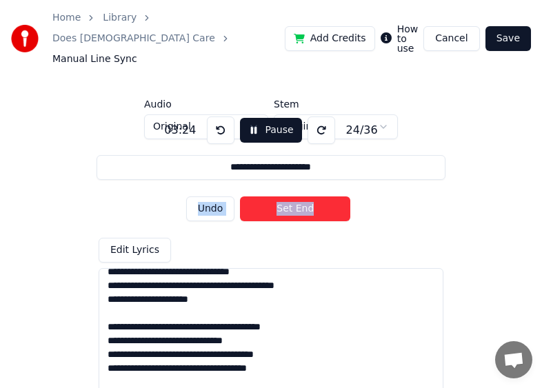
click at [212, 196] on button "Undo" at bounding box center [210, 208] width 49 height 25
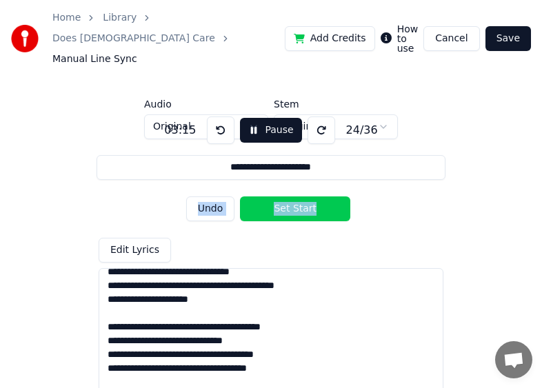
click at [212, 196] on button "Undo" at bounding box center [210, 208] width 49 height 25
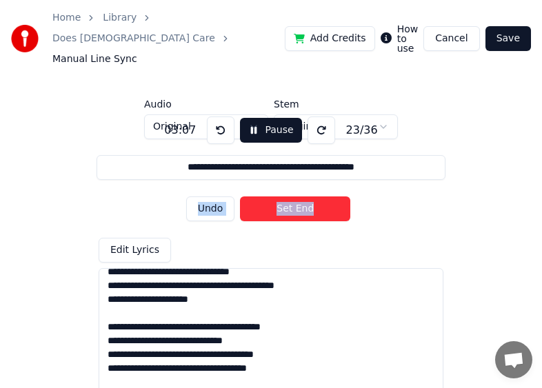
click at [212, 196] on button "Undo" at bounding box center [210, 208] width 49 height 25
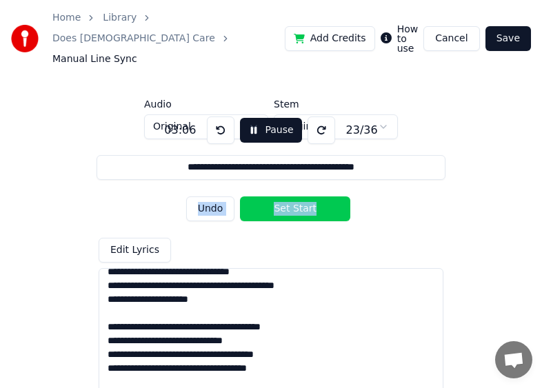
click at [212, 196] on button "Undo" at bounding box center [210, 208] width 49 height 25
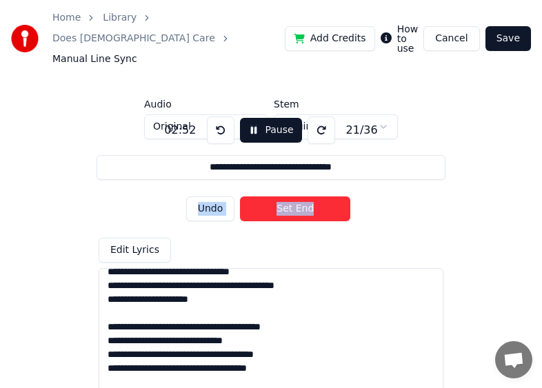
click at [212, 196] on button "Undo" at bounding box center [210, 208] width 49 height 25
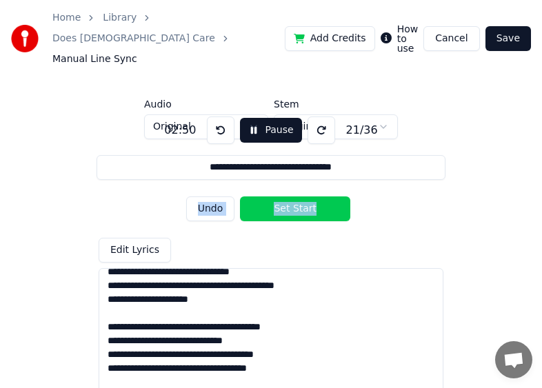
click at [212, 196] on button "Undo" at bounding box center [210, 208] width 49 height 25
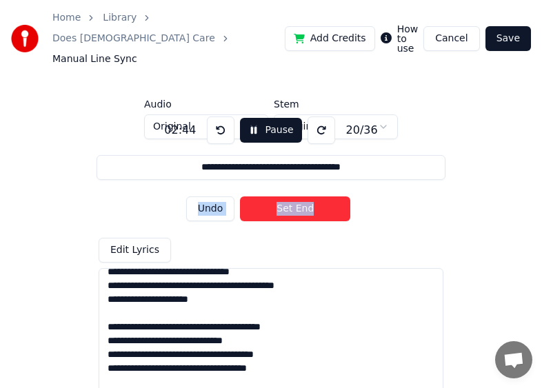
click at [212, 196] on button "Undo" at bounding box center [210, 208] width 49 height 25
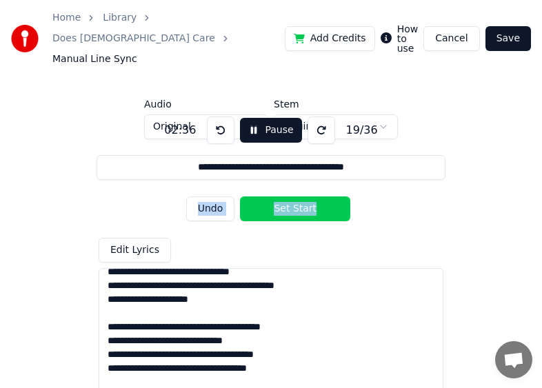
click at [212, 196] on button "Undo" at bounding box center [210, 208] width 49 height 25
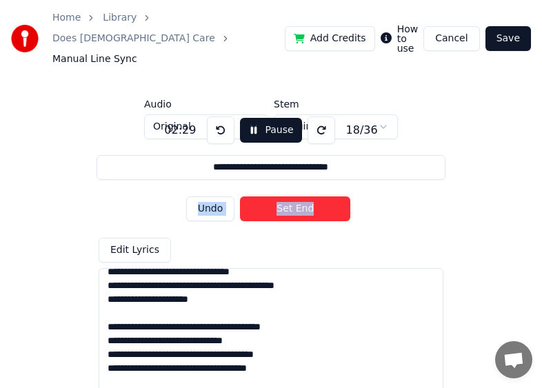
click at [212, 196] on button "Undo" at bounding box center [210, 208] width 49 height 25
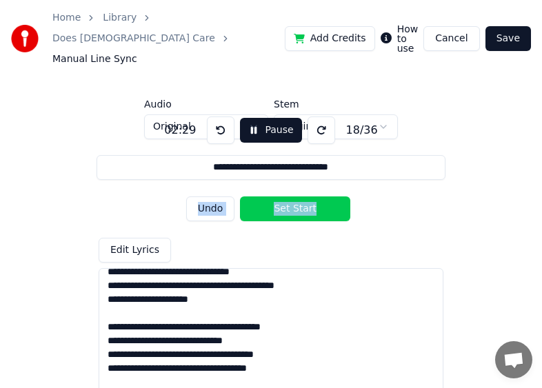
click at [212, 196] on button "Undo" at bounding box center [210, 208] width 49 height 25
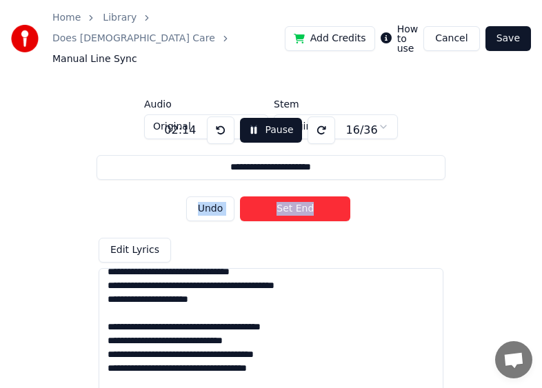
click at [212, 196] on button "Undo" at bounding box center [210, 208] width 49 height 25
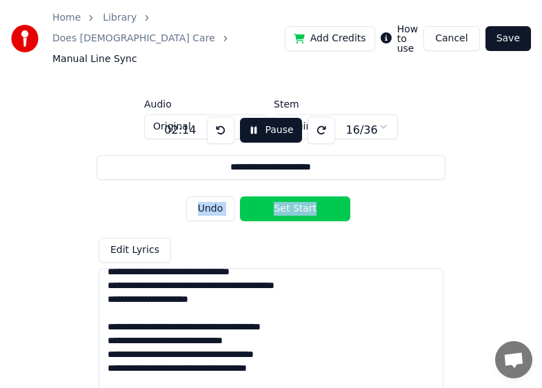
click at [212, 196] on button "Undo" at bounding box center [210, 208] width 49 height 25
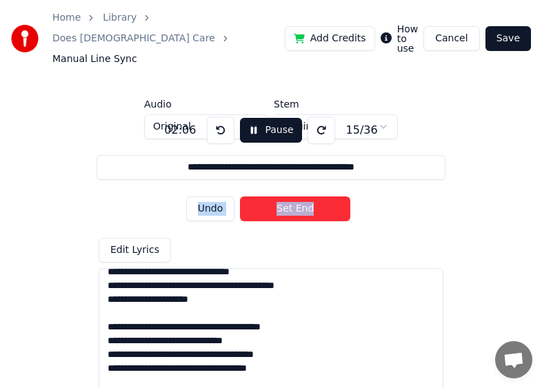
click at [212, 196] on button "Undo" at bounding box center [210, 208] width 49 height 25
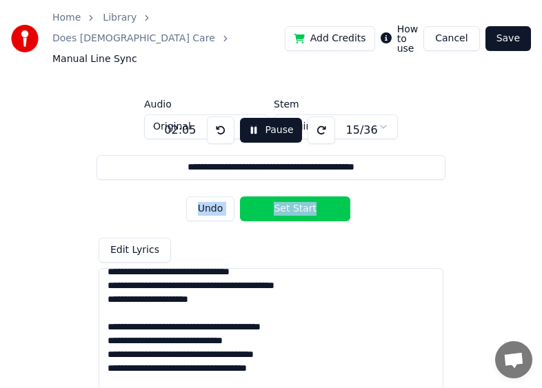
click at [212, 196] on button "Undo" at bounding box center [210, 208] width 49 height 25
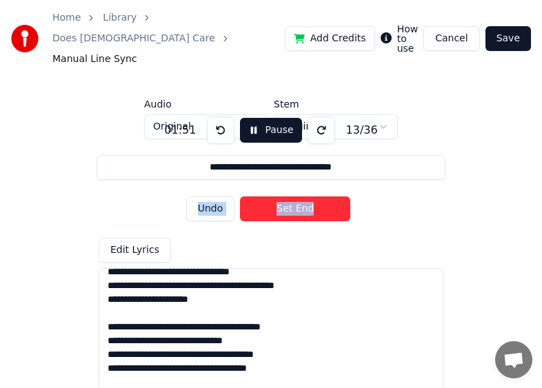
click at [212, 196] on button "Undo" at bounding box center [210, 208] width 49 height 25
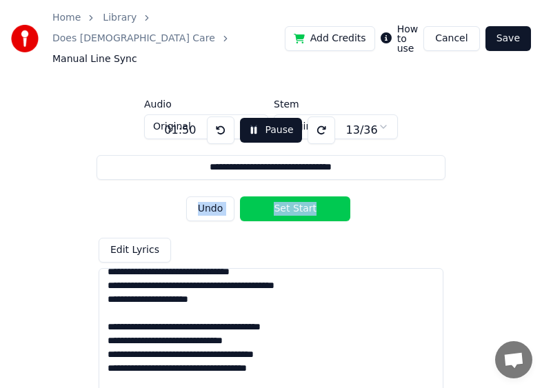
click at [212, 196] on button "Undo" at bounding box center [210, 208] width 49 height 25
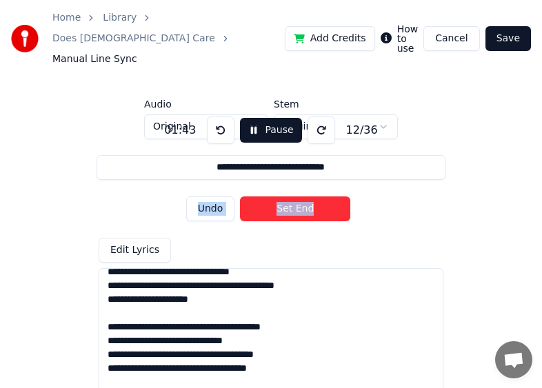
click at [212, 196] on button "Undo" at bounding box center [210, 208] width 49 height 25
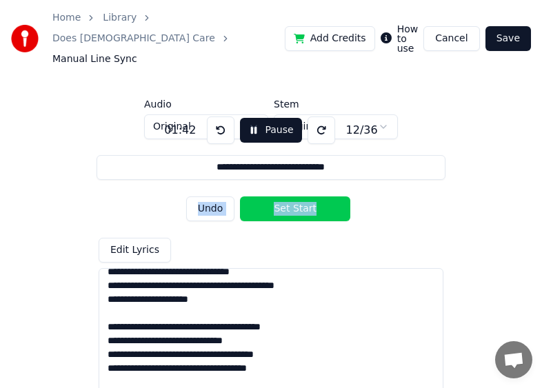
click at [212, 196] on button "Undo" at bounding box center [210, 208] width 49 height 25
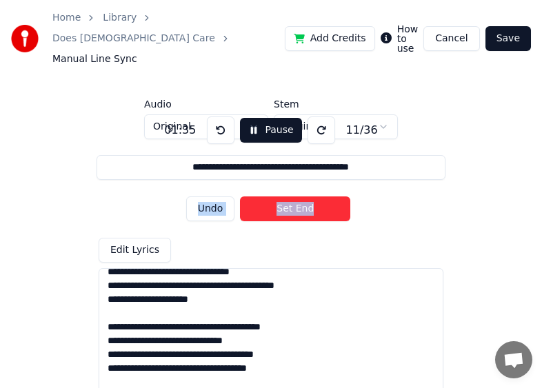
click at [212, 196] on button "Undo" at bounding box center [210, 208] width 49 height 25
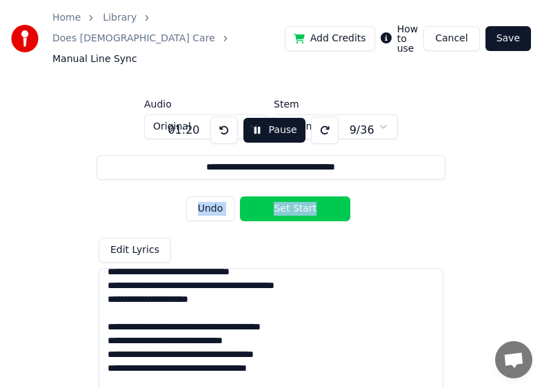
click at [212, 196] on button "Undo" at bounding box center [210, 208] width 49 height 25
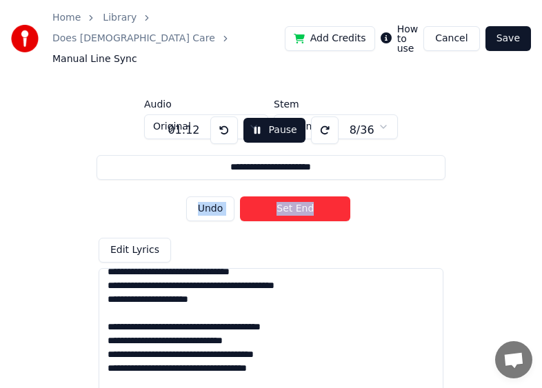
click at [212, 196] on button "Undo" at bounding box center [210, 208] width 49 height 25
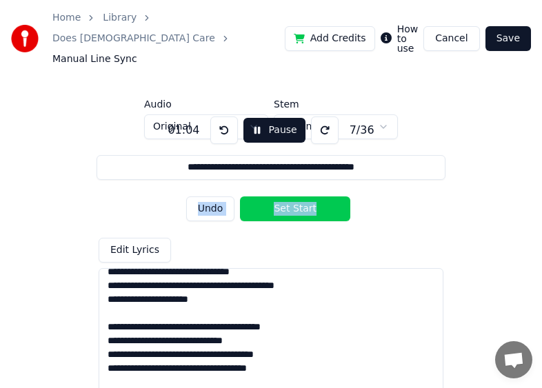
click at [212, 196] on button "Undo" at bounding box center [210, 208] width 49 height 25
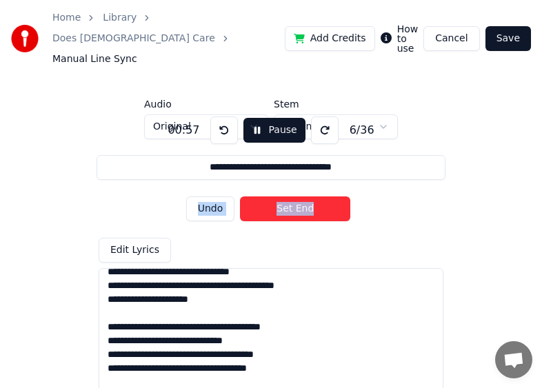
click at [212, 196] on button "Undo" at bounding box center [210, 208] width 49 height 25
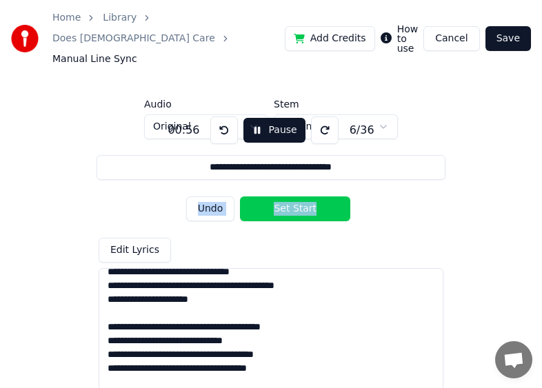
click at [212, 196] on button "Undo" at bounding box center [210, 208] width 49 height 25
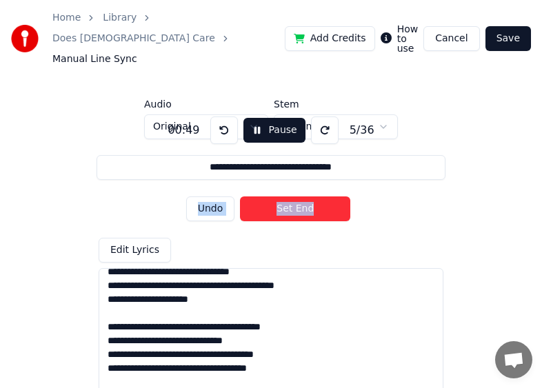
click at [212, 196] on button "Undo" at bounding box center [210, 208] width 49 height 25
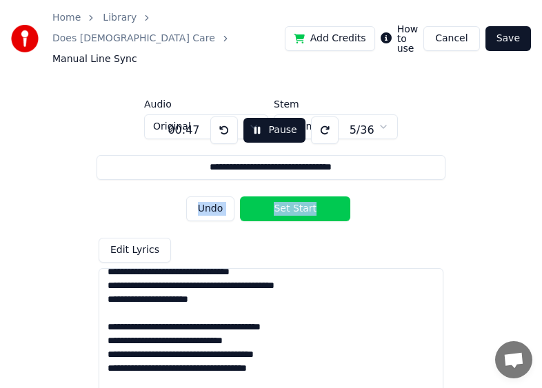
click at [212, 196] on button "Undo" at bounding box center [210, 208] width 49 height 25
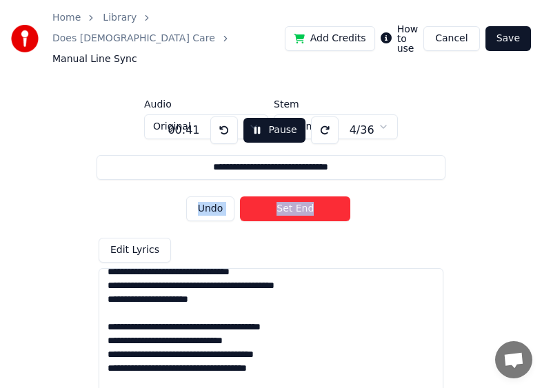
click at [212, 196] on button "Undo" at bounding box center [210, 208] width 49 height 25
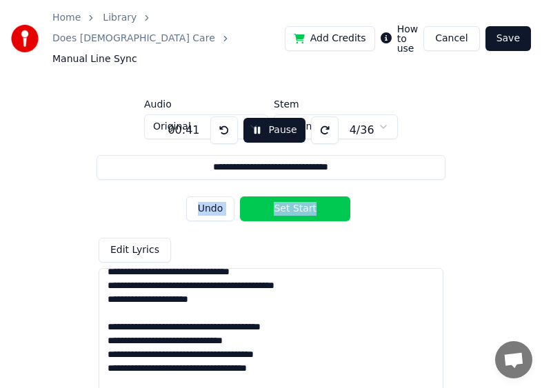
click at [212, 196] on button "Undo" at bounding box center [210, 208] width 49 height 25
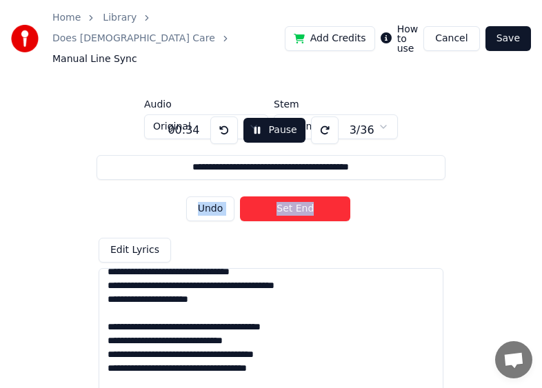
click at [212, 196] on button "Undo" at bounding box center [210, 208] width 49 height 25
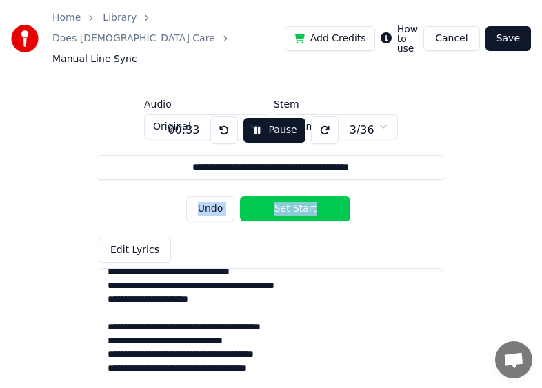
click at [212, 196] on button "Undo" at bounding box center [210, 208] width 49 height 25
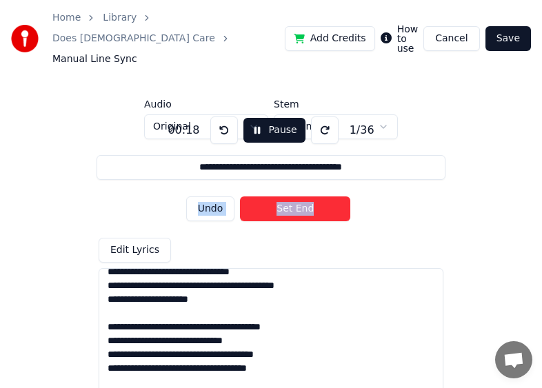
click at [212, 196] on button "Undo" at bounding box center [210, 208] width 49 height 25
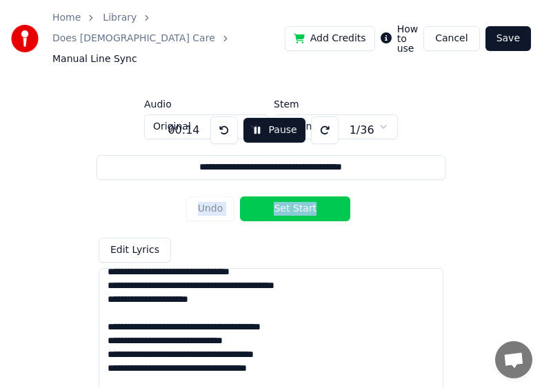
click at [212, 191] on div "Undo Set Start" at bounding box center [271, 209] width 170 height 36
click at [292, 196] on button "Set Start" at bounding box center [295, 208] width 110 height 25
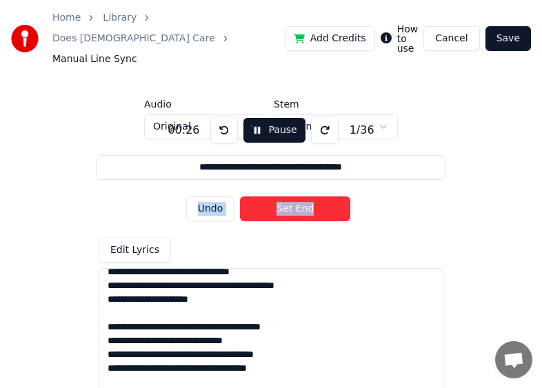
click at [292, 196] on button "Set End" at bounding box center [295, 208] width 110 height 25
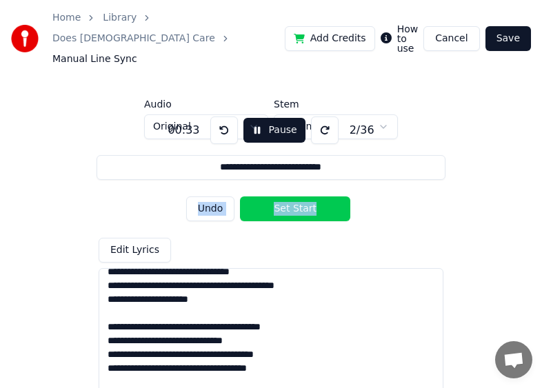
click at [216, 196] on button "Undo" at bounding box center [210, 208] width 49 height 25
type input "**********"
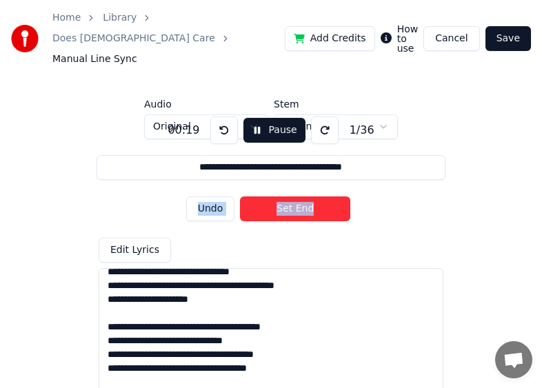
click at [216, 196] on button "Undo" at bounding box center [210, 208] width 49 height 25
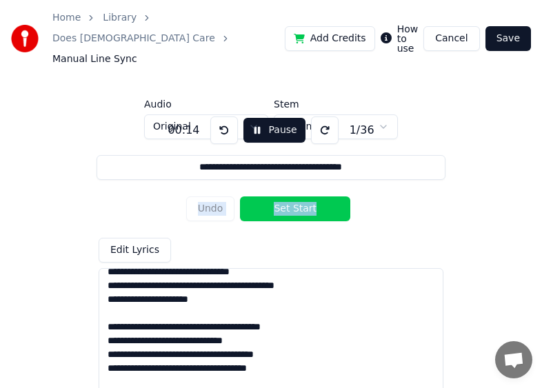
click at [216, 191] on div "Undo Set Start" at bounding box center [271, 209] width 170 height 36
click at [254, 118] on button "Pause" at bounding box center [273, 130] width 61 height 25
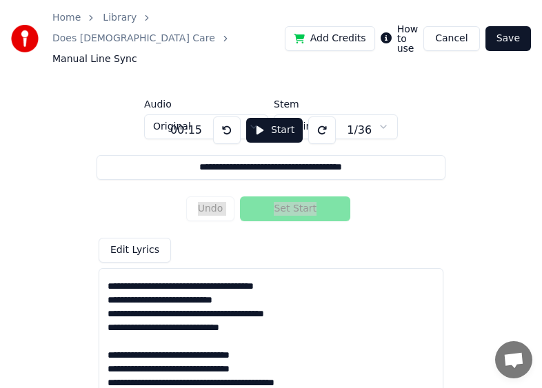
scroll to position [480, 0]
